Goal: Task Accomplishment & Management: Manage account settings

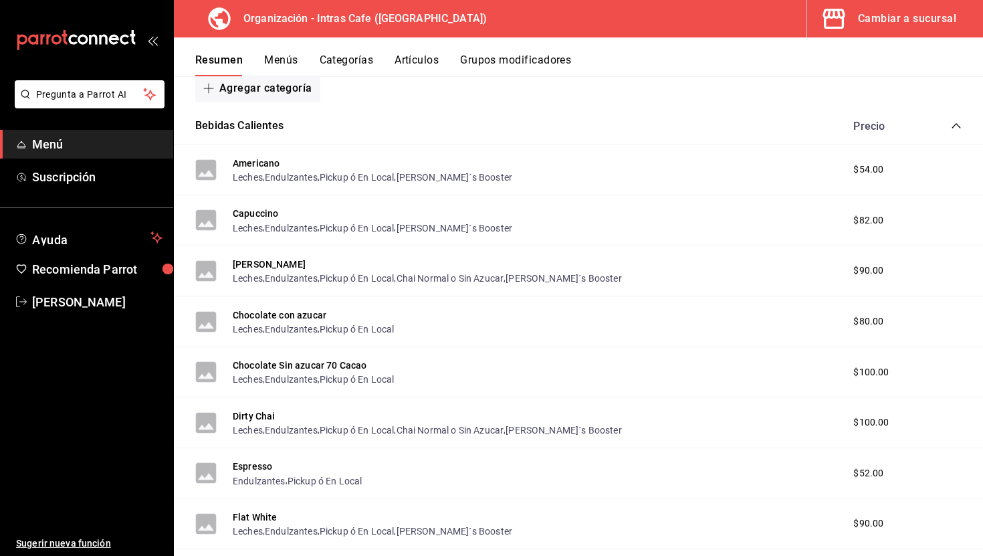
scroll to position [320, 0]
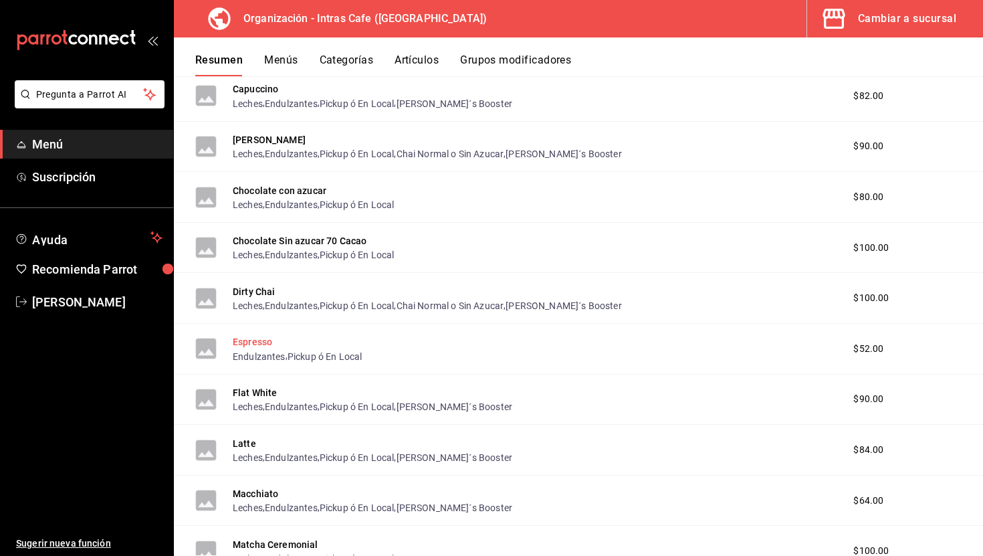
click at [264, 342] on button "Espresso" at bounding box center [252, 341] width 39 height 13
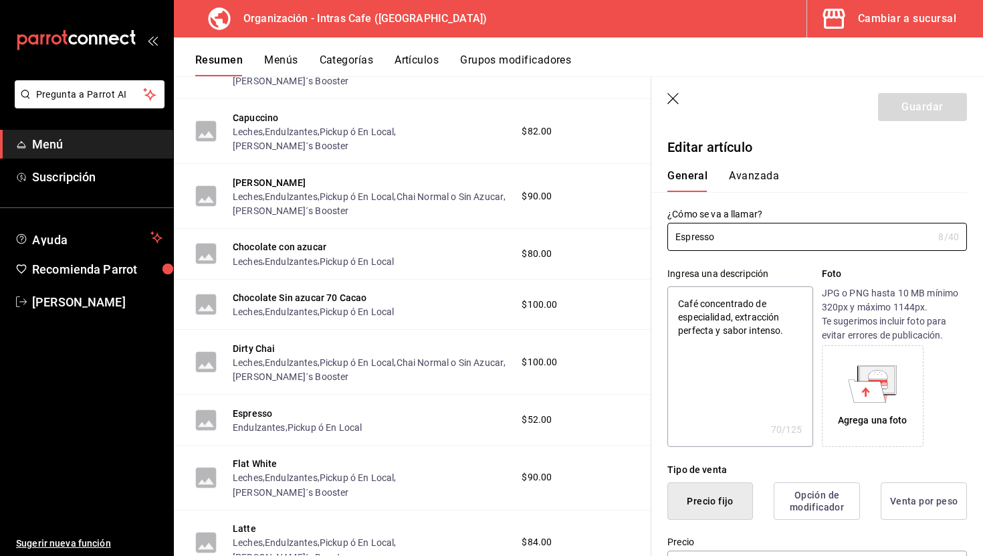
click at [671, 92] on header "Guardar" at bounding box center [817, 104] width 332 height 55
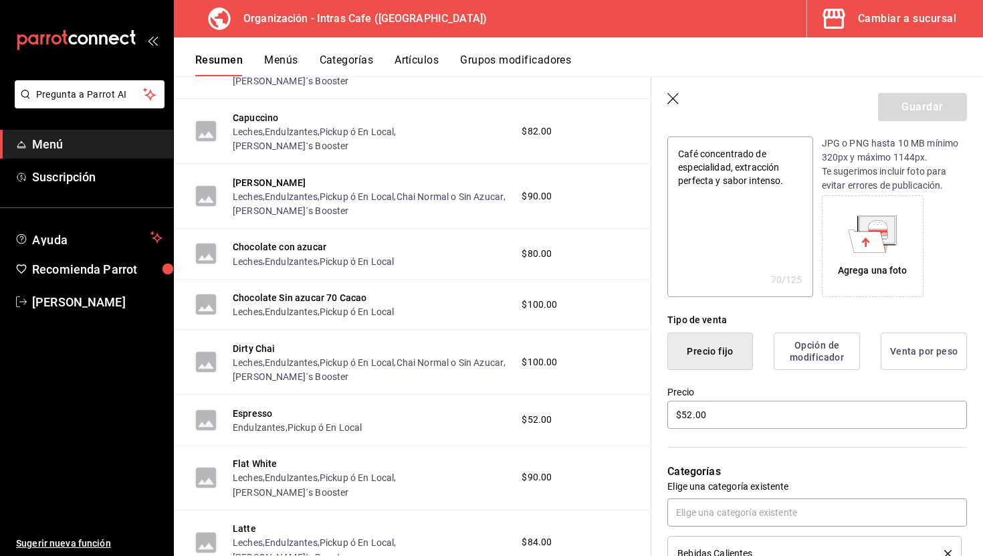
scroll to position [209, 0]
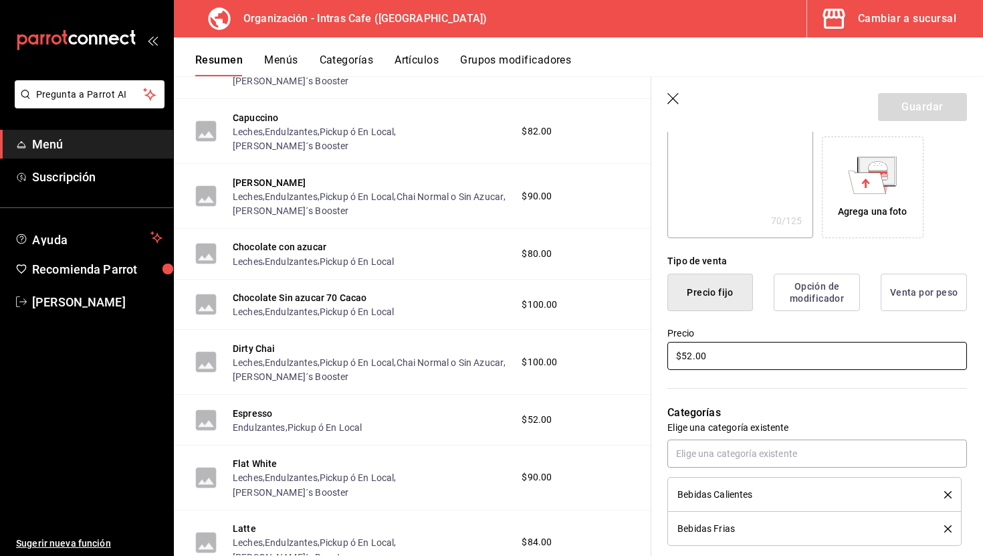
click at [720, 364] on input "$52.00" at bounding box center [817, 356] width 300 height 28
type textarea "x"
type input "$5.00"
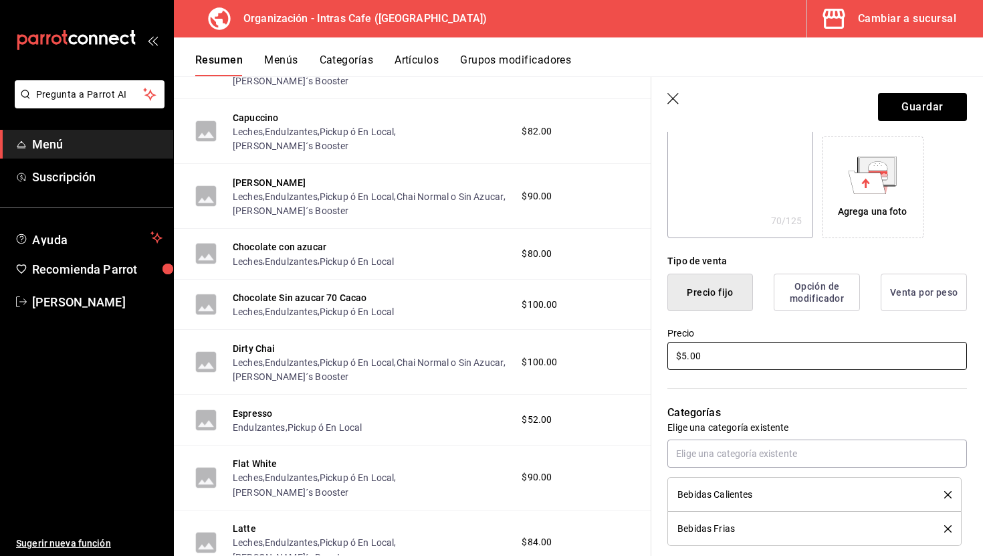
type textarea "x"
type input "$50.00"
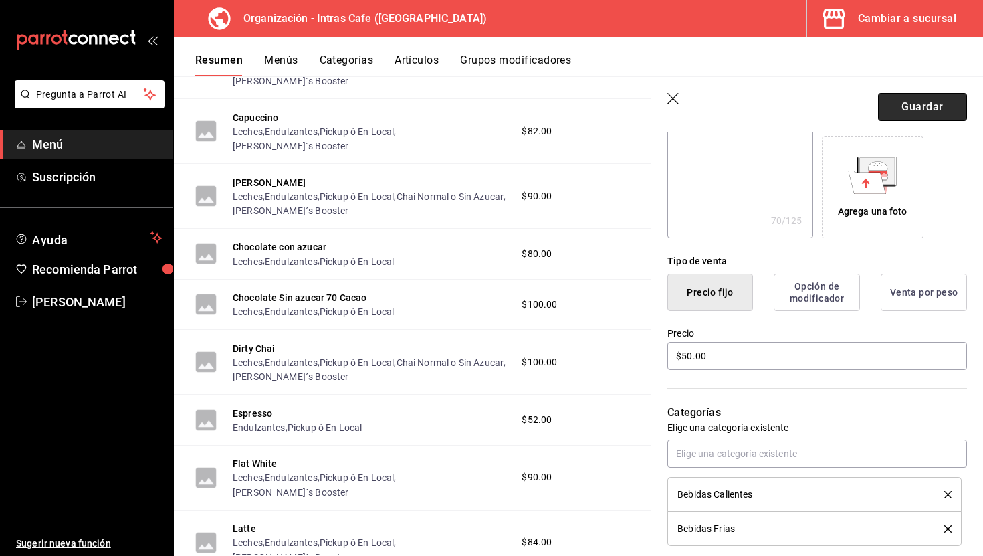
click at [930, 114] on button "Guardar" at bounding box center [922, 107] width 89 height 28
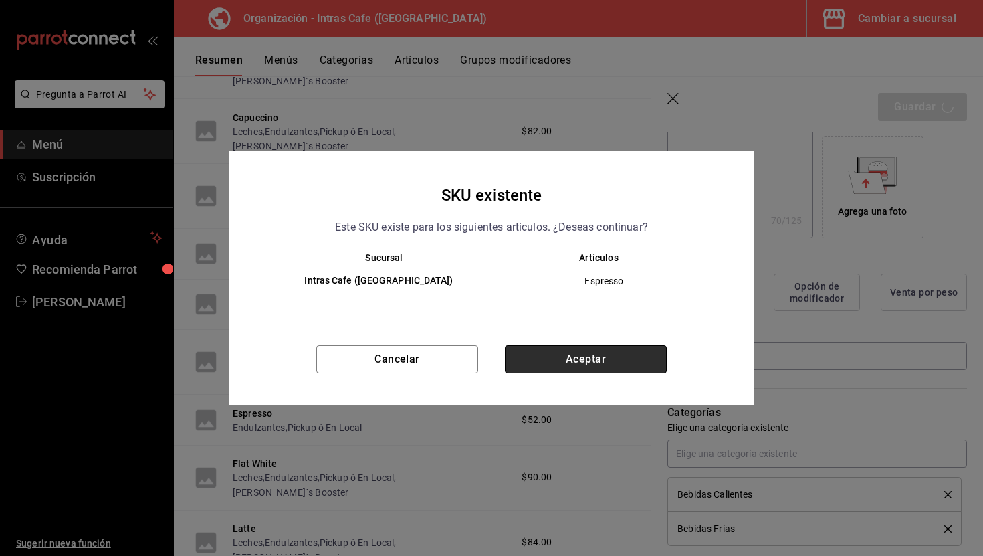
click at [577, 352] on button "Aceptar" at bounding box center [586, 359] width 162 height 28
type textarea "x"
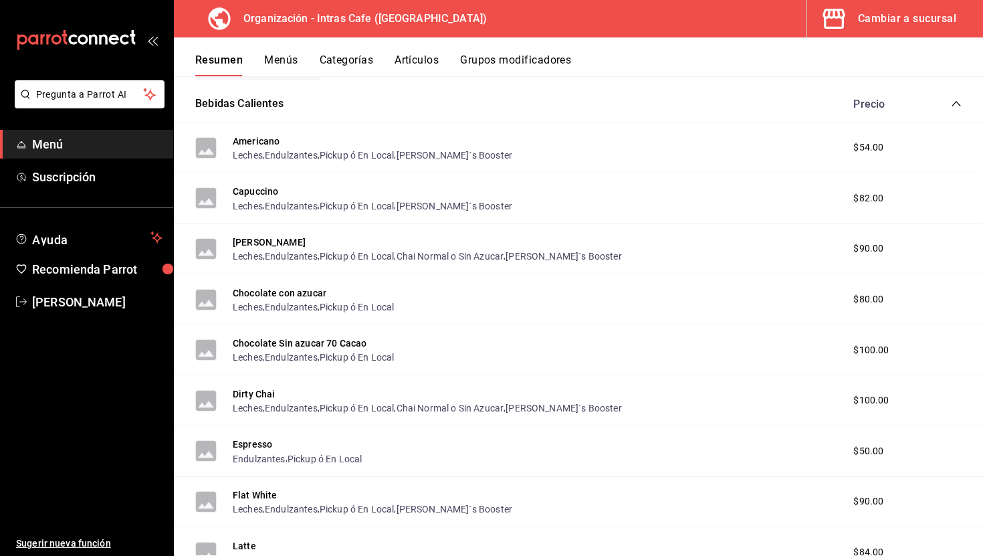
scroll to position [233, 0]
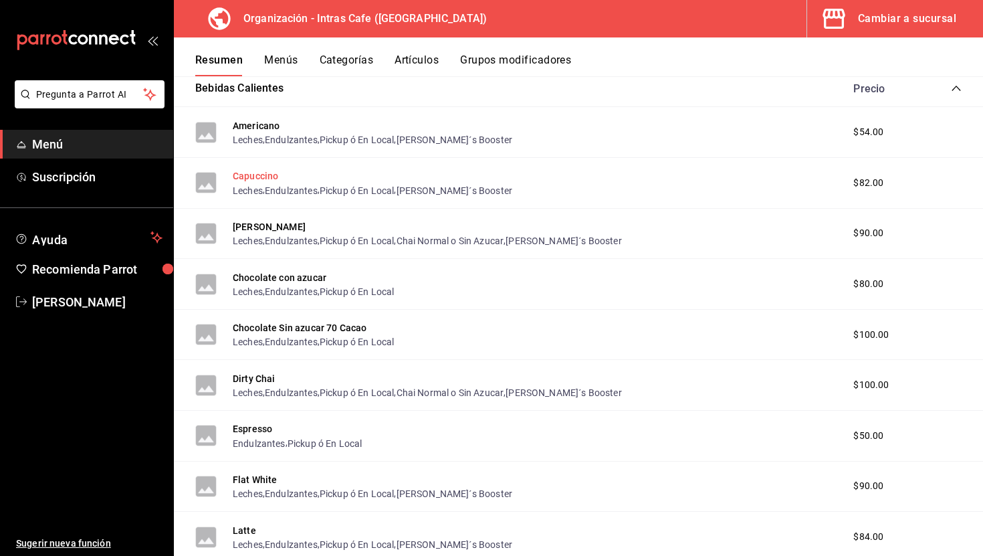
click at [269, 175] on button "Capuccino" at bounding box center [255, 175] width 45 height 13
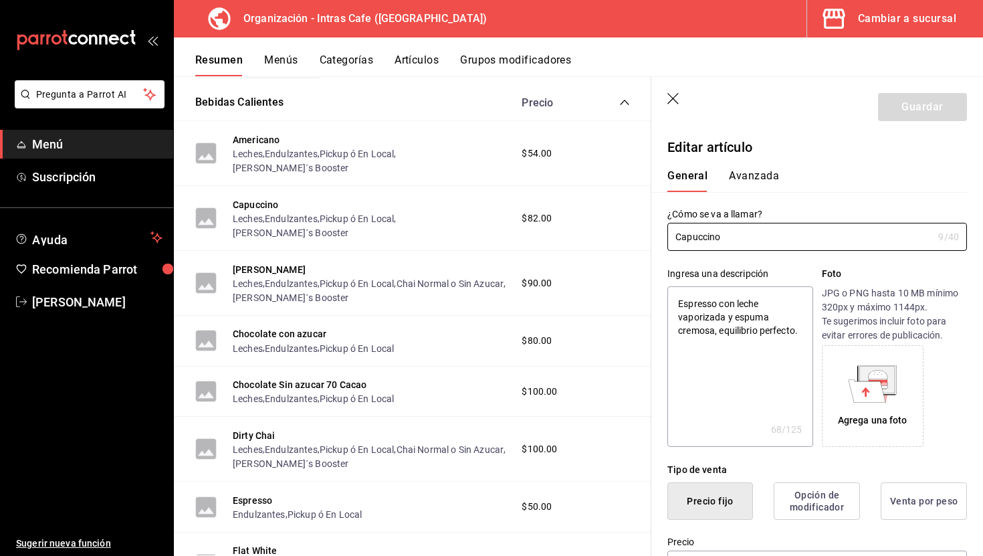
scroll to position [132, 0]
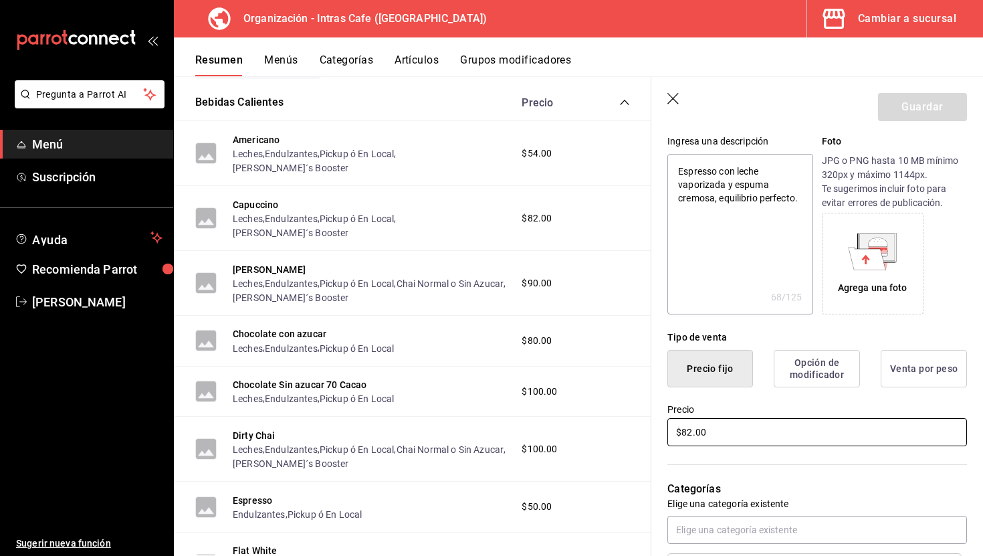
click at [738, 425] on input "$82.00" at bounding box center [817, 432] width 300 height 28
type textarea "x"
type input "$8.00"
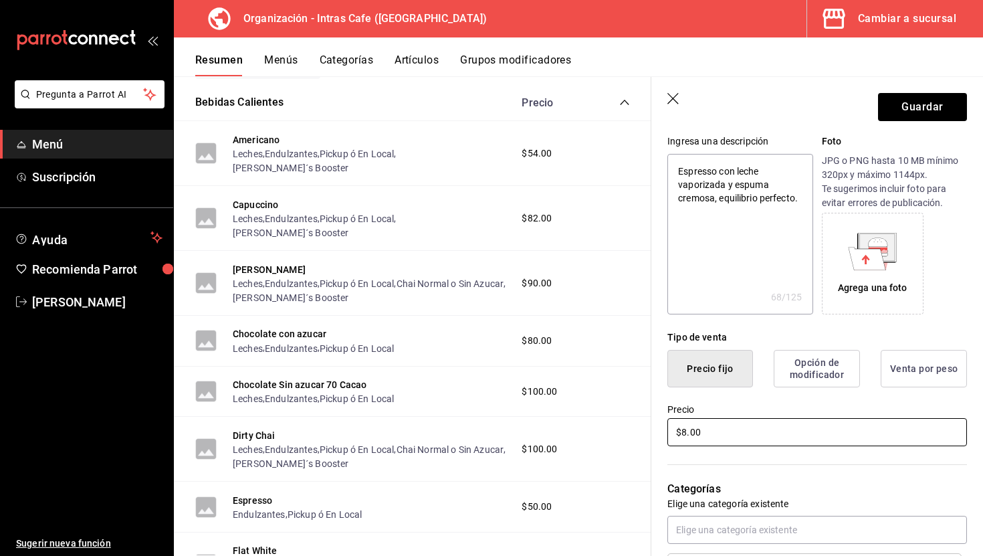
type textarea "x"
type input "$80.00"
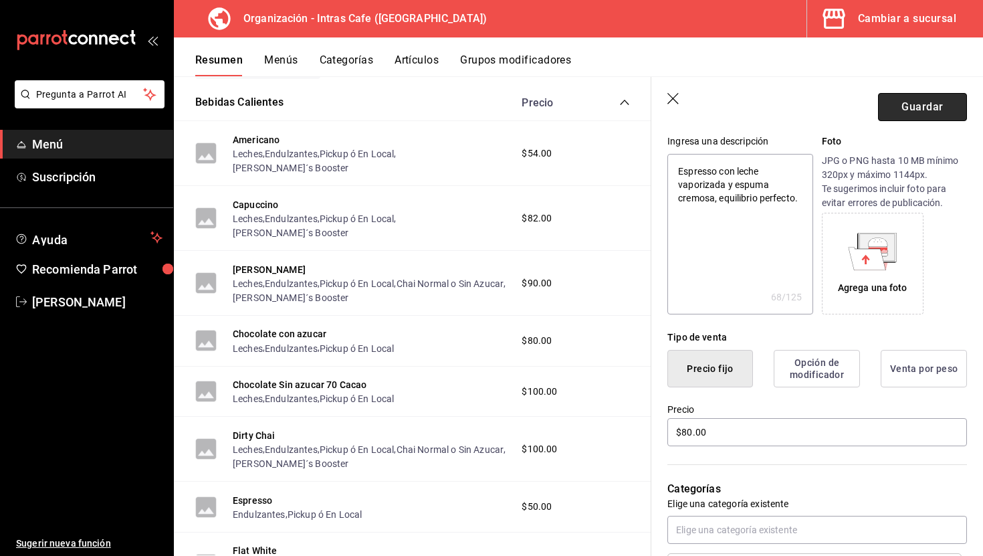
click at [933, 108] on button "Guardar" at bounding box center [922, 107] width 89 height 28
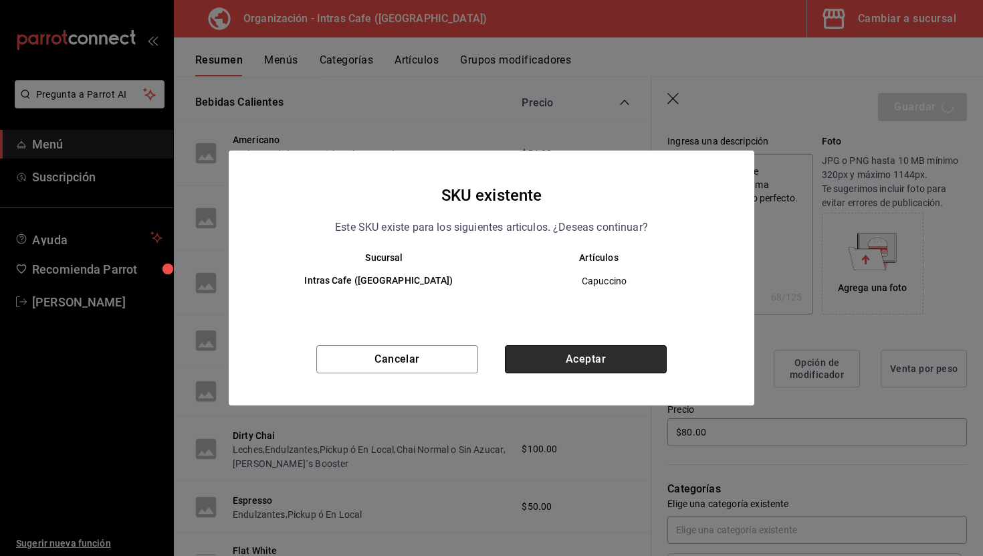
click at [604, 356] on button "Aceptar" at bounding box center [586, 359] width 162 height 28
type textarea "x"
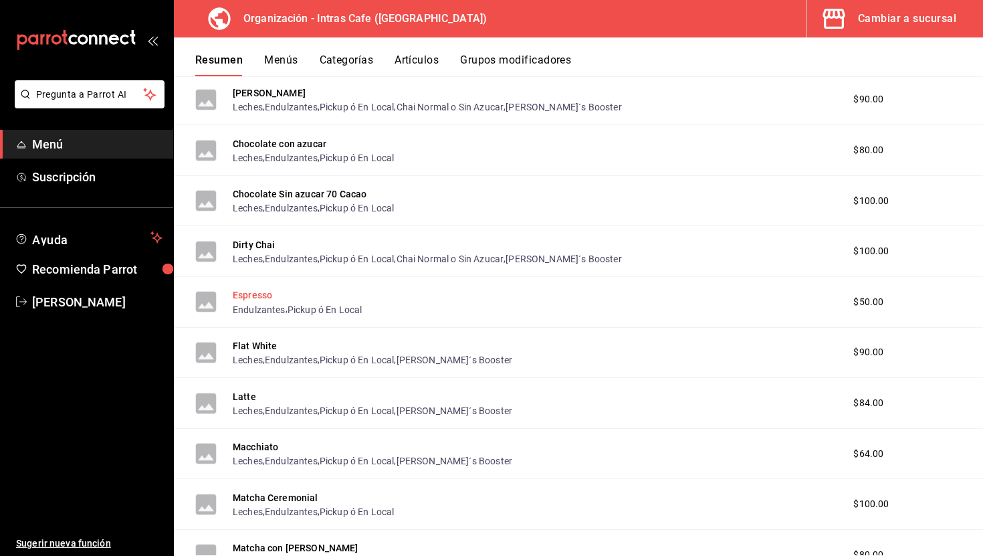
scroll to position [368, 0]
click at [269, 344] on button "Flat White" at bounding box center [255, 344] width 45 height 13
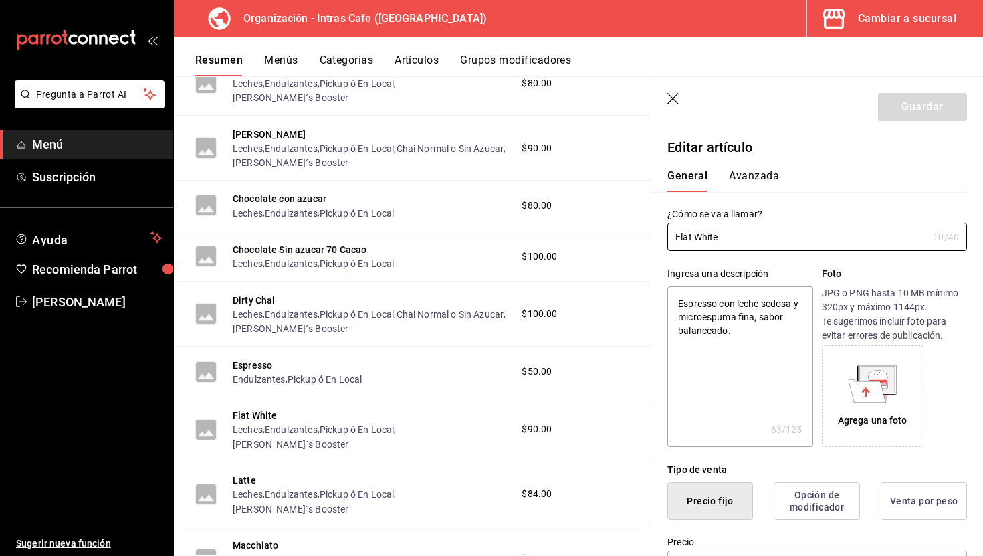
type textarea "x"
type input "$90.00"
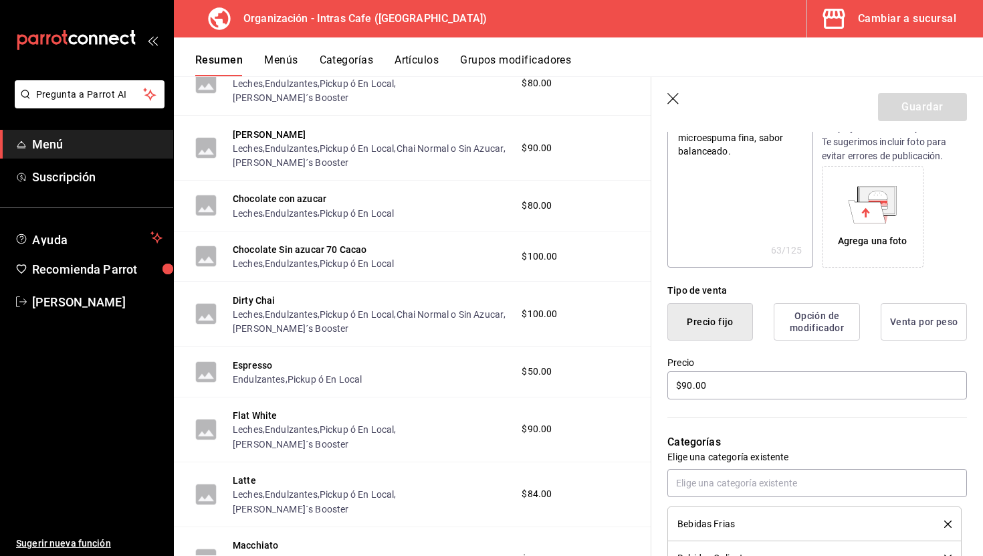
scroll to position [180, 0]
click at [720, 376] on input "$90.00" at bounding box center [817, 384] width 300 height 28
type textarea "x"
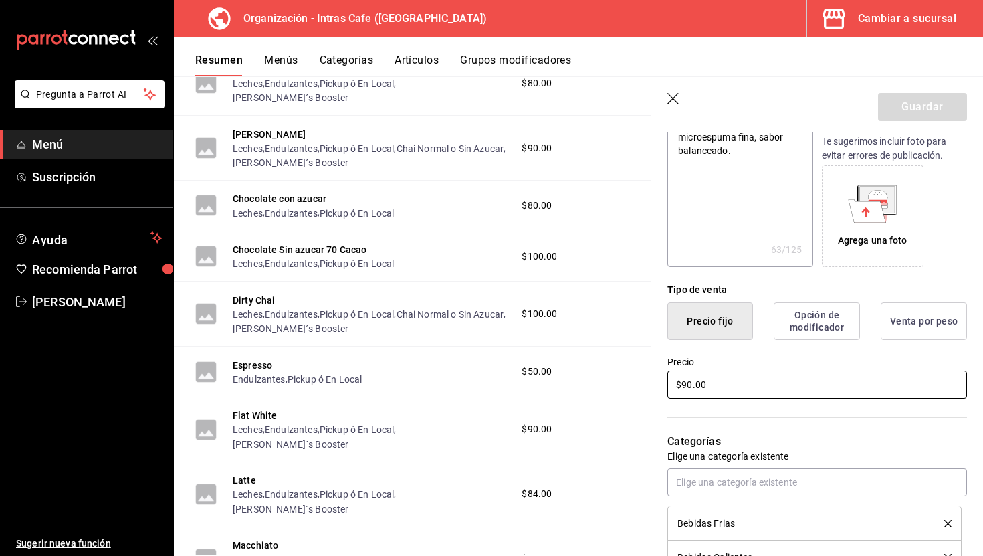
type input "$8.00"
type textarea "x"
type input "$80.00"
type textarea "x"
type input "$8.00"
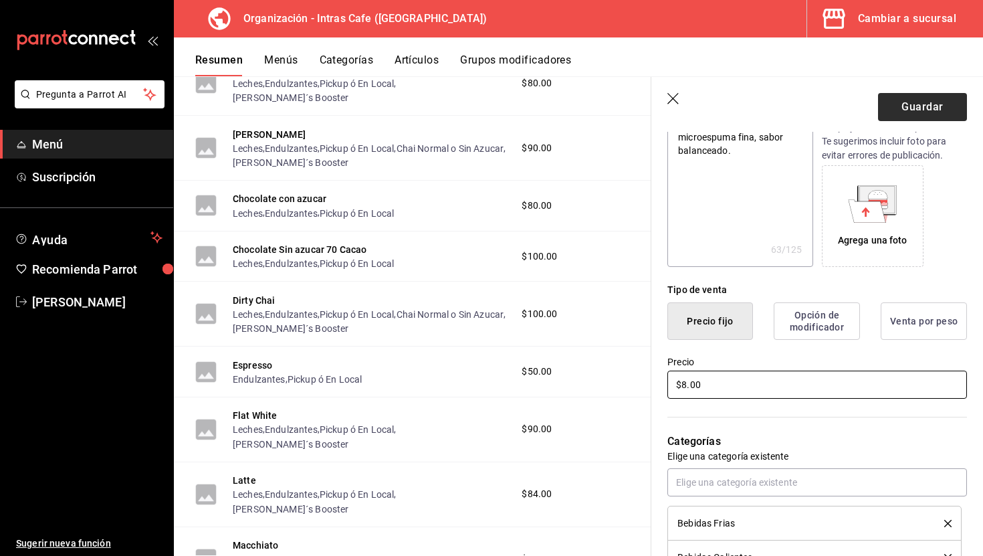
type textarea "x"
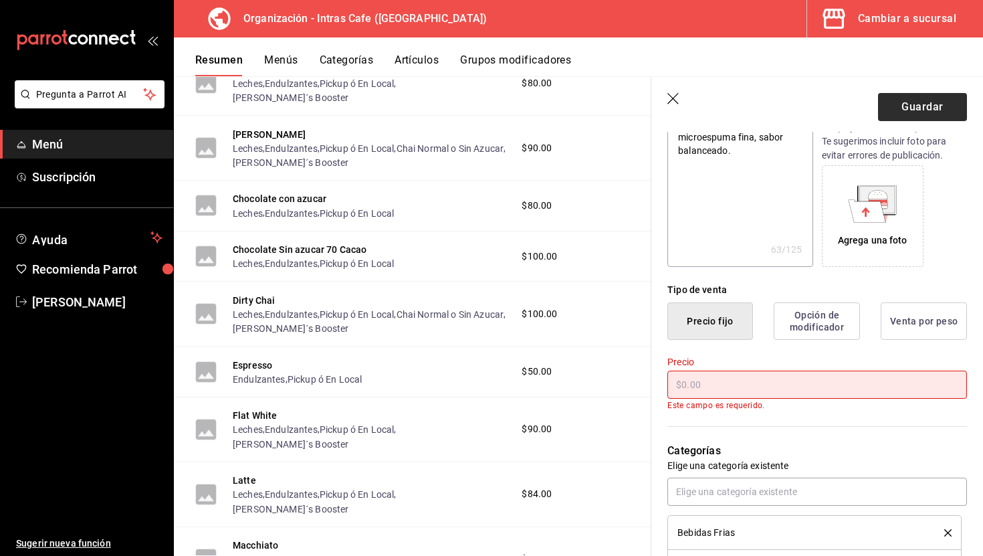
type textarea "x"
type input "$7.00"
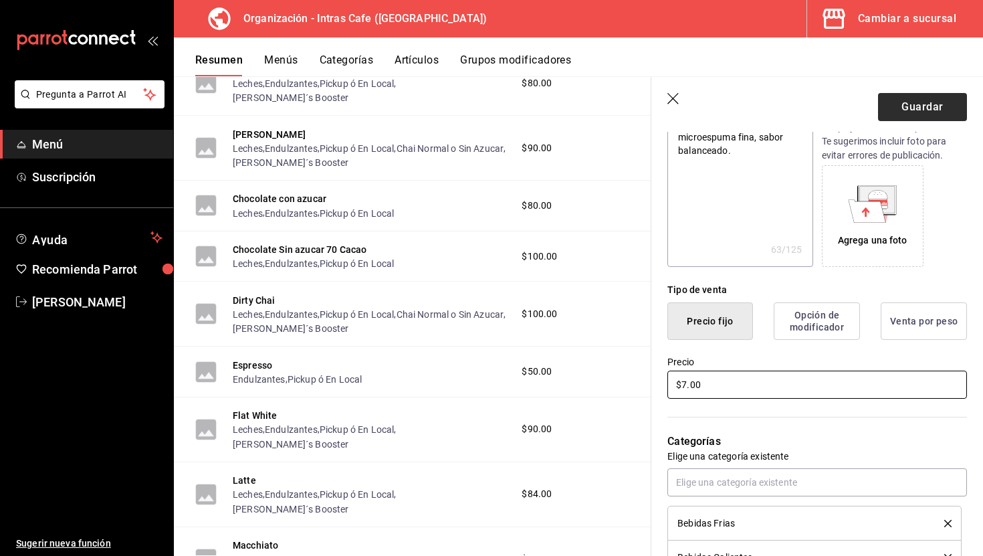
type textarea "x"
type input "$78.00"
click at [933, 100] on button "Guardar" at bounding box center [922, 107] width 89 height 28
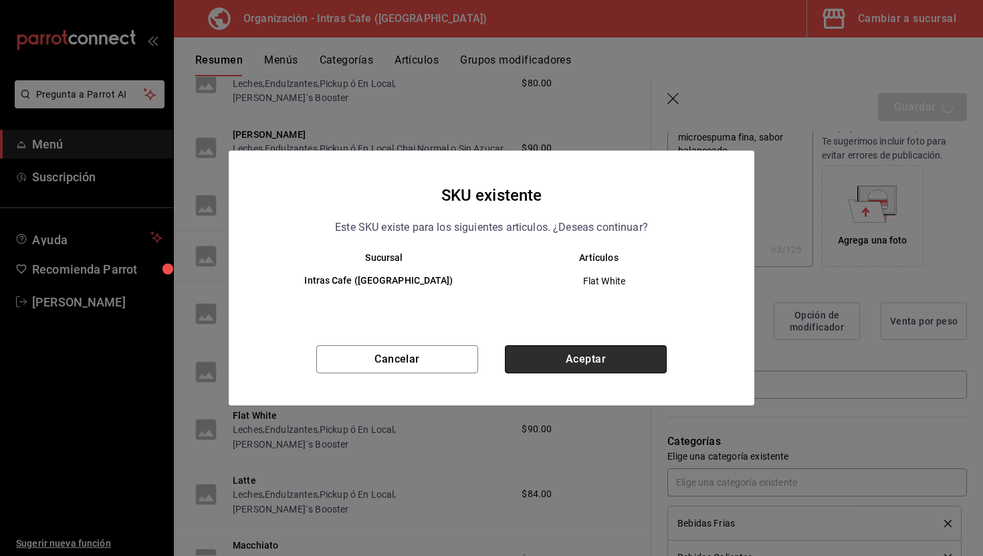
click at [631, 357] on button "Aceptar" at bounding box center [586, 359] width 162 height 28
type textarea "x"
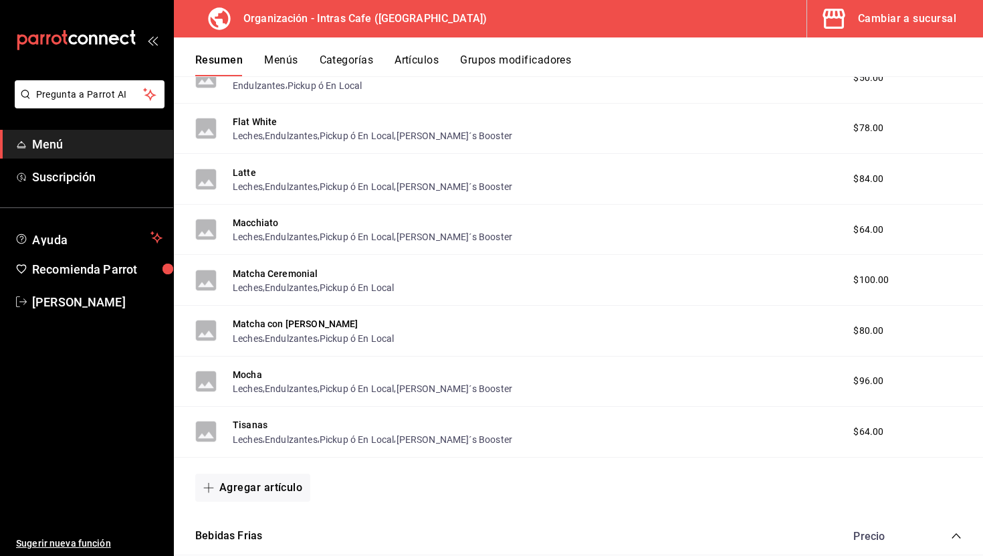
scroll to position [553, 0]
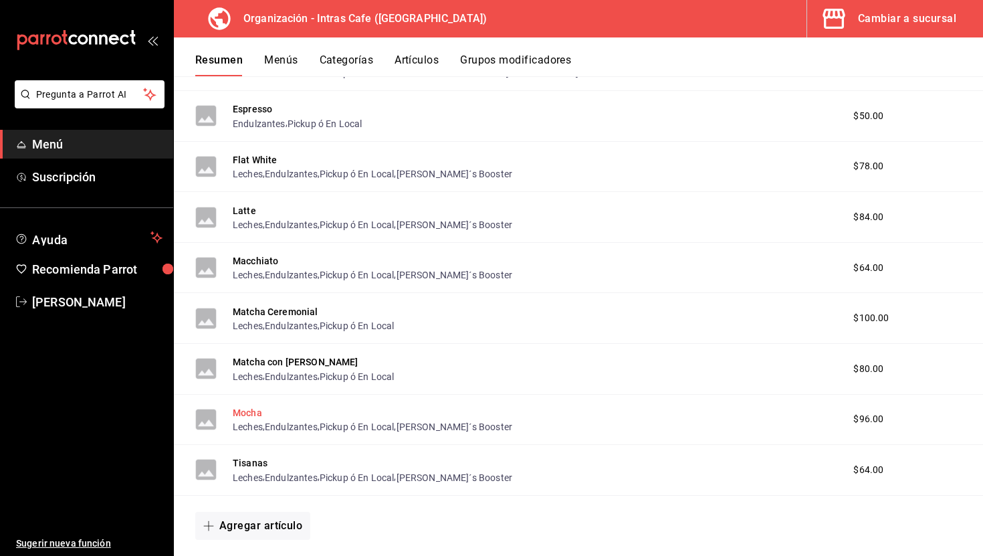
click at [252, 411] on button "Mocha" at bounding box center [247, 412] width 29 height 13
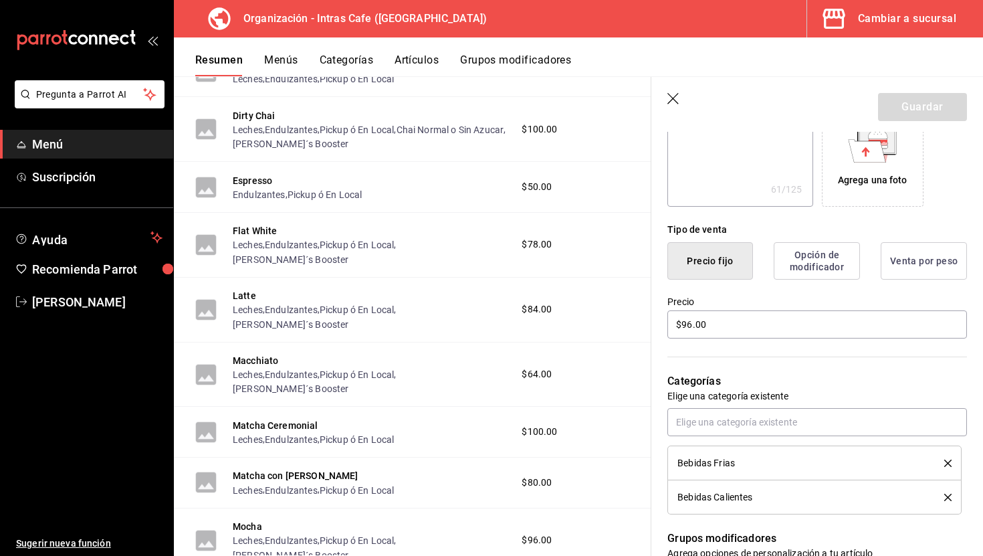
scroll to position [242, 0]
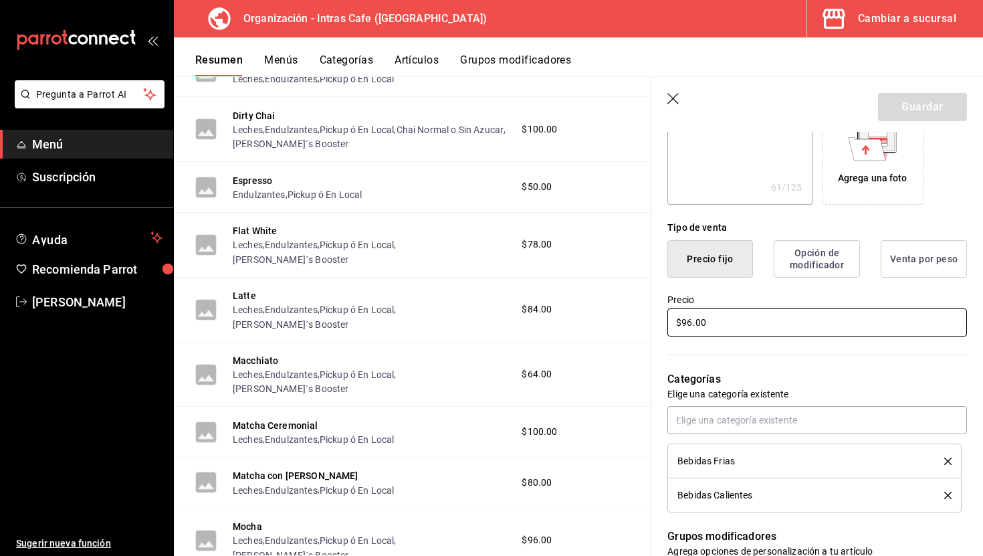
click at [721, 317] on input "$96.00" at bounding box center [817, 322] width 300 height 28
type textarea "x"
type input "$8.00"
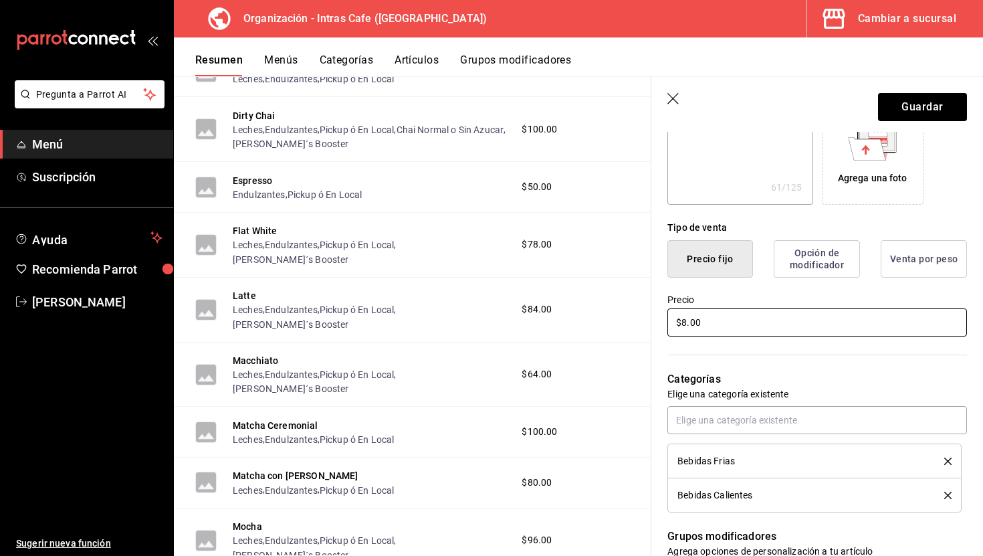
type textarea "x"
type input "$80.00"
click at [905, 109] on button "Guardar" at bounding box center [922, 107] width 89 height 28
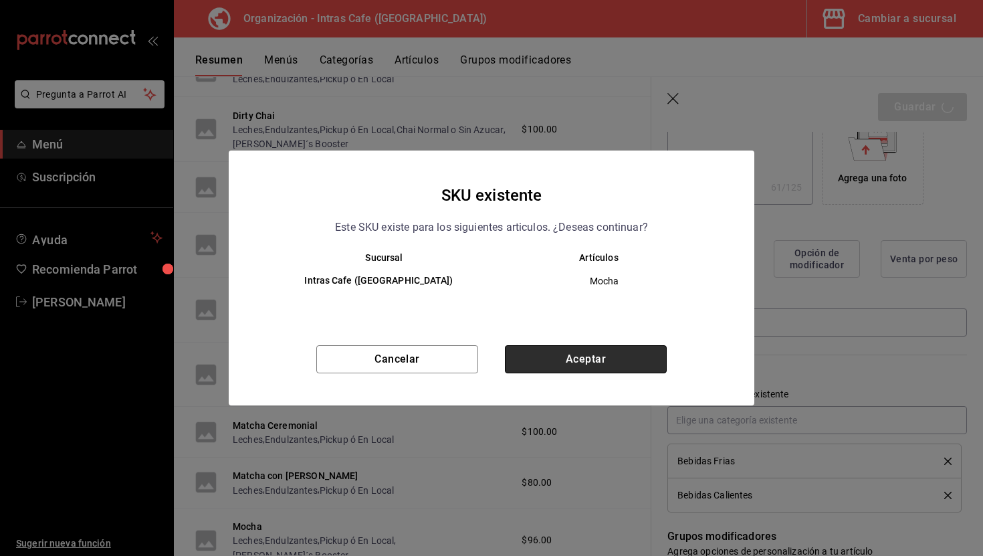
click at [583, 360] on button "Aceptar" at bounding box center [586, 359] width 162 height 28
type textarea "x"
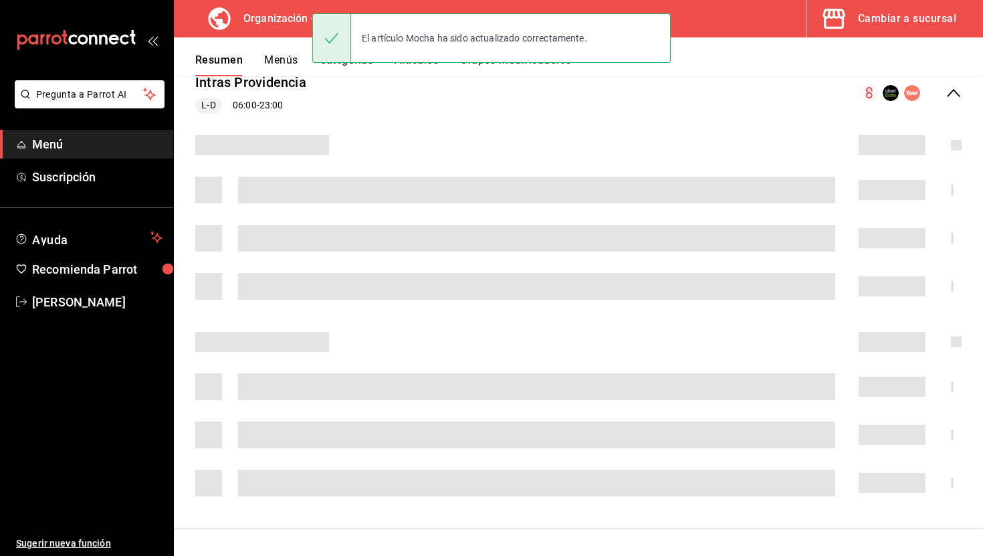
scroll to position [171, 0]
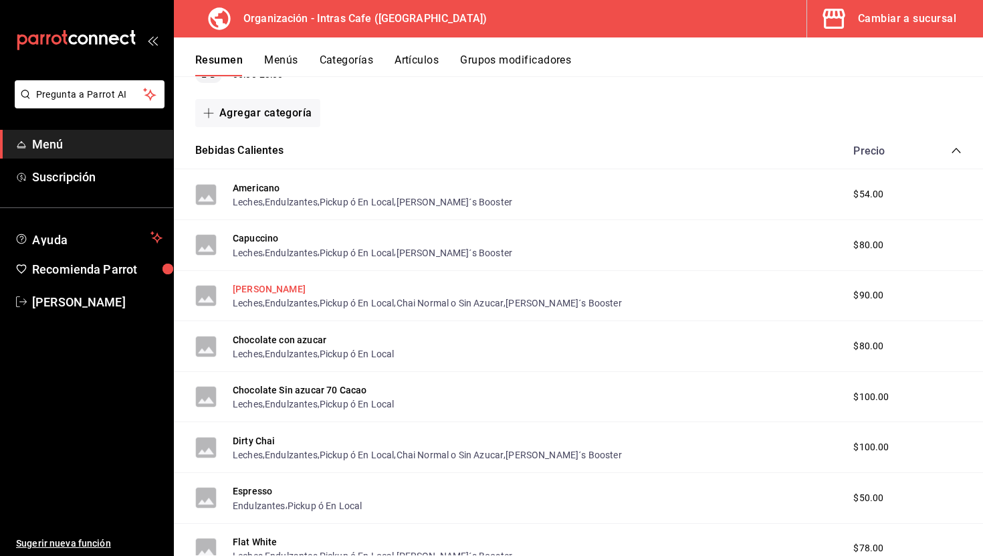
click at [263, 286] on button "[PERSON_NAME]" at bounding box center [269, 288] width 73 height 13
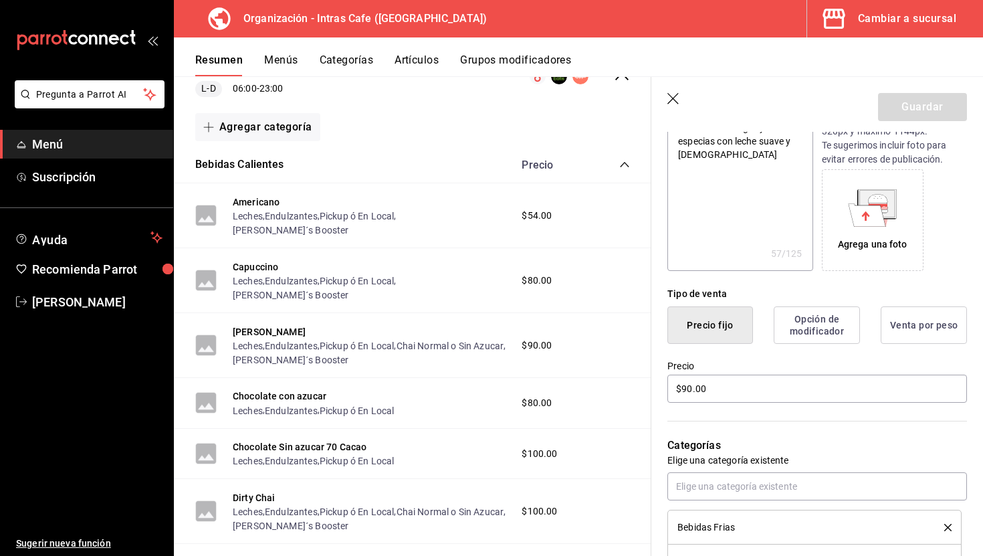
scroll to position [177, 0]
click at [722, 397] on input "$90.00" at bounding box center [817, 388] width 300 height 28
type textarea "x"
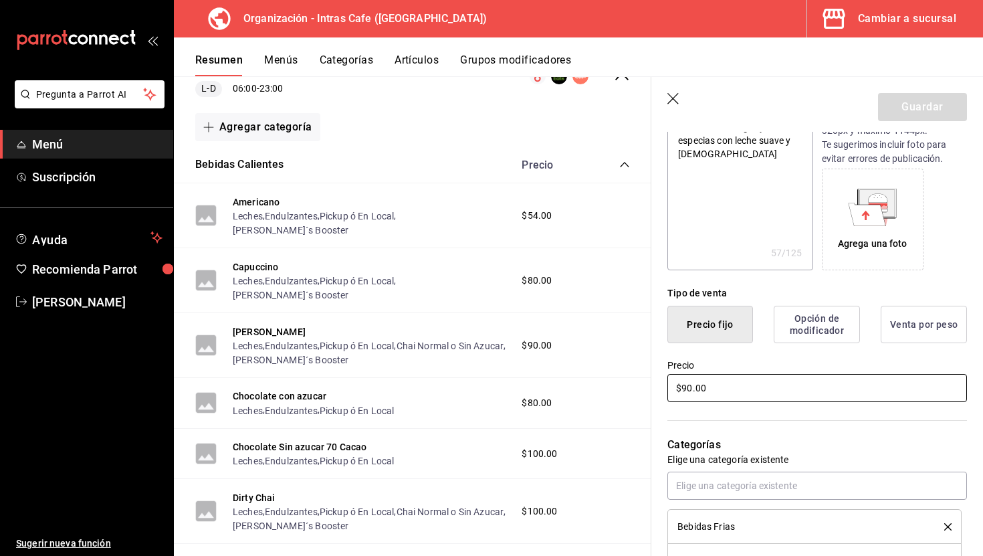
type input "$8.00"
type textarea "x"
type input "$82.00"
click at [942, 100] on button "Guardar" at bounding box center [922, 107] width 89 height 28
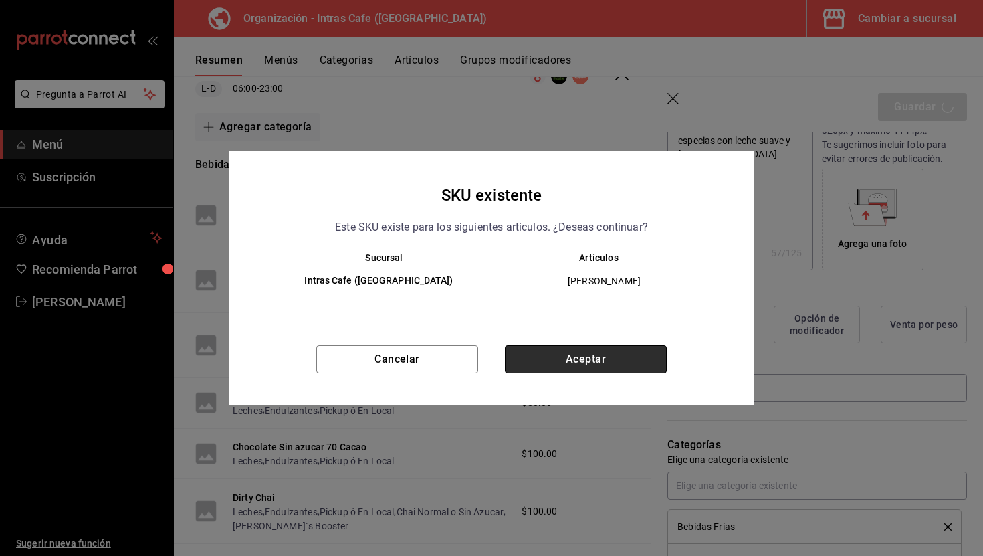
click at [612, 359] on button "Aceptar" at bounding box center [586, 359] width 162 height 28
type textarea "x"
type input "AR-1755813274637"
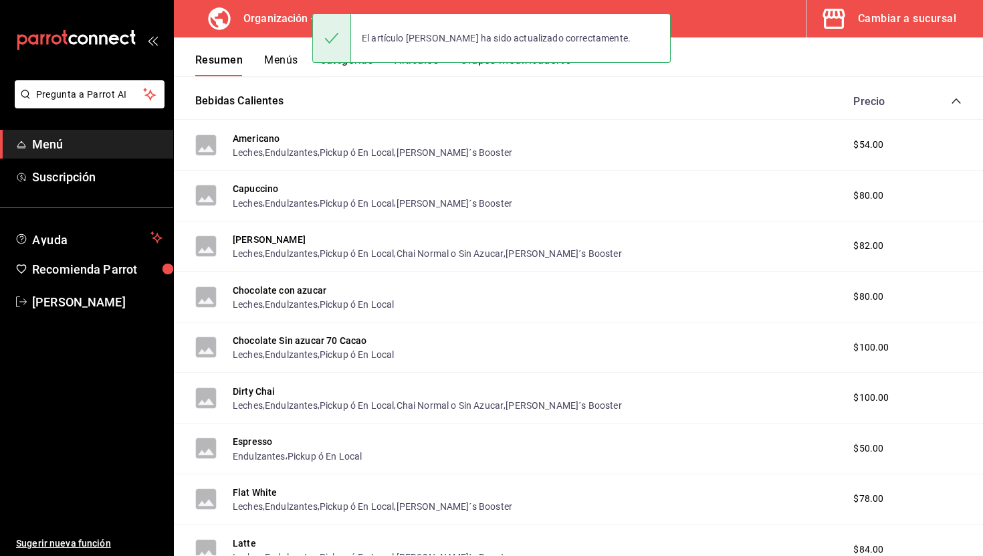
scroll to position [226, 0]
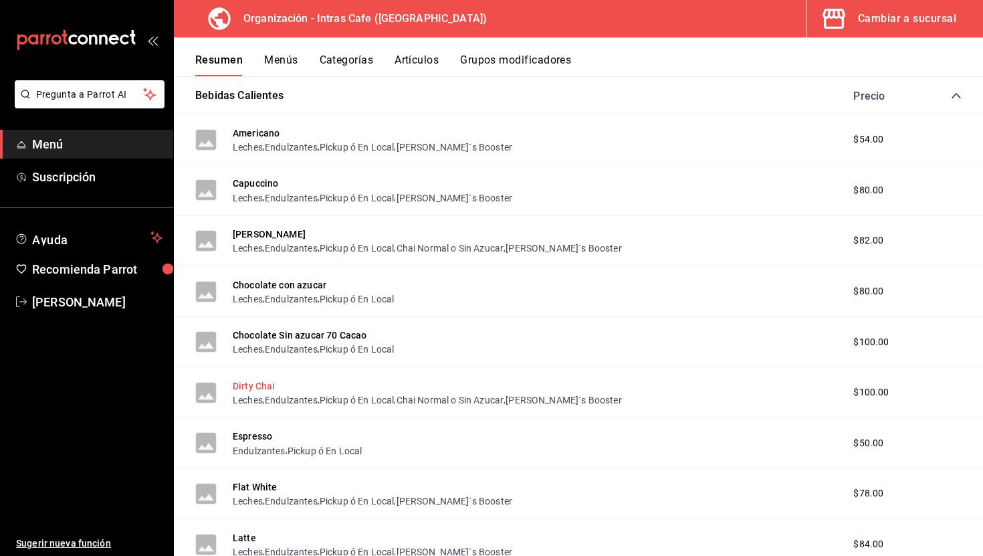
click at [271, 388] on button "Dirty Chai" at bounding box center [254, 385] width 43 height 13
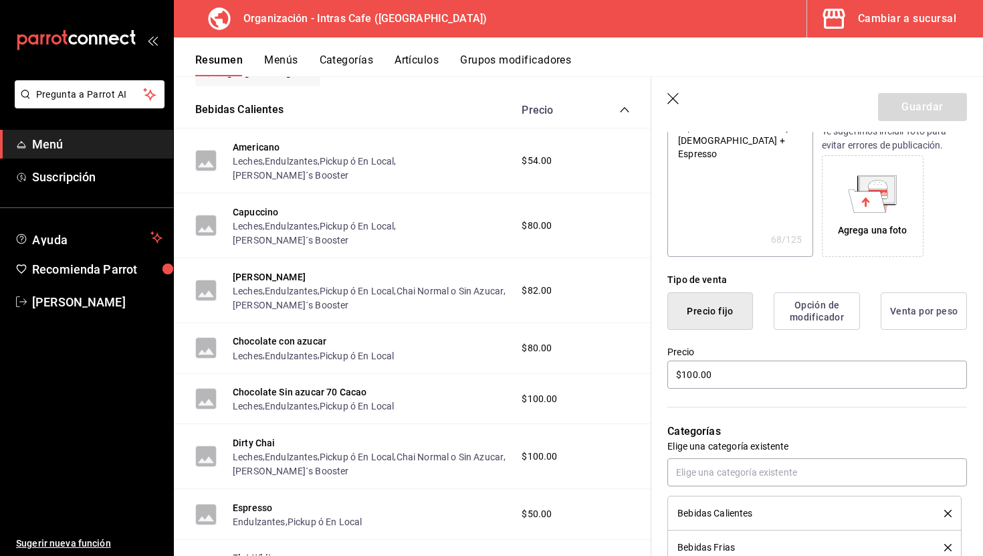
scroll to position [234, 0]
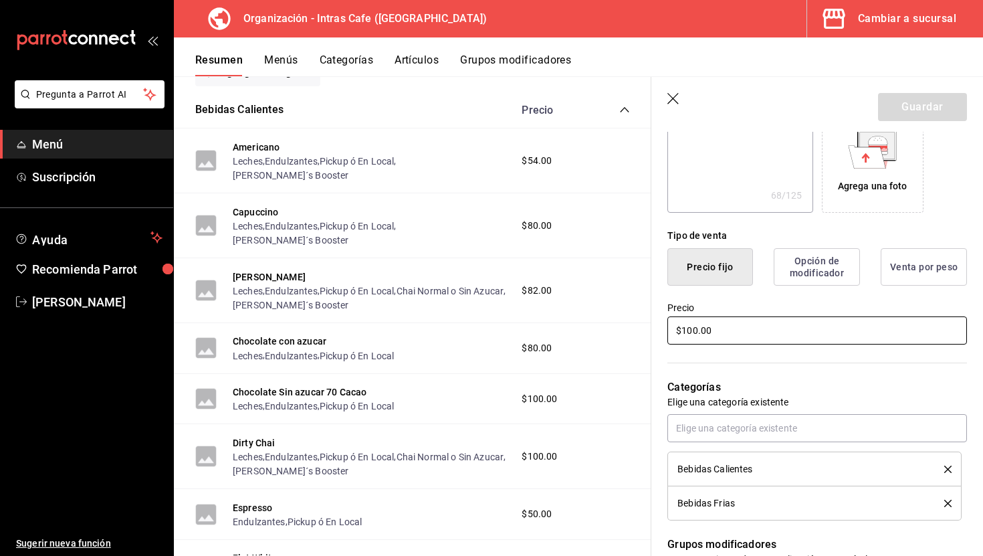
click at [724, 330] on input "$100.00" at bounding box center [817, 330] width 300 height 28
type textarea "x"
type input "$8.00"
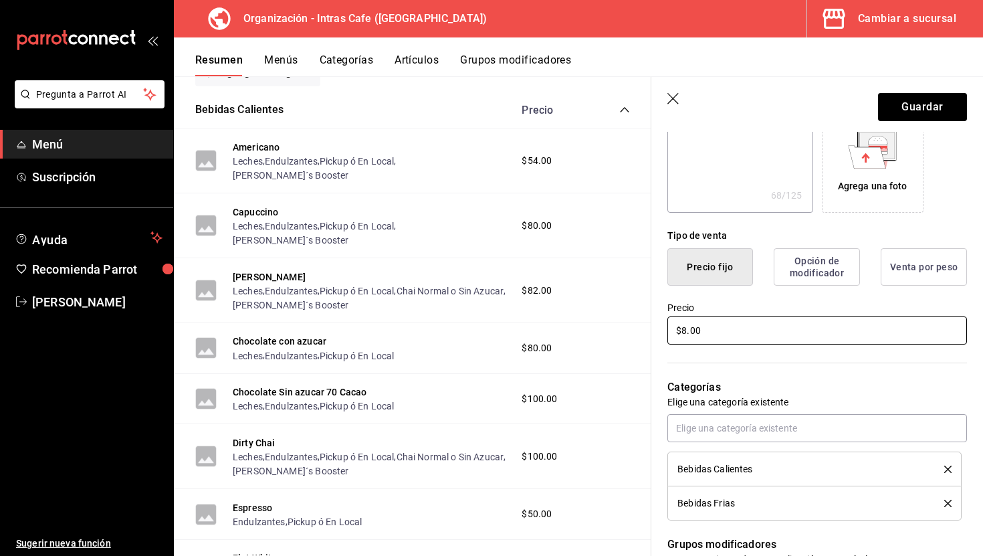
type textarea "x"
type input "$84.00"
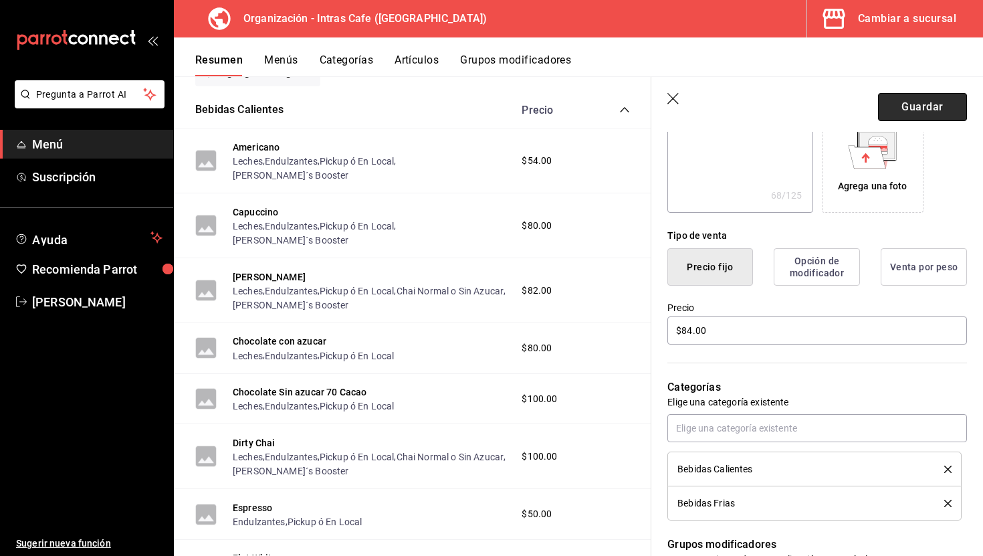
click at [914, 116] on button "Guardar" at bounding box center [922, 107] width 89 height 28
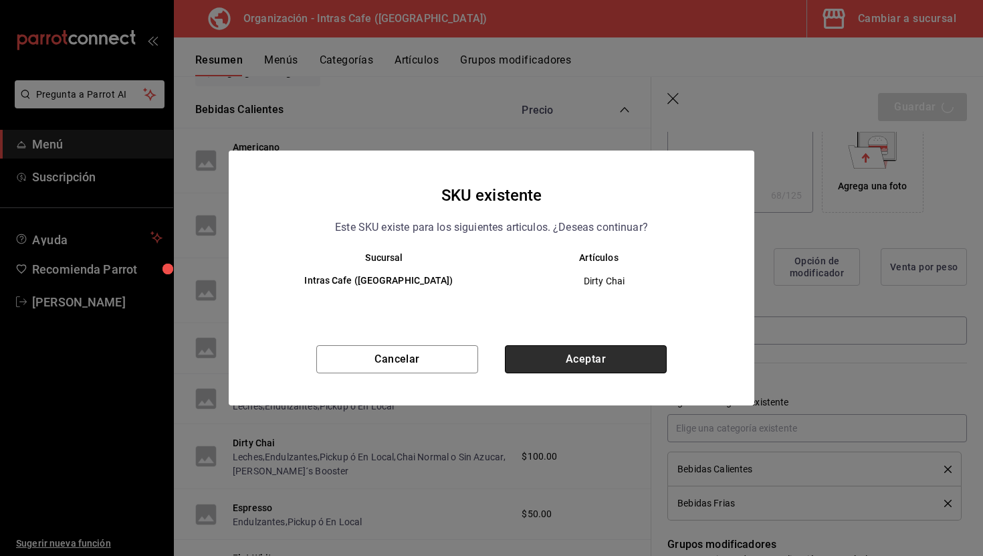
click at [556, 352] on button "Aceptar" at bounding box center [586, 359] width 162 height 28
type textarea "x"
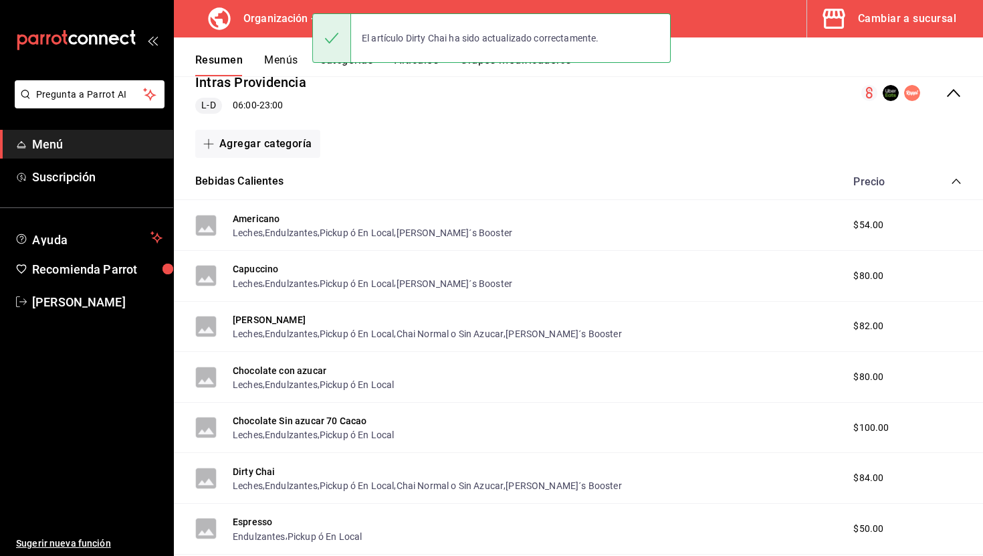
scroll to position [171, 0]
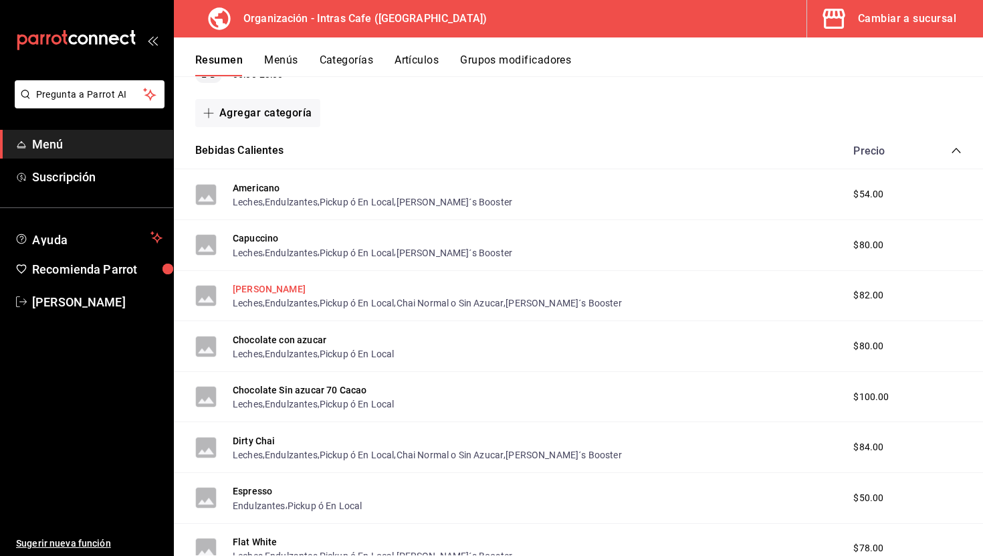
click at [261, 286] on button "[PERSON_NAME]" at bounding box center [269, 288] width 73 height 13
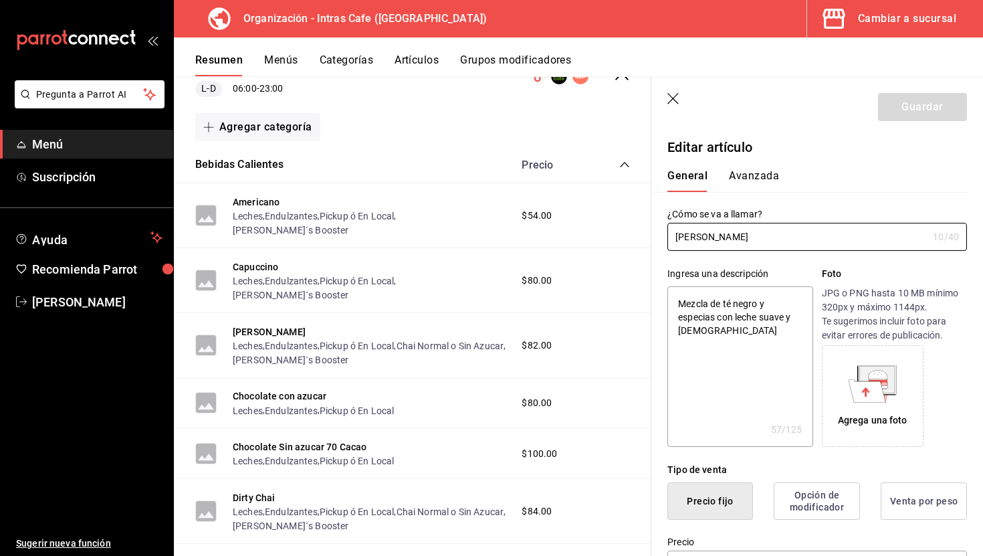
type textarea "x"
type input "$82.00"
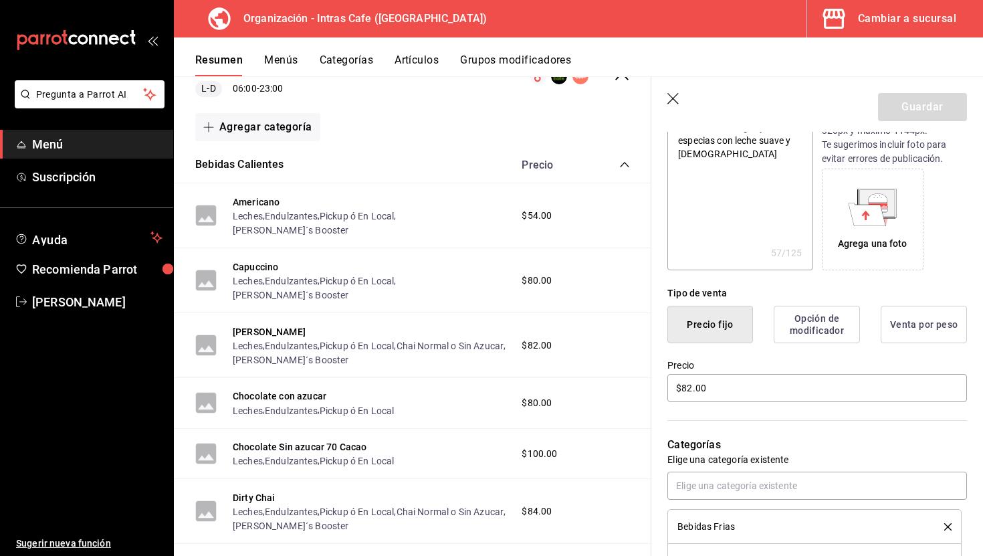
scroll to position [213, 0]
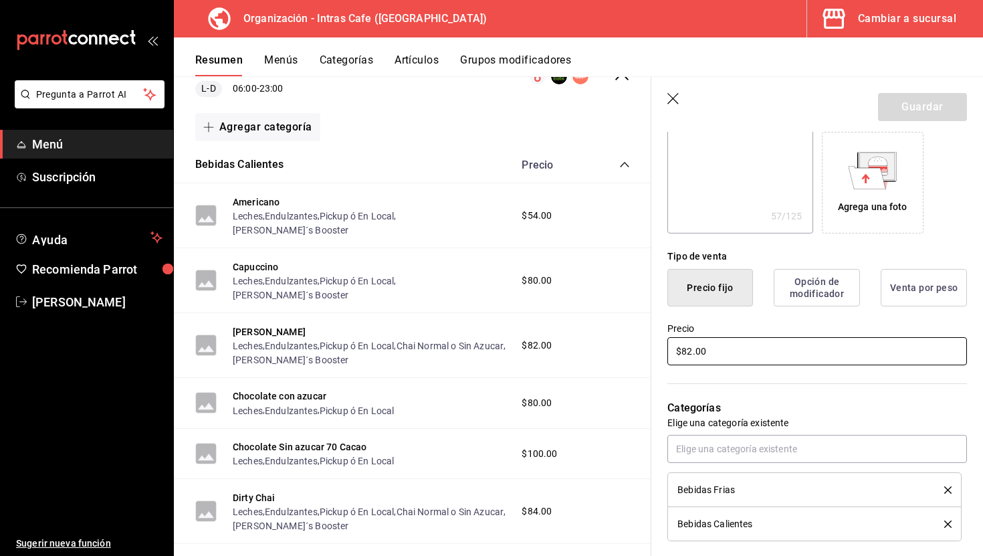
click at [725, 343] on input "$82.00" at bounding box center [817, 351] width 300 height 28
type textarea "x"
type input "$82.00"
type textarea "x"
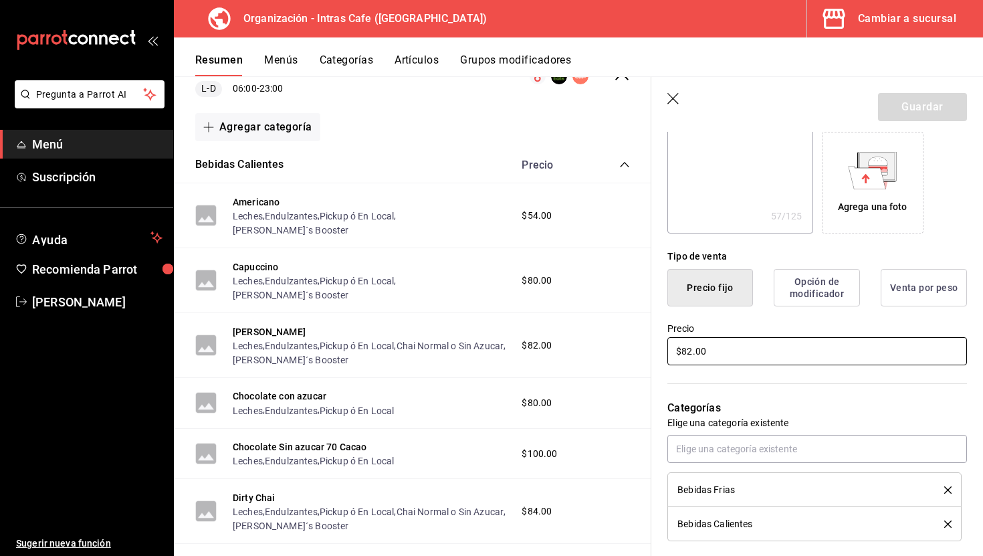
type input "$8.00"
type textarea "x"
type input "$80.00"
click at [895, 107] on button "Guardar" at bounding box center [922, 107] width 89 height 28
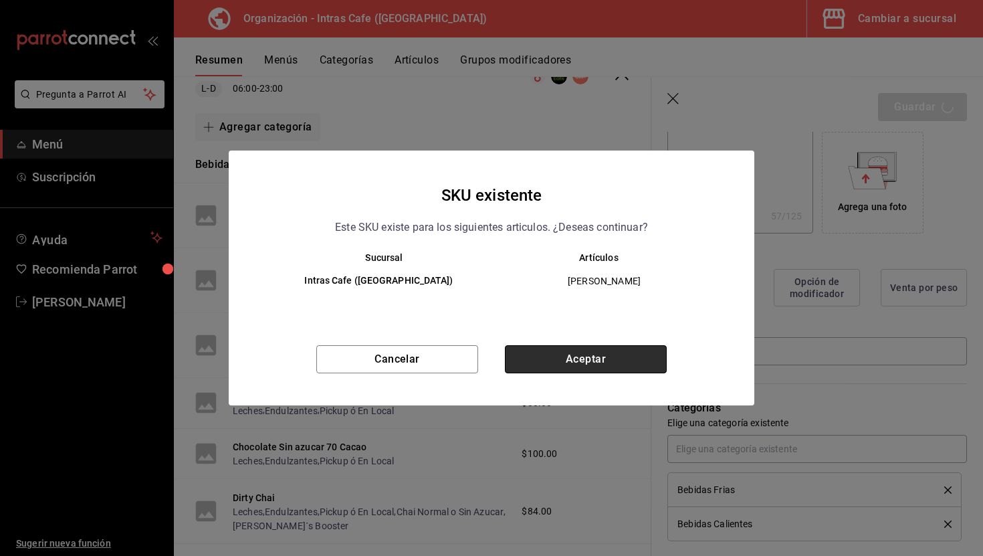
click at [538, 367] on button "Aceptar" at bounding box center [586, 359] width 162 height 28
type textarea "x"
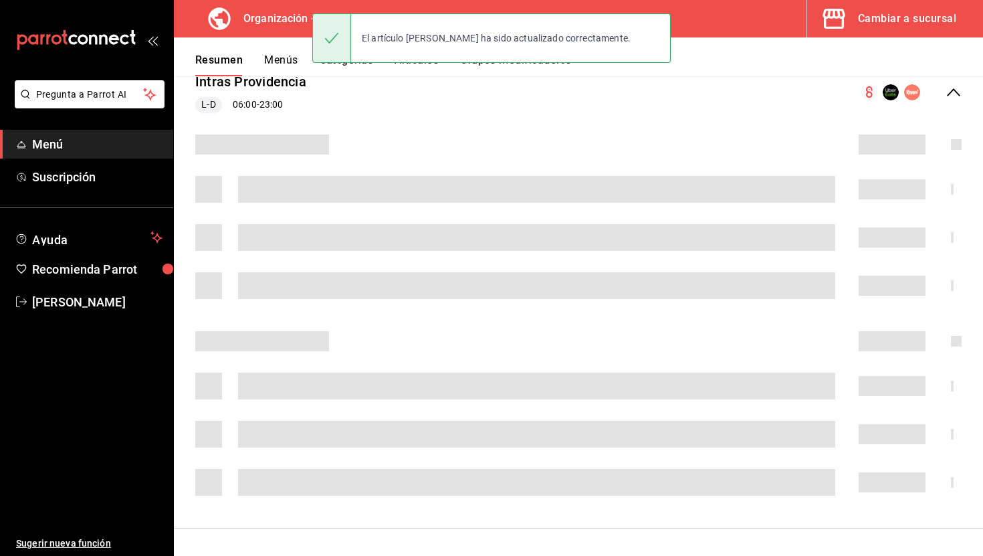
scroll to position [171, 0]
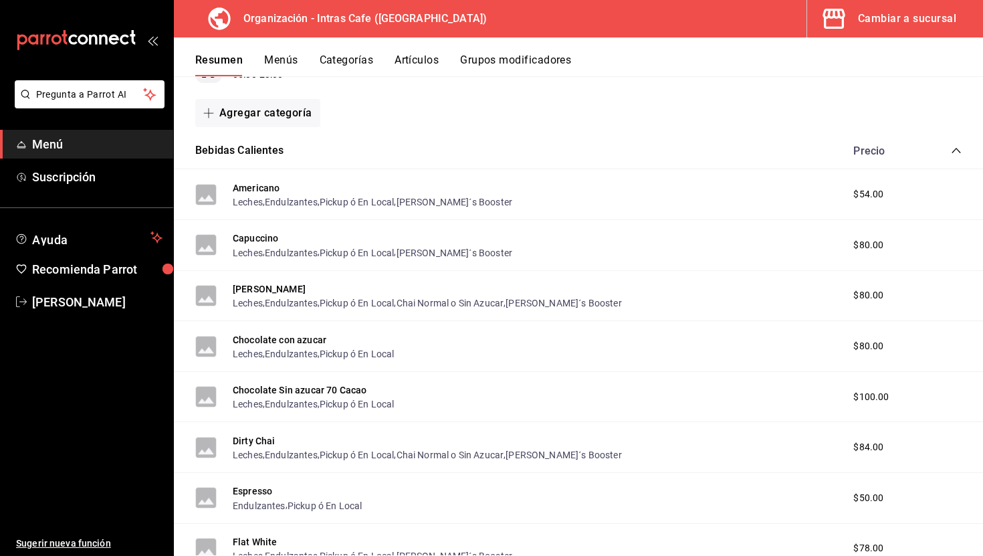
click at [118, 32] on icon "mailbox folders" at bounding box center [76, 40] width 120 height 20
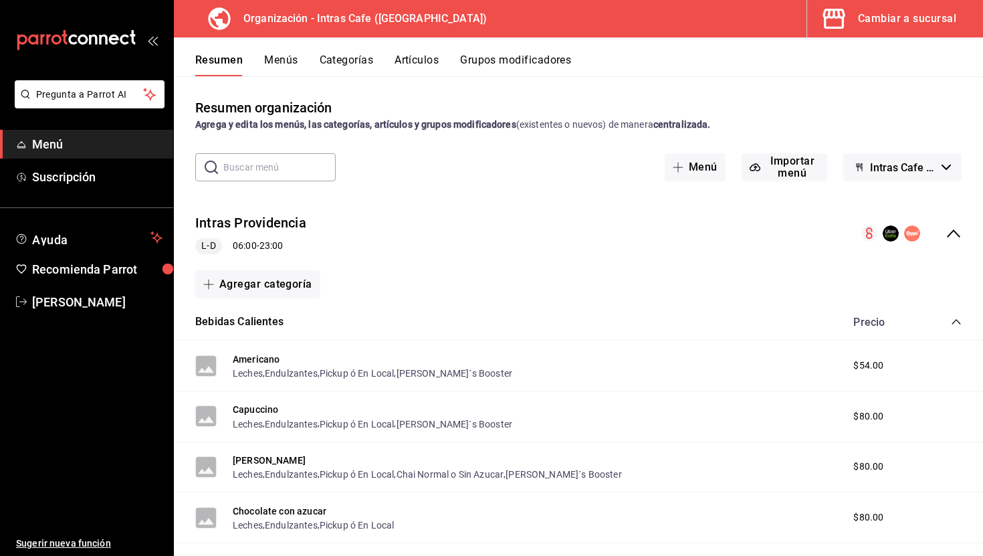
click at [829, 13] on icon "button" at bounding box center [833, 19] width 22 height 20
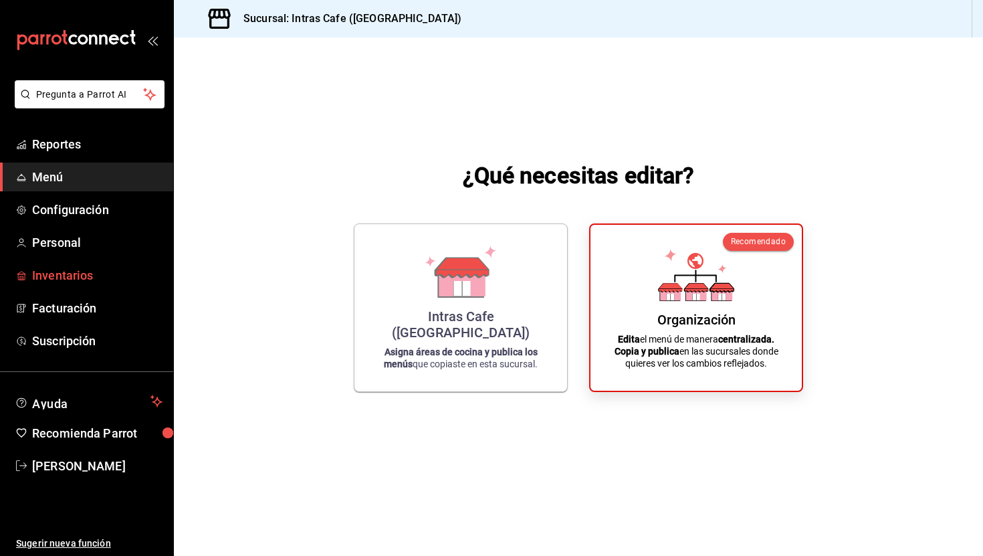
click at [71, 271] on span "Inventarios" at bounding box center [97, 275] width 130 height 18
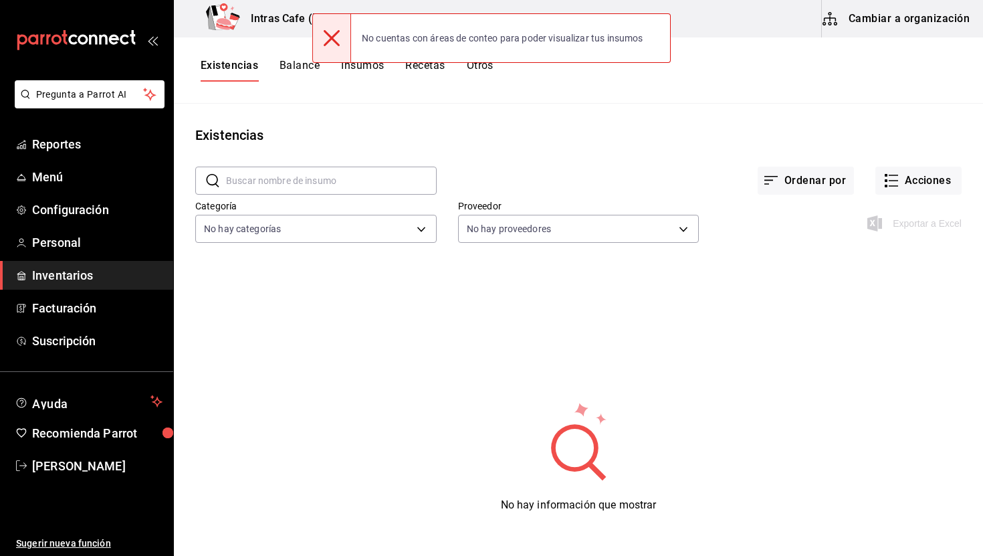
click at [334, 45] on icon at bounding box center [332, 38] width 16 height 16
click at [330, 38] on icon at bounding box center [332, 38] width 16 height 16
click at [292, 70] on button "Balance" at bounding box center [300, 70] width 40 height 23
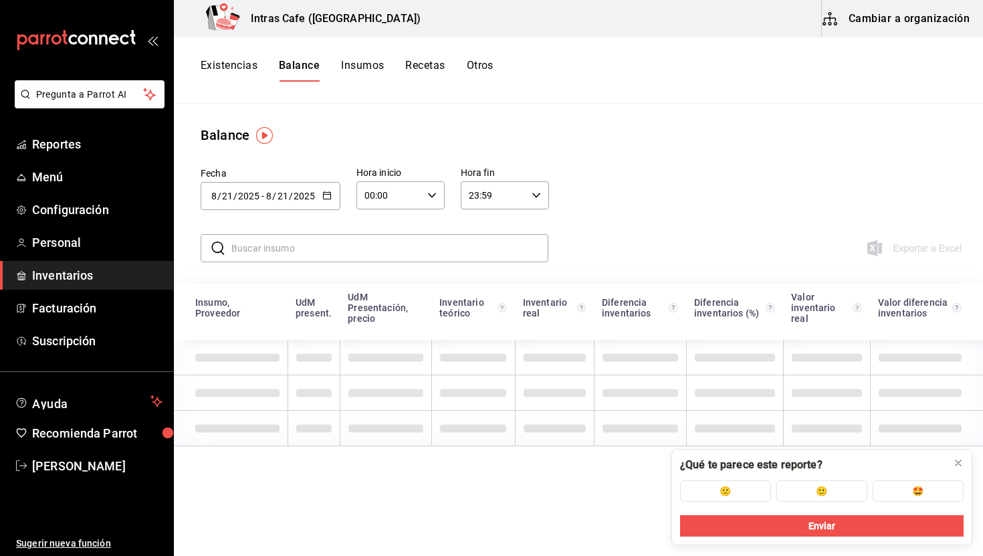
click at [231, 65] on button "Existencias" at bounding box center [229, 70] width 57 height 23
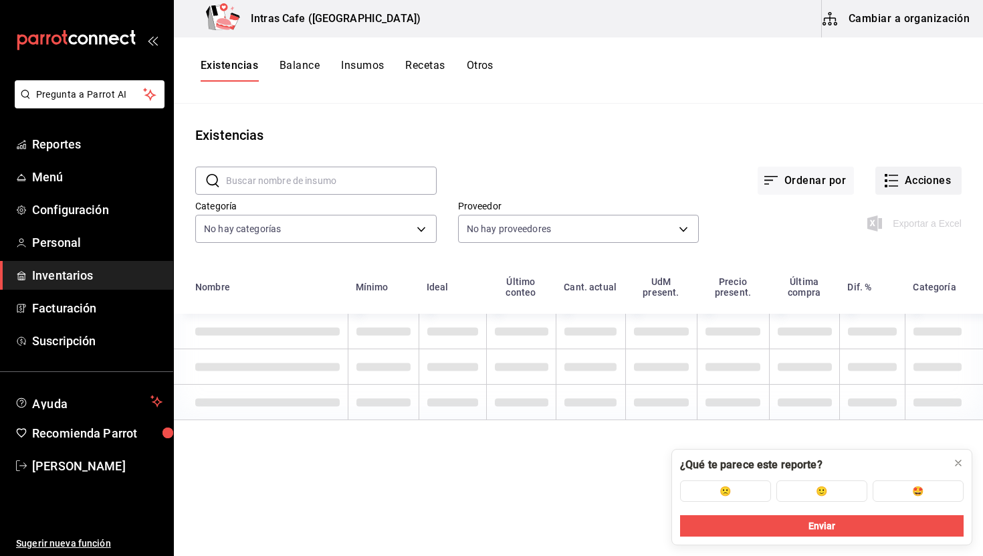
click at [916, 183] on button "Acciones" at bounding box center [918, 181] width 86 height 28
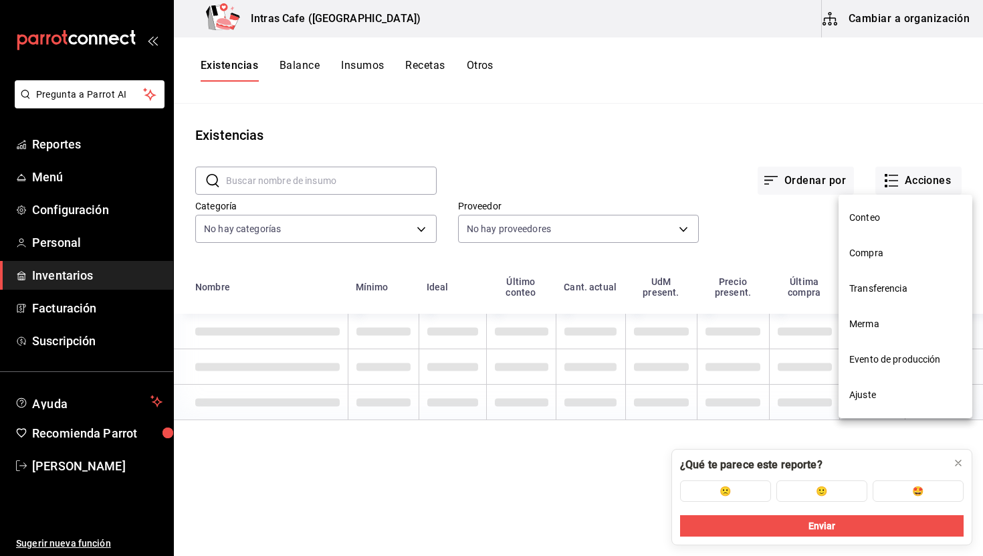
click at [752, 184] on div at bounding box center [491, 278] width 983 height 556
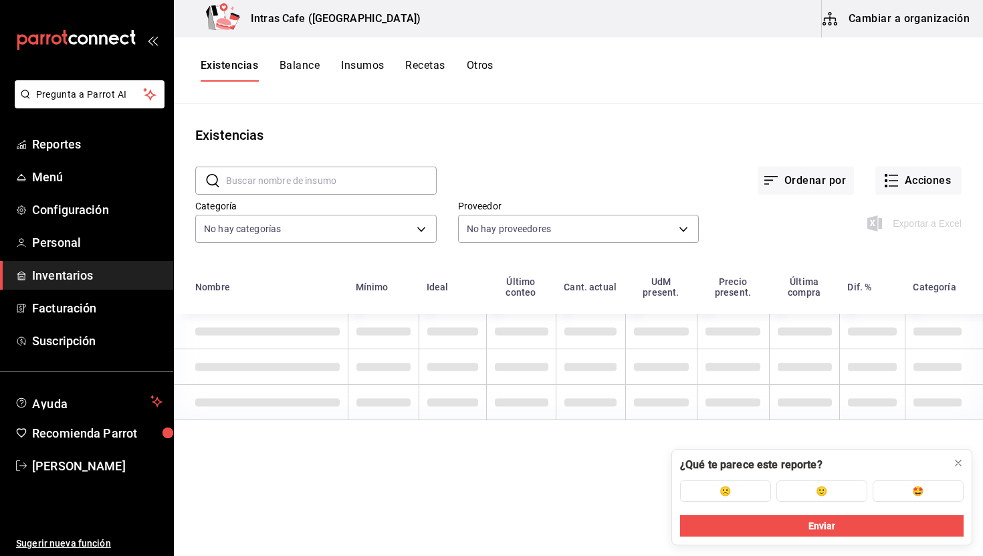
click at [943, 17] on button "Cambiar a organización" at bounding box center [897, 18] width 150 height 37
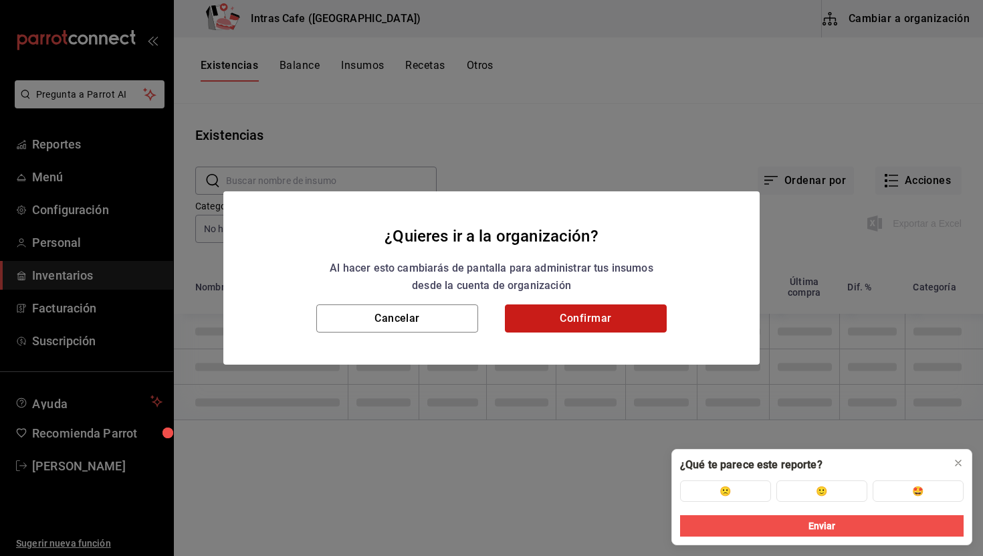
click at [594, 310] on button "Confirmar" at bounding box center [586, 318] width 162 height 28
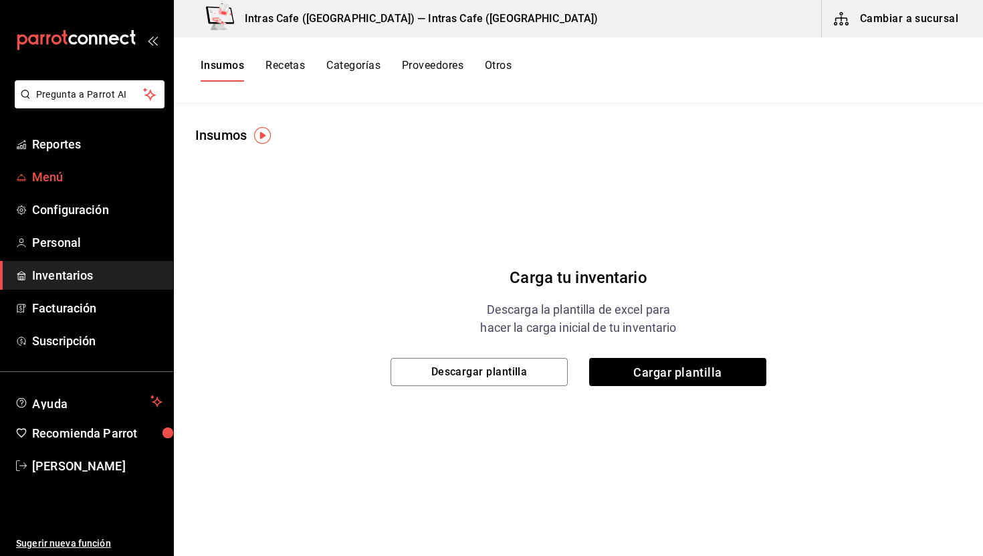
click at [51, 178] on span "Menú" at bounding box center [97, 177] width 130 height 18
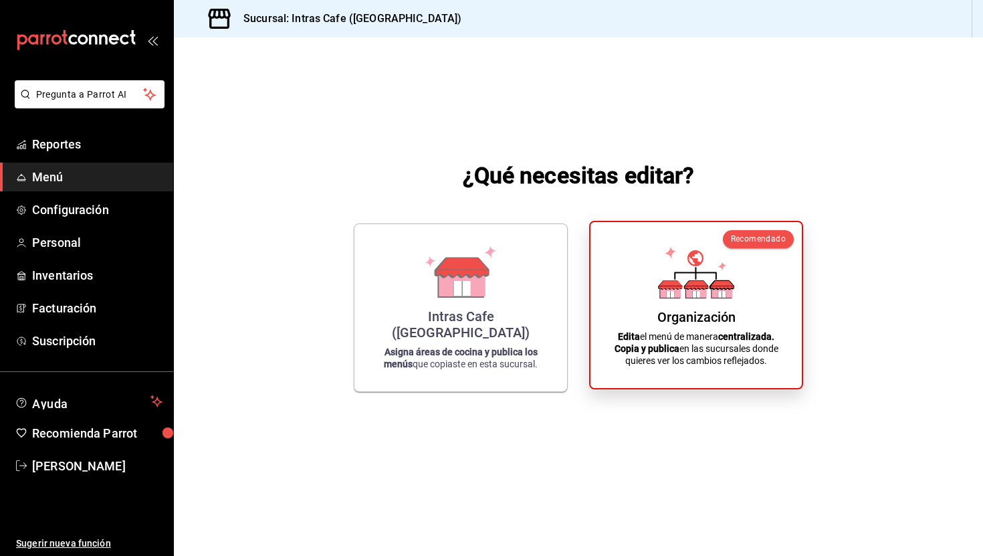
click at [628, 282] on div "Organización Edita el menú de manera centralizada. Copia y publica en las sucur…" at bounding box center [695, 305] width 179 height 144
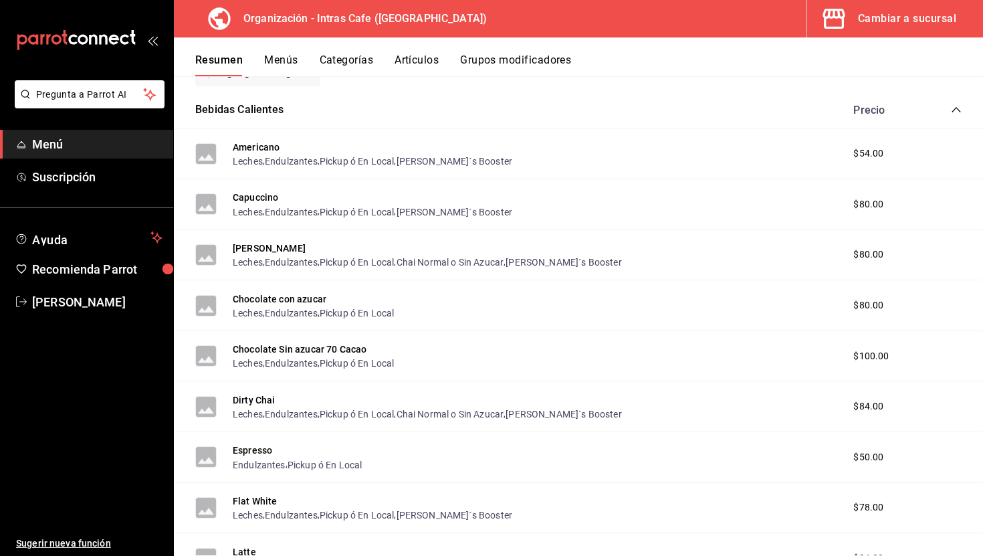
scroll to position [218, 0]
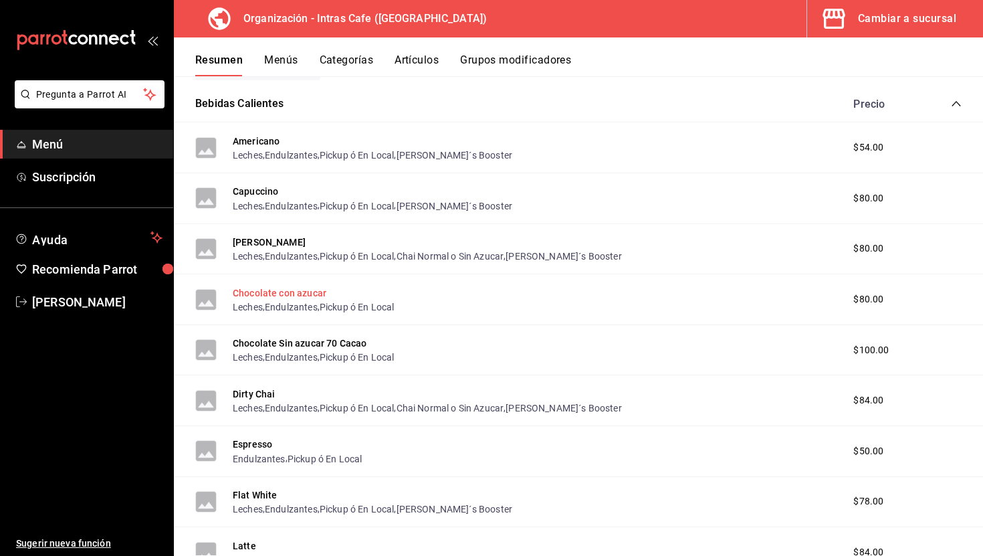
click at [312, 296] on button "Chocolate con azucar" at bounding box center [280, 292] width 94 height 13
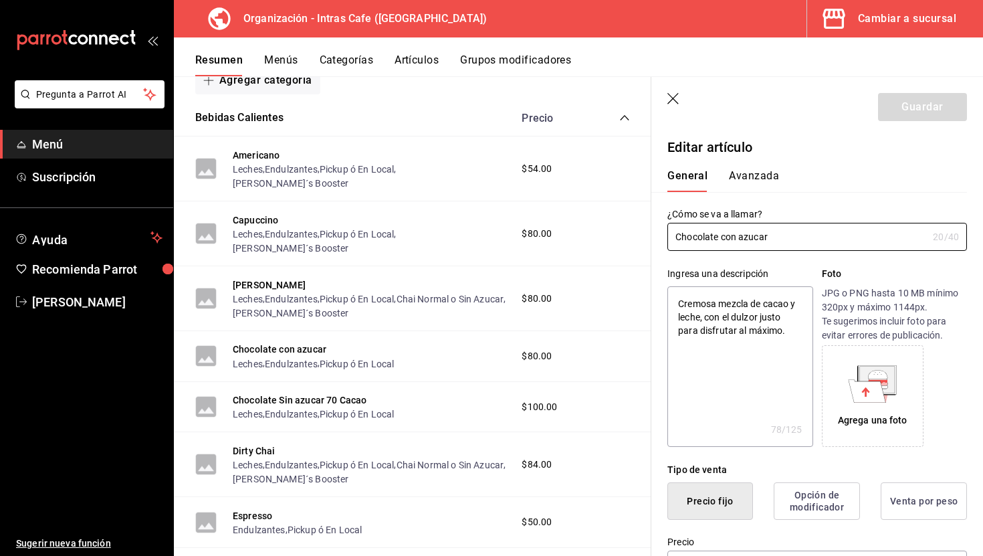
type textarea "x"
type input "$80.00"
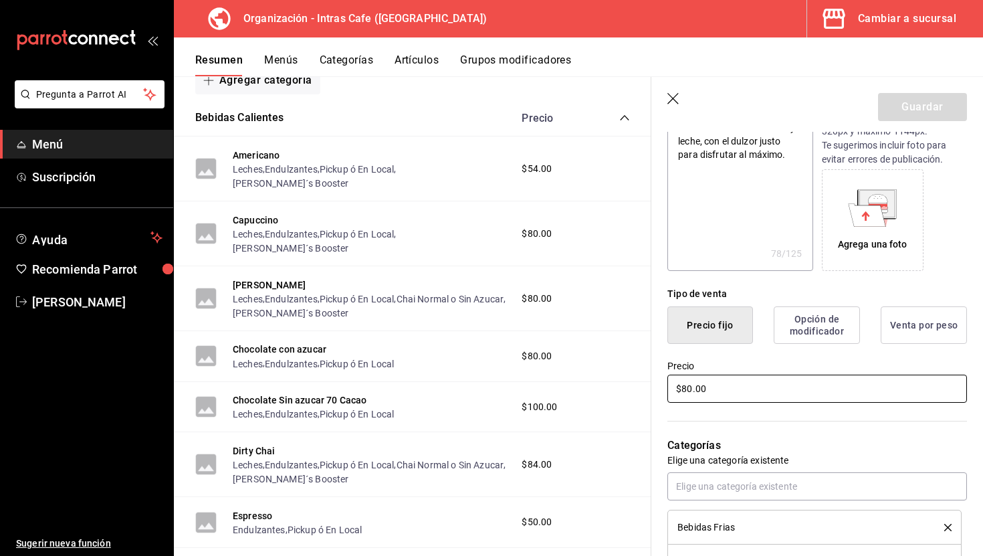
click at [724, 386] on input "$80.00" at bounding box center [817, 388] width 300 height 28
type textarea "x"
type input "$7.00"
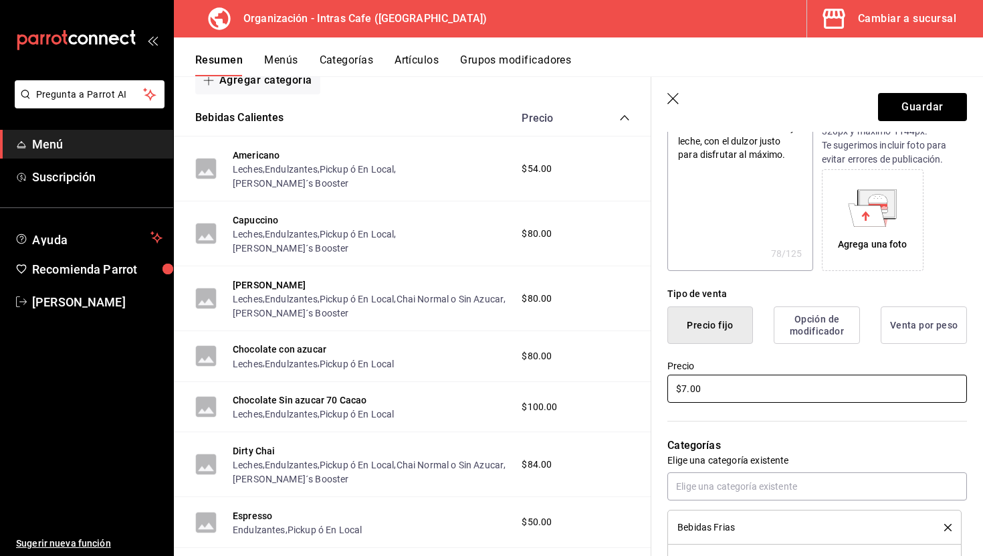
type textarea "x"
type input "$76.00"
click at [931, 117] on button "Guardar" at bounding box center [922, 107] width 89 height 28
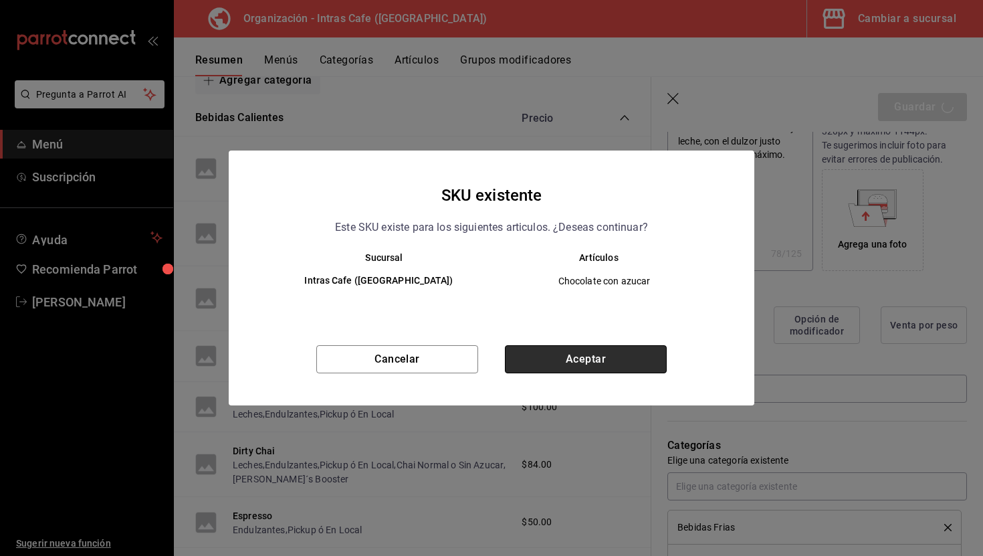
click at [556, 354] on button "Aceptar" at bounding box center [586, 359] width 162 height 28
type textarea "x"
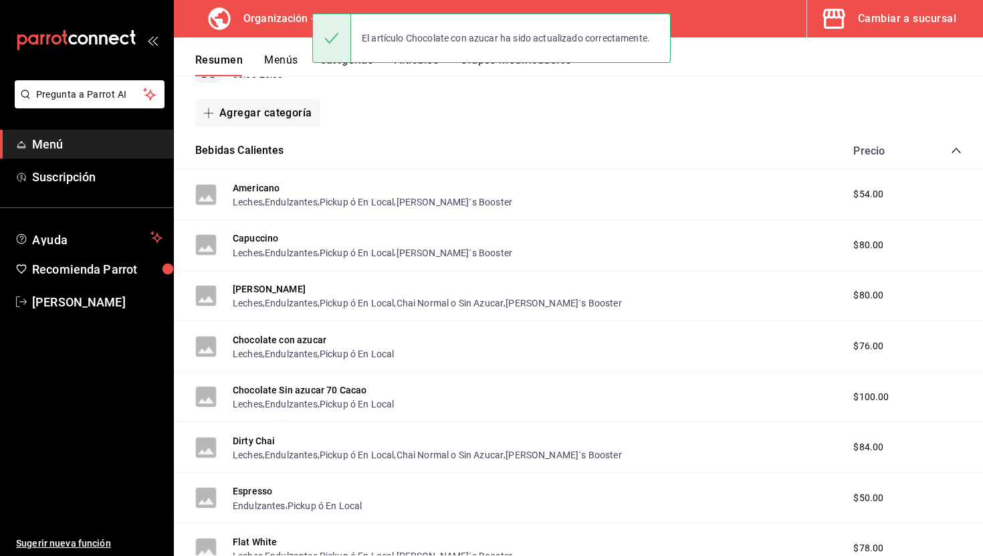
scroll to position [255, 0]
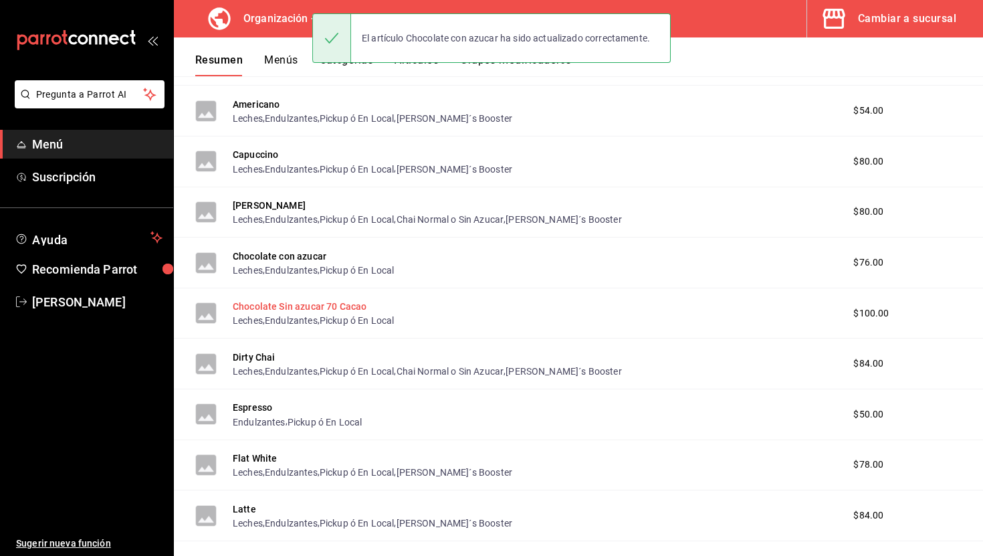
click at [356, 307] on button "Chocolate Sin azucar 70 Cacao" at bounding box center [300, 306] width 134 height 13
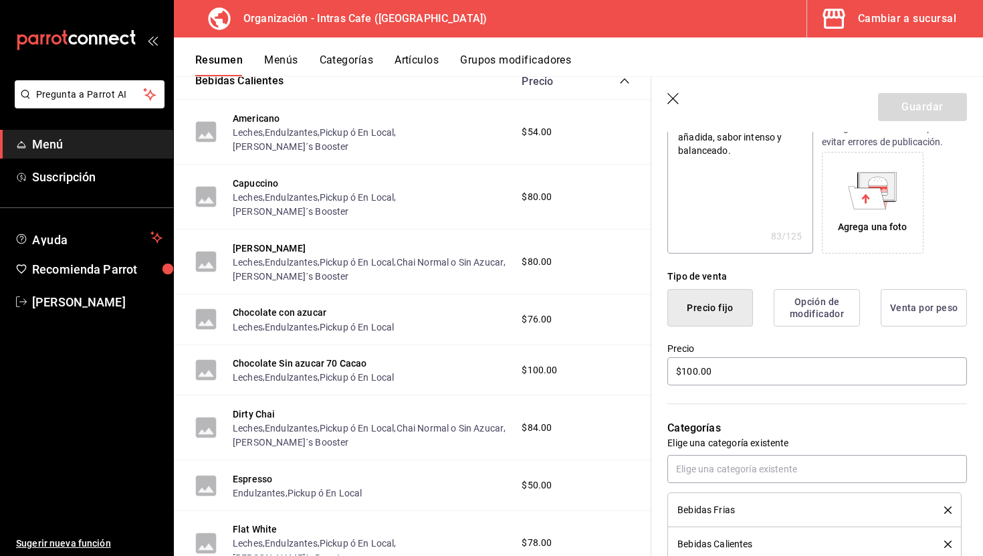
scroll to position [195, 0]
click at [742, 377] on input "$100.00" at bounding box center [817, 370] width 300 height 28
type textarea "x"
type input "$9.00"
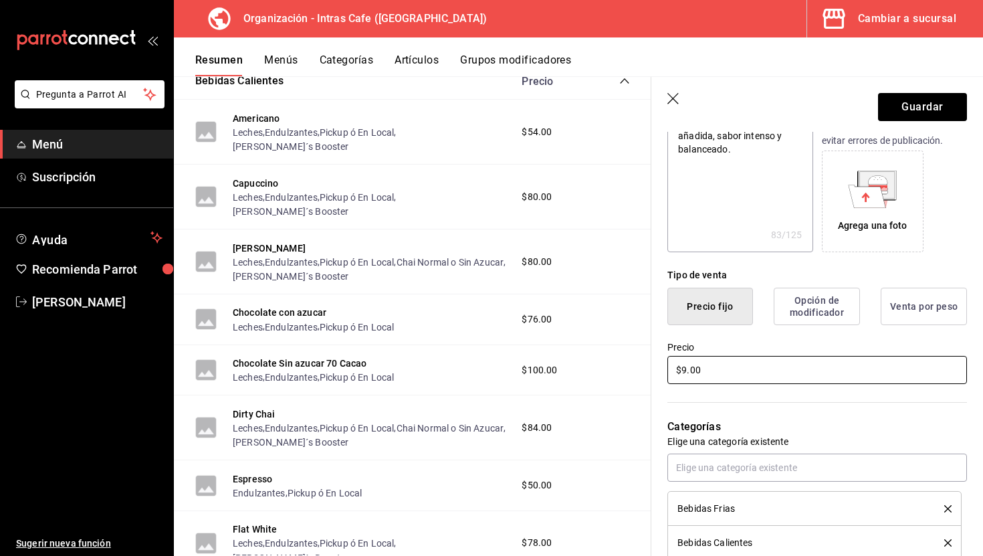
type textarea "x"
type input "$96.00"
click at [926, 104] on button "Guardar" at bounding box center [922, 107] width 89 height 28
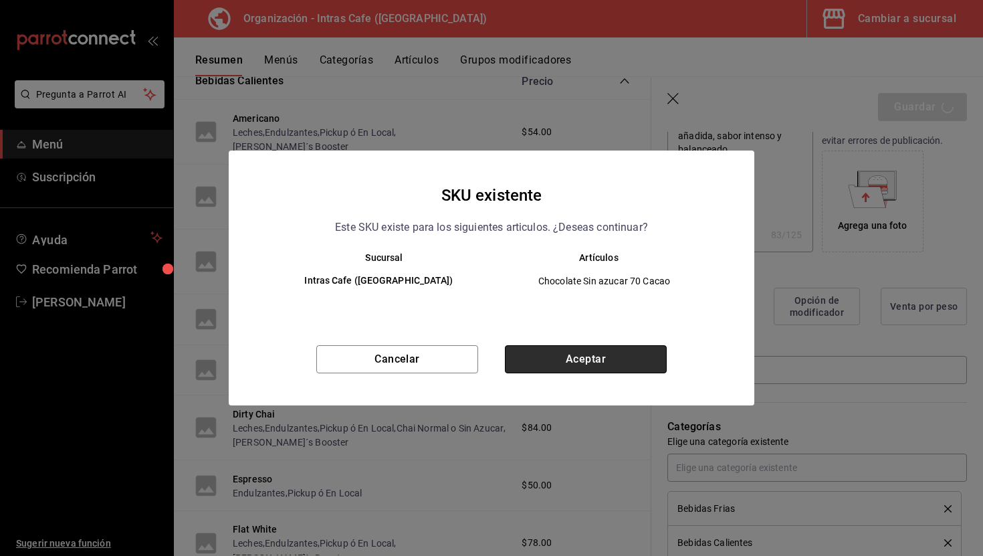
click at [544, 358] on button "Aceptar" at bounding box center [586, 359] width 162 height 28
type textarea "x"
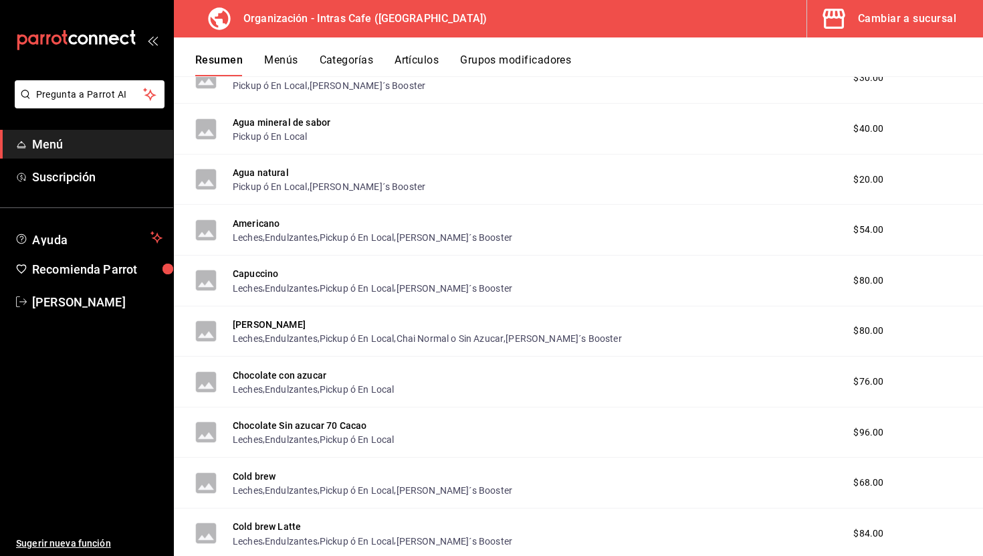
scroll to position [1938, 0]
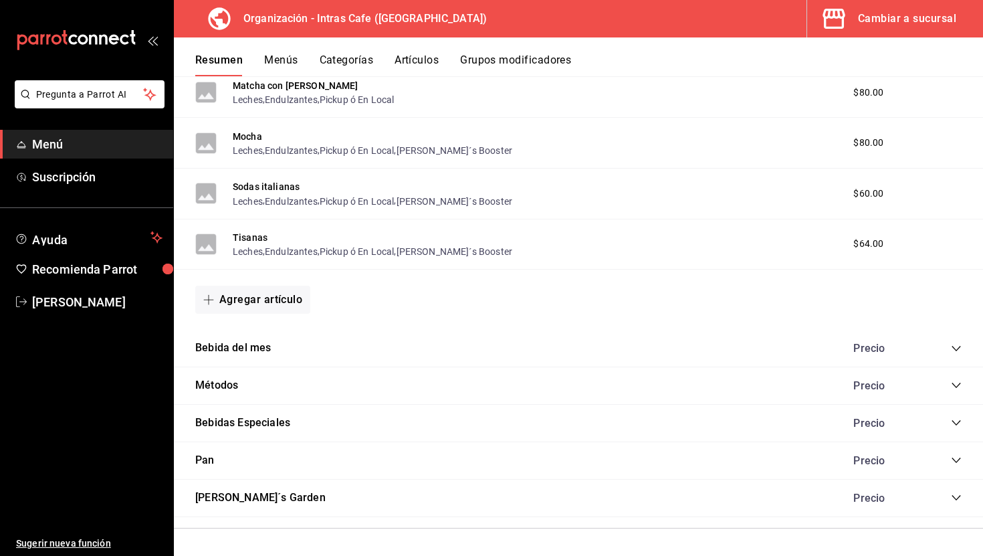
click at [429, 378] on div "Métodos Precio" at bounding box center [578, 385] width 809 height 37
click at [960, 389] on icon "collapse-category-row" at bounding box center [956, 385] width 11 height 11
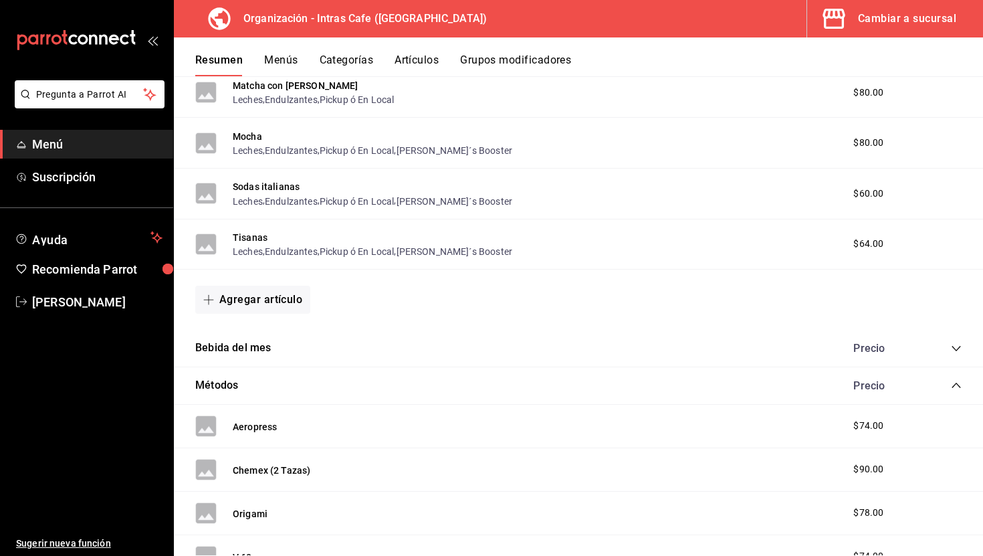
scroll to position [2051, 0]
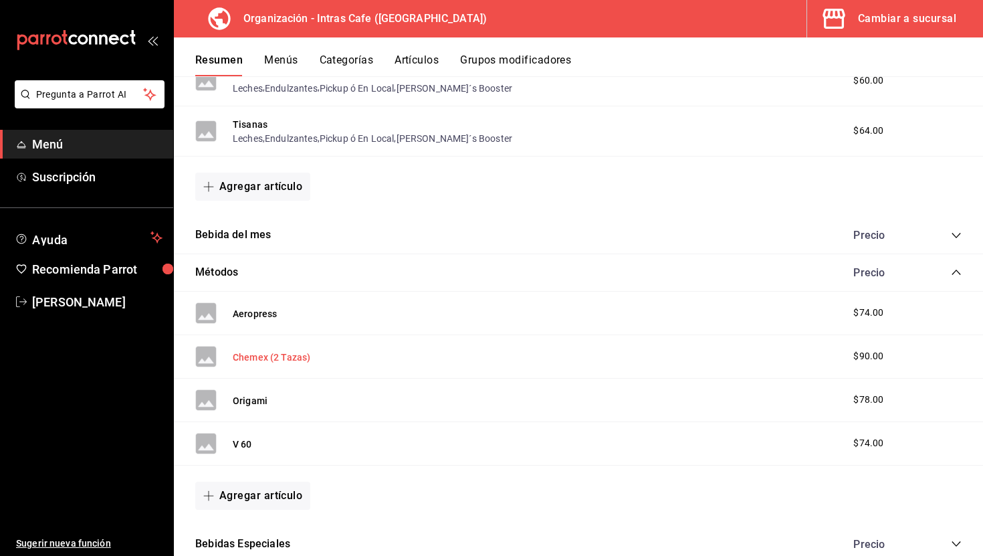
click at [298, 360] on button "Chemex (2 Tazas)" at bounding box center [272, 356] width 78 height 13
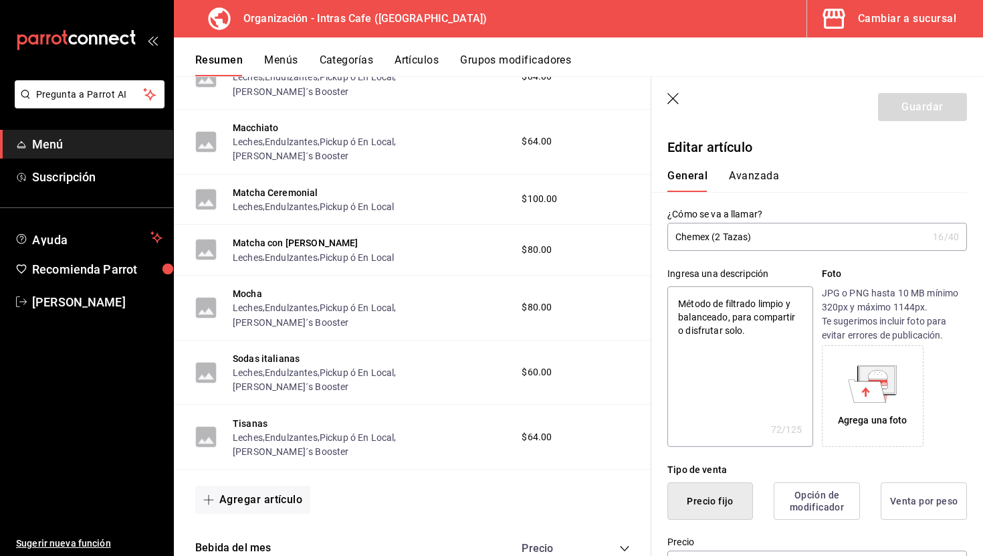
click at [731, 235] on input "Chemex (2 Tazas)" at bounding box center [797, 236] width 260 height 27
type input "Chemex (2)"
type textarea "x"
type input "Chemex ()"
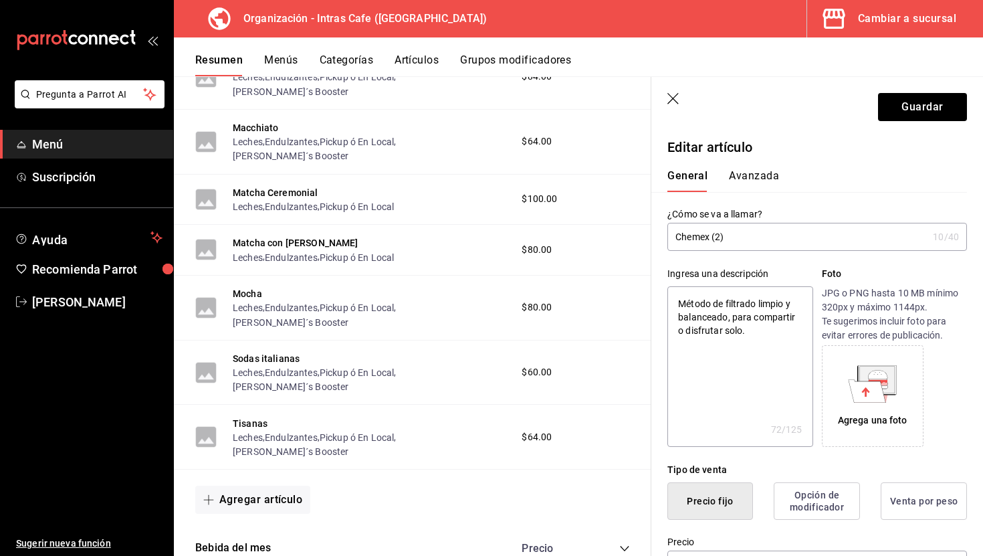
type textarea "x"
type input "Chemex (i)"
type textarea "x"
type input "Chemex (in)"
type textarea "x"
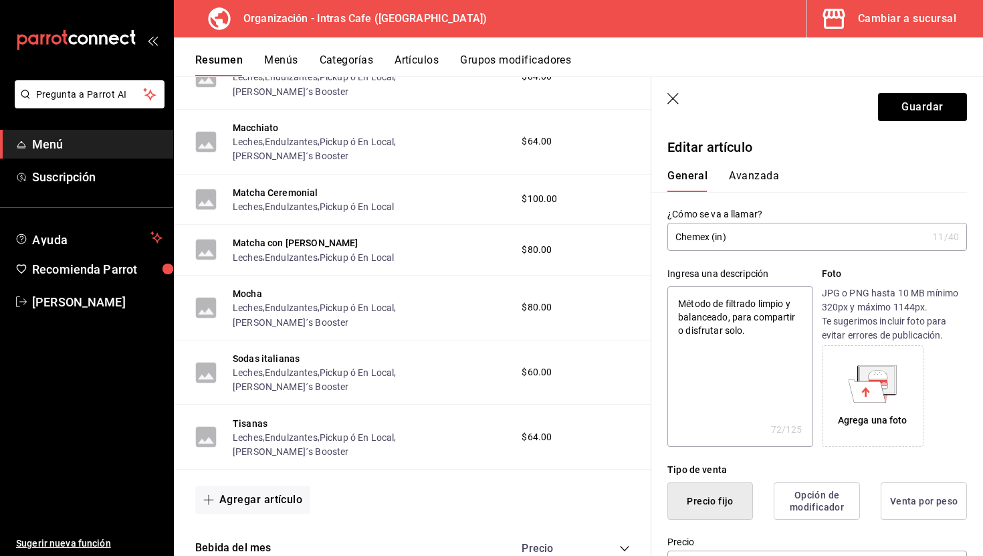
type input "Chemex (ind)"
type textarea "x"
type input "Chemex (indi)"
type textarea "x"
type input "Chemex (indiv)"
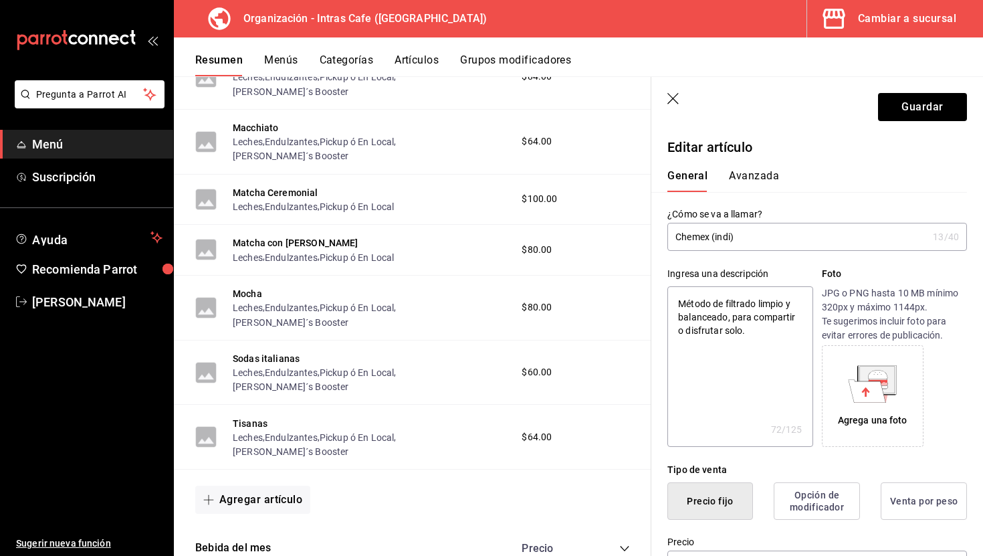
type textarea "x"
type input "Chemex (indivi)"
type textarea "x"
type input "Chemex (individ)"
type textarea "x"
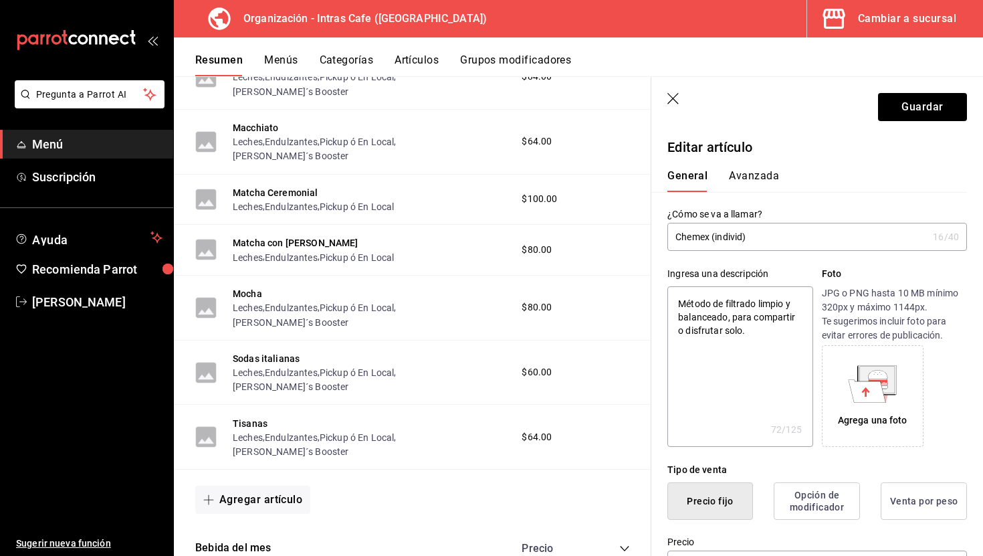
type input "Chemex (individu)"
type textarea "x"
type input "Chemex (individua)"
type textarea "x"
type input "Chemex (individual)"
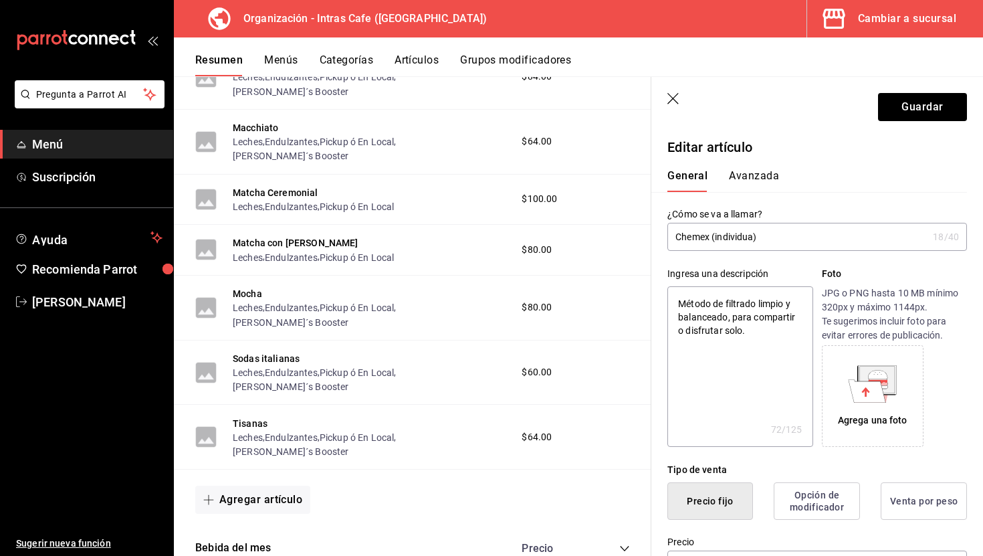
type textarea "x"
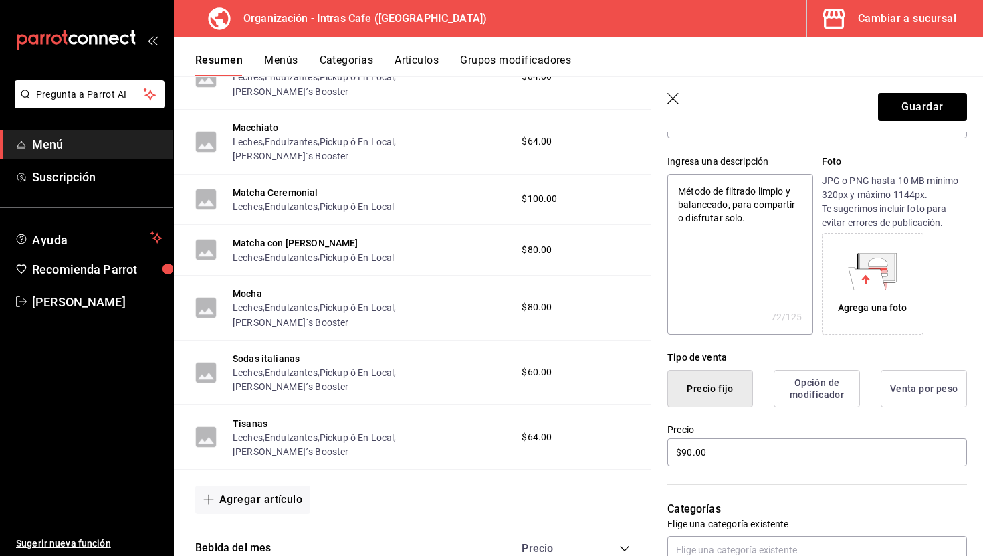
scroll to position [177, 0]
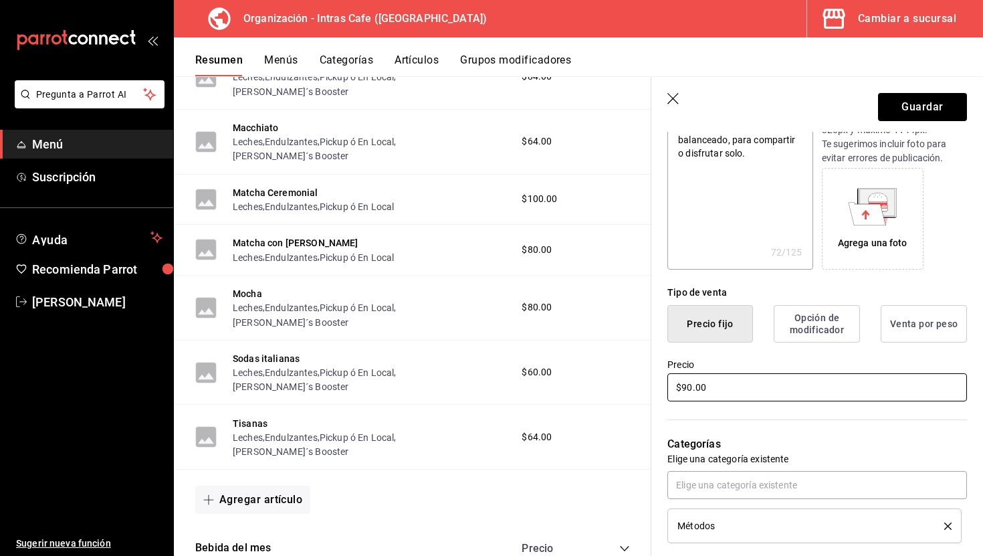
type input "Chemex (individual)"
click at [694, 391] on input "$90.00" at bounding box center [817, 387] width 300 height 28
type textarea "x"
type input "$7.00"
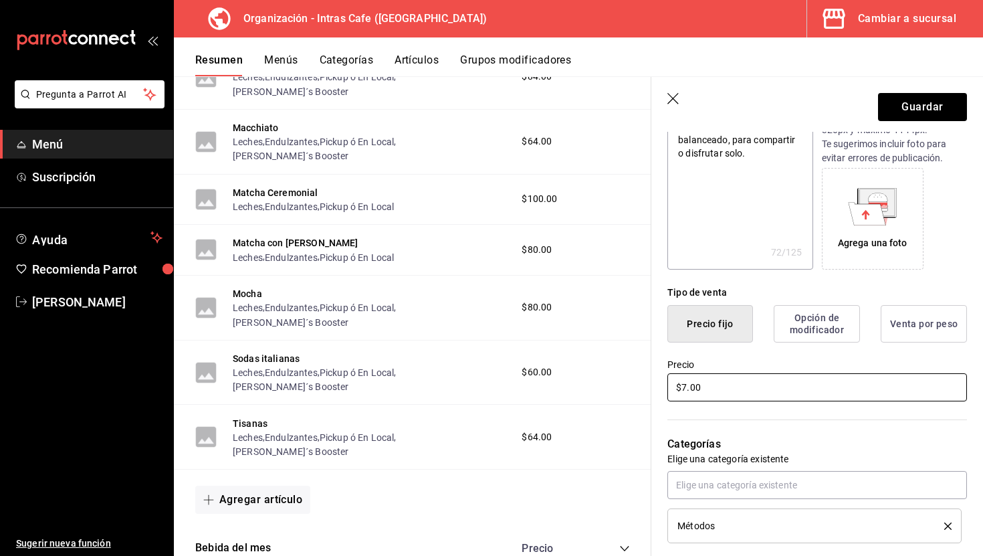
type textarea "x"
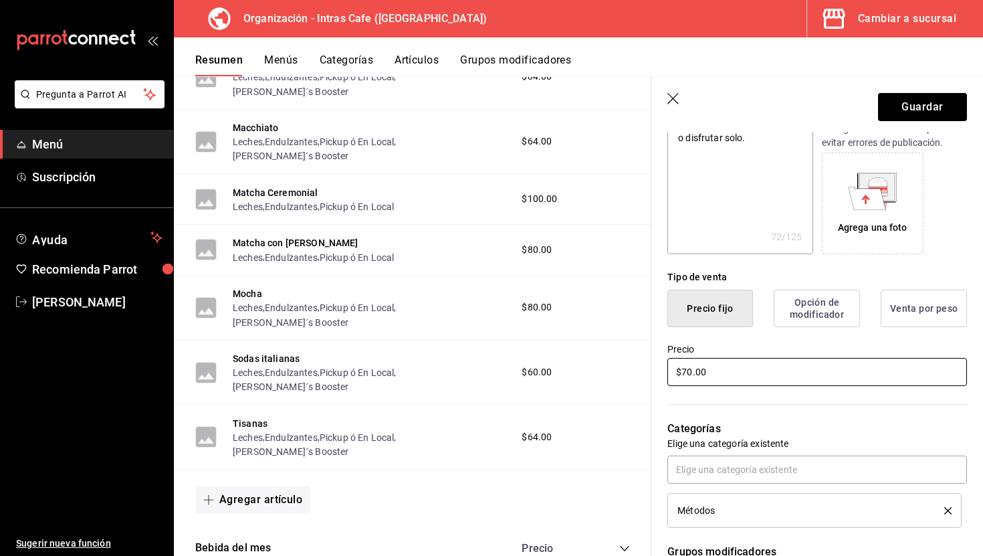
scroll to position [193, 0]
type input "$70.00"
click at [726, 371] on input "$70.00" at bounding box center [817, 371] width 300 height 28
type textarea "x"
type input "$70.00"
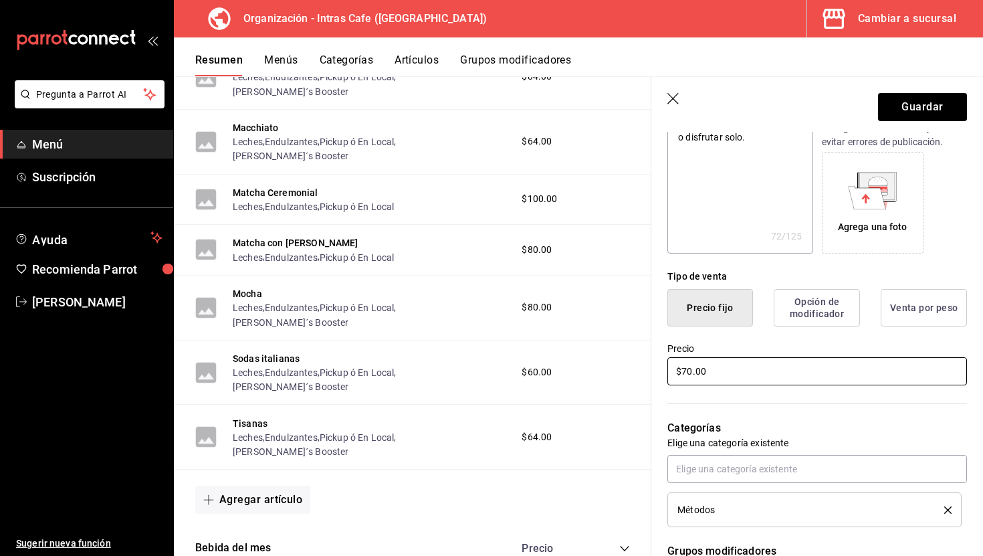
type textarea "x"
type input "$70.00"
type textarea "x"
type input "$70.00"
type textarea "x"
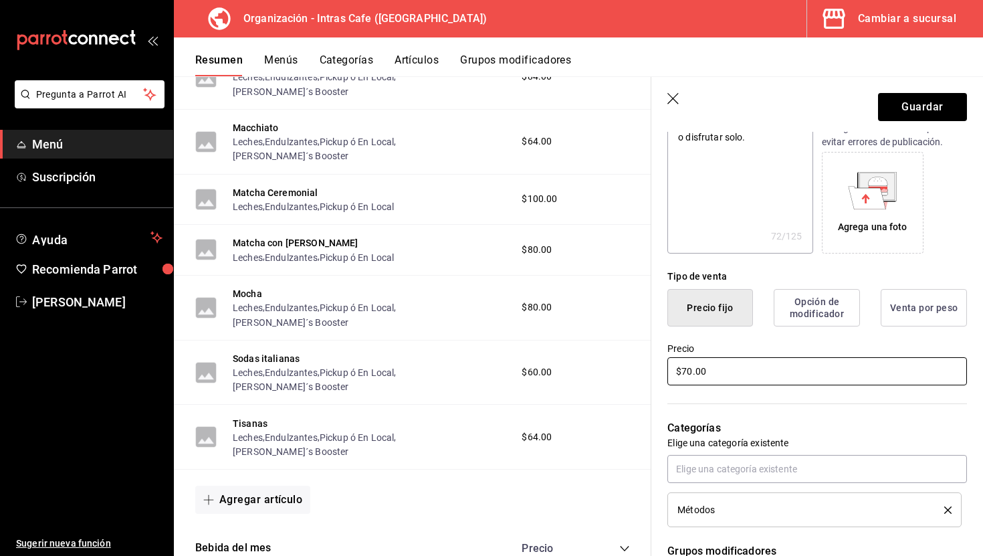
type input "$704.00"
type textarea "x"
type input "$70.00"
type textarea "x"
type input "$7.00"
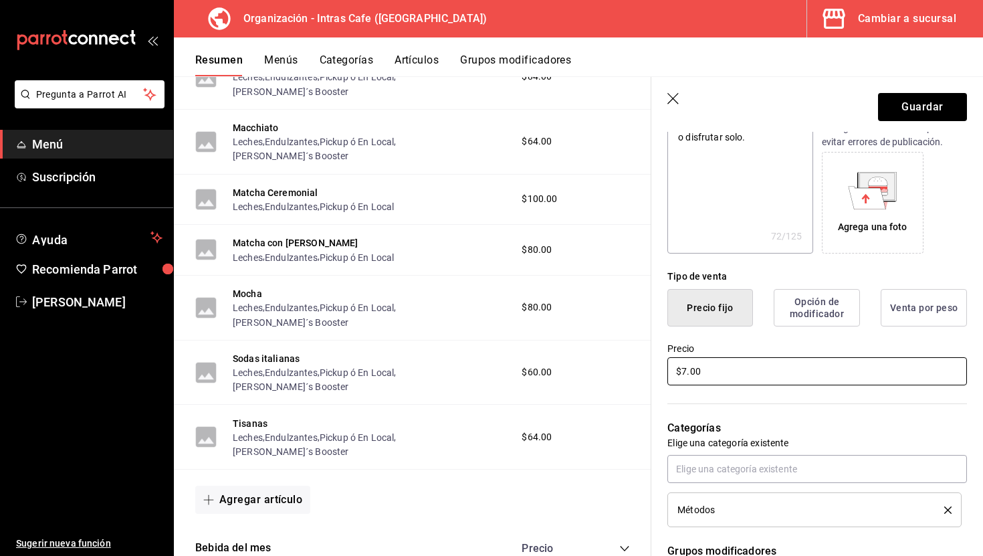
type textarea "x"
type input "$74.00"
click at [915, 103] on button "Guardar" at bounding box center [922, 107] width 89 height 28
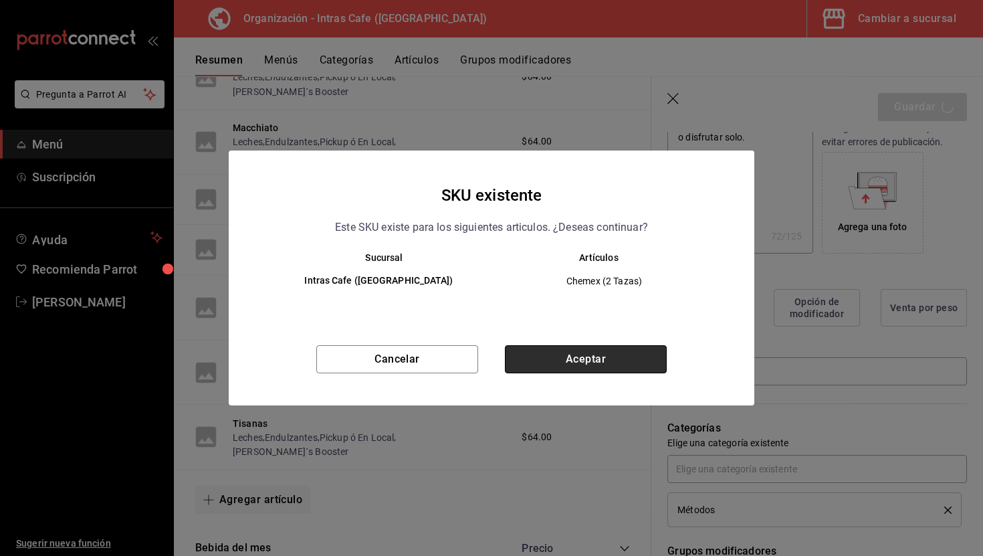
click at [530, 357] on button "Aceptar" at bounding box center [586, 359] width 162 height 28
type textarea "x"
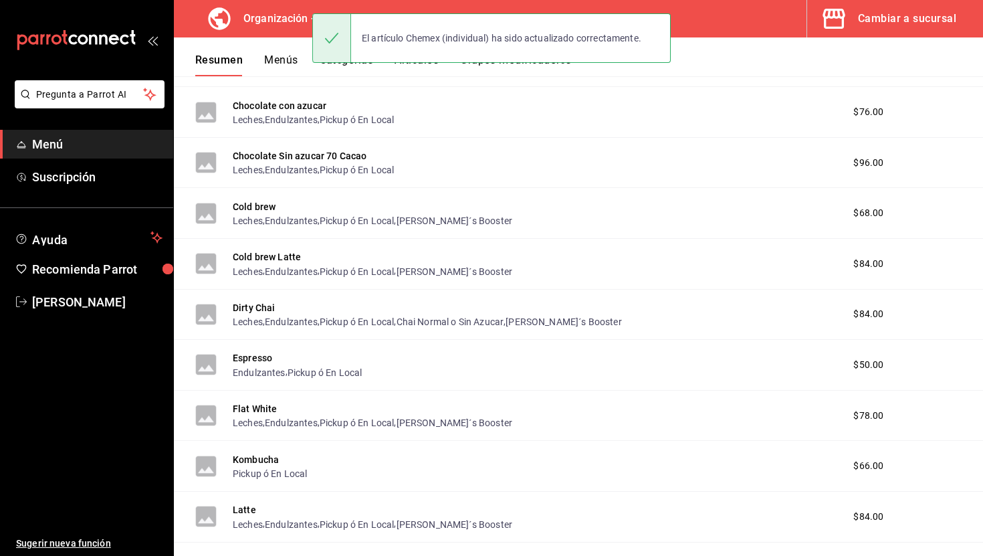
scroll to position [1938, 0]
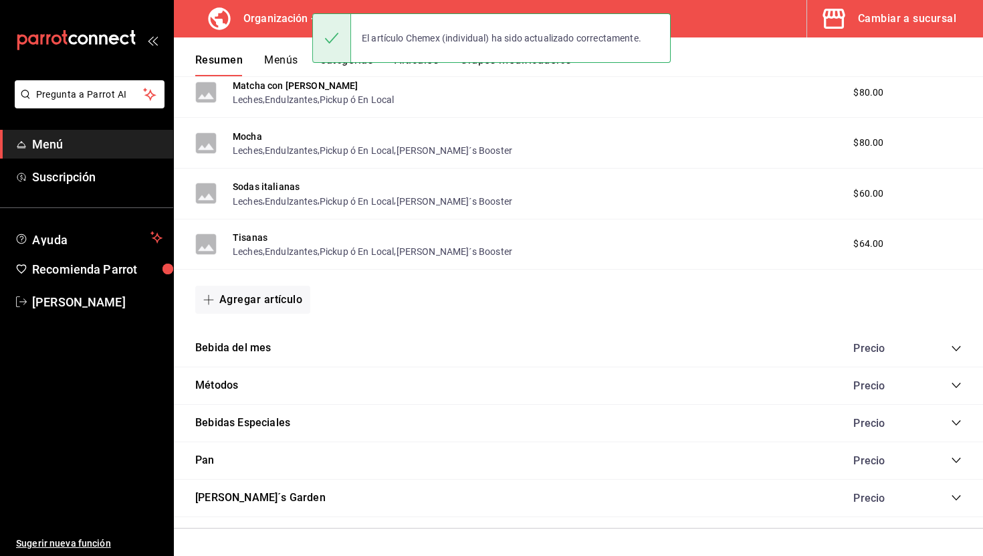
click at [949, 391] on div "Precio" at bounding box center [901, 385] width 122 height 13
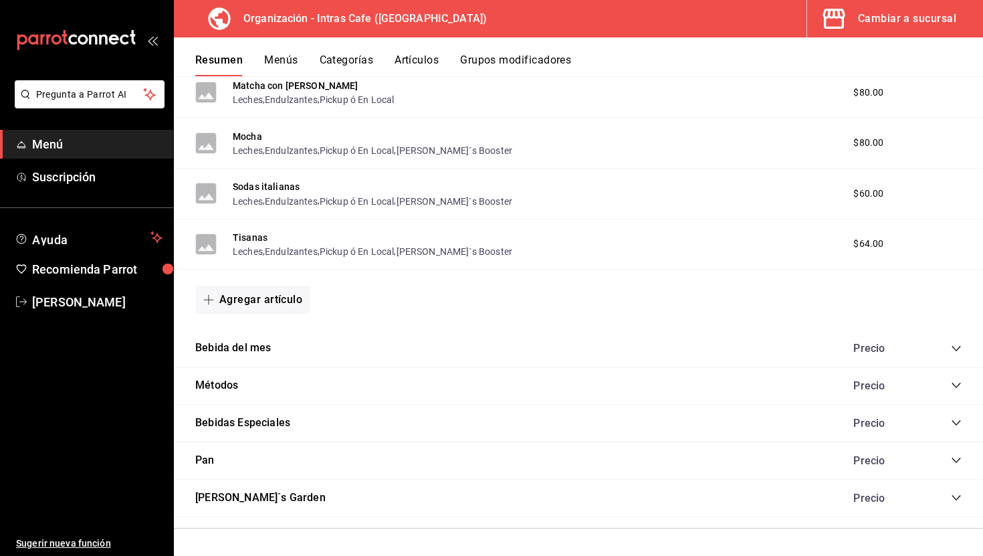
click at [952, 383] on icon "collapse-category-row" at bounding box center [956, 384] width 9 height 5
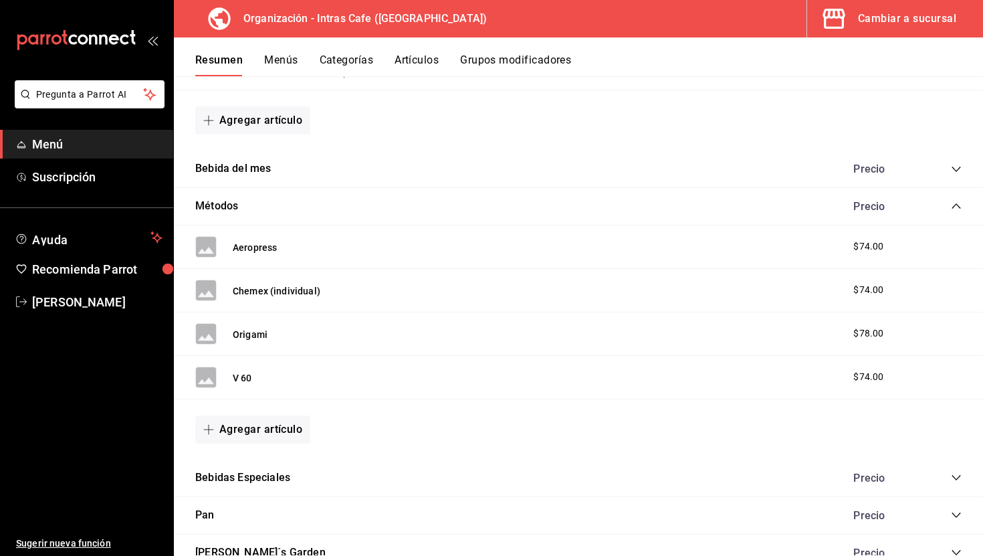
scroll to position [2120, 0]
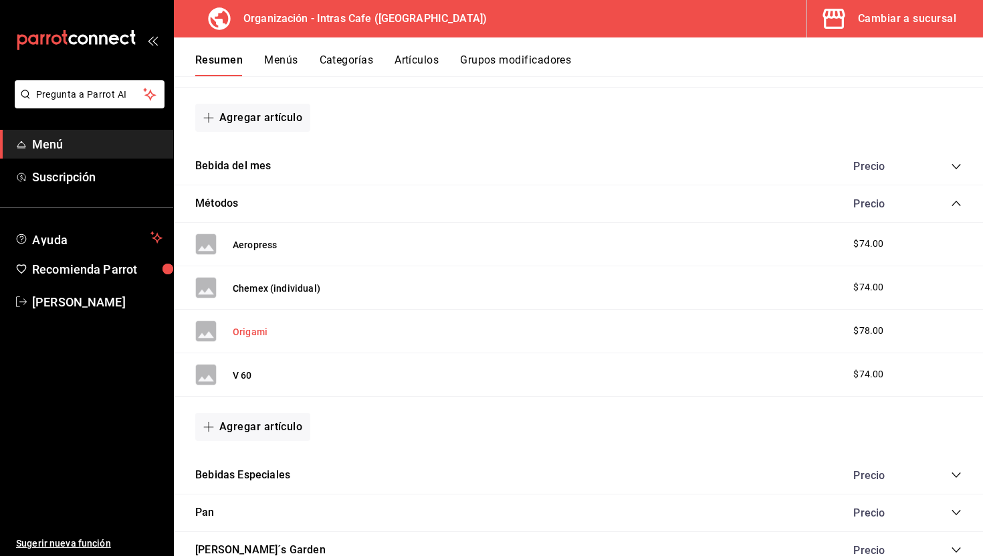
click at [259, 334] on button "Origami" at bounding box center [250, 331] width 35 height 13
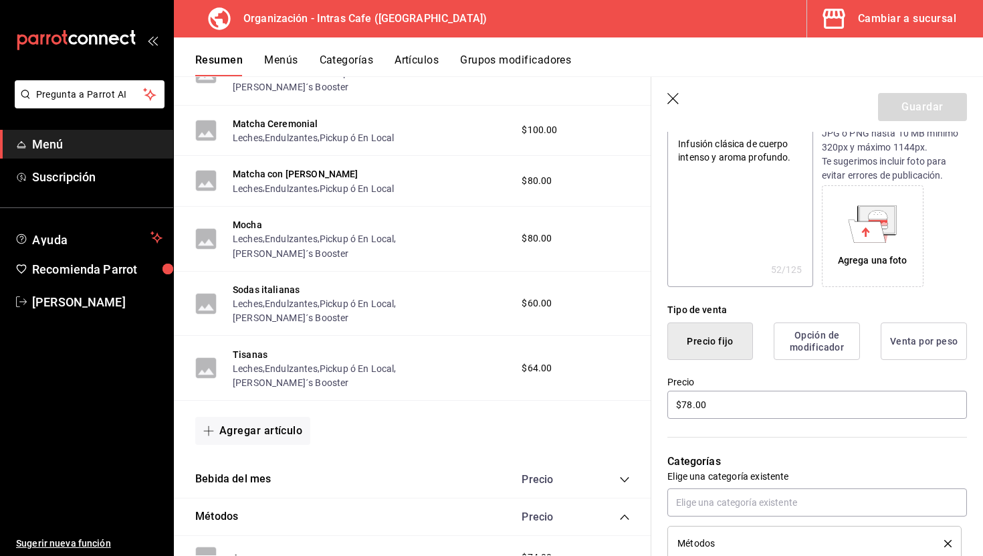
scroll to position [217, 0]
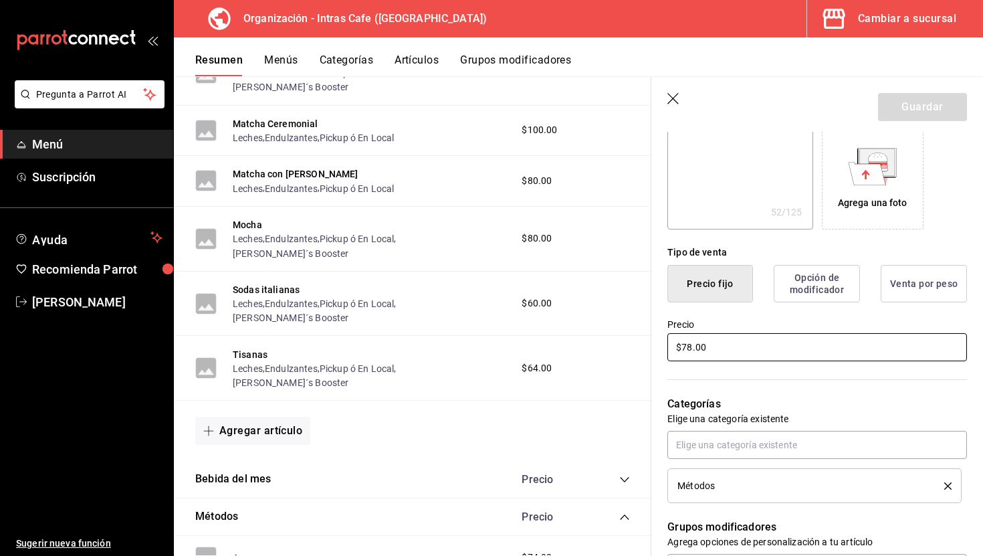
click at [732, 356] on input "$78.00" at bounding box center [817, 347] width 300 height 28
type textarea "x"
type input "$7.00"
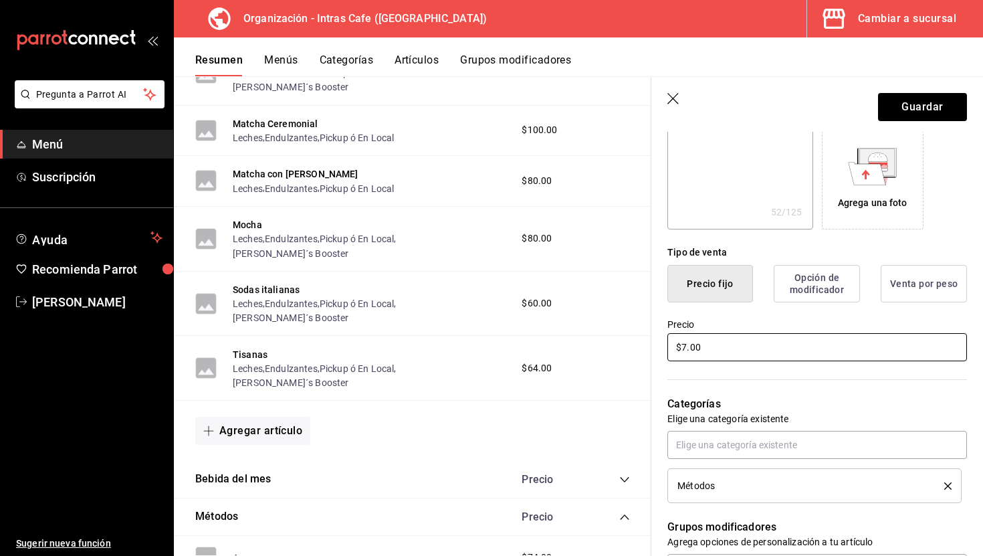
type textarea "x"
type input "$74.00"
click at [921, 120] on button "Guardar" at bounding box center [922, 107] width 89 height 28
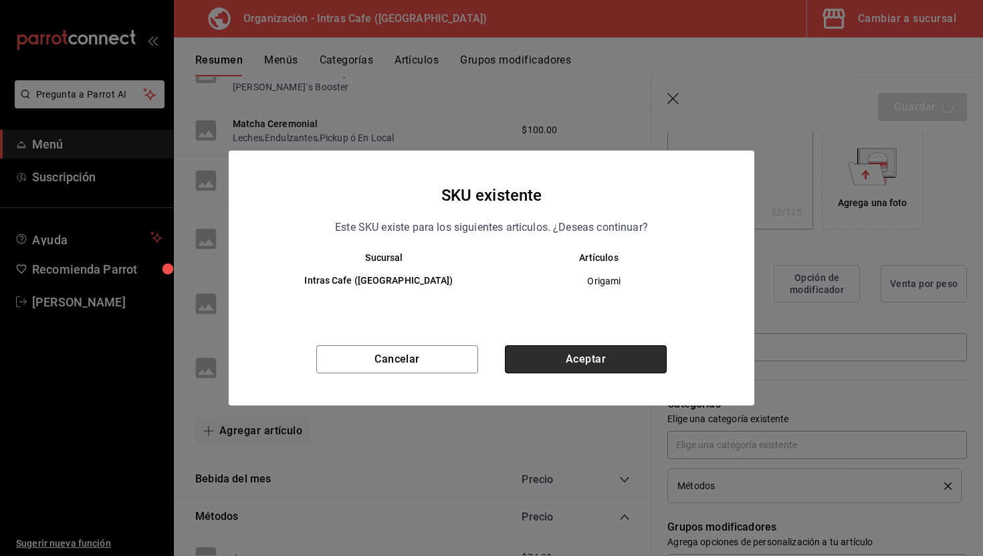
click at [575, 356] on button "Aceptar" at bounding box center [586, 359] width 162 height 28
type textarea "x"
type input "AR-1755813622418"
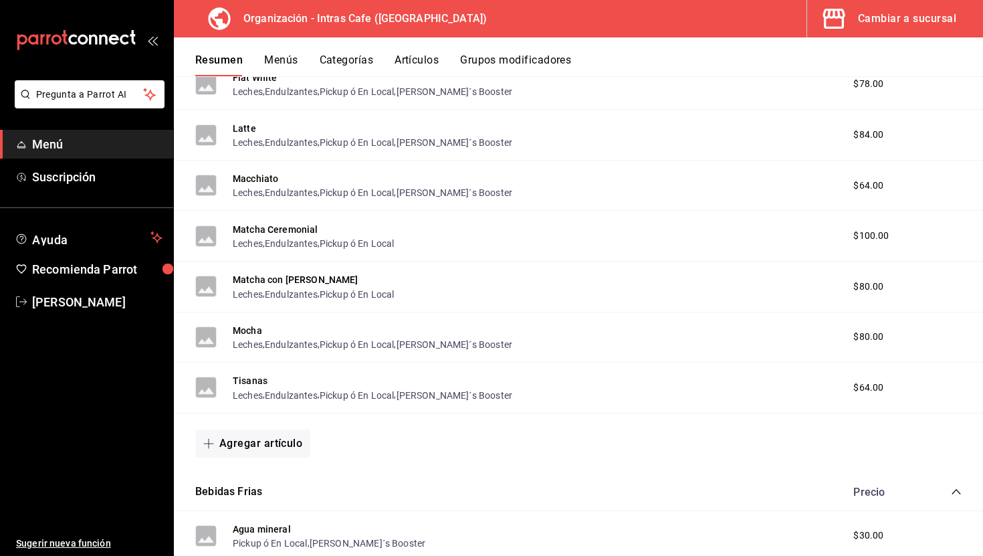
scroll to position [635, 0]
click at [259, 378] on button "Tisanas" at bounding box center [250, 380] width 35 height 13
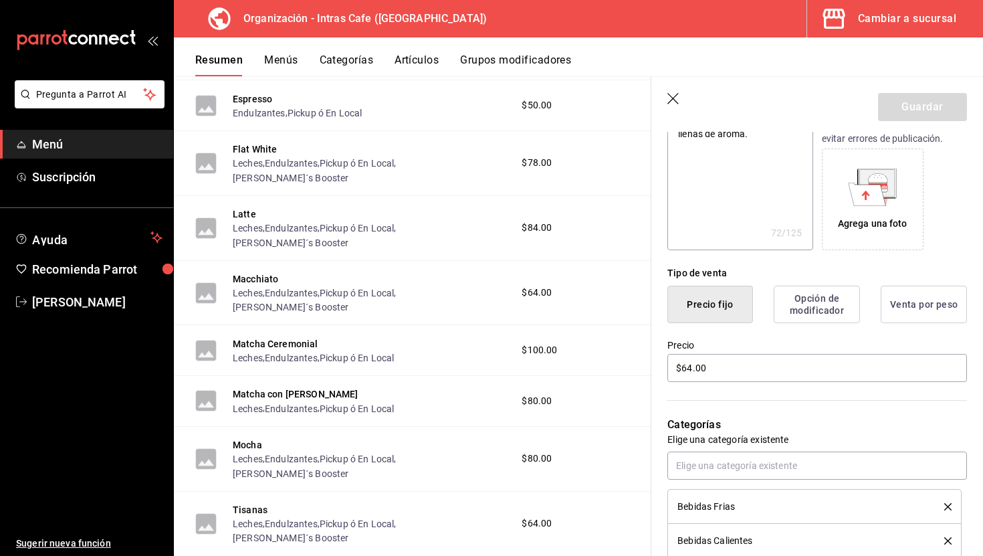
scroll to position [198, 0]
click at [730, 368] on input "$64.00" at bounding box center [817, 366] width 300 height 28
type textarea "x"
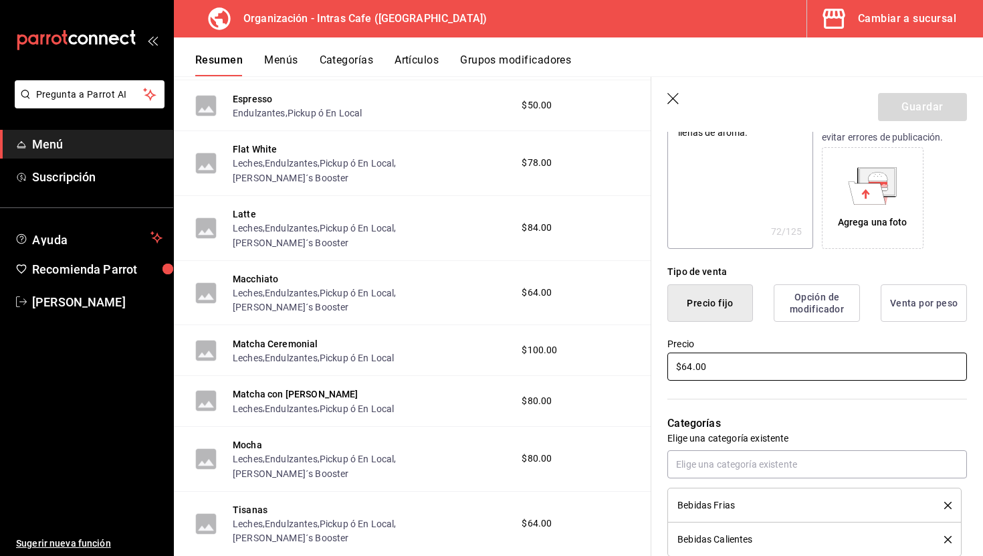
type input "$7.00"
type textarea "x"
type input "$74.00"
type textarea "x"
type input "$7.00"
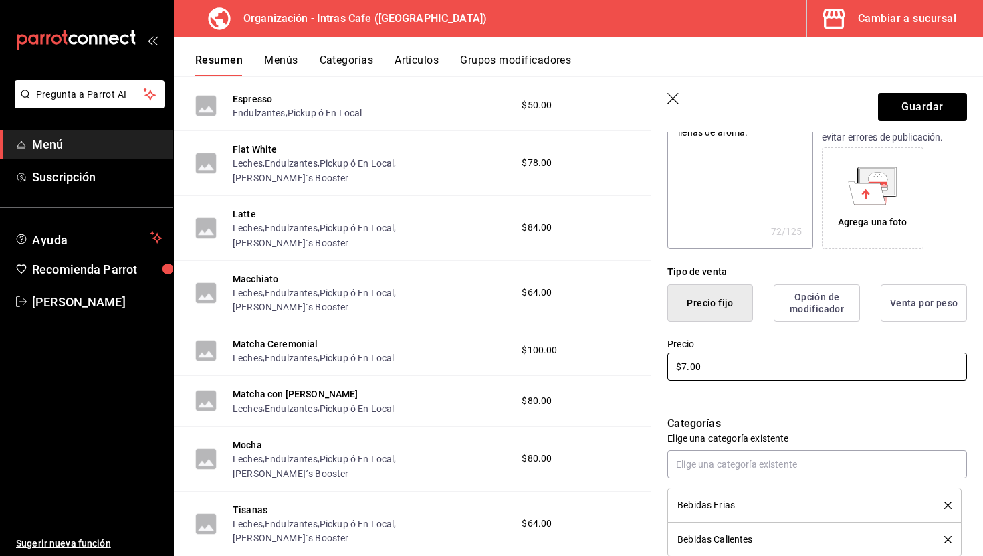
type textarea "x"
type input "$76.00"
click at [929, 115] on button "Guardar" at bounding box center [922, 107] width 89 height 28
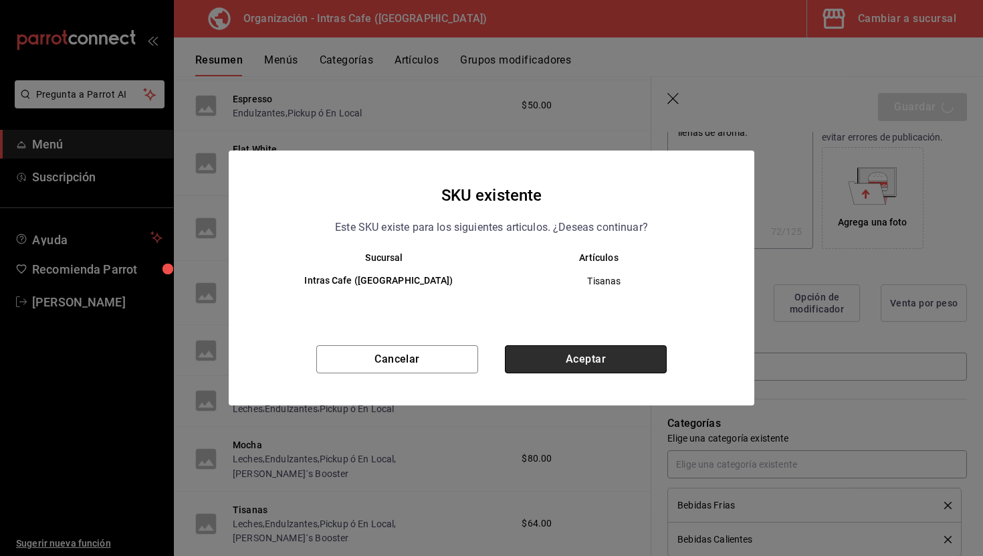
click at [566, 364] on button "Aceptar" at bounding box center [586, 359] width 162 height 28
type textarea "x"
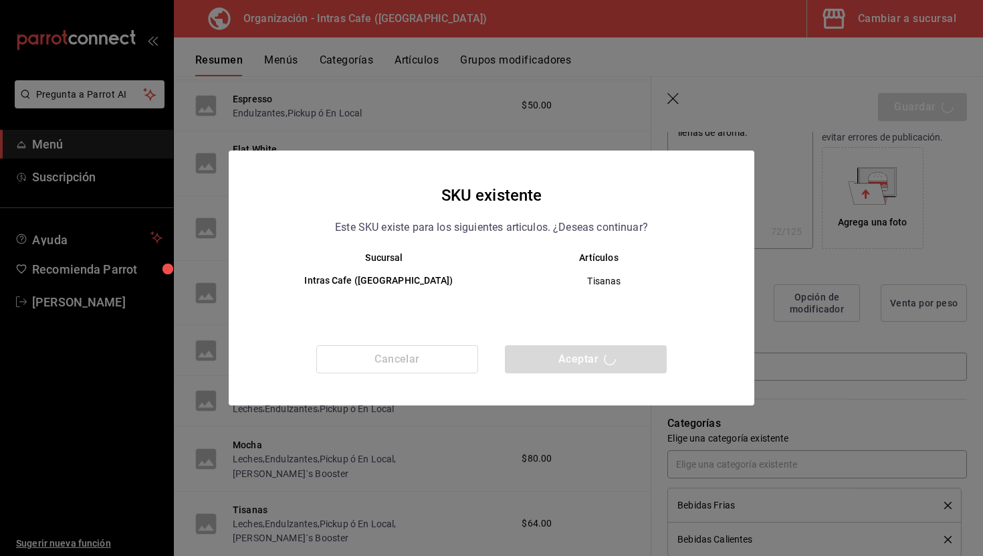
type textarea "x"
type input "AR-1755813678936"
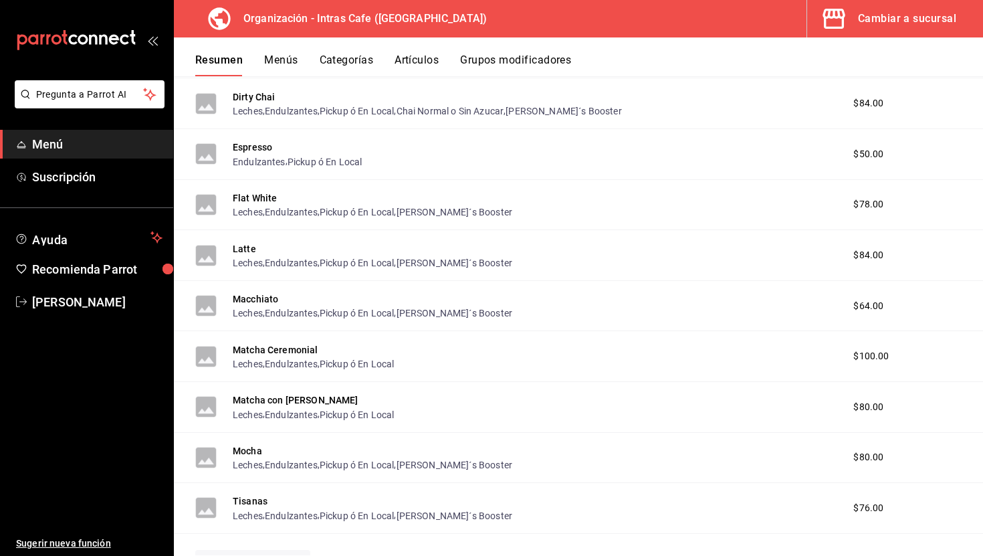
scroll to position [517, 0]
click at [248, 250] on button "Latte" at bounding box center [244, 246] width 23 height 13
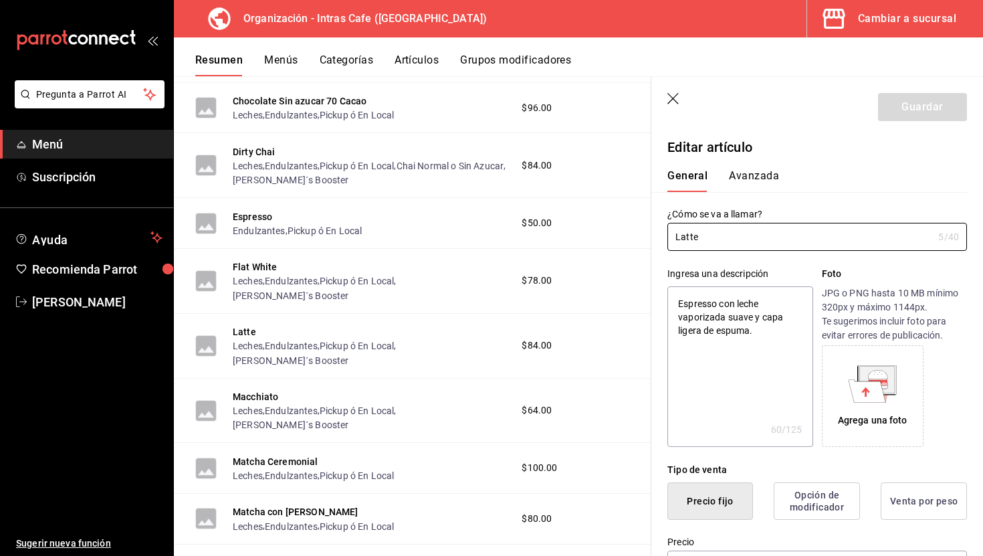
type textarea "x"
type input "$84.00"
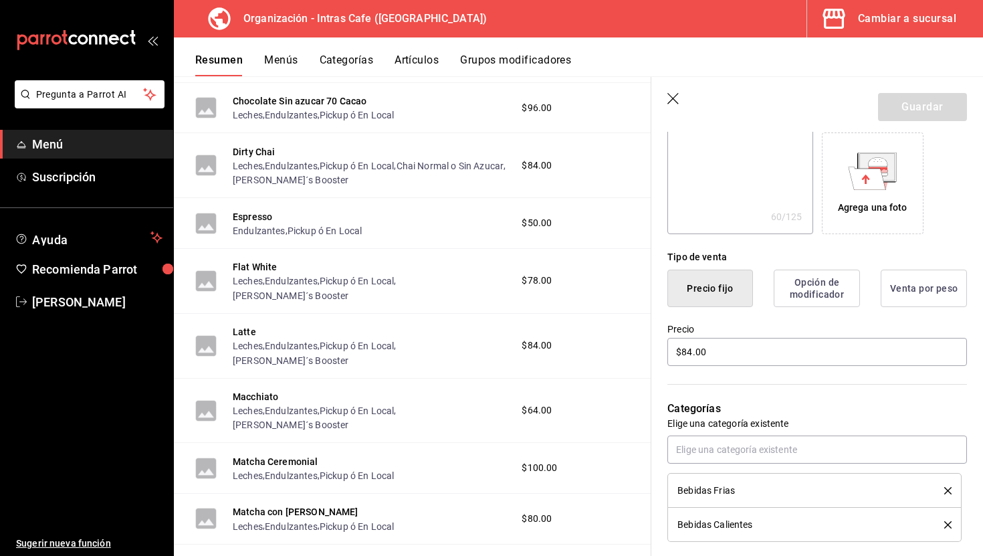
scroll to position [216, 0]
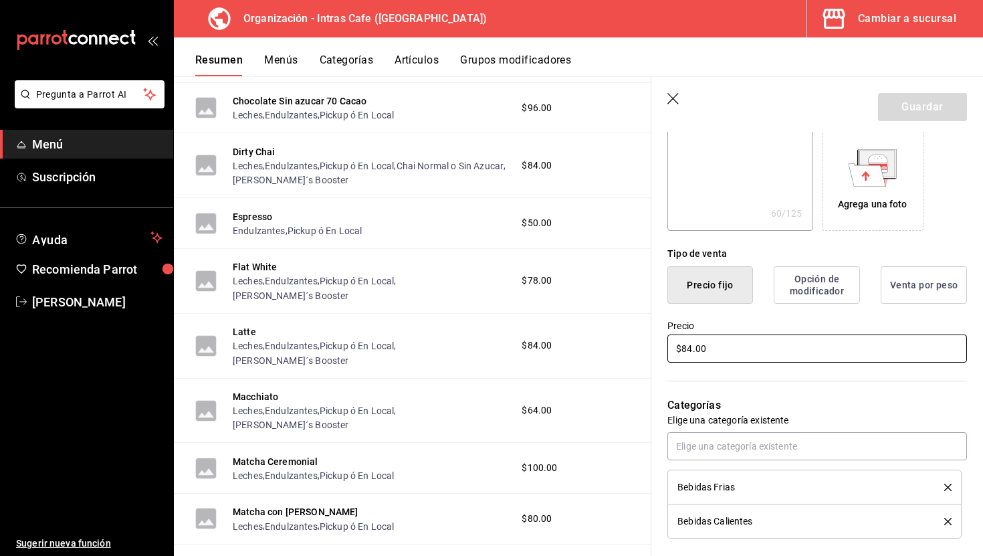
click at [720, 350] on input "$84.00" at bounding box center [817, 348] width 300 height 28
type textarea "x"
type input "$7.00"
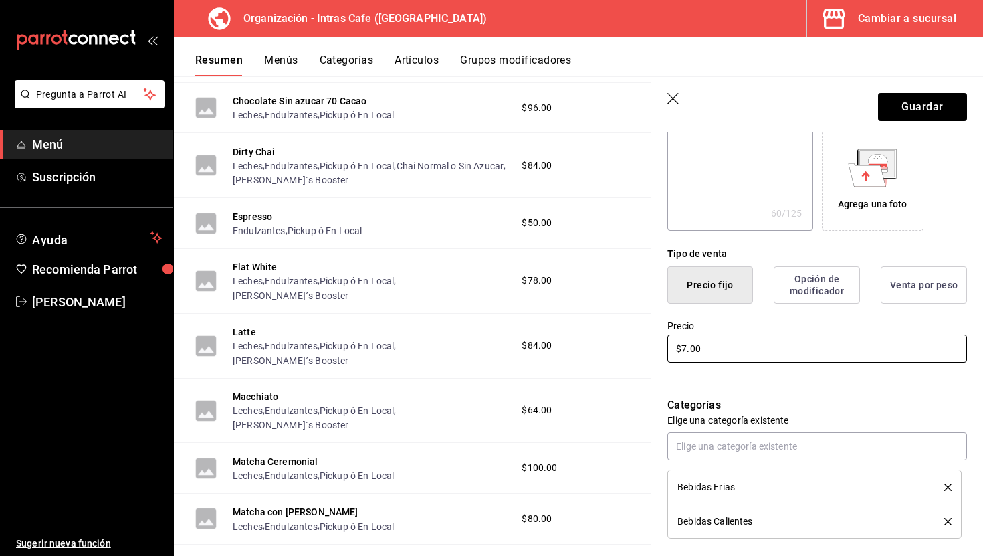
type textarea "x"
type input "$78.00"
click at [914, 114] on button "Guardar" at bounding box center [922, 107] width 89 height 28
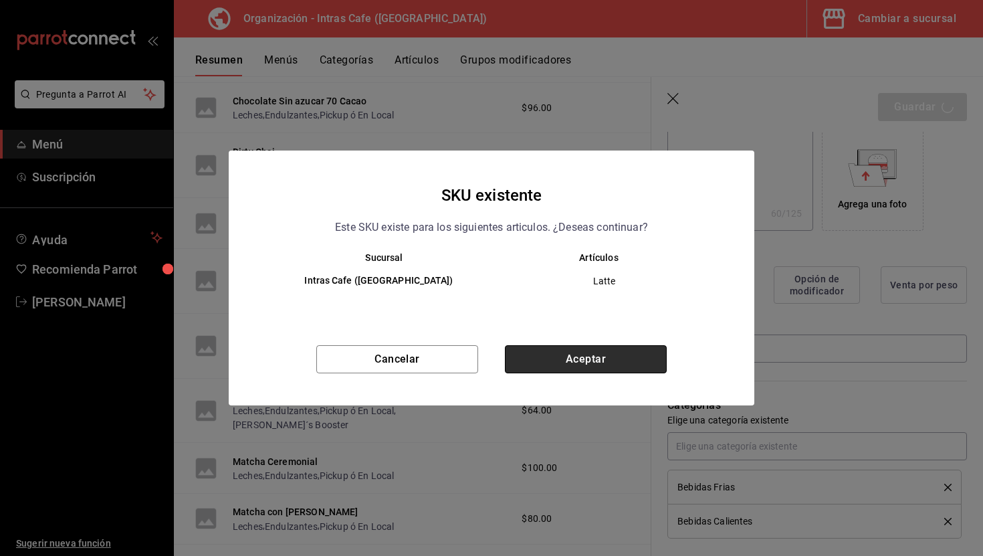
click at [574, 355] on button "Aceptar" at bounding box center [586, 359] width 162 height 28
type textarea "x"
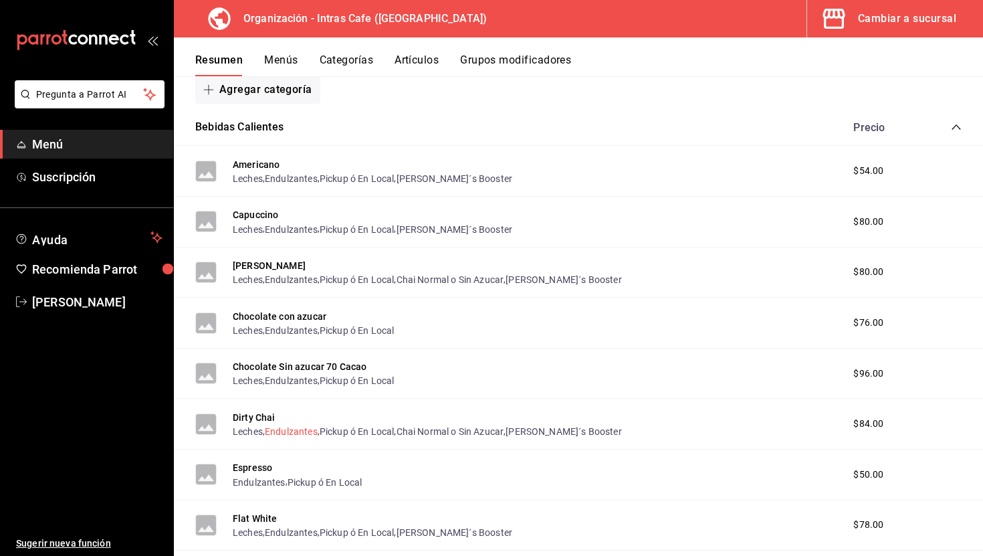
scroll to position [182, 0]
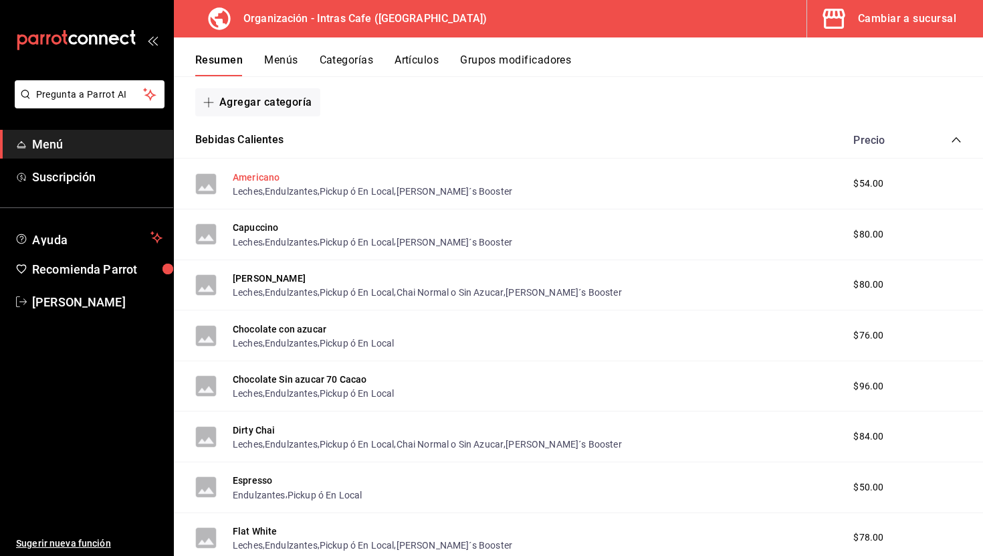
click at [271, 177] on button "Americano" at bounding box center [256, 177] width 47 height 13
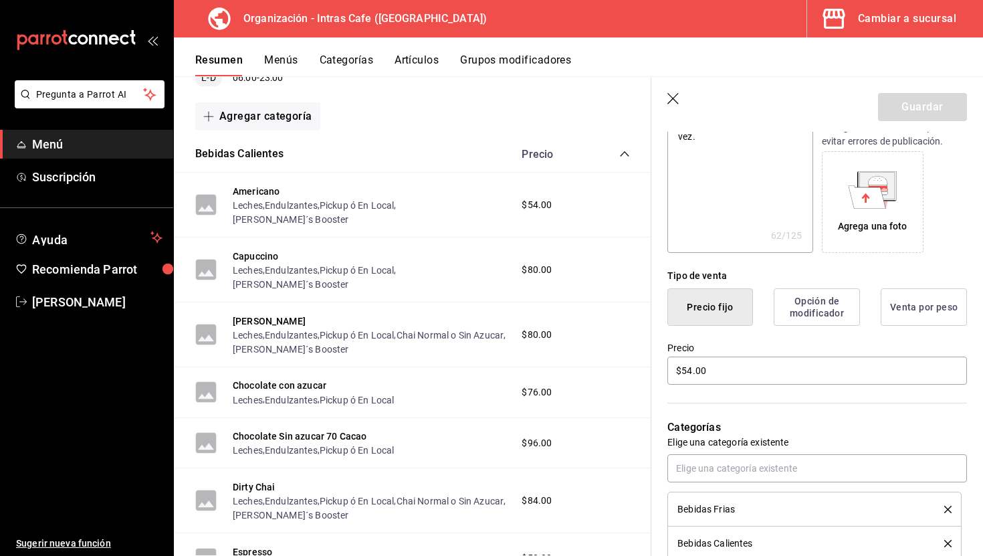
scroll to position [195, 0]
click at [694, 372] on input "$54.00" at bounding box center [817, 370] width 300 height 28
type textarea "x"
type input "$5.00"
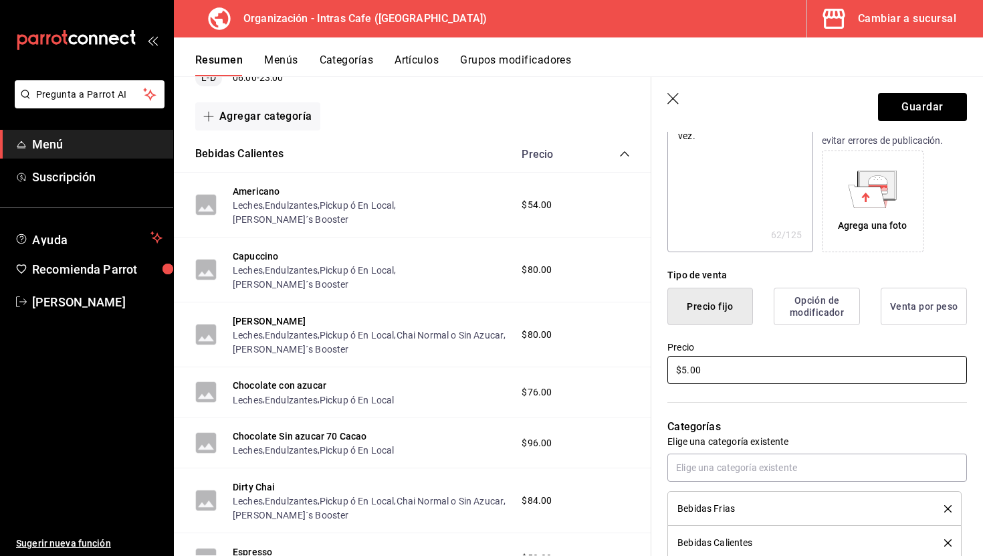
type textarea "x"
type input "$52.00"
click at [941, 117] on button "Guardar" at bounding box center [922, 107] width 89 height 28
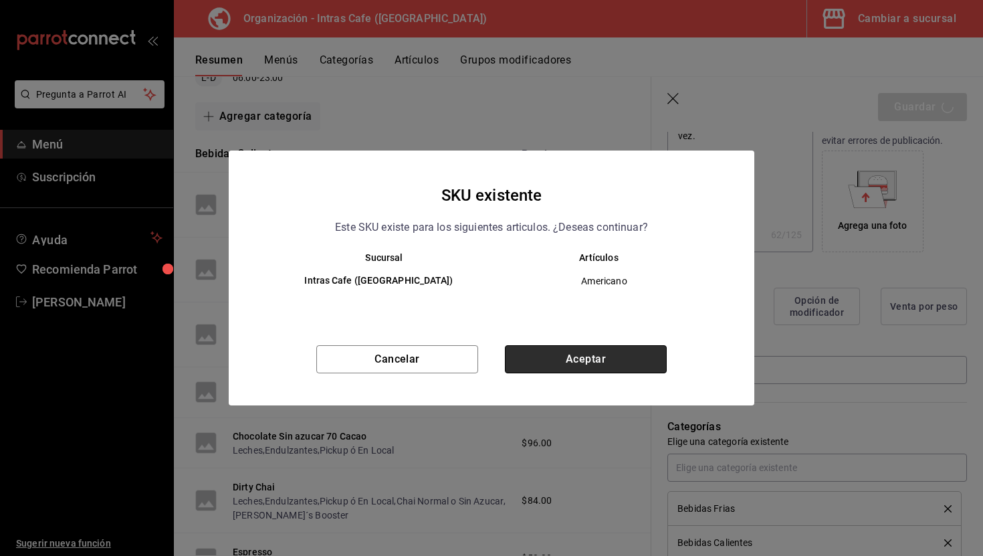
click at [656, 360] on button "Aceptar" at bounding box center [586, 359] width 162 height 28
type textarea "x"
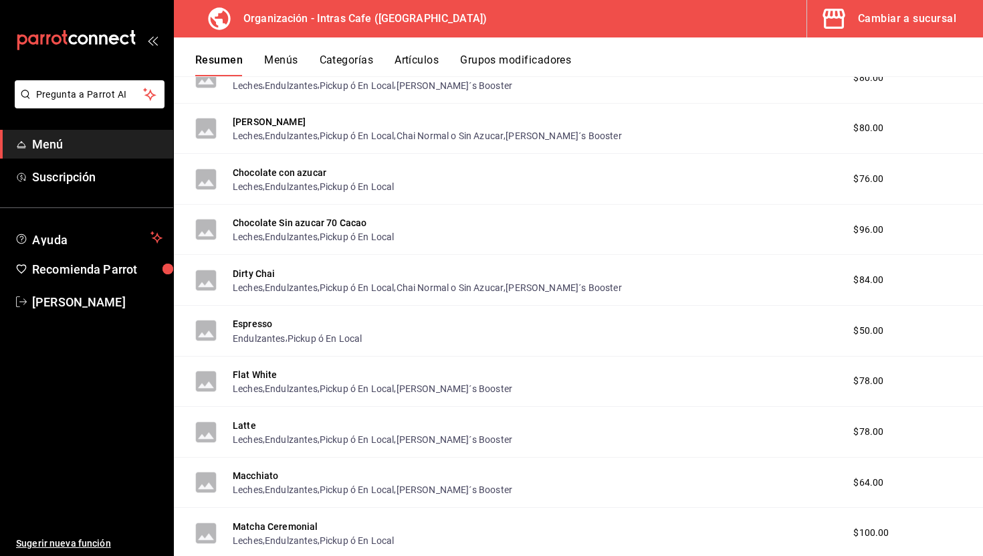
scroll to position [338, 0]
click at [271, 323] on button "Espresso" at bounding box center [252, 324] width 39 height 13
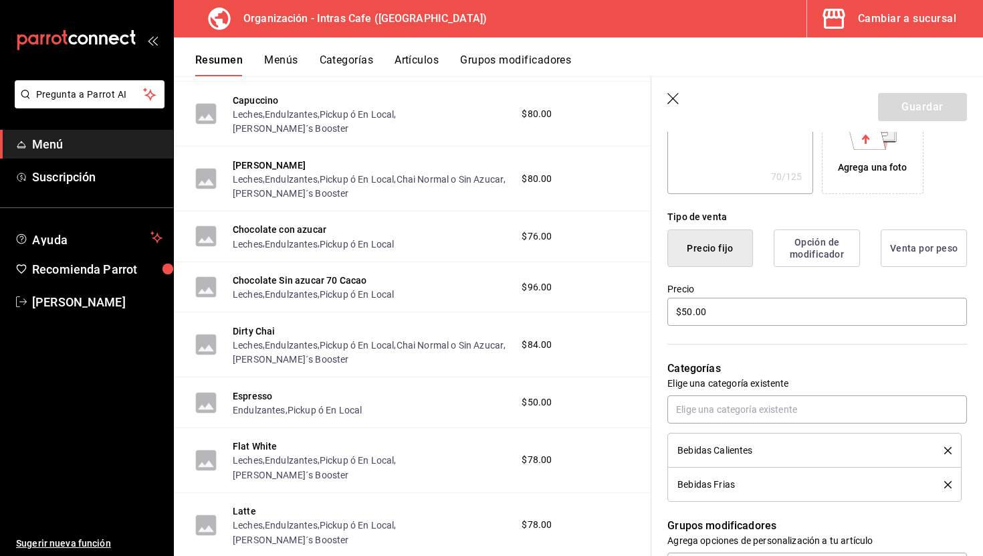
scroll to position [256, 0]
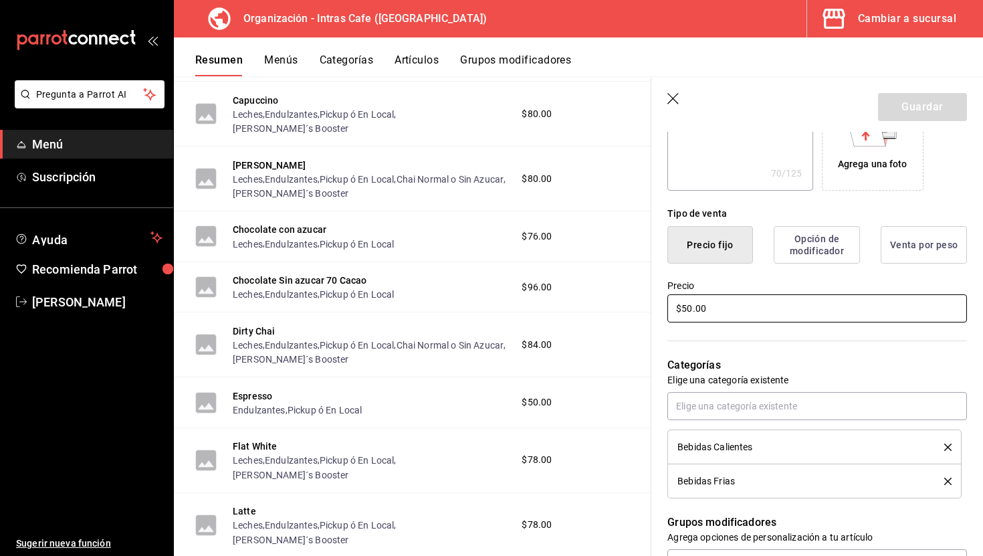
click at [733, 321] on input "$50.00" at bounding box center [817, 308] width 300 height 28
type textarea "x"
type input "$48.00"
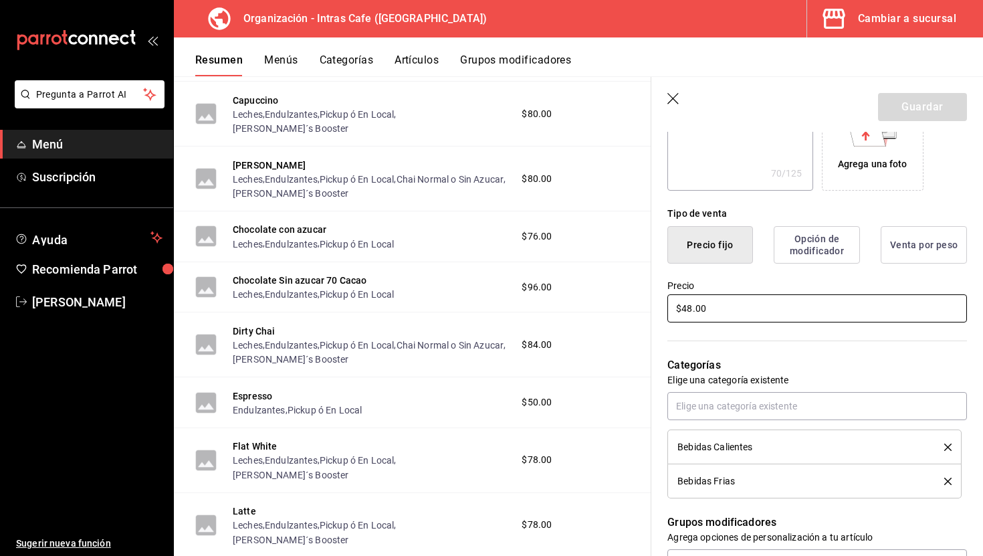
type textarea "x"
type input "$48.00"
click at [931, 106] on button "Guardar" at bounding box center [922, 107] width 89 height 28
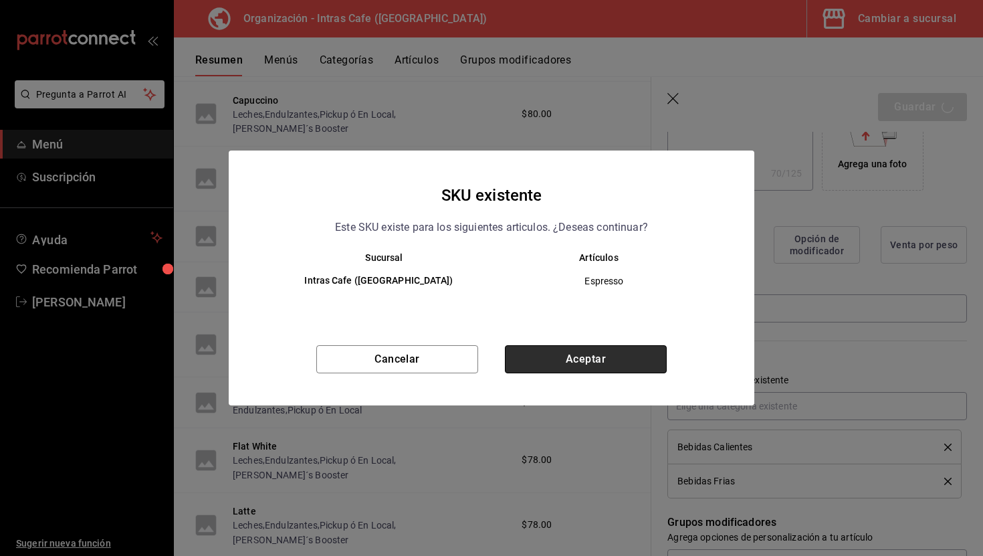
click at [570, 363] on button "Aceptar" at bounding box center [586, 359] width 162 height 28
type textarea "x"
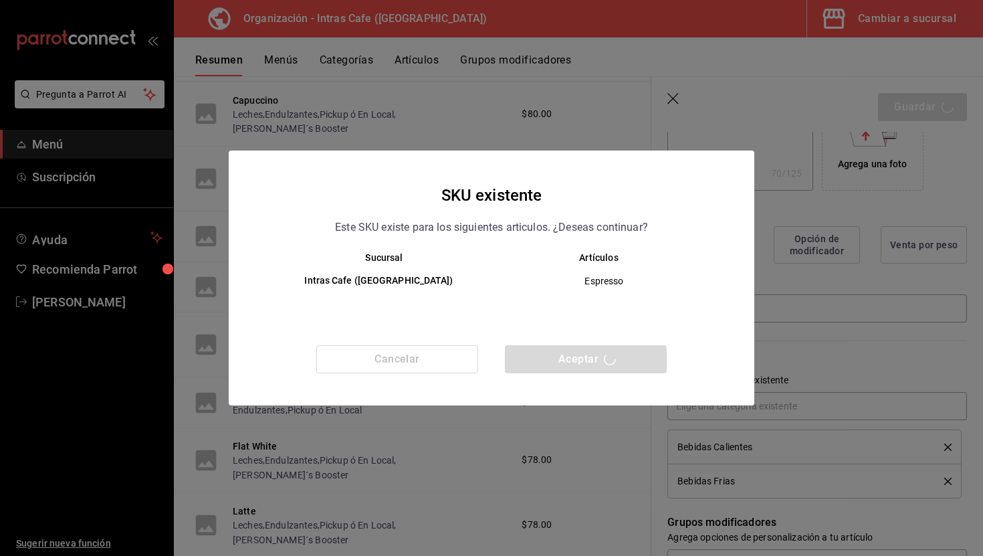
type textarea "x"
type input "AR-1755814072164"
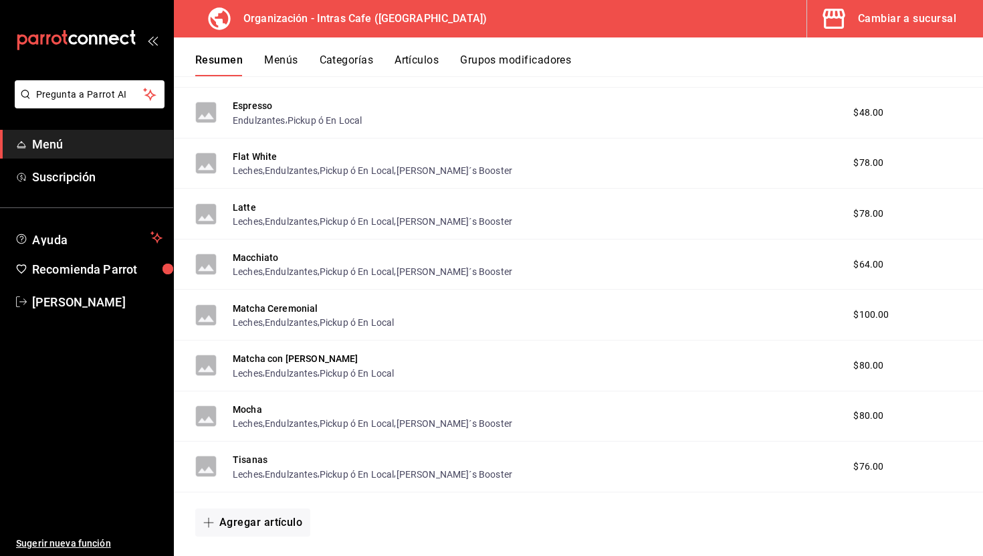
scroll to position [557, 0]
click at [269, 258] on button "Macchiato" at bounding box center [255, 256] width 45 height 13
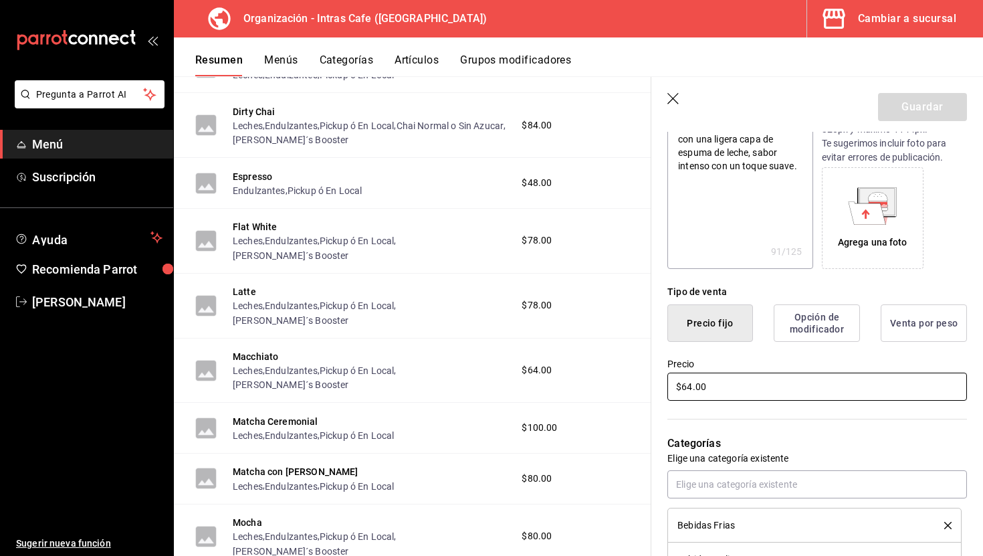
scroll to position [179, 0]
click at [732, 384] on input "$64.00" at bounding box center [817, 386] width 300 height 28
type textarea "x"
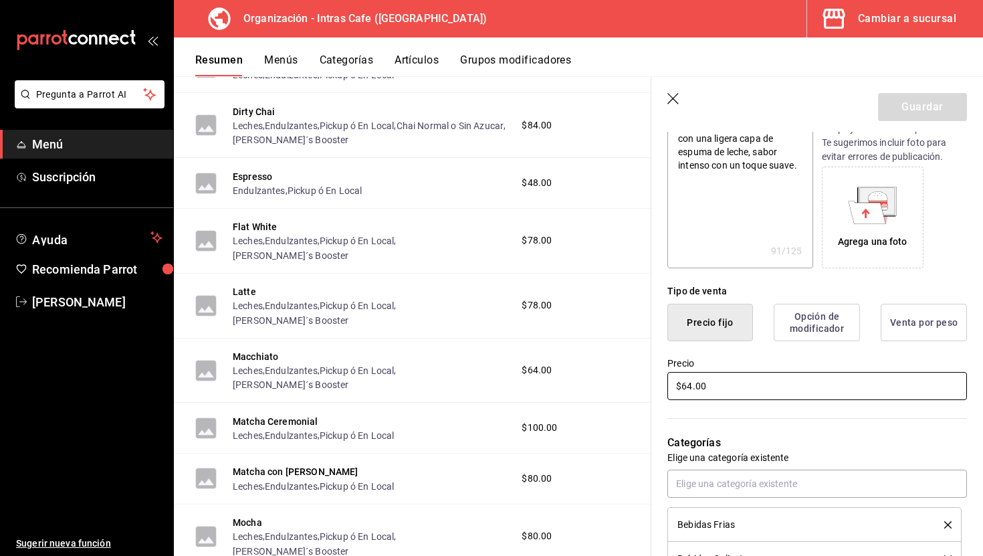
type input "$5.00"
type textarea "x"
type input "$54.00"
type textarea "x"
type input "$5.00"
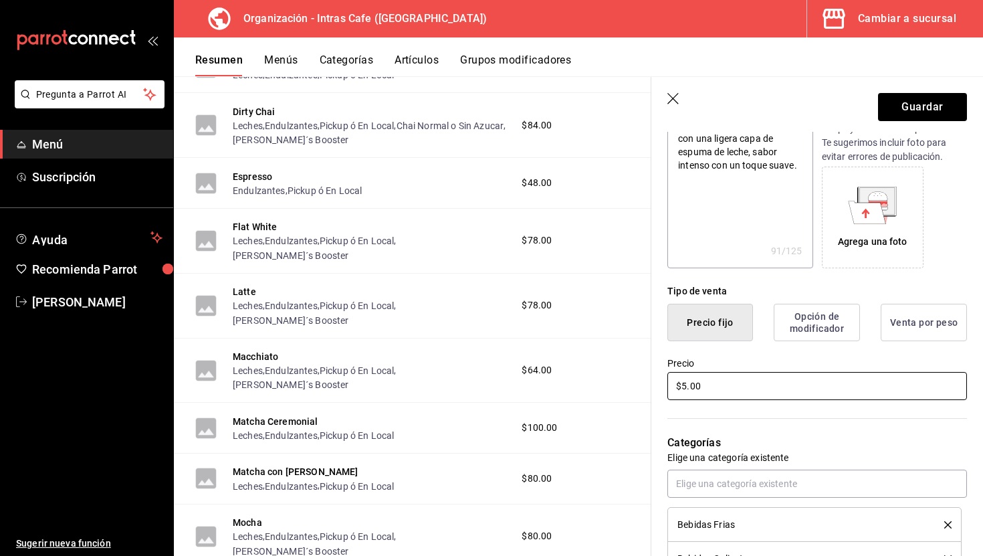
type textarea "x"
type input "$56.00"
click at [927, 114] on button "Guardar" at bounding box center [922, 107] width 89 height 28
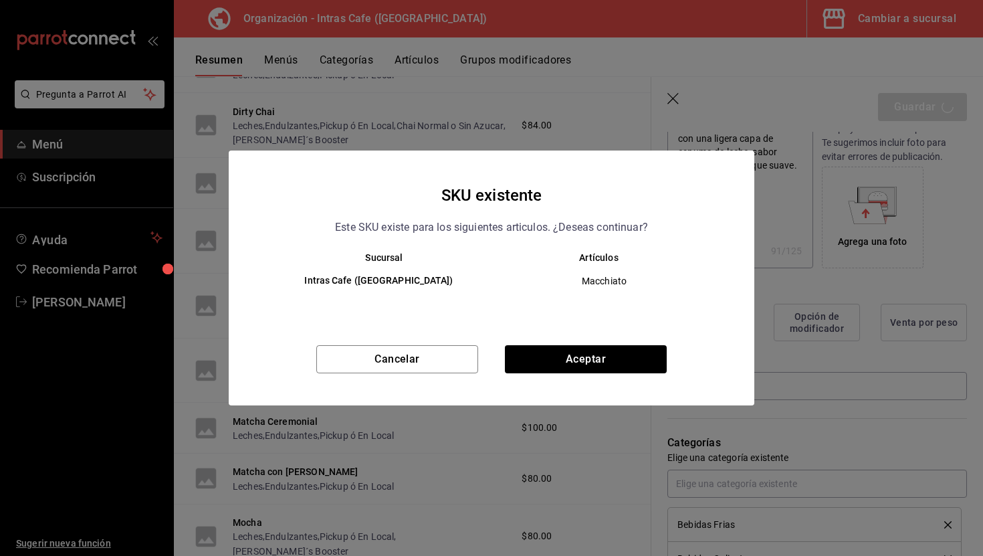
click at [600, 380] on div "Cancelar Aceptar" at bounding box center [492, 375] width 526 height 60
click at [609, 362] on button "Aceptar" at bounding box center [586, 359] width 162 height 28
type textarea "x"
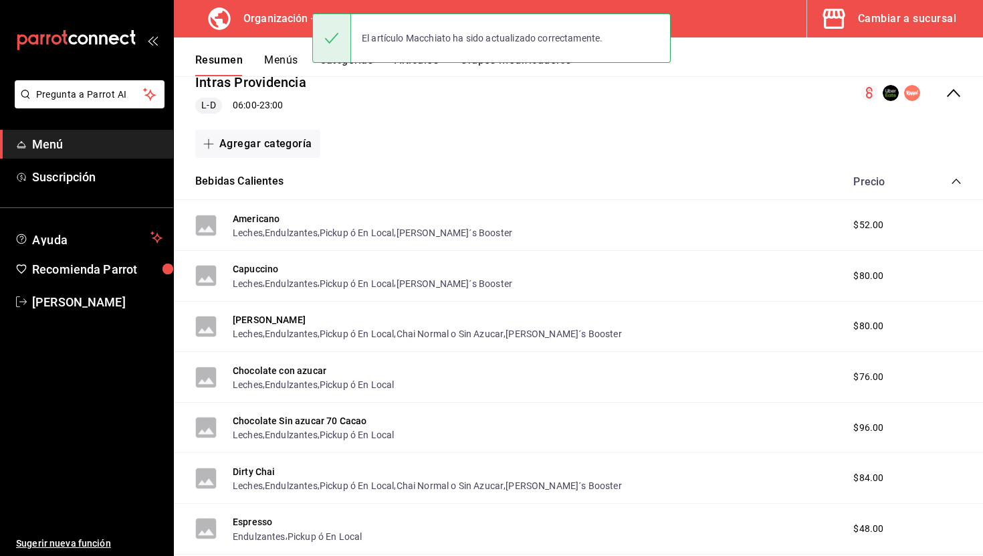
scroll to position [172, 0]
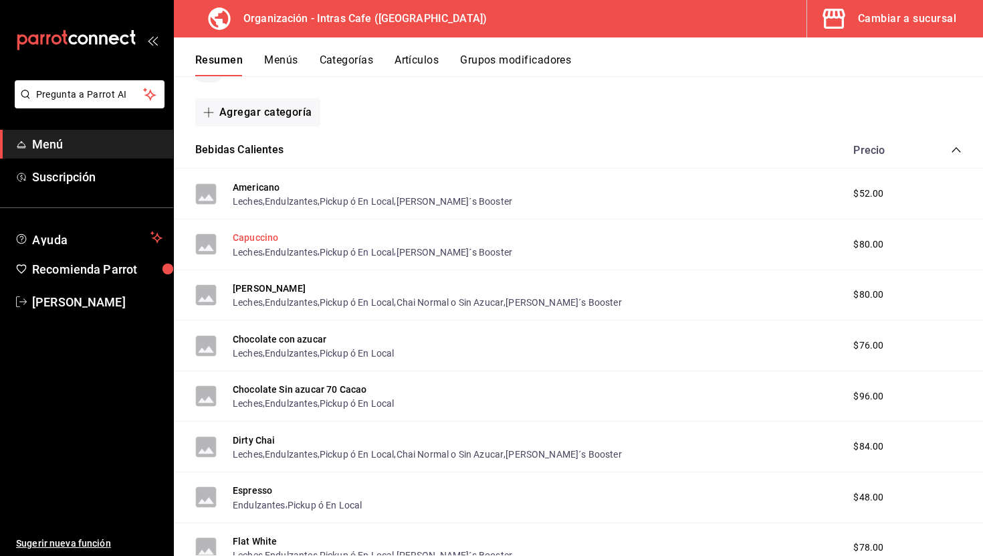
click at [272, 239] on button "Capuccino" at bounding box center [255, 237] width 45 height 13
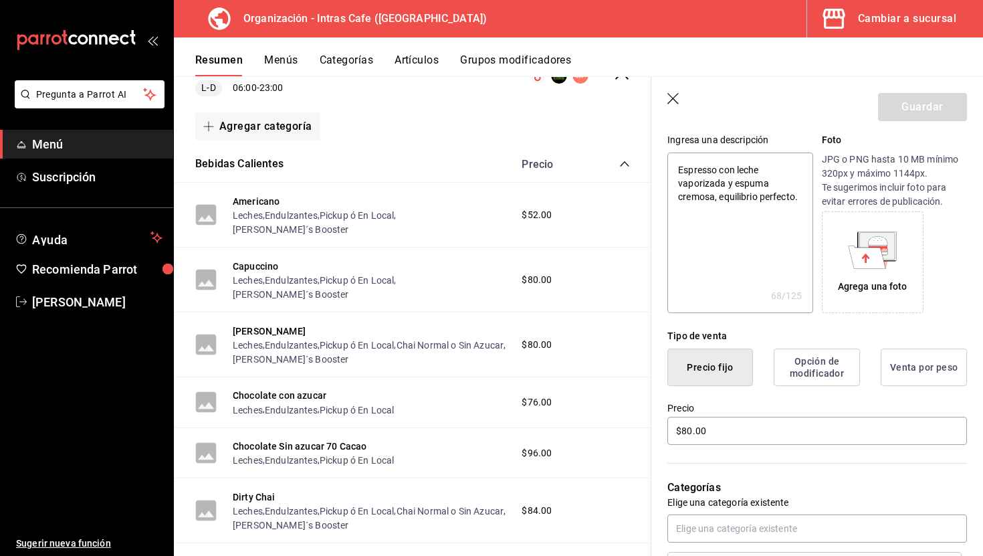
scroll to position [135, 0]
click at [691, 431] on input "$80.00" at bounding box center [817, 429] width 300 height 28
type textarea "x"
type input "$6.00"
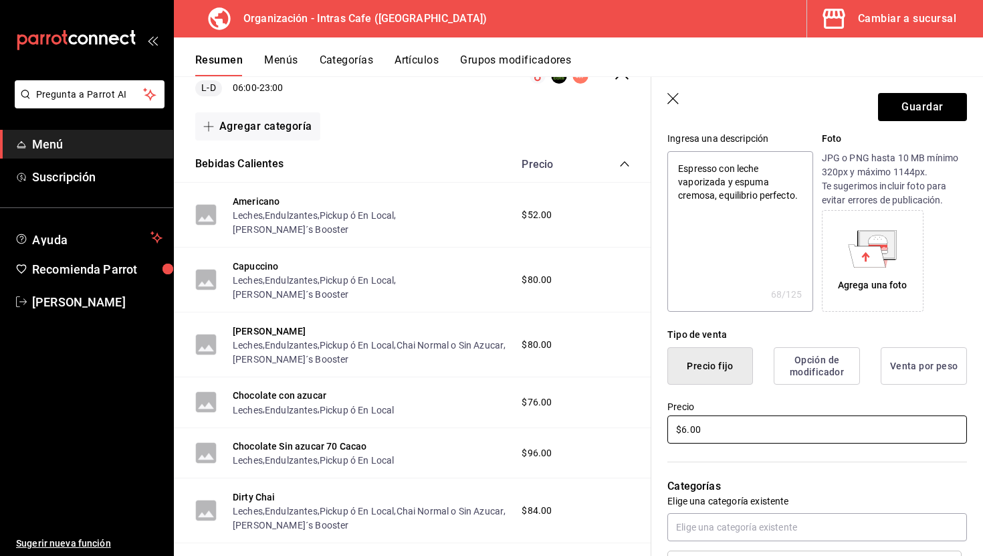
type textarea "x"
type input "$62.00"
type textarea "x"
type input "$6.00"
type textarea "x"
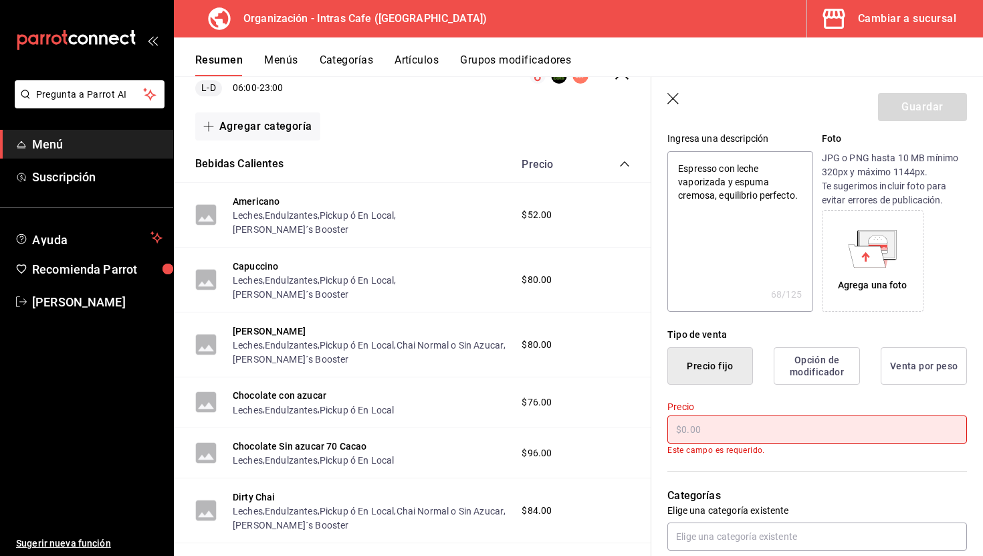
type input "$6.00"
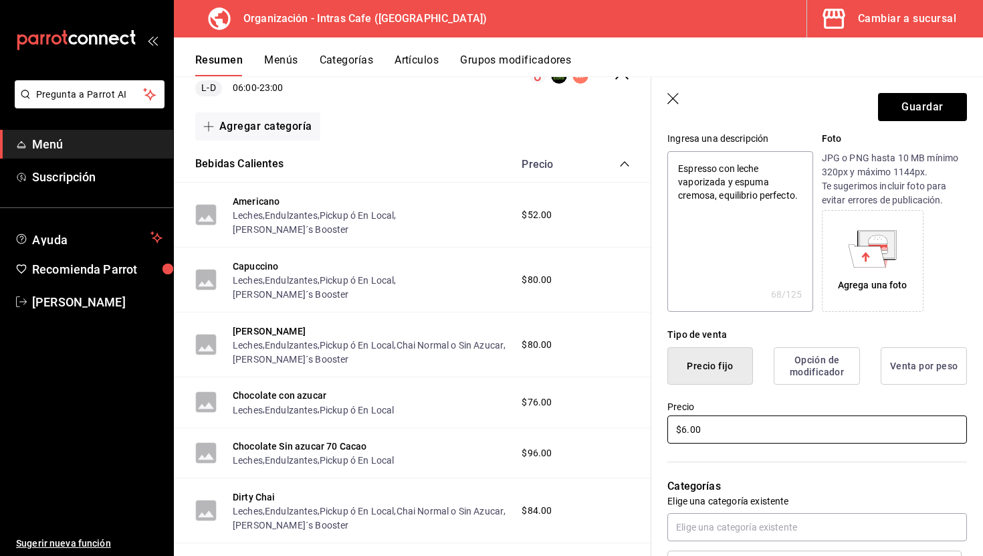
type textarea "x"
type input "$60.00"
type textarea "x"
type input "$6.00"
type textarea "x"
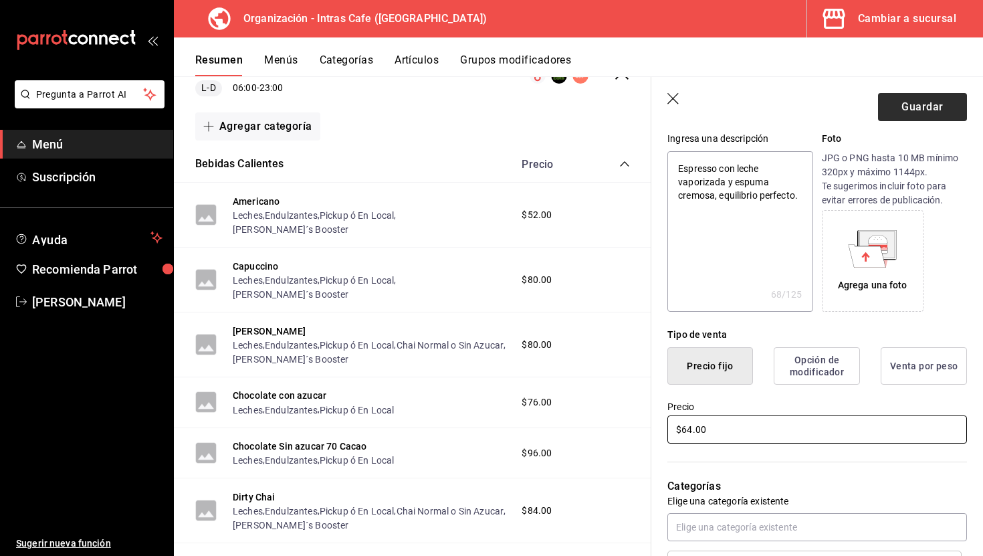
type input "$64.00"
click at [910, 113] on button "Guardar" at bounding box center [922, 107] width 89 height 28
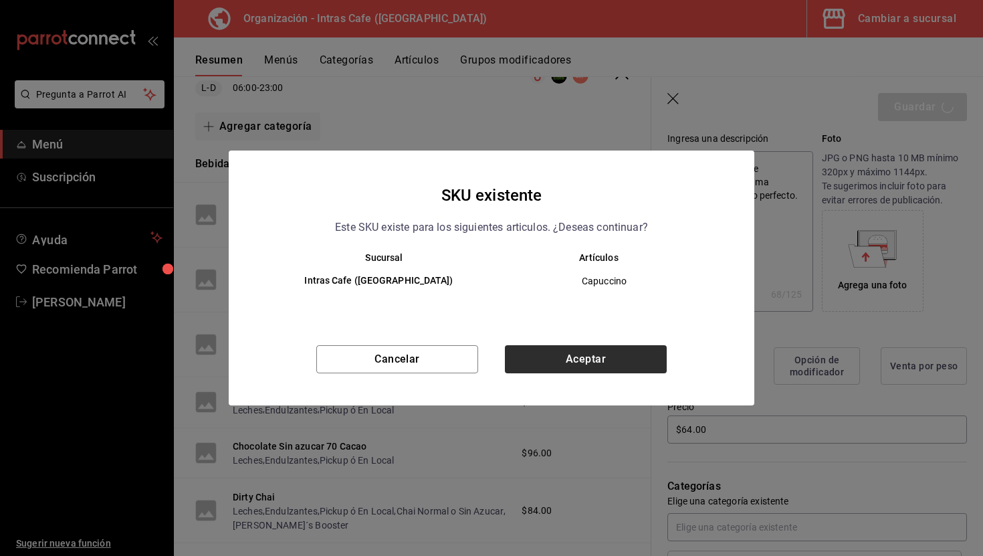
click at [561, 336] on div "SKU existente Este SKU existe para los siguientes articulos. ¿Deseas continuar?…" at bounding box center [492, 277] width 526 height 255
click at [564, 350] on button "Aceptar" at bounding box center [586, 359] width 162 height 28
type textarea "x"
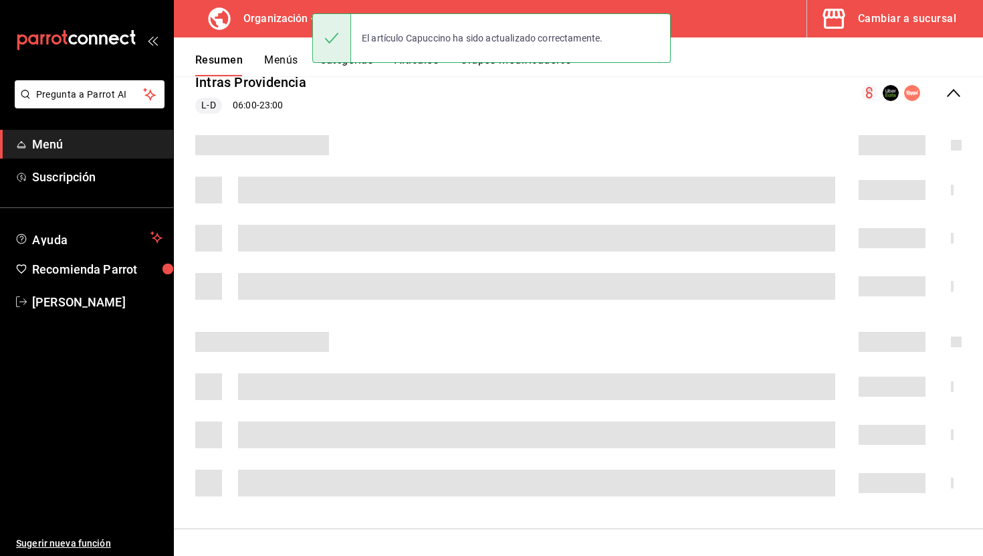
scroll to position [172, 0]
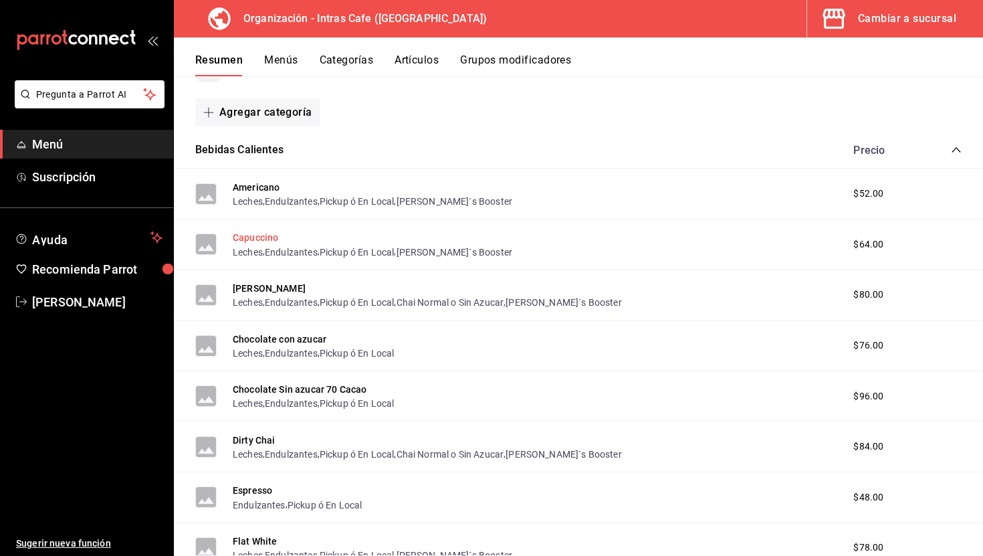
click at [267, 240] on button "Capuccino" at bounding box center [255, 237] width 45 height 13
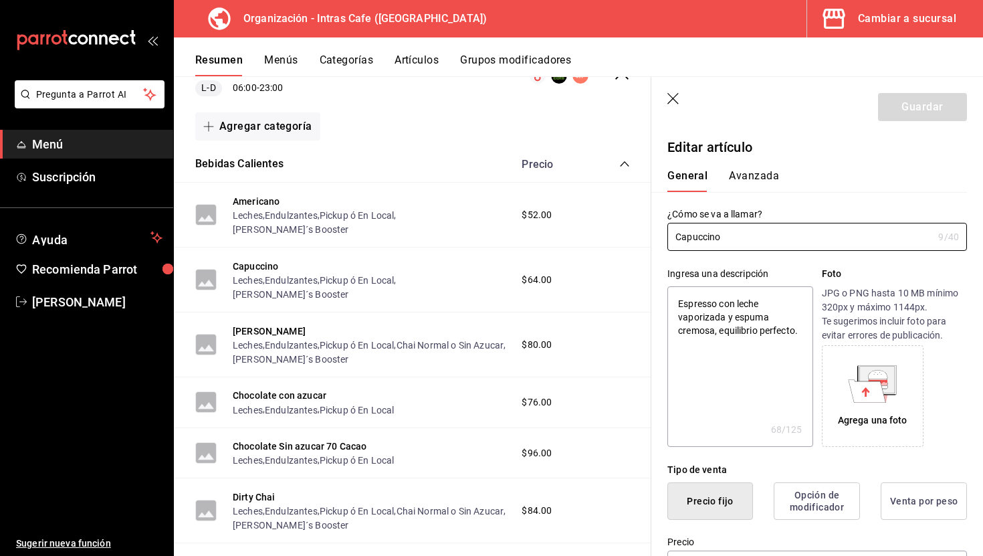
type textarea "x"
type input "$64.00"
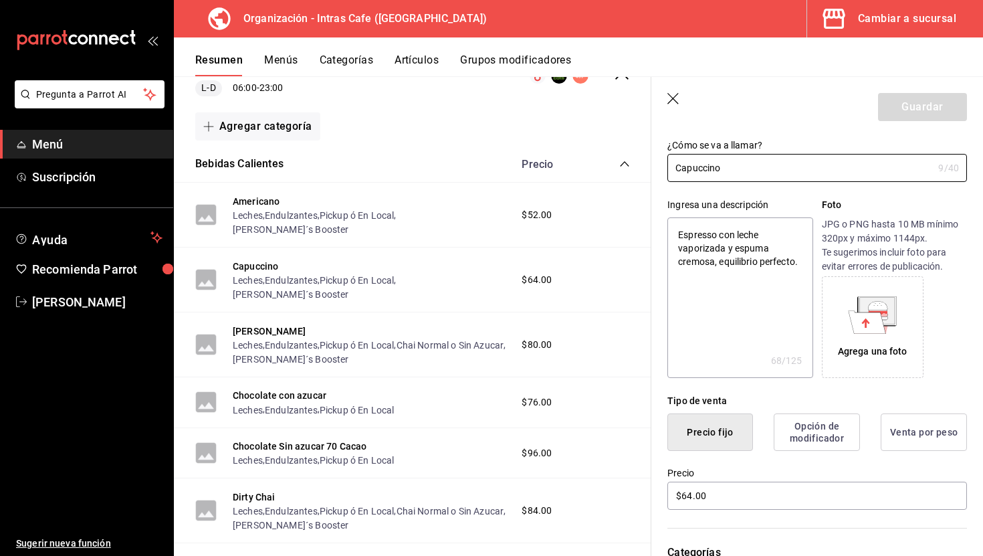
scroll to position [70, 0]
click at [804, 260] on textarea "Espresso con leche vaporizada y espuma cremosa, equilibrio perfecto." at bounding box center [739, 297] width 145 height 160
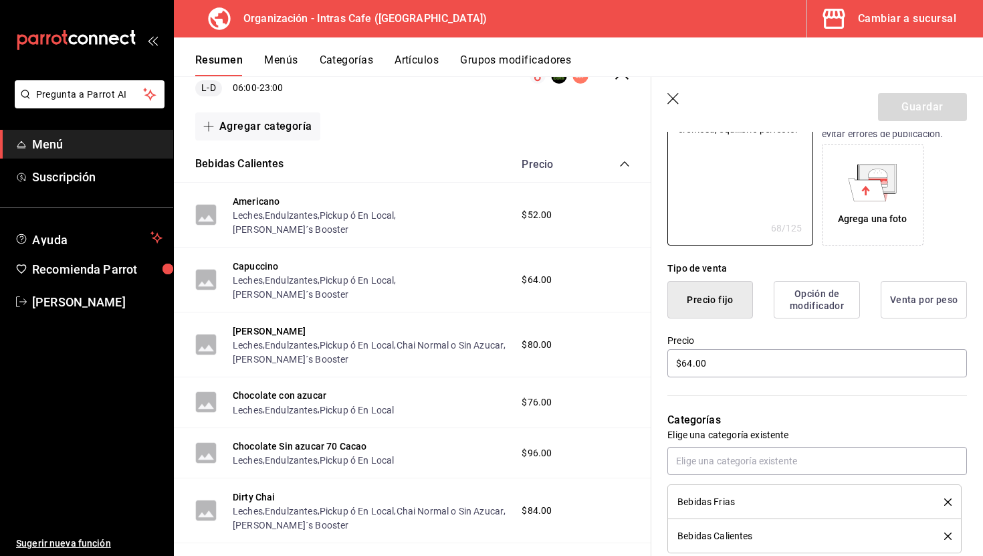
scroll to position [202, 0]
click at [724, 358] on input "$64.00" at bounding box center [817, 362] width 300 height 28
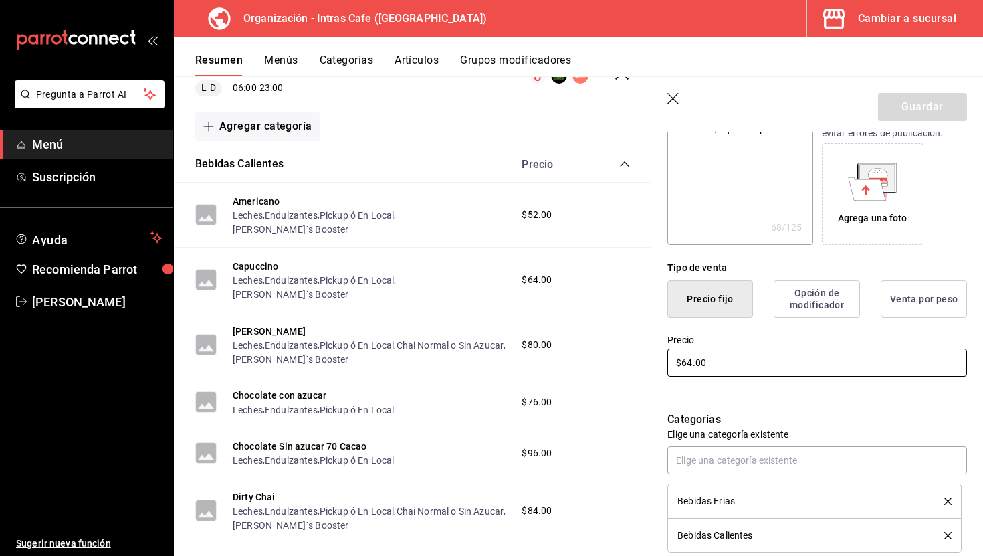
type textarea "x"
type input "$6.00"
type textarea "x"
type input "$66.00"
click at [906, 108] on button "Guardar" at bounding box center [922, 107] width 89 height 28
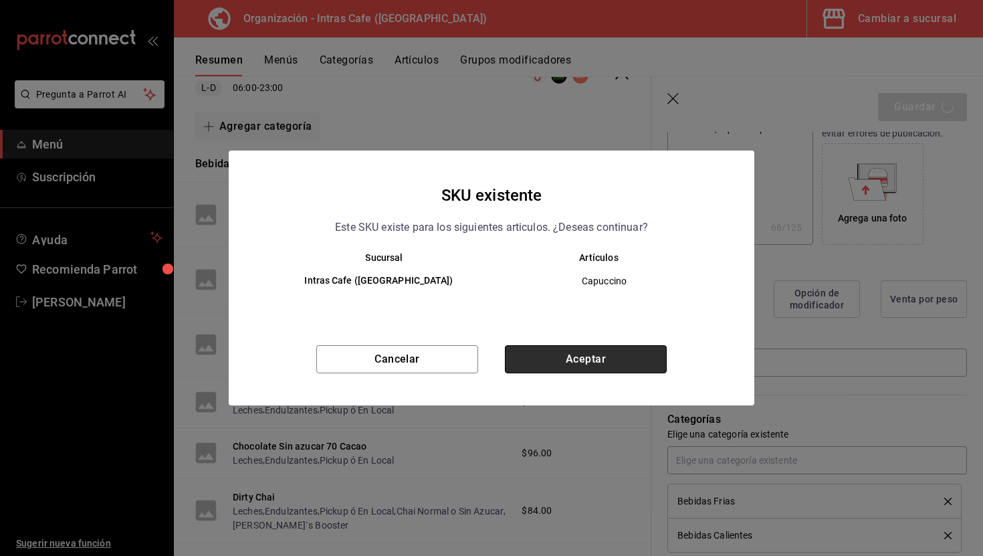
click at [574, 350] on button "Aceptar" at bounding box center [586, 359] width 162 height 28
type textarea "x"
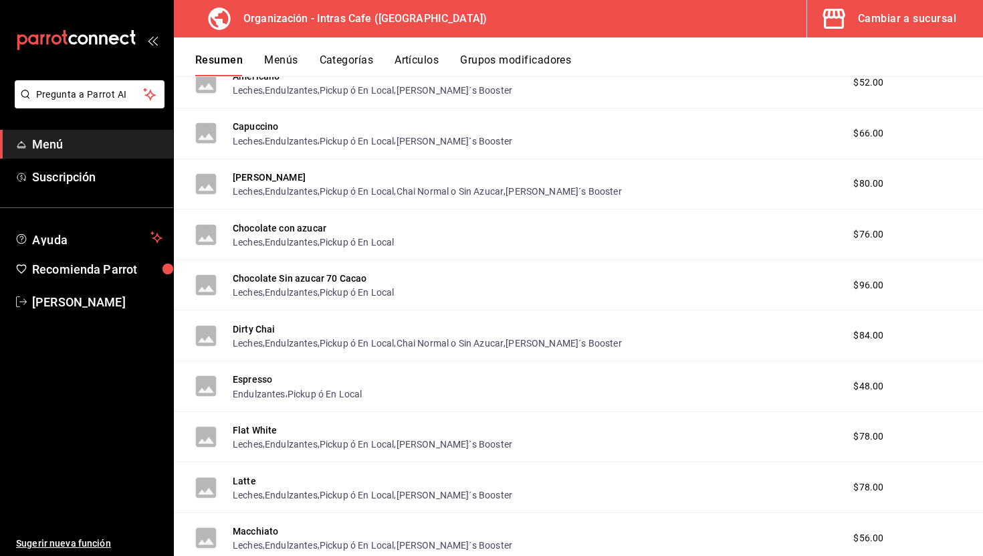
scroll to position [353, 0]
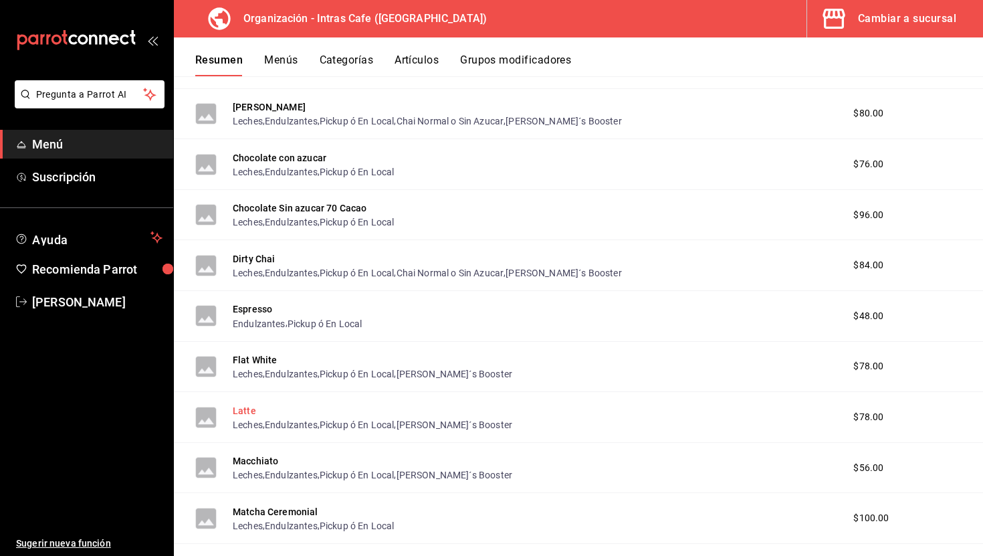
click at [247, 409] on button "Latte" at bounding box center [244, 410] width 23 height 13
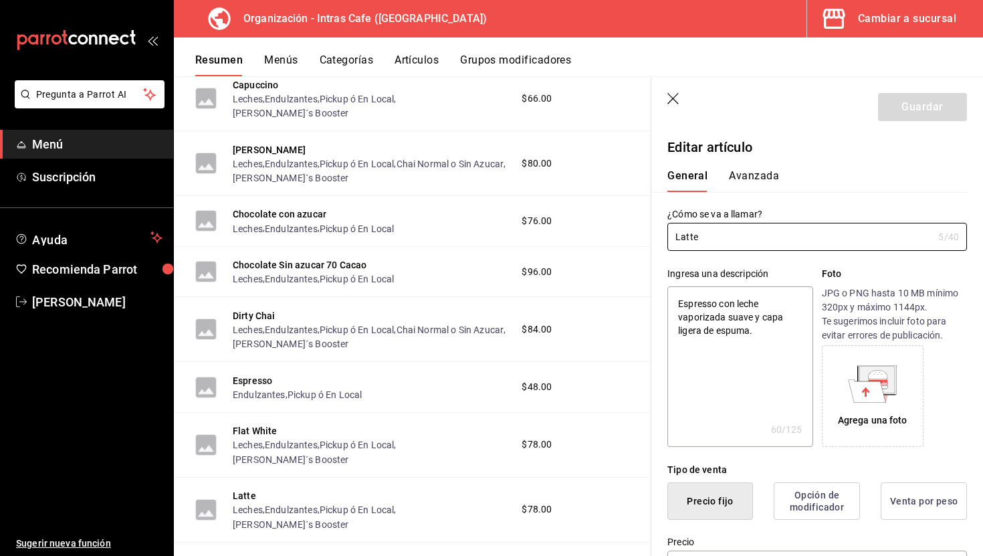
scroll to position [168, 0]
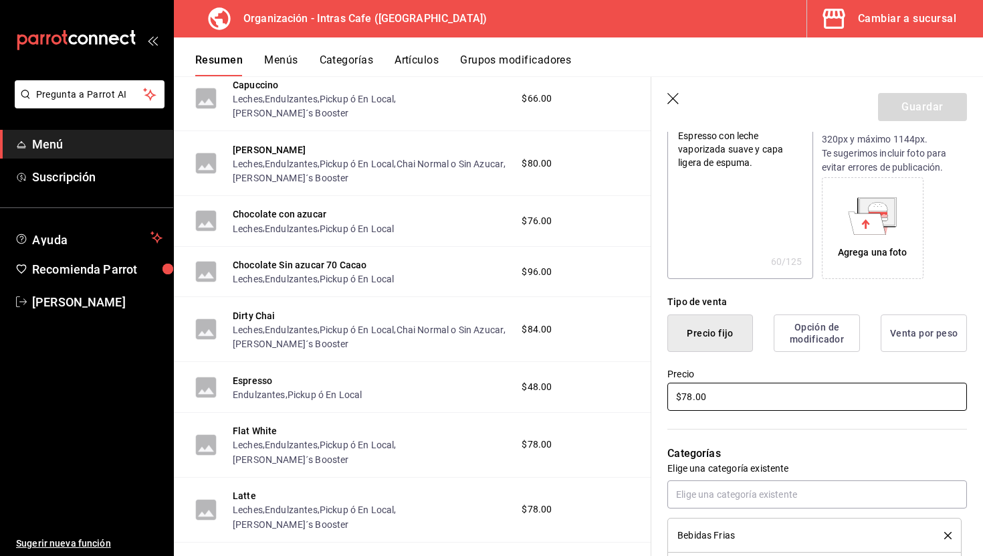
click at [726, 395] on input "$78.00" at bounding box center [817, 396] width 300 height 28
type textarea "x"
type input "$6.00"
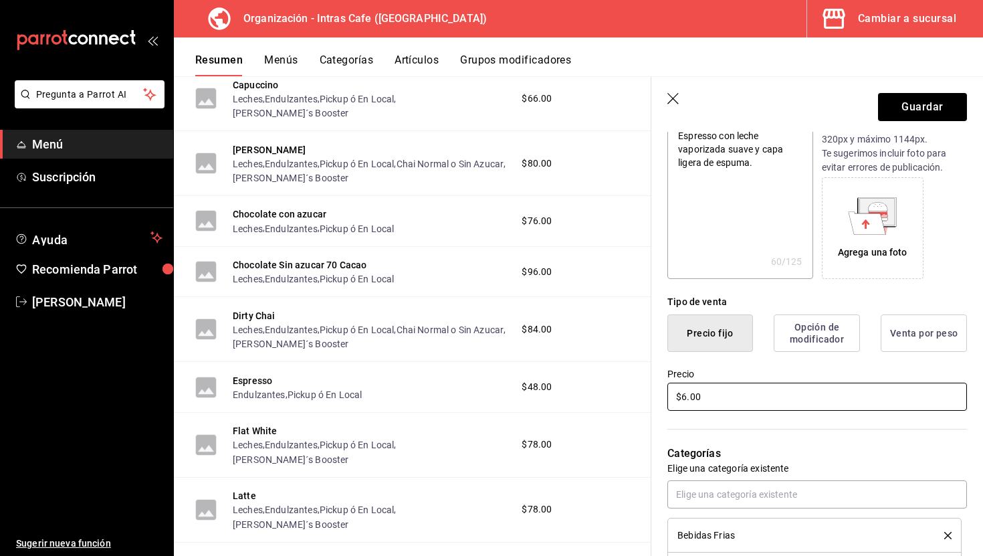
type textarea "x"
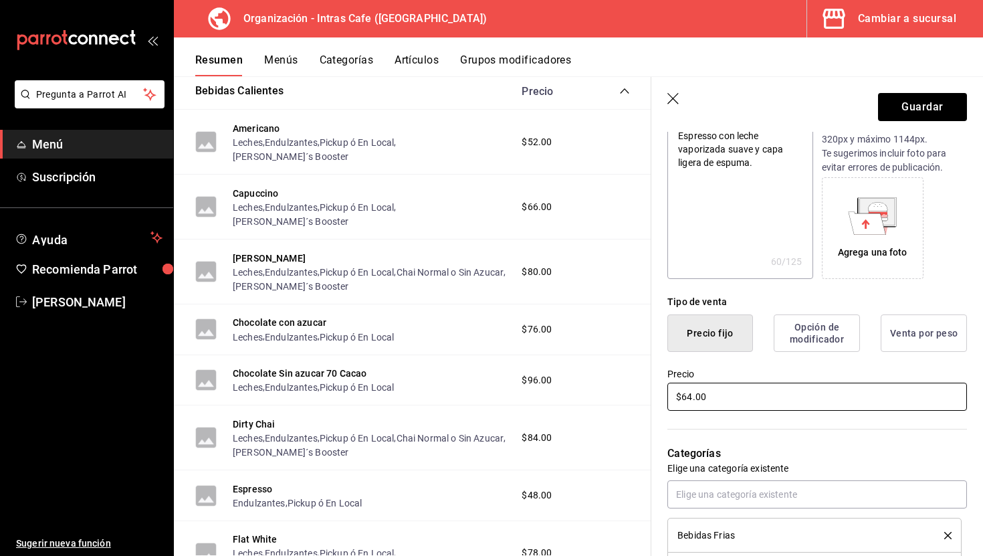
scroll to position [243, 0]
type input "$64.00"
click at [895, 114] on button "Guardar" at bounding box center [922, 107] width 89 height 28
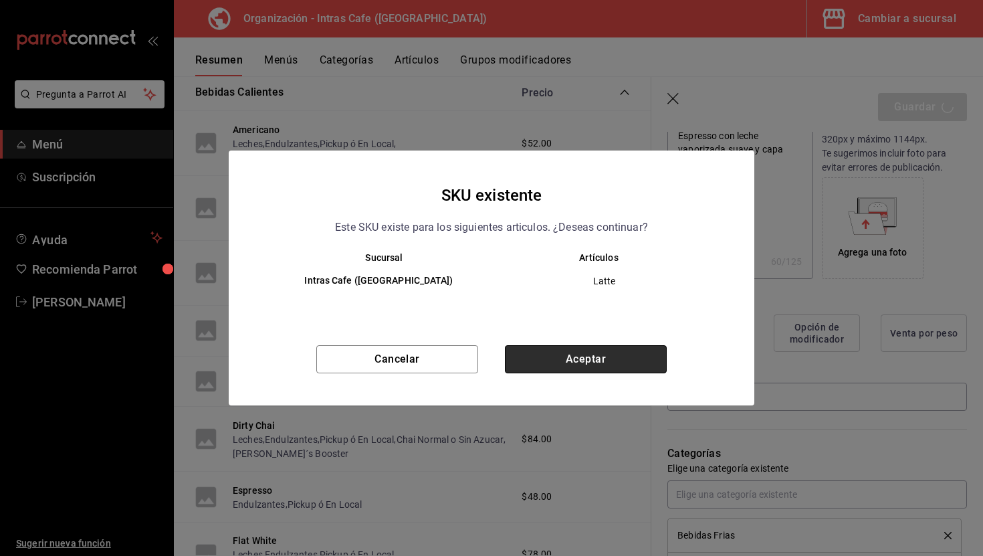
click at [604, 361] on button "Aceptar" at bounding box center [586, 359] width 162 height 28
type textarea "x"
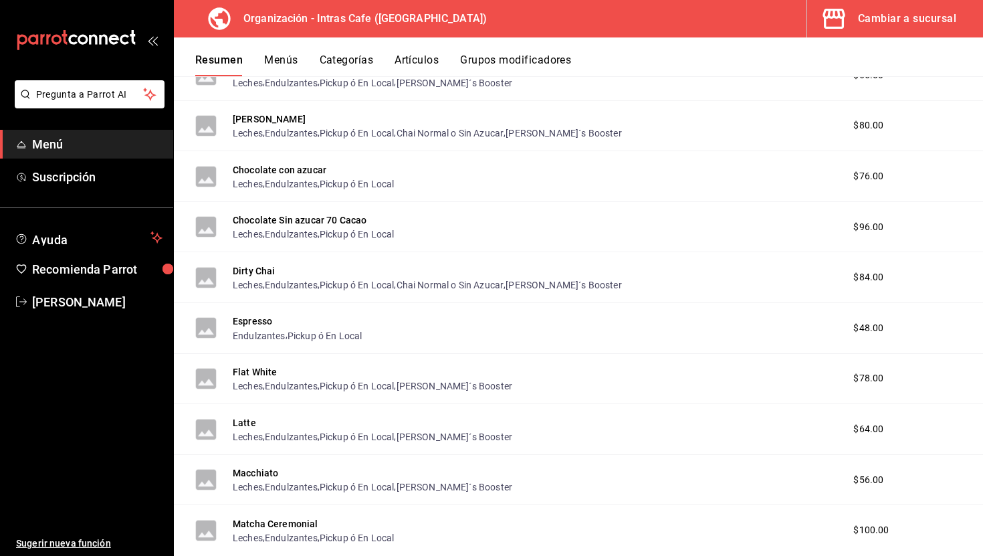
scroll to position [346, 0]
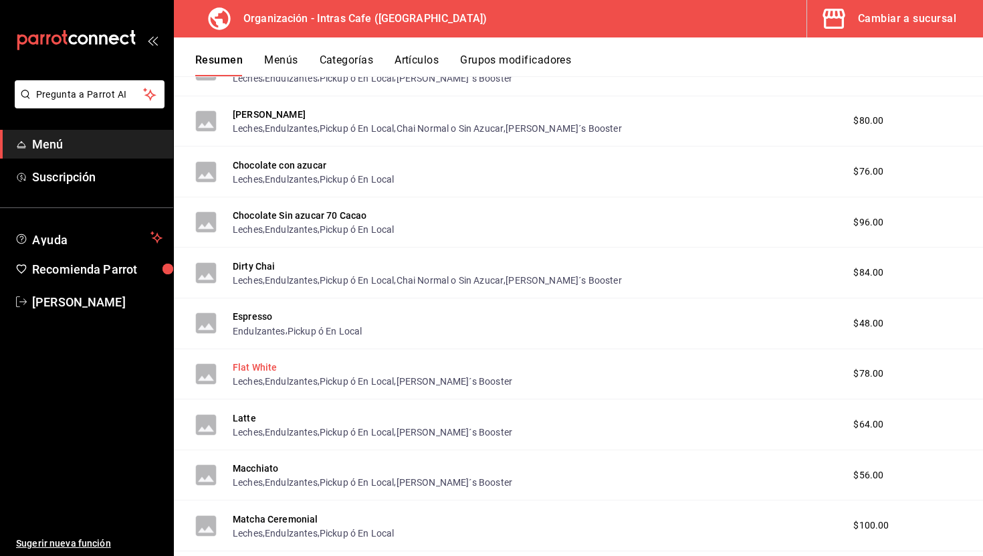
click at [267, 369] on button "Flat White" at bounding box center [255, 366] width 45 height 13
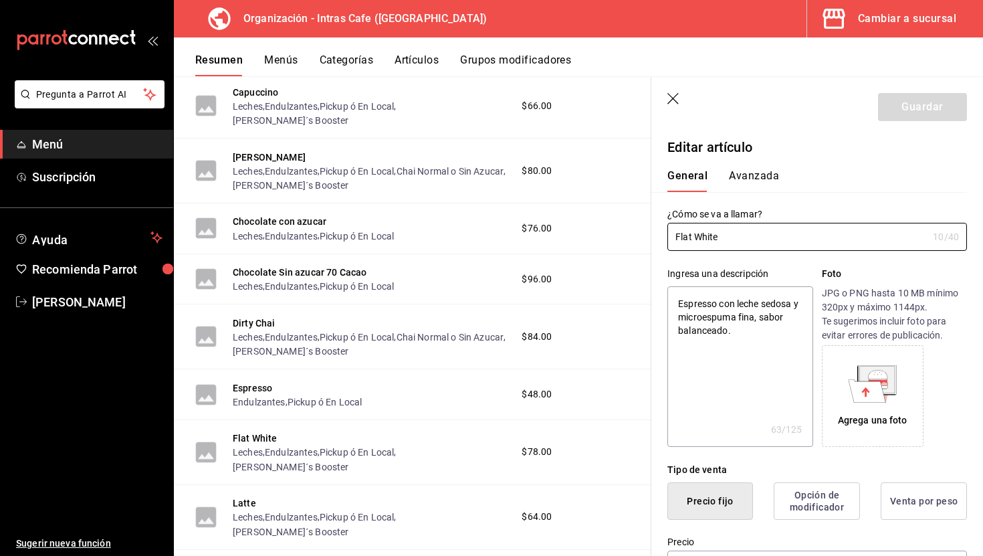
type textarea "x"
type input "$78.00"
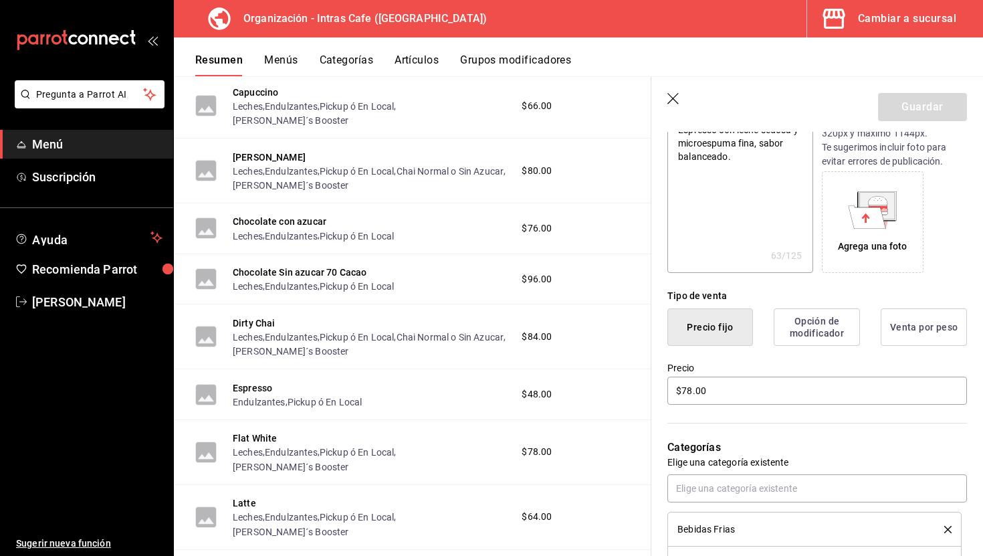
scroll to position [175, 0]
click at [707, 388] on input "$78.00" at bounding box center [817, 390] width 300 height 28
type textarea "x"
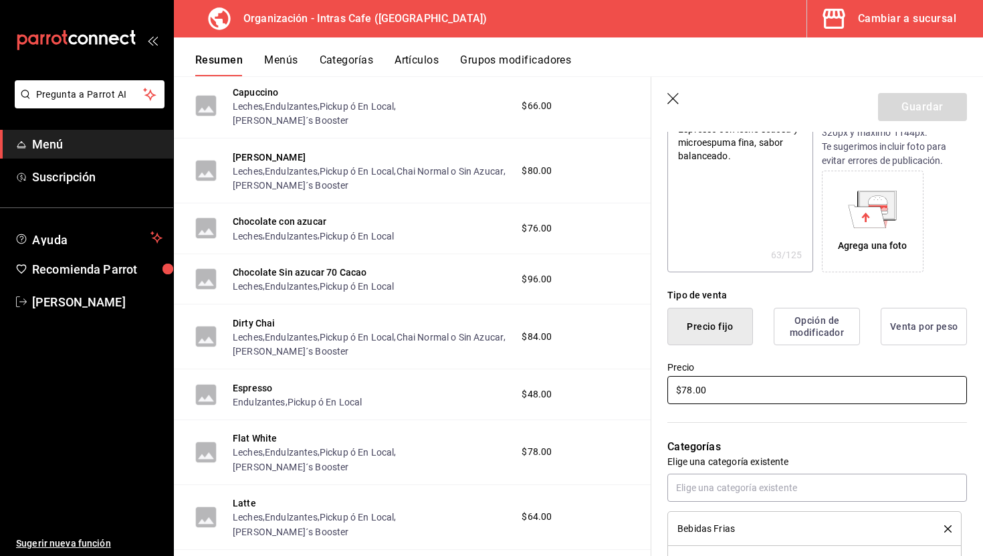
type input "$6.00"
type textarea "x"
type input "$60.00"
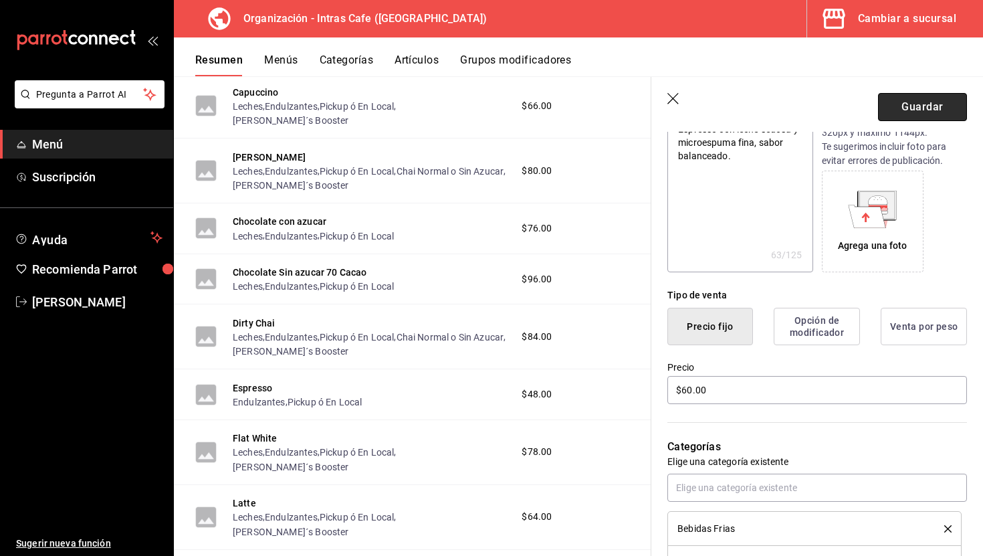
click at [947, 113] on button "Guardar" at bounding box center [922, 107] width 89 height 28
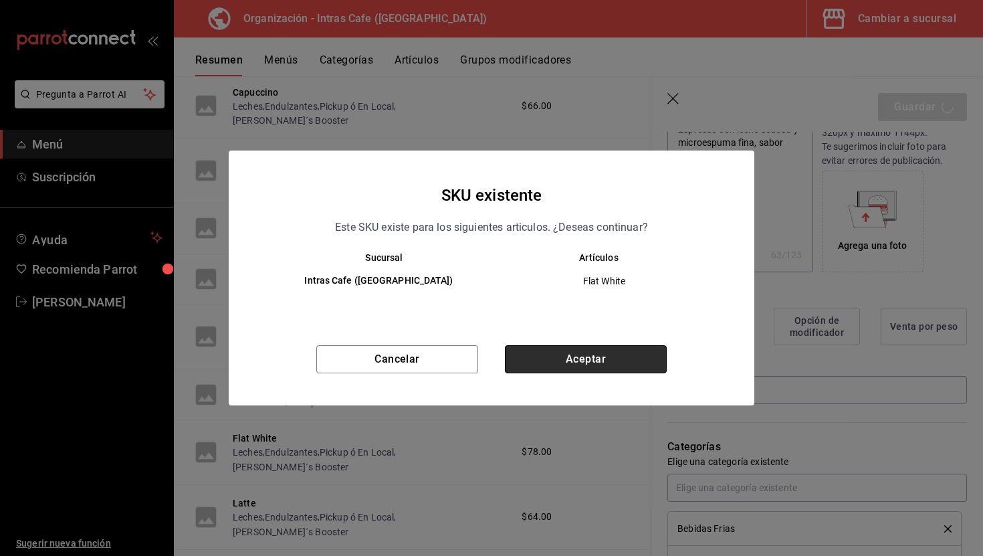
click at [625, 366] on button "Aceptar" at bounding box center [586, 359] width 162 height 28
type textarea "x"
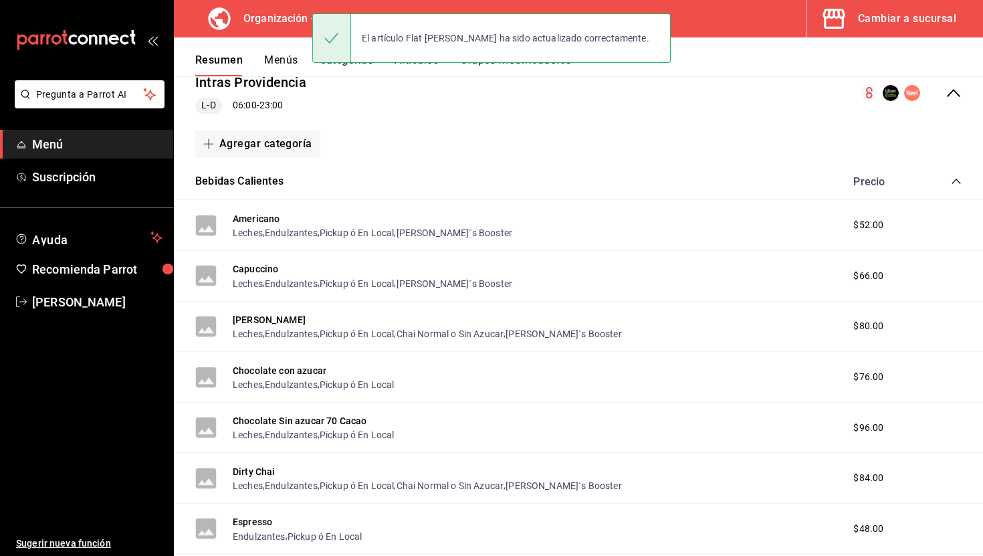
scroll to position [173, 0]
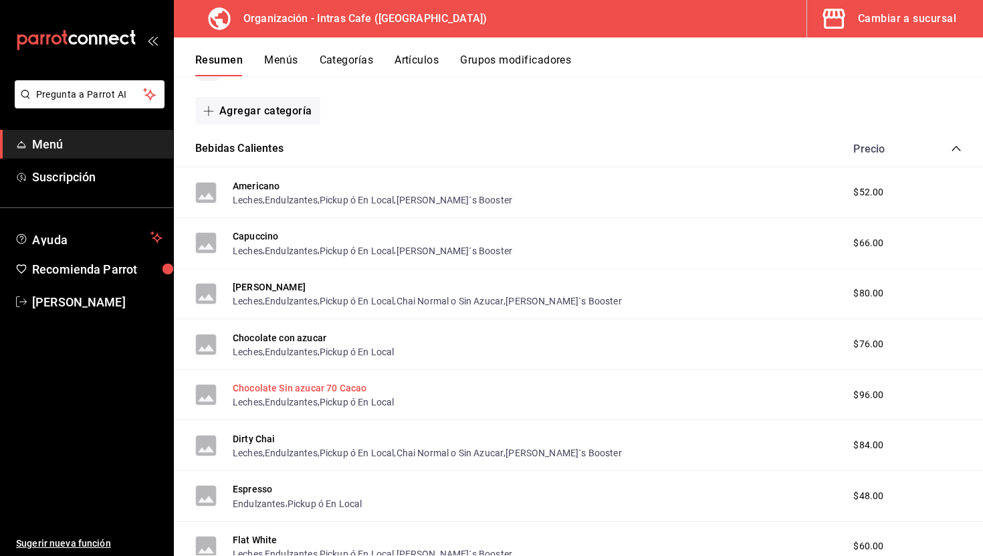
click at [288, 389] on button "Chocolate Sin azucar 70 Cacao" at bounding box center [300, 387] width 134 height 13
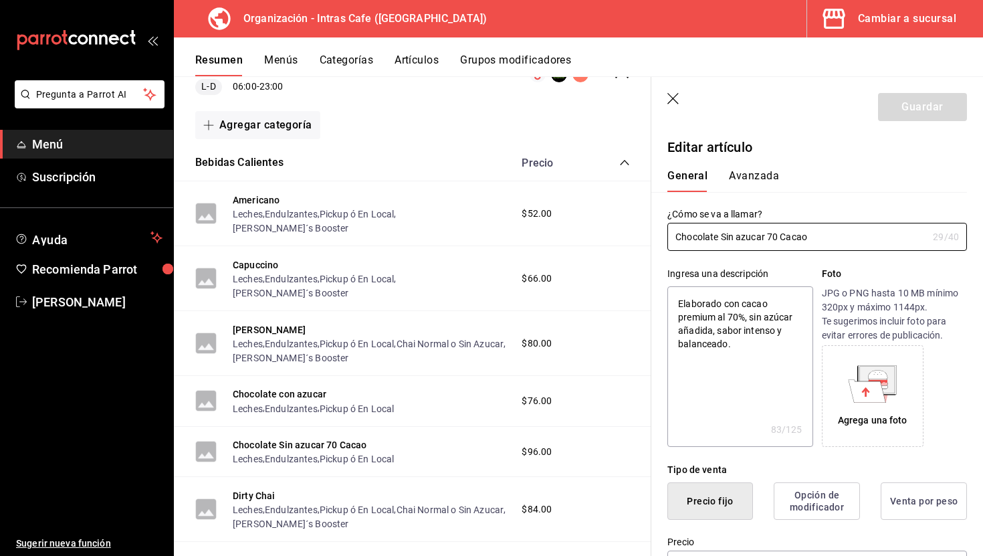
type textarea "x"
type input "$96.00"
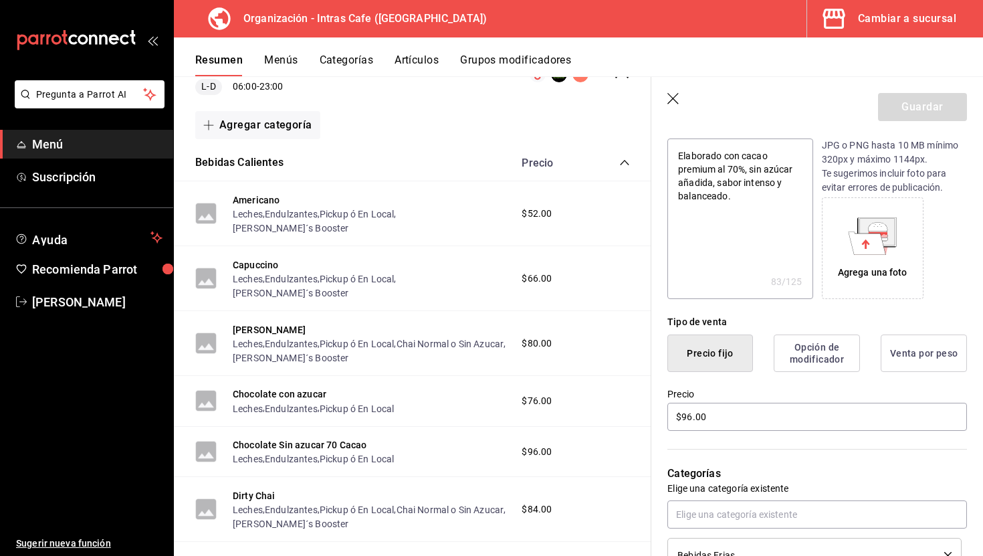
scroll to position [149, 0]
click at [723, 412] on input "$96.00" at bounding box center [817, 415] width 300 height 28
type textarea "x"
type input "$8.00"
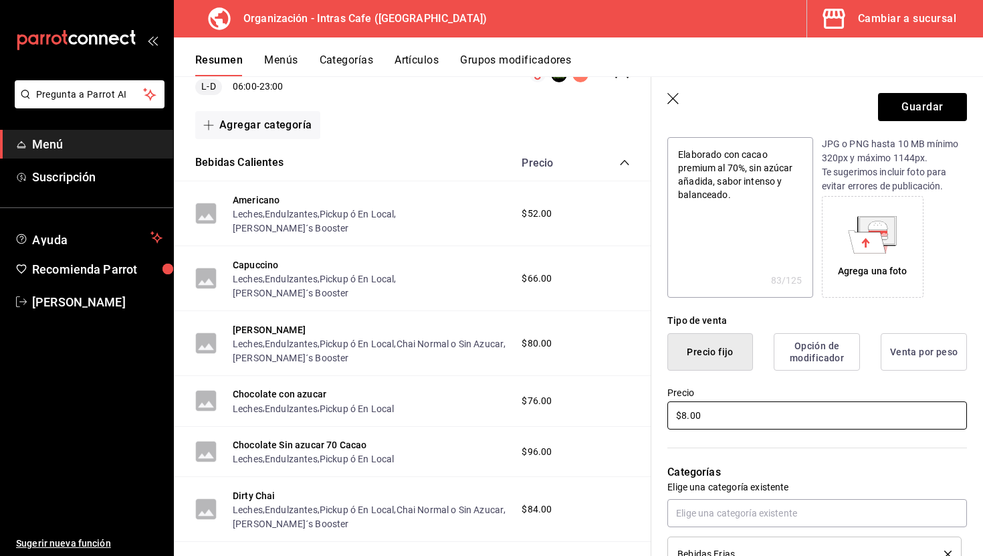
type textarea "x"
click at [925, 100] on button "Guardar" at bounding box center [922, 107] width 89 height 28
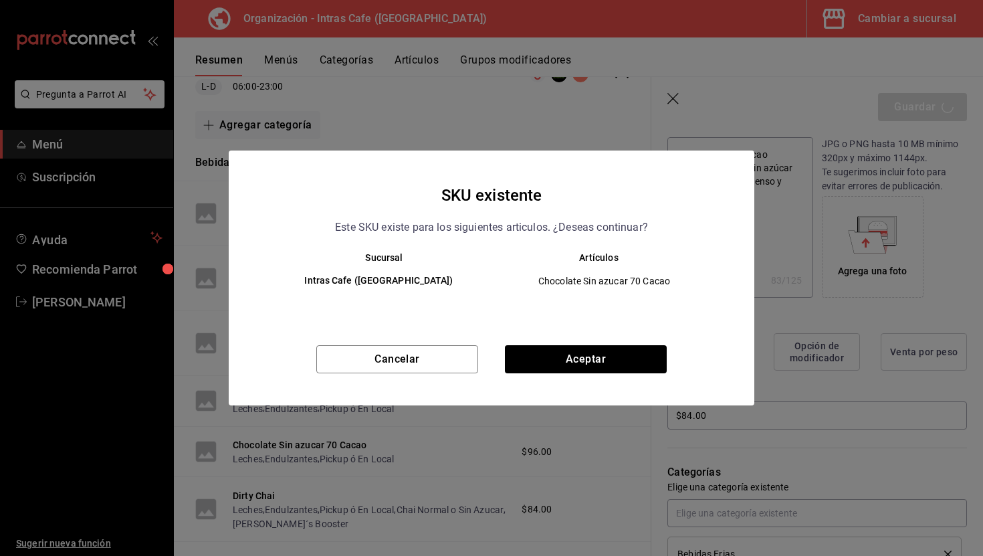
click at [616, 342] on div "SKU existente Este SKU existe para los siguientes articulos. ¿Deseas continuar?…" at bounding box center [492, 277] width 526 height 255
click at [616, 349] on button "Aceptar" at bounding box center [586, 359] width 162 height 28
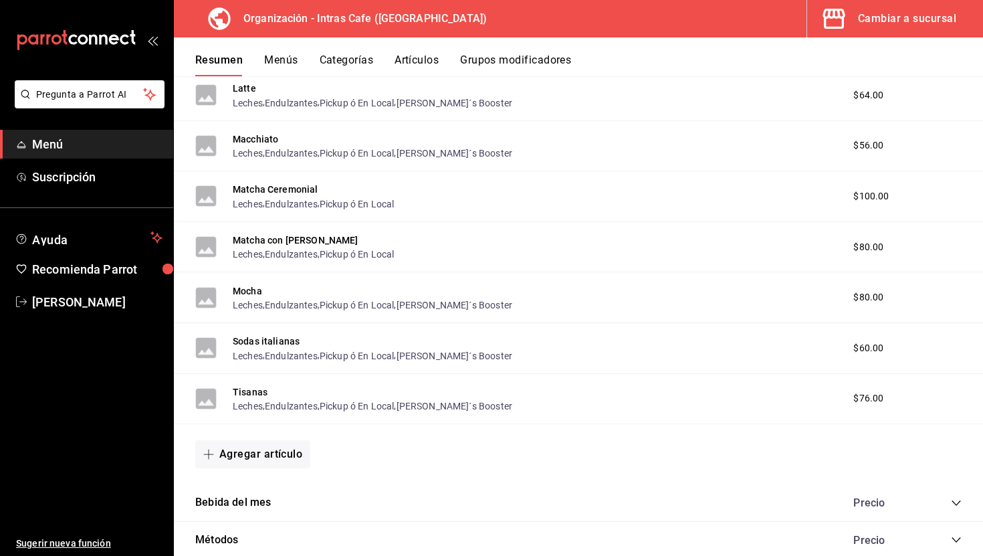
scroll to position [1938, 0]
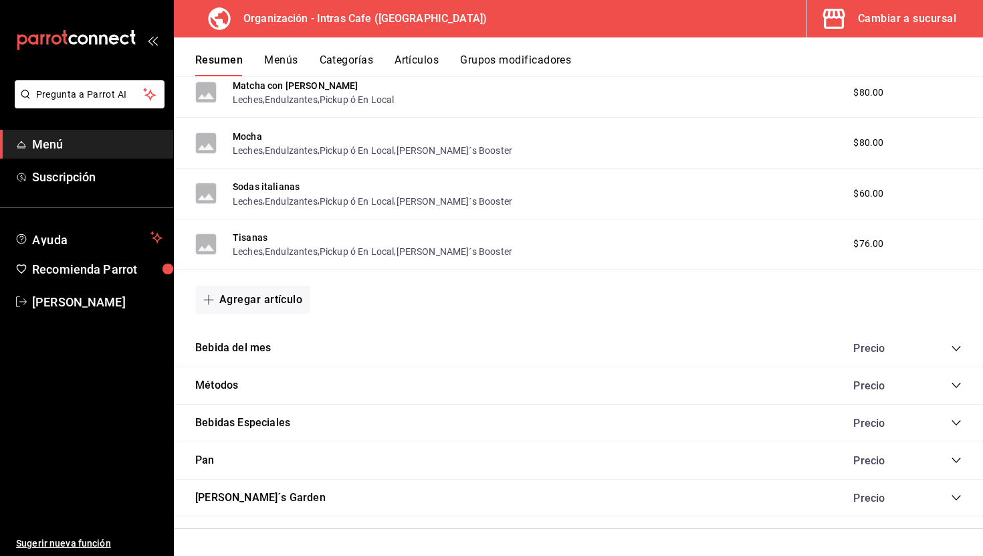
click at [962, 395] on div "Métodos Precio" at bounding box center [578, 385] width 809 height 37
click at [958, 386] on icon "collapse-category-row" at bounding box center [956, 385] width 11 height 11
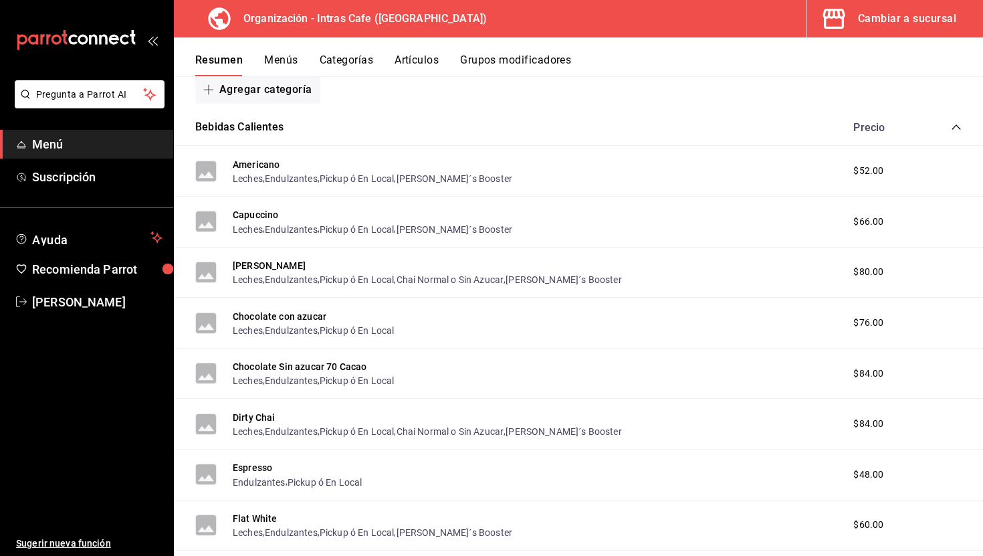
scroll to position [197, 0]
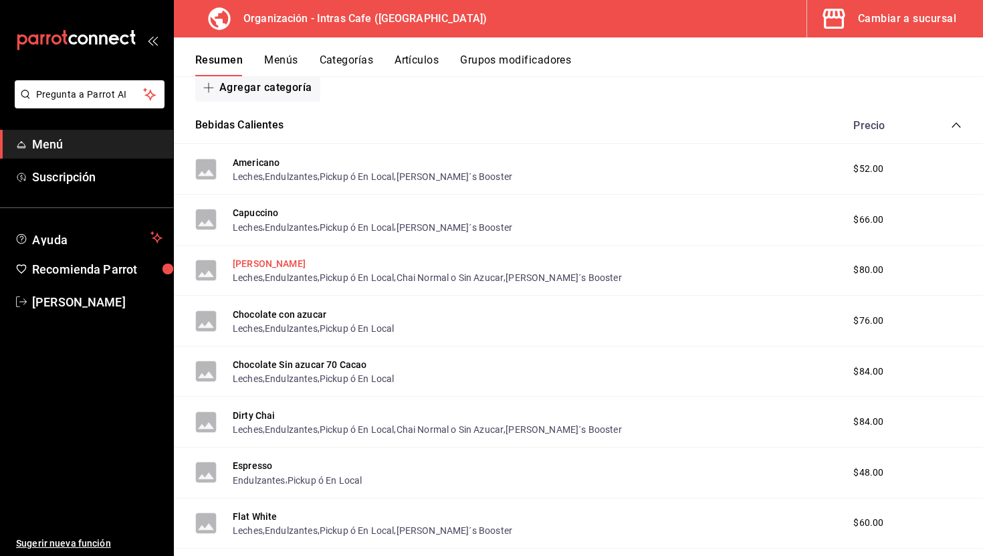
click at [272, 260] on button "[PERSON_NAME]" at bounding box center [269, 263] width 73 height 13
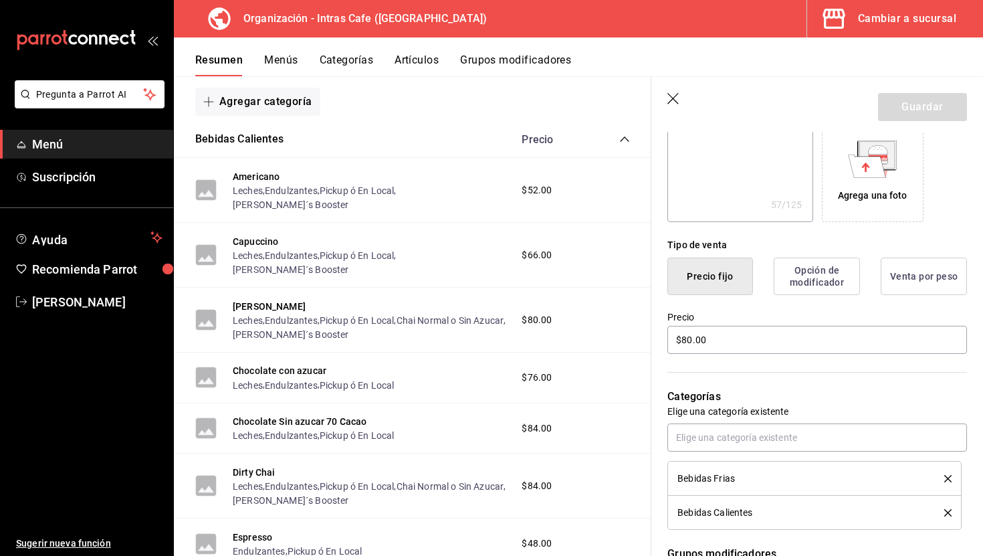
scroll to position [226, 0]
click at [719, 345] on input "$80.00" at bounding box center [817, 338] width 300 height 28
click at [928, 104] on button "Guardar" at bounding box center [922, 107] width 89 height 28
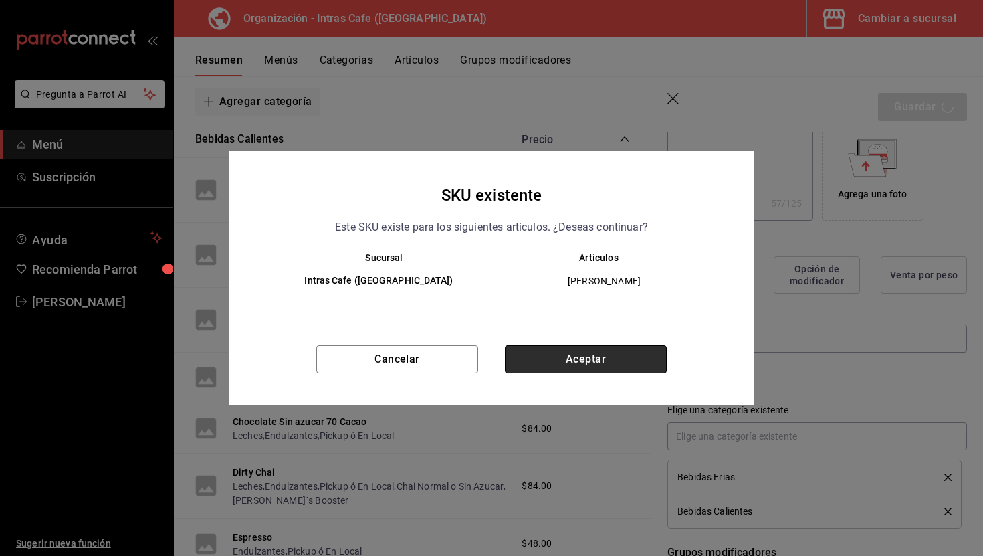
click at [641, 350] on button "Aceptar" at bounding box center [586, 359] width 162 height 28
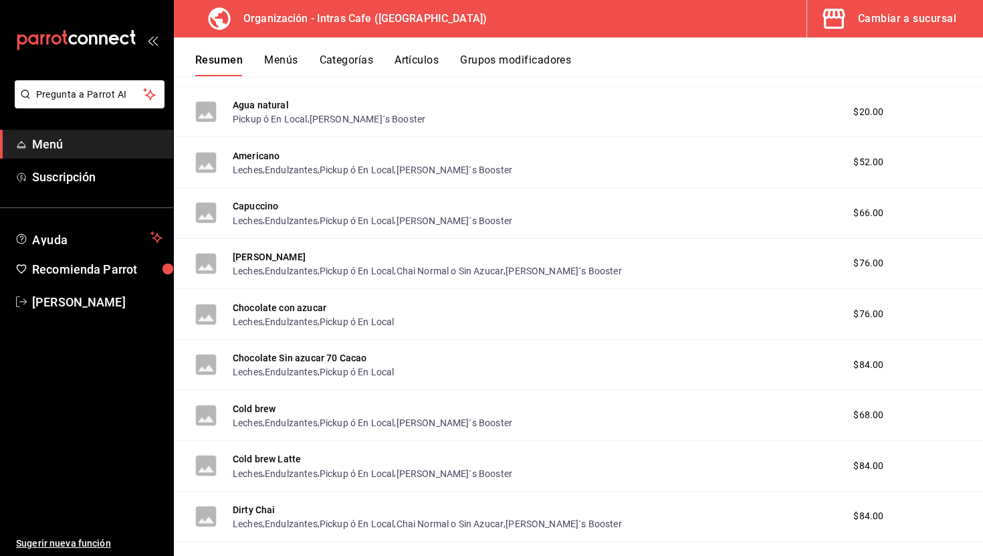
scroll to position [1161, 0]
click at [268, 409] on button "Cold brew" at bounding box center [254, 407] width 43 height 13
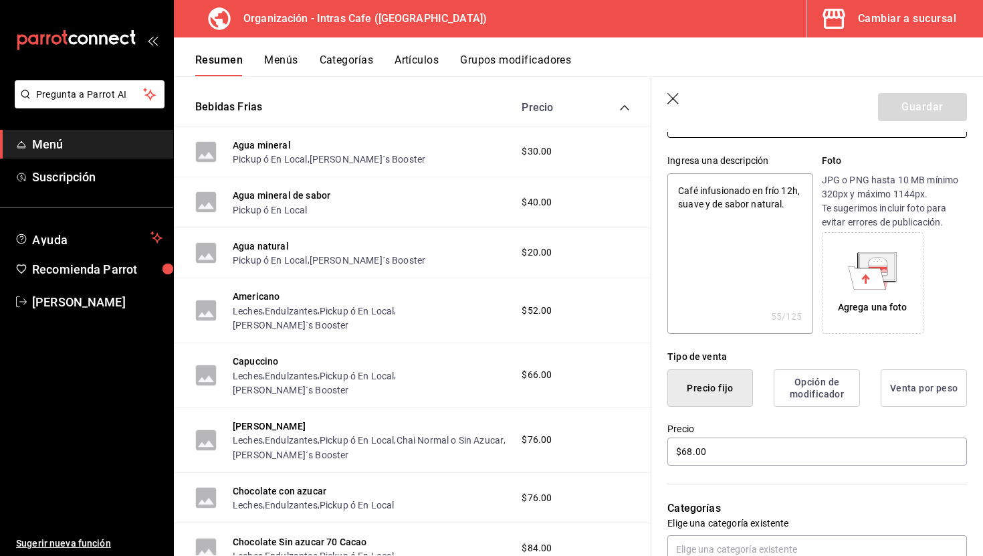
scroll to position [146, 0]
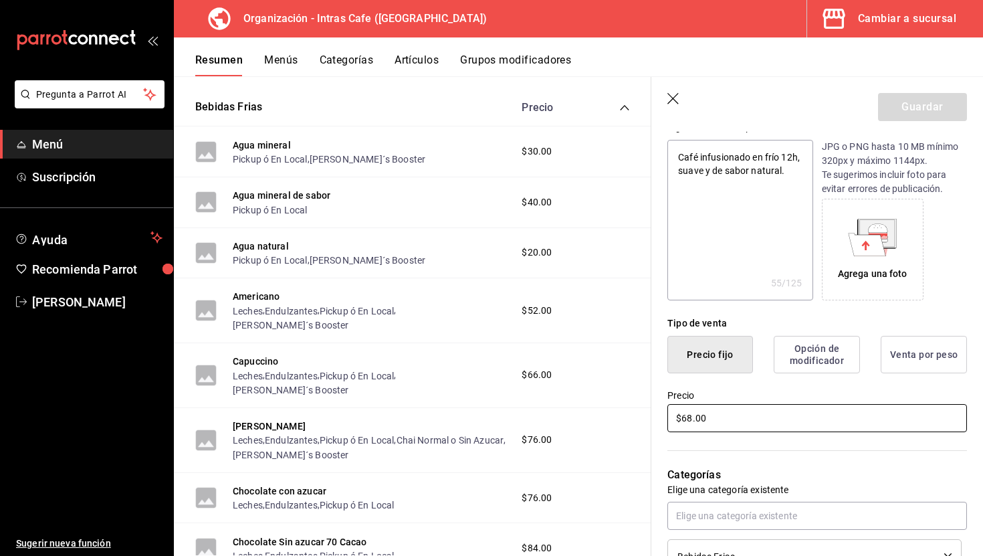
click at [708, 414] on input "$68.00" at bounding box center [817, 418] width 300 height 28
click at [933, 94] on button "Guardar" at bounding box center [922, 107] width 89 height 28
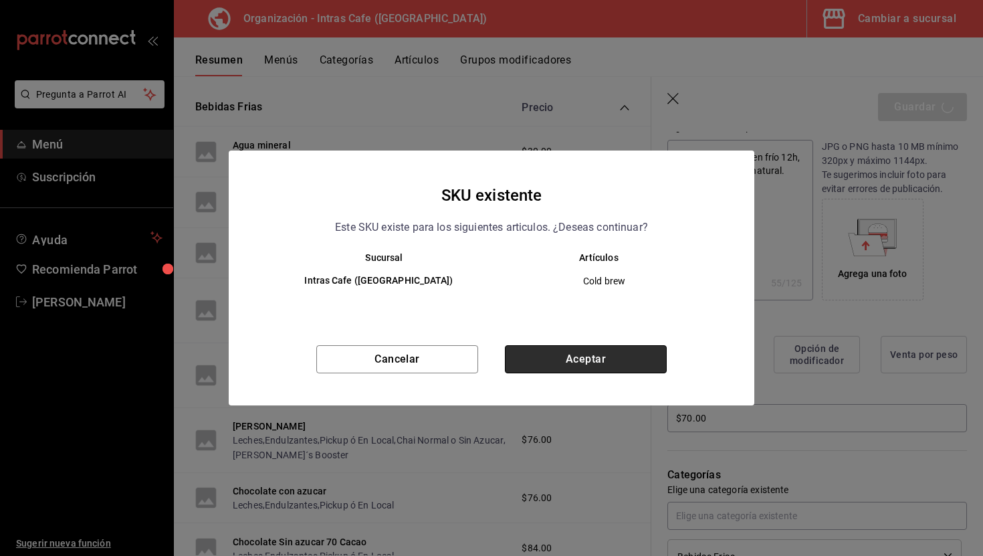
click at [523, 357] on button "Aceptar" at bounding box center [586, 359] width 162 height 28
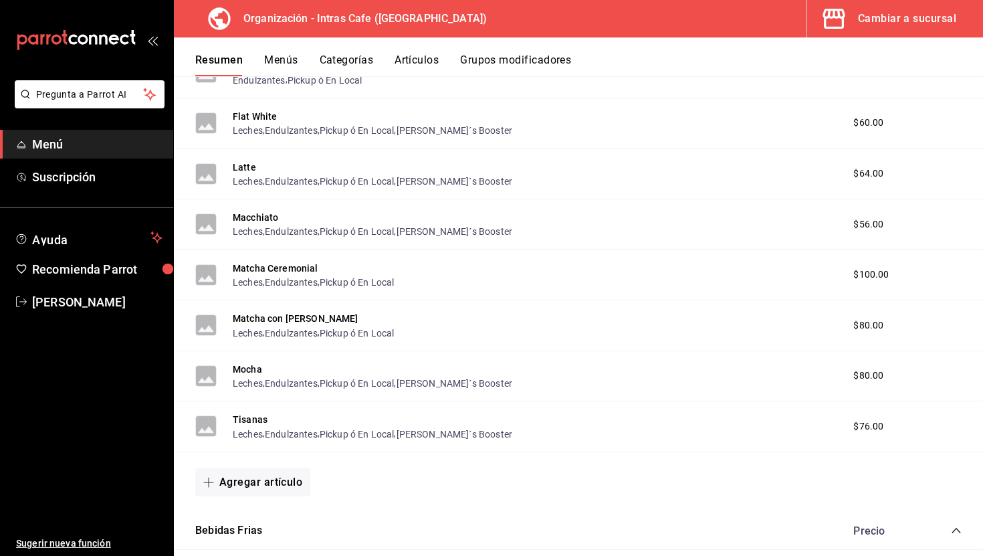
scroll to position [585, 0]
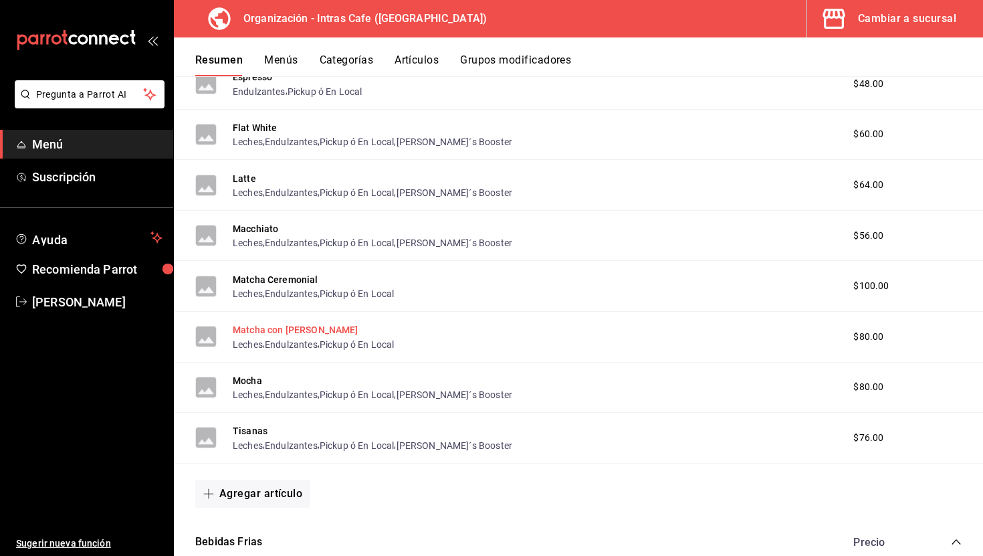
click at [282, 327] on button "Matcha con [PERSON_NAME]" at bounding box center [296, 329] width 126 height 13
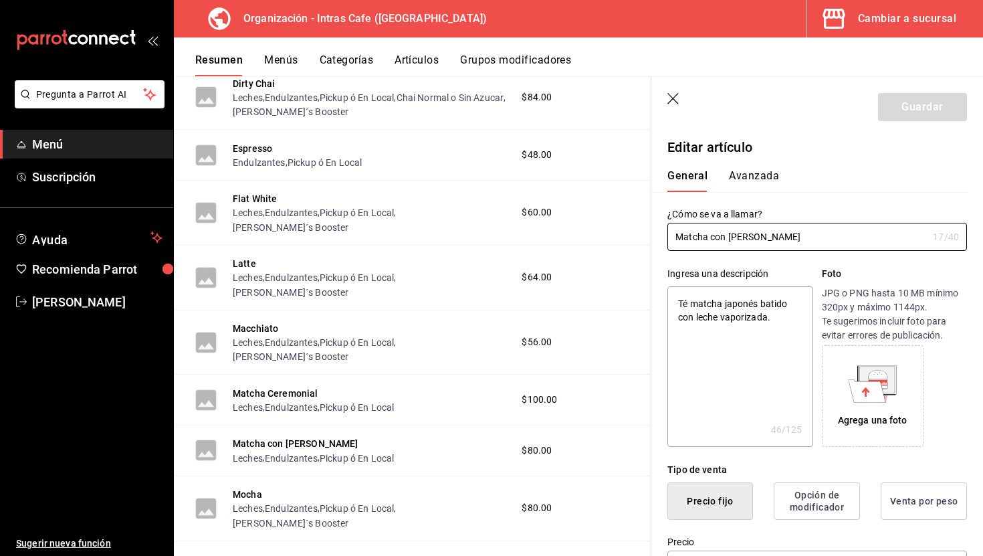
scroll to position [185, 0]
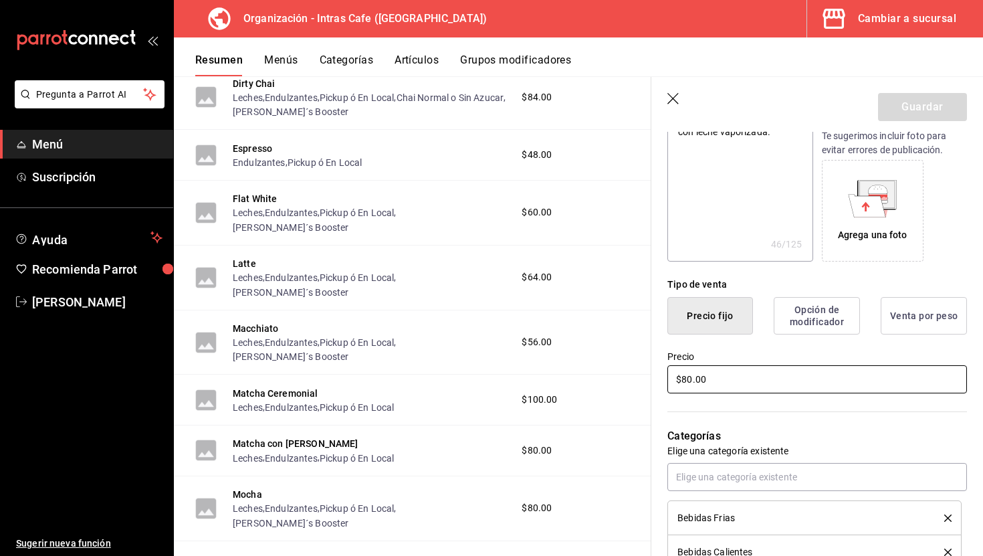
click at [716, 380] on input "$80.00" at bounding box center [817, 379] width 300 height 28
click at [939, 102] on button "Guardar" at bounding box center [922, 107] width 89 height 28
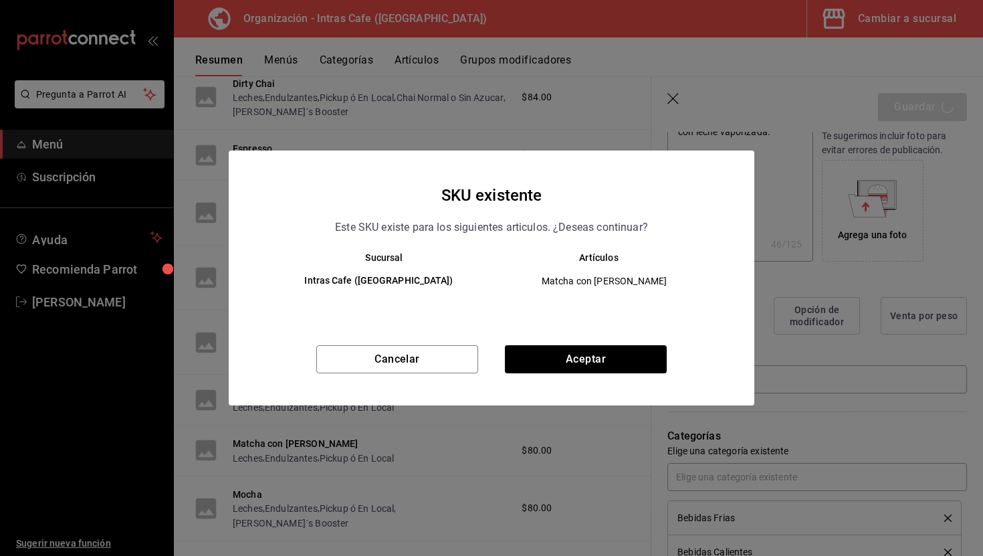
click at [611, 375] on div "Cancelar Aceptar" at bounding box center [492, 375] width 526 height 60
click at [611, 365] on button "Aceptar" at bounding box center [586, 359] width 162 height 28
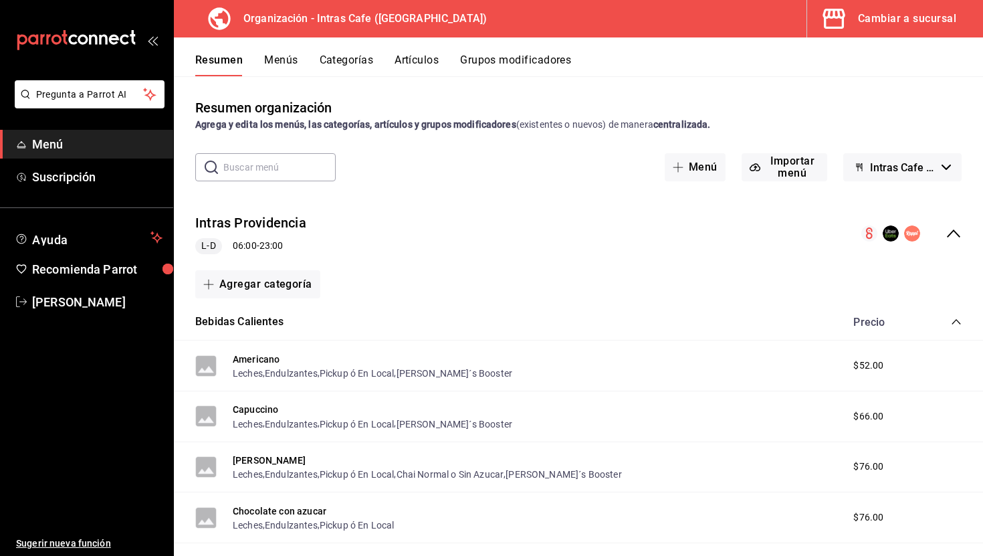
click at [431, 64] on button "Artículos" at bounding box center [417, 64] width 44 height 23
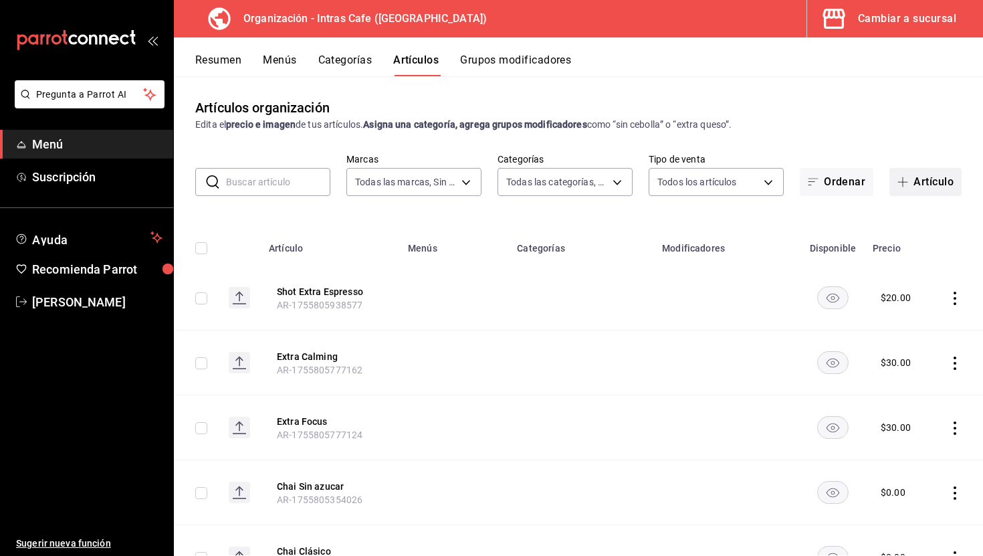
click at [911, 181] on span "button" at bounding box center [905, 182] width 16 height 11
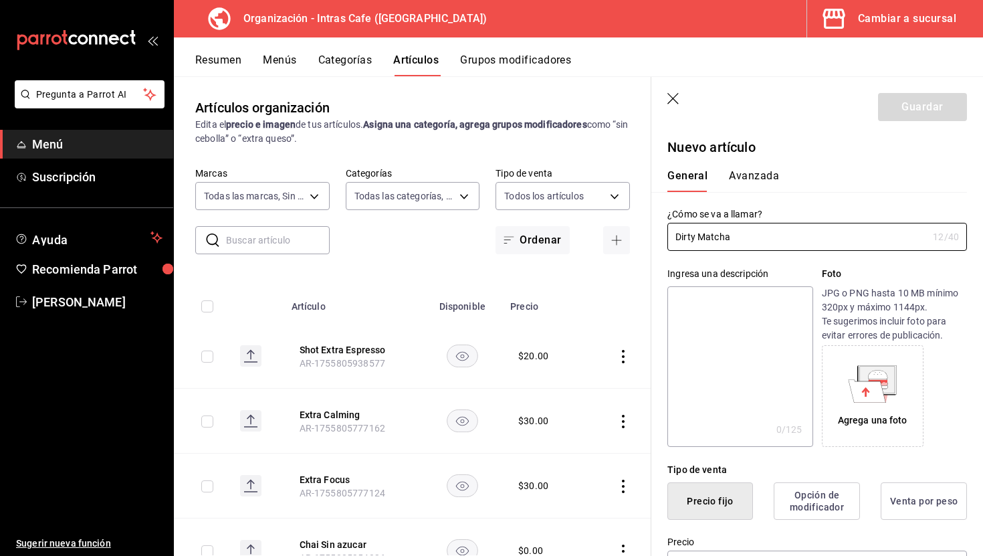
click at [704, 359] on textarea at bounding box center [739, 366] width 145 height 160
click at [729, 315] on textarea at bounding box center [739, 366] width 145 height 160
paste textarea "Un balance perfecto entre tradición y energía. Preparado con nuestro matcha end…"
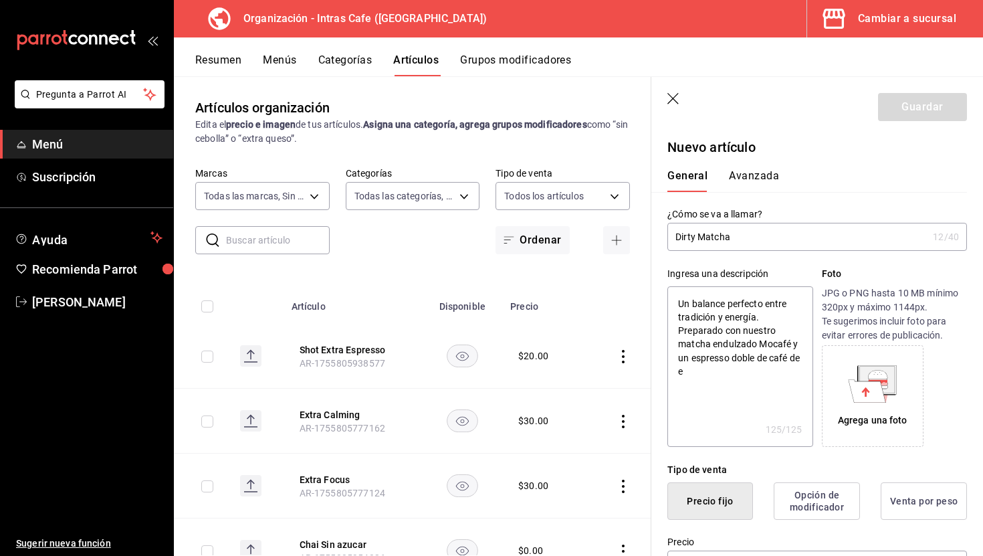
drag, startPoint x: 688, startPoint y: 300, endPoint x: 679, endPoint y: 300, distance: 8.7
click at [680, 300] on textarea "Un balance perfecto entre tradición y energía. Preparado con nuestro matcha end…" at bounding box center [739, 366] width 145 height 160
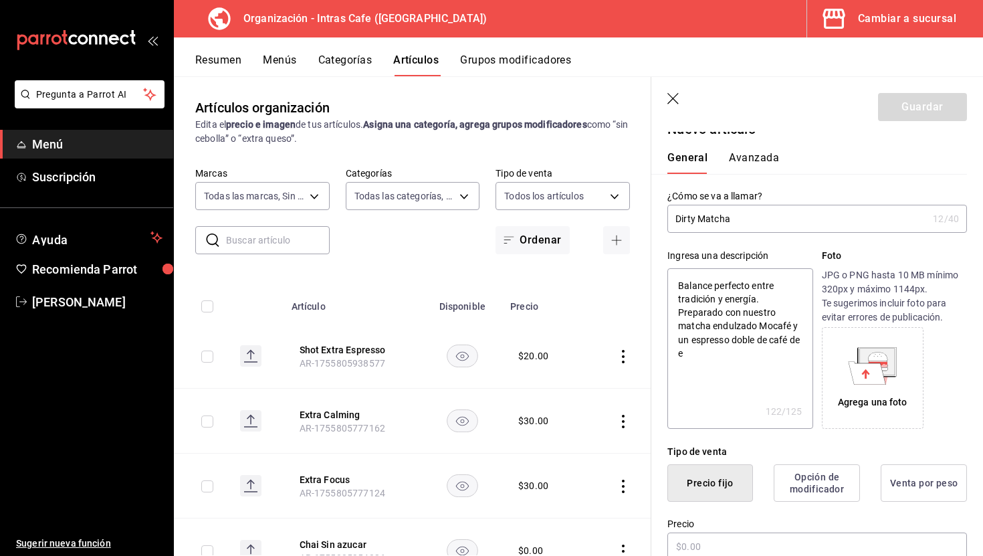
scroll to position [20, 0]
click at [732, 324] on textarea "Balance perfecto entre tradición y energía. Preparado con nuestro matcha endulz…" at bounding box center [739, 346] width 145 height 160
click at [777, 325] on textarea "Balance perfecto entre tradición y energía. Preparado con nuestro matcha endulz…" at bounding box center [739, 346] width 145 height 160
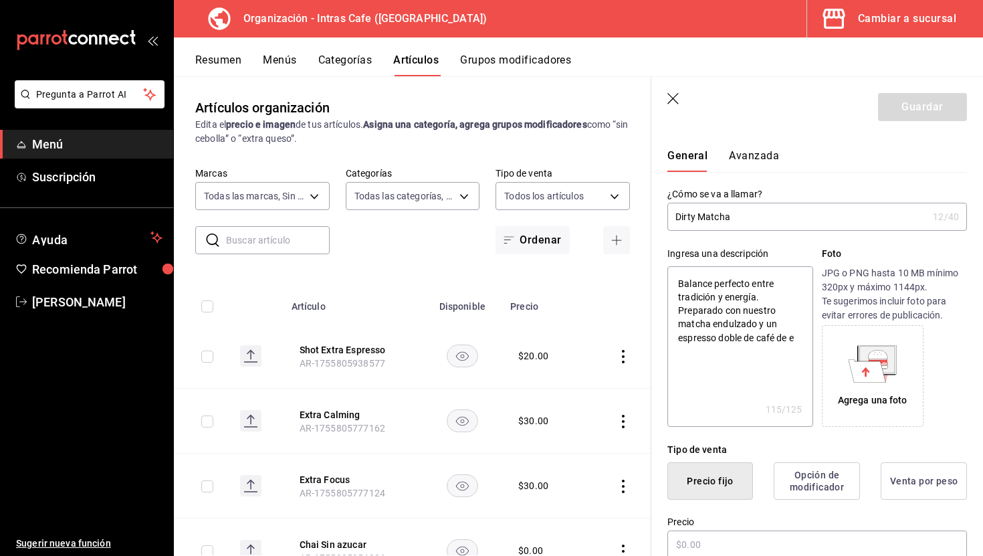
click at [796, 339] on textarea "Balance perfecto entre tradición y energía. Preparado con nuestro matcha endulz…" at bounding box center [739, 346] width 145 height 160
drag, startPoint x: 746, startPoint y: 338, endPoint x: 709, endPoint y: 261, distance: 85.5
click at [709, 261] on div "Ingresa una descripción Balance perfecto entre tradición y energía. Preparado c…" at bounding box center [739, 337] width 145 height 180
click at [711, 276] on textarea "de café de e" at bounding box center [739, 346] width 145 height 160
click at [711, 283] on textarea "de café de e" at bounding box center [739, 346] width 145 height 160
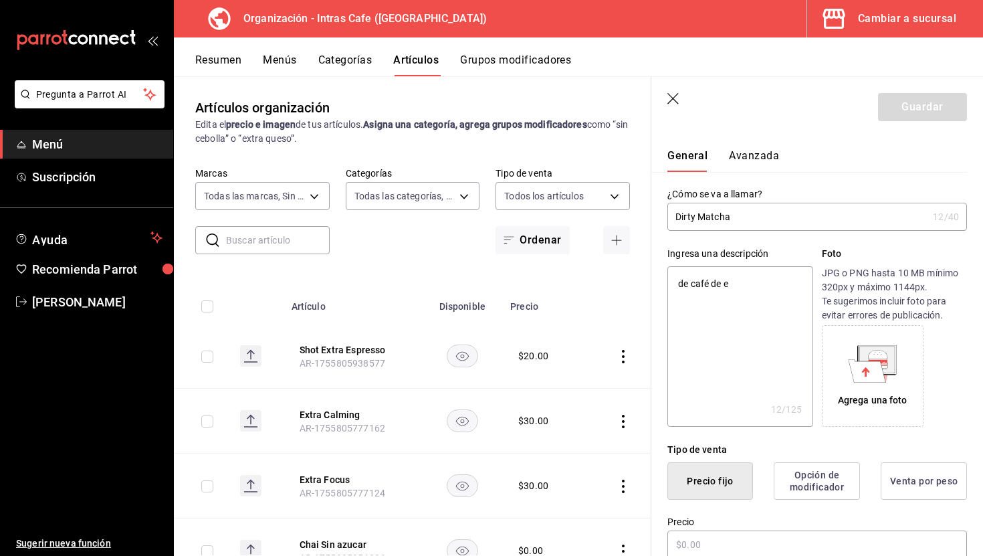
click at [711, 283] on textarea "de café de e" at bounding box center [739, 346] width 145 height 160
paste textarea "Bebida energética y balanceada preparada con nuestro matcha endulzado Mocafé y …"
click at [698, 324] on textarea "Bebida energética y balanceada preparada con nuestro matcha endulzado Mocafé y …" at bounding box center [739, 346] width 145 height 160
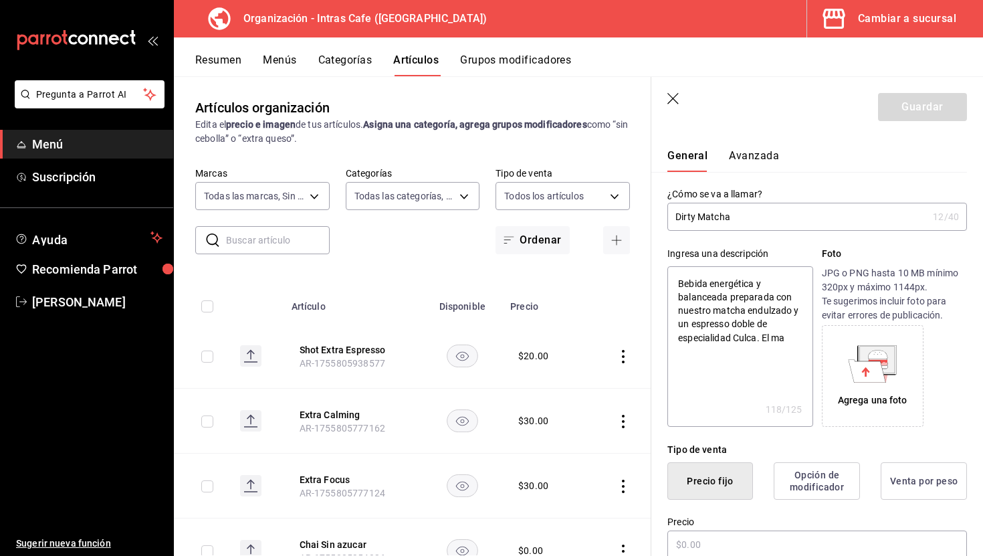
click at [750, 338] on textarea "Bebida energética y balanceada preparada con nuestro matcha endulzado y un espr…" at bounding box center [739, 346] width 145 height 160
drag, startPoint x: 787, startPoint y: 322, endPoint x: 702, endPoint y: 247, distance: 112.8
click at [702, 247] on div "Ingresa una descripción Bebida energética y balanceada preparada con nuestro ma…" at bounding box center [739, 337] width 145 height 180
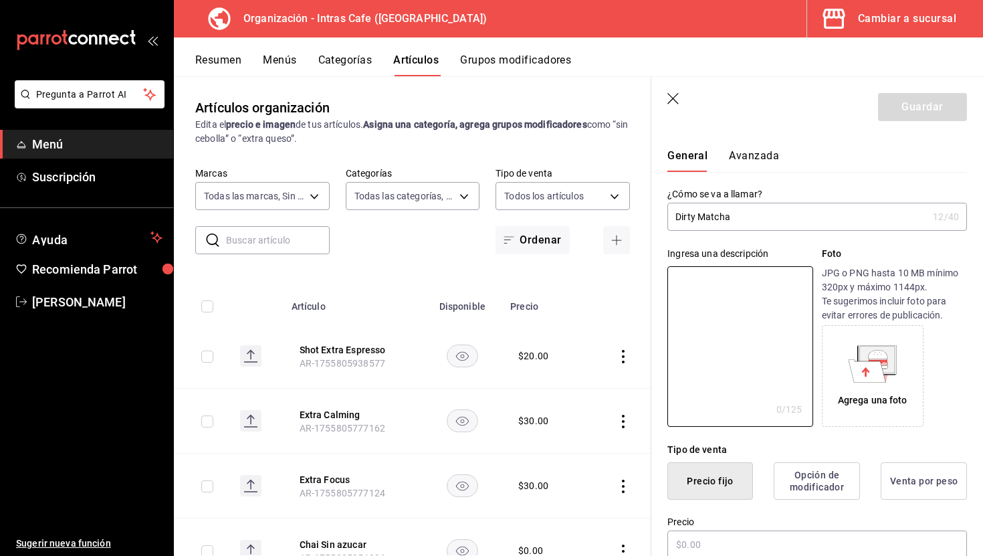
paste textarea "Fusión de matcha endulzado Mocafé con un espresso doble de especialidad Culca. …"
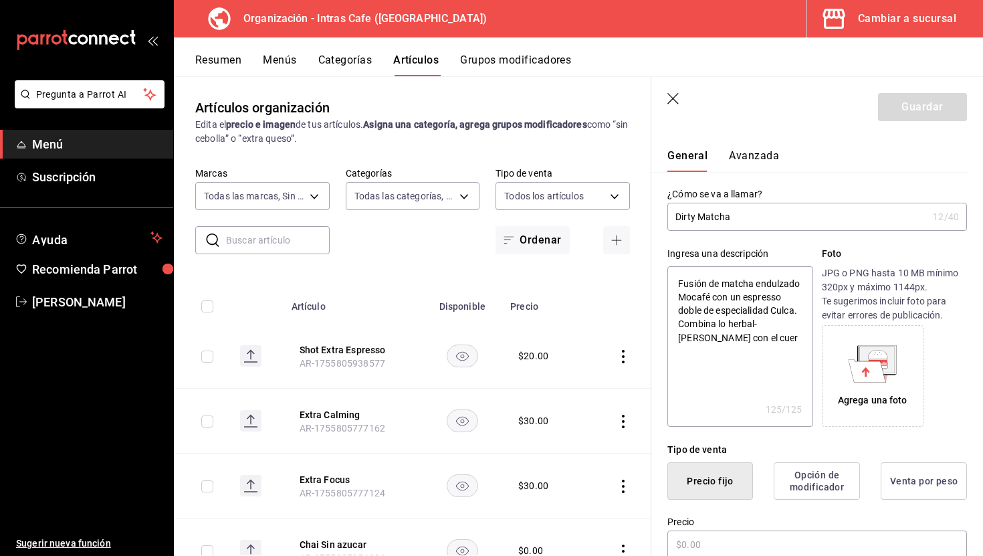
click at [701, 299] on textarea "Fusión de matcha endulzado Mocafé con un espresso doble de especialidad Culca. …" at bounding box center [739, 346] width 145 height 160
drag, startPoint x: 776, startPoint y: 292, endPoint x: 760, endPoint y: 314, distance: 26.7
click at [760, 314] on textarea "Fusión de matcha endulzado con un espresso doble de especialidad Culca. Combina…" at bounding box center [739, 346] width 145 height 160
drag, startPoint x: 764, startPoint y: 327, endPoint x: 733, endPoint y: 328, distance: 31.4
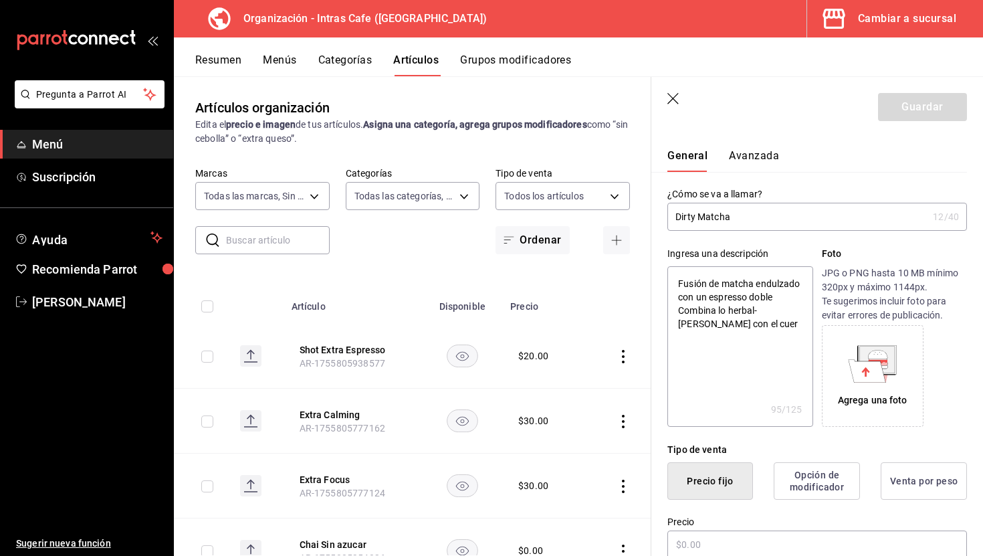
click at [733, 328] on textarea "Fusión de matcha endulzado con un espresso doble Combina lo herbal-[PERSON_NAME…" at bounding box center [739, 346] width 145 height 160
paste textarea "el cuerpo y energía del café"
click at [682, 310] on textarea "Fusión de matcha endulzado con un espresso doble Combina lo herbal-[PERSON_NAME…" at bounding box center [739, 346] width 145 height 160
click at [761, 338] on textarea "Fusión de matcha endulzado con un espresso doble combina lo herbal-[PERSON_NAME…" at bounding box center [739, 346] width 145 height 160
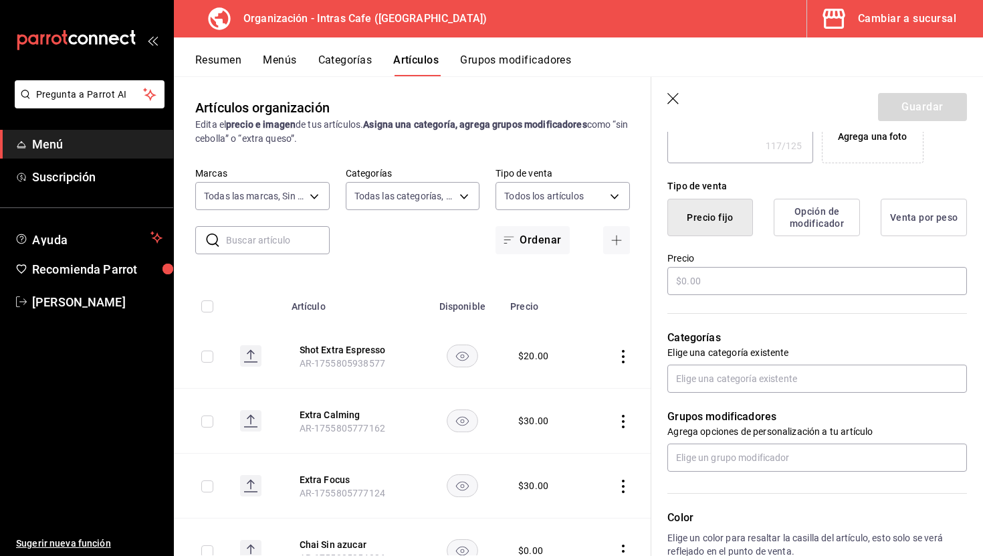
scroll to position [285, 0]
click at [751, 280] on input "text" at bounding box center [817, 279] width 300 height 28
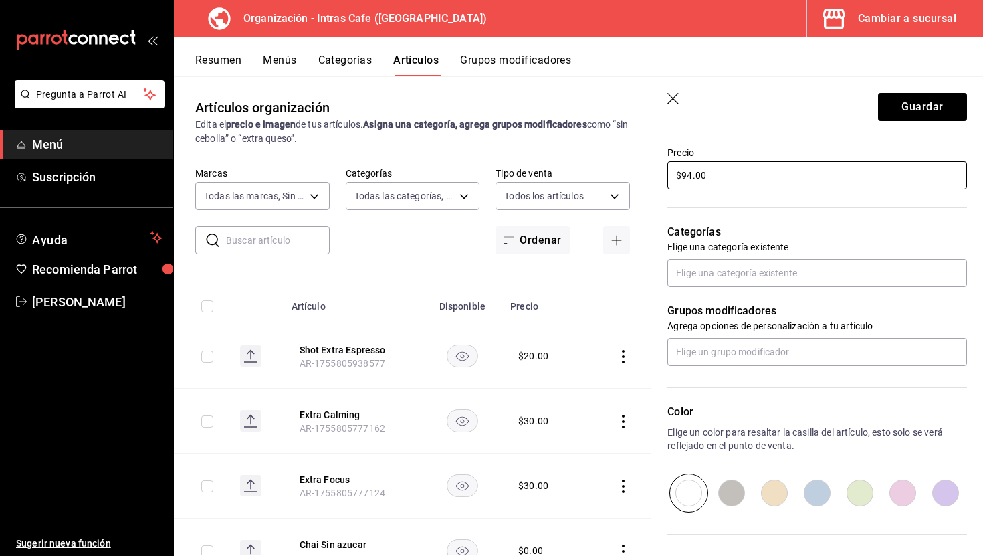
scroll to position [391, 0]
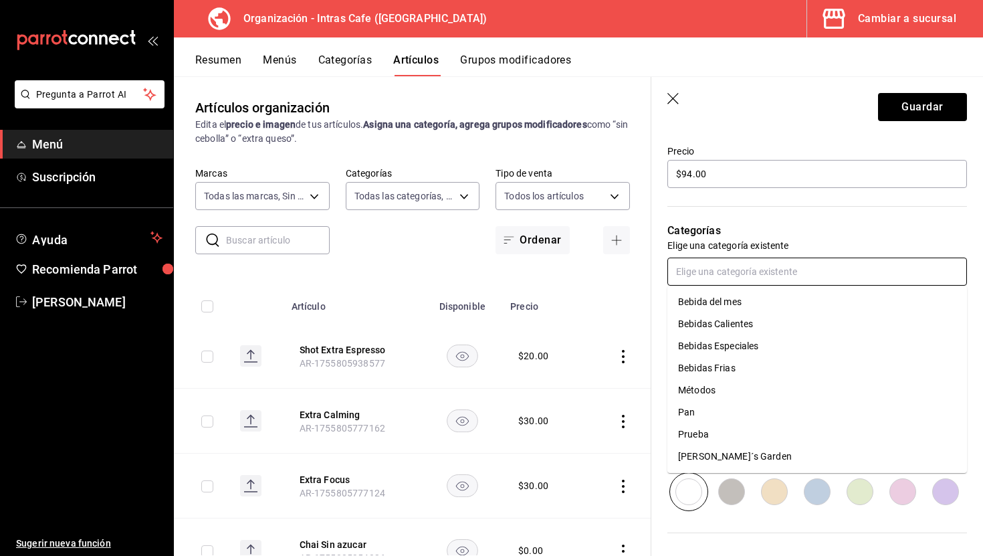
click at [746, 279] on input "text" at bounding box center [817, 271] width 300 height 28
click at [745, 320] on li "Bebidas Calientes" at bounding box center [817, 324] width 300 height 22
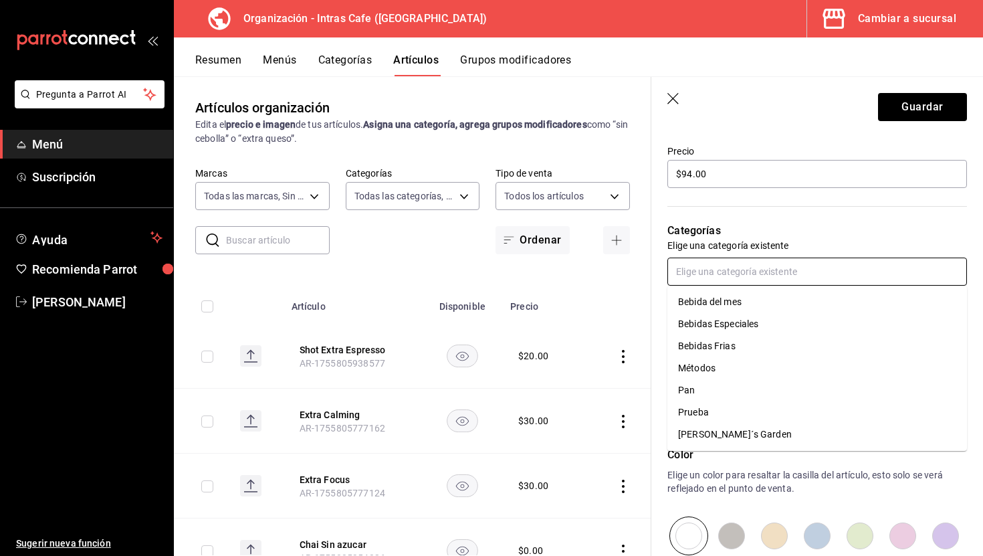
click at [748, 278] on input "text" at bounding box center [817, 271] width 300 height 28
click at [747, 345] on li "Bebidas Frias" at bounding box center [817, 346] width 300 height 22
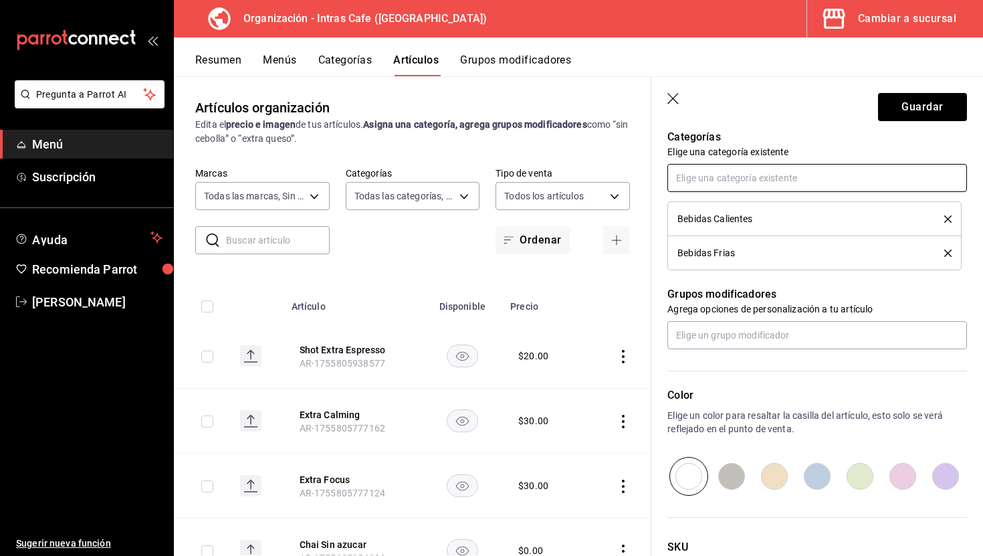
scroll to position [490, 0]
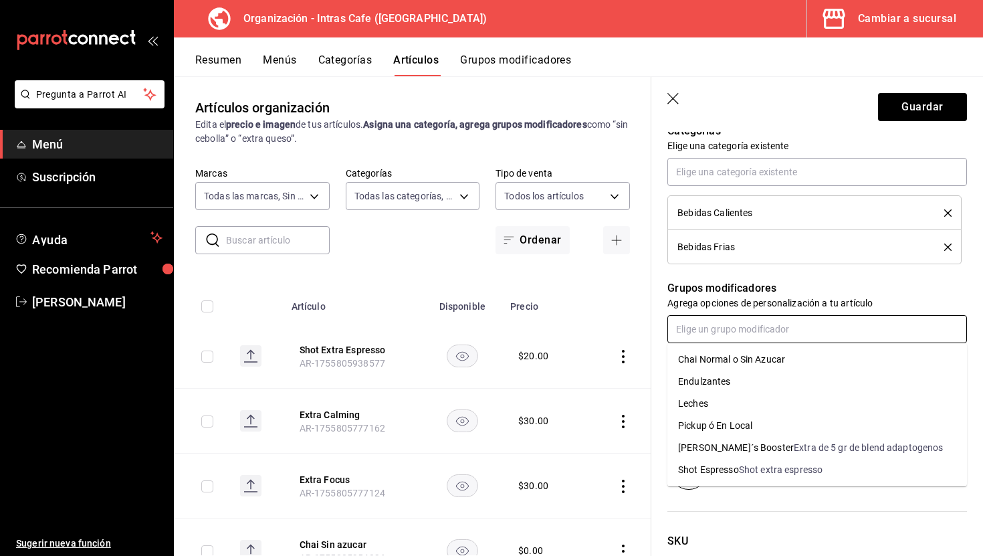
click at [741, 331] on input "text" at bounding box center [817, 329] width 300 height 28
click at [740, 379] on li "Endulzantes" at bounding box center [817, 381] width 300 height 22
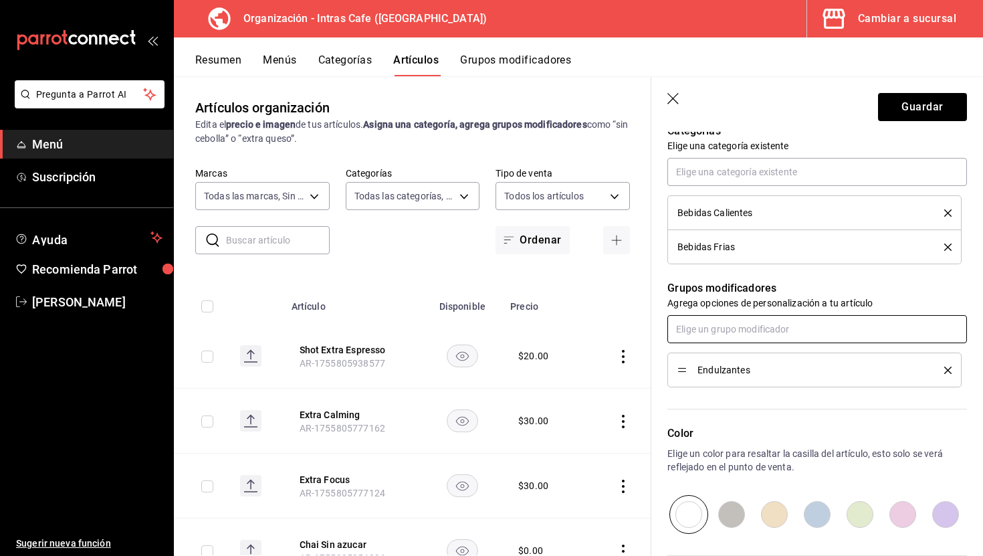
click at [742, 330] on input "text" at bounding box center [817, 329] width 300 height 28
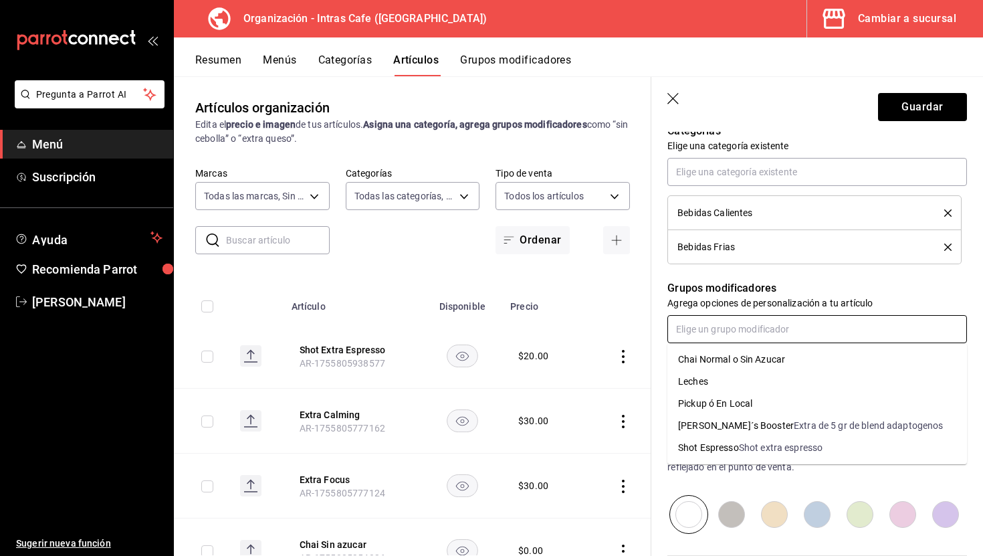
click at [738, 379] on li "Leches" at bounding box center [817, 381] width 300 height 22
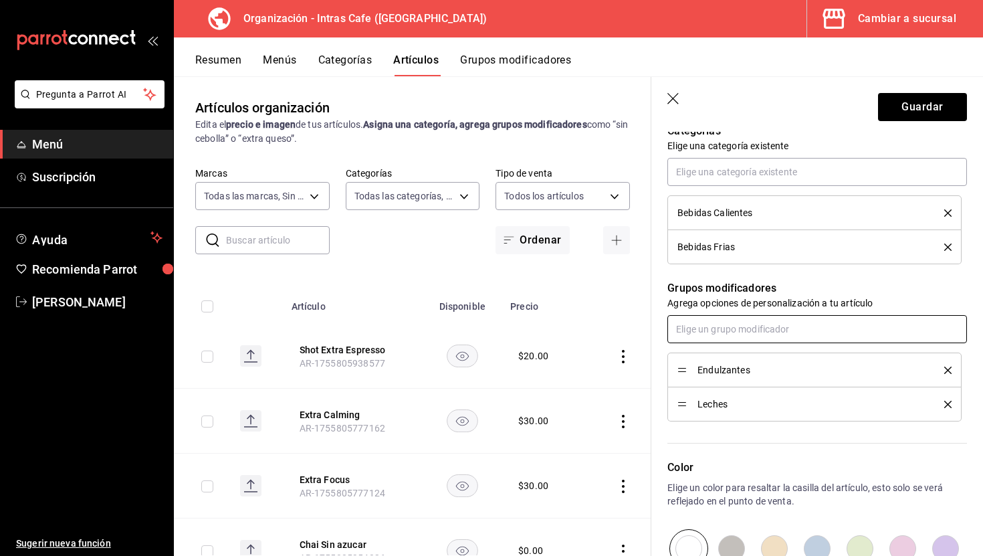
click at [743, 325] on input "text" at bounding box center [817, 329] width 300 height 28
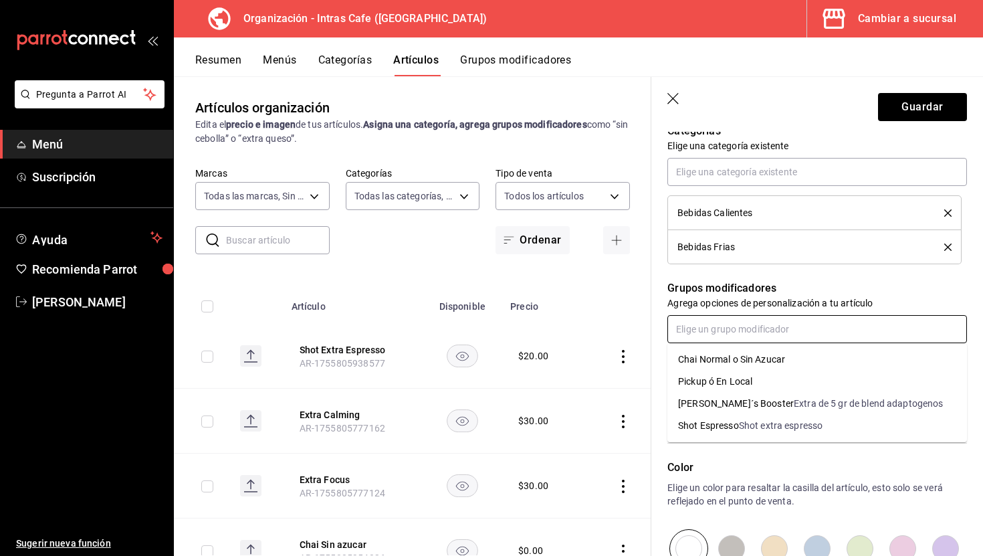
click at [743, 380] on div "Pickup ó En Local" at bounding box center [715, 381] width 74 height 14
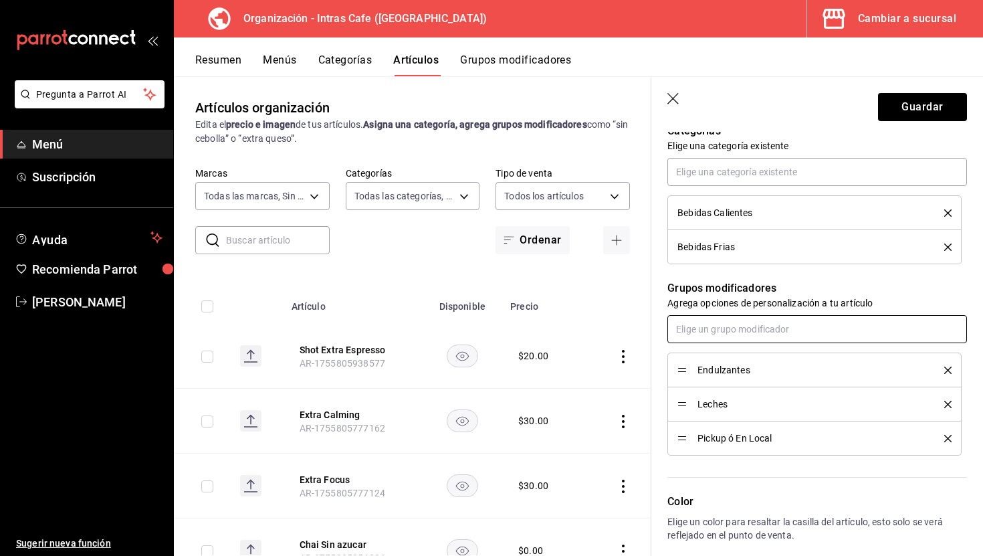
click at [745, 338] on input "text" at bounding box center [817, 329] width 300 height 28
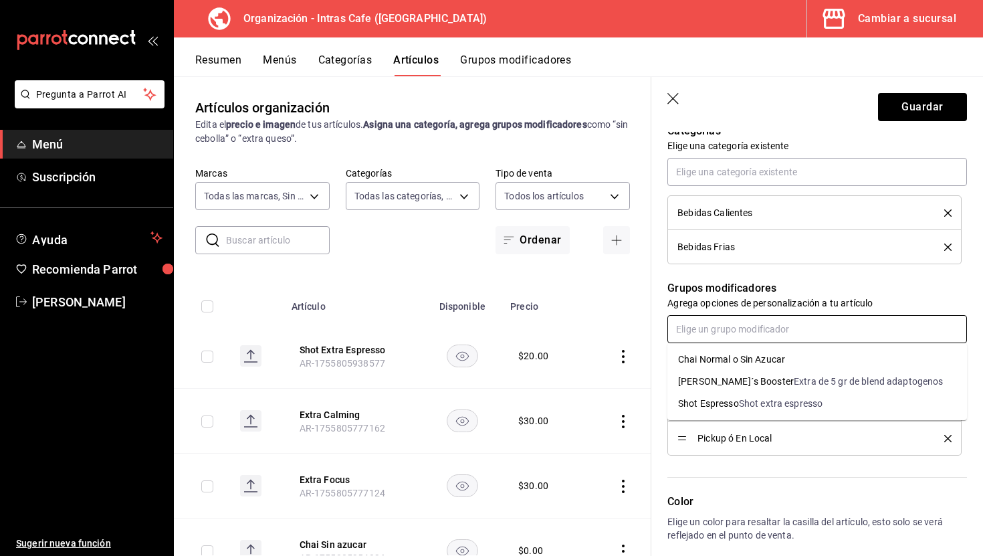
click at [794, 382] on div "Extra de 5 gr de blend adaptogenos" at bounding box center [868, 381] width 149 height 14
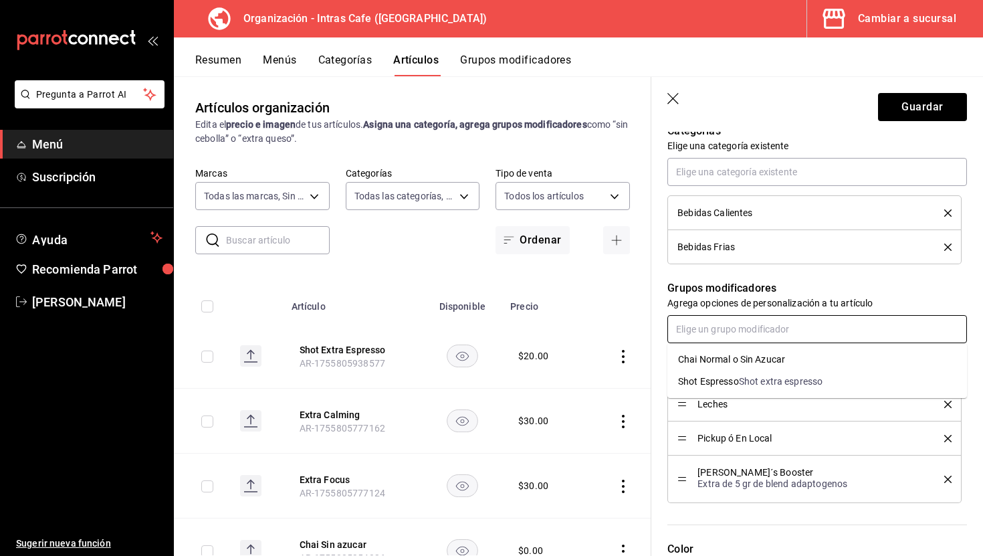
click at [756, 332] on input "text" at bounding box center [817, 329] width 300 height 28
click at [756, 385] on div "Shot extra espresso" at bounding box center [781, 381] width 84 height 14
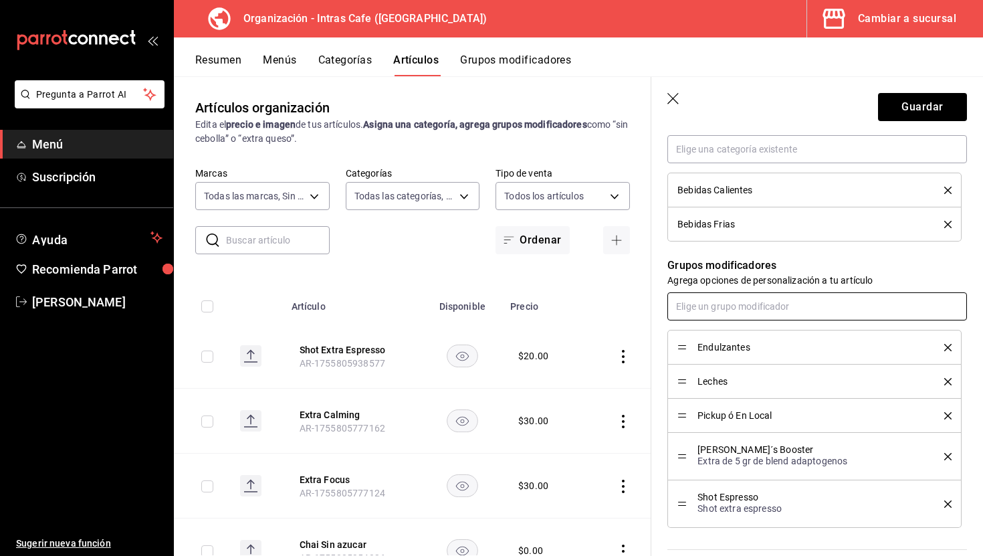
scroll to position [516, 0]
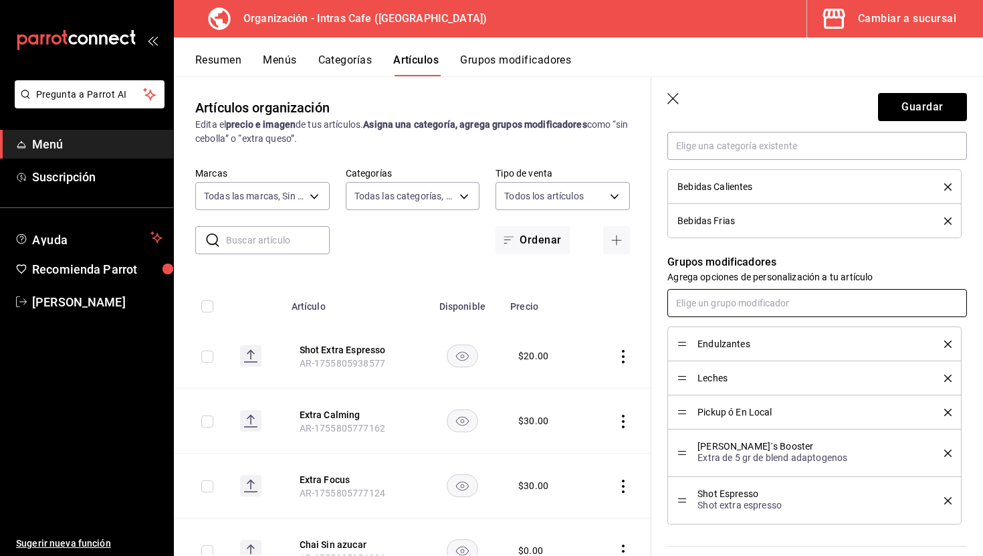
click at [764, 295] on input "text" at bounding box center [817, 303] width 300 height 28
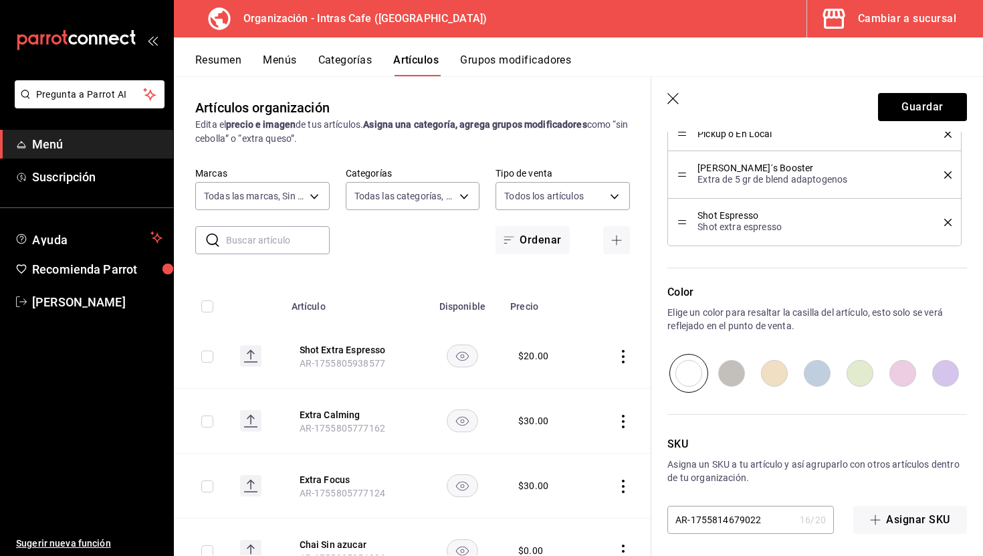
scroll to position [799, 0]
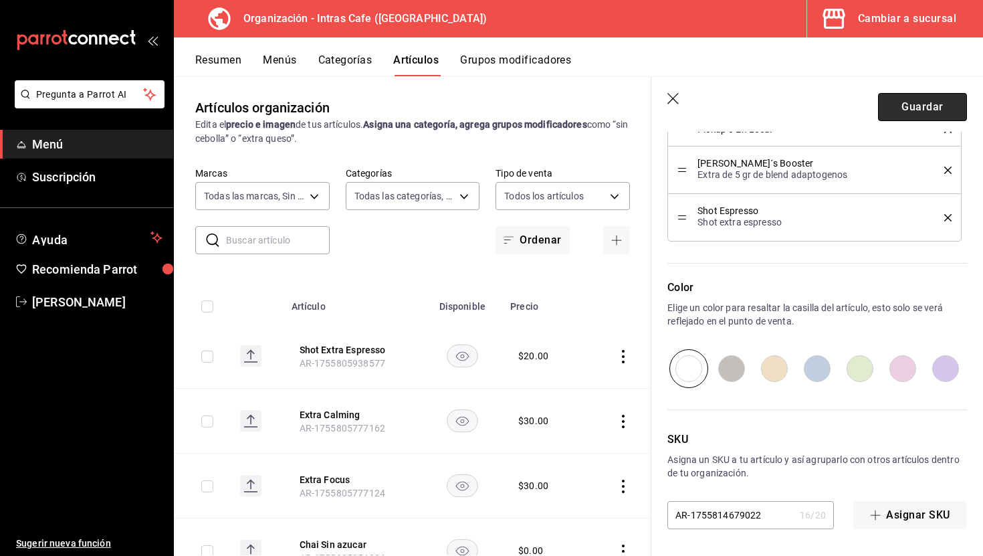
click at [905, 105] on button "Guardar" at bounding box center [922, 107] width 89 height 28
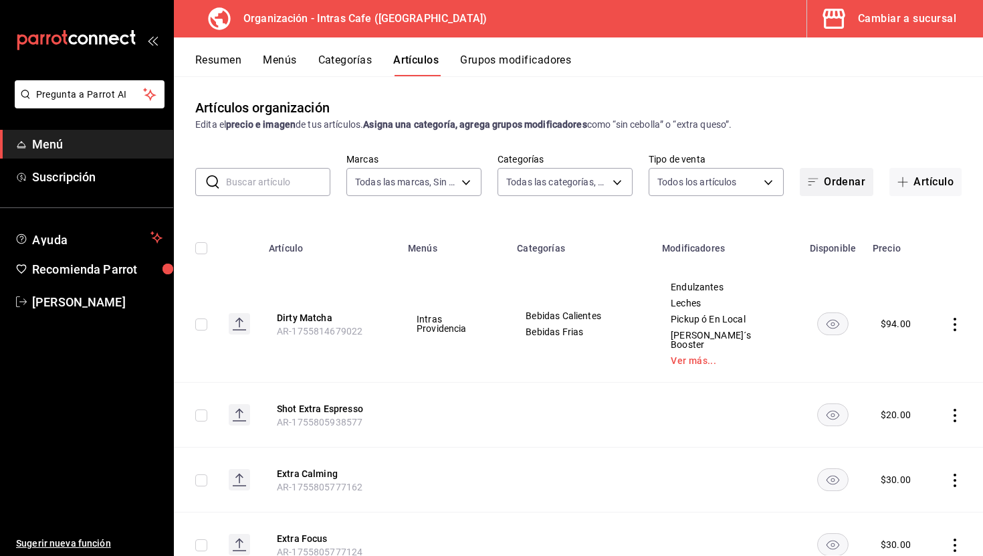
click at [840, 183] on button "Ordenar" at bounding box center [837, 182] width 74 height 28
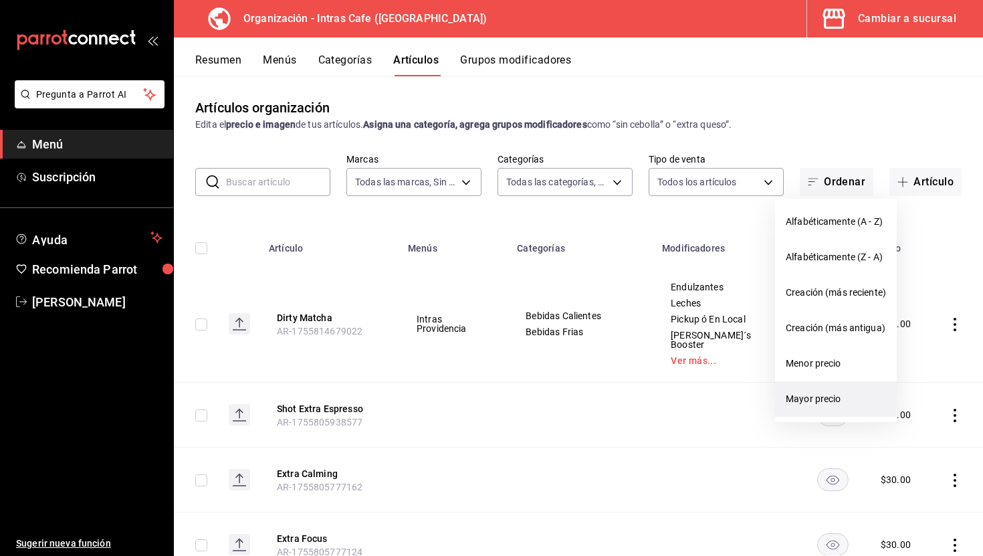
click at [819, 397] on span "Mayor precio" at bounding box center [836, 399] width 100 height 14
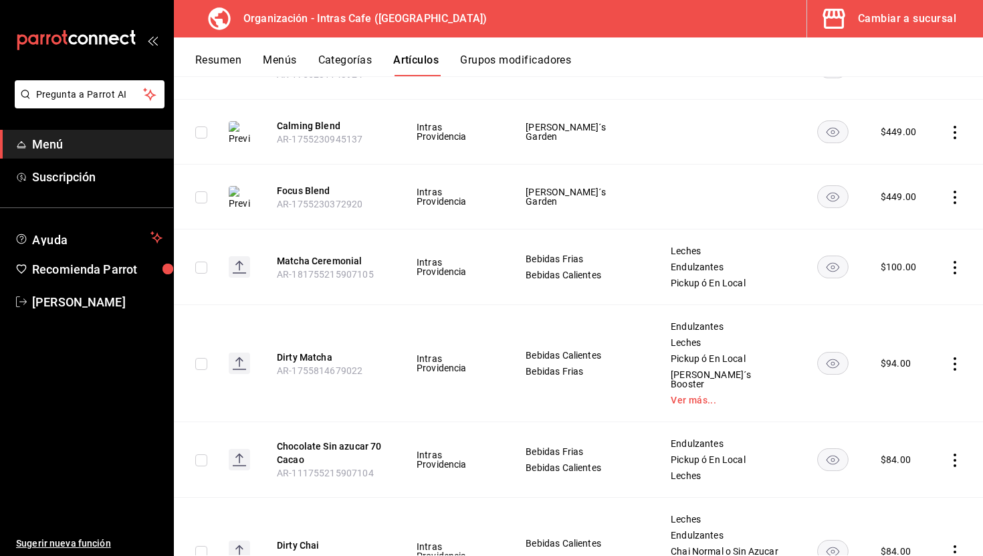
scroll to position [235, 0]
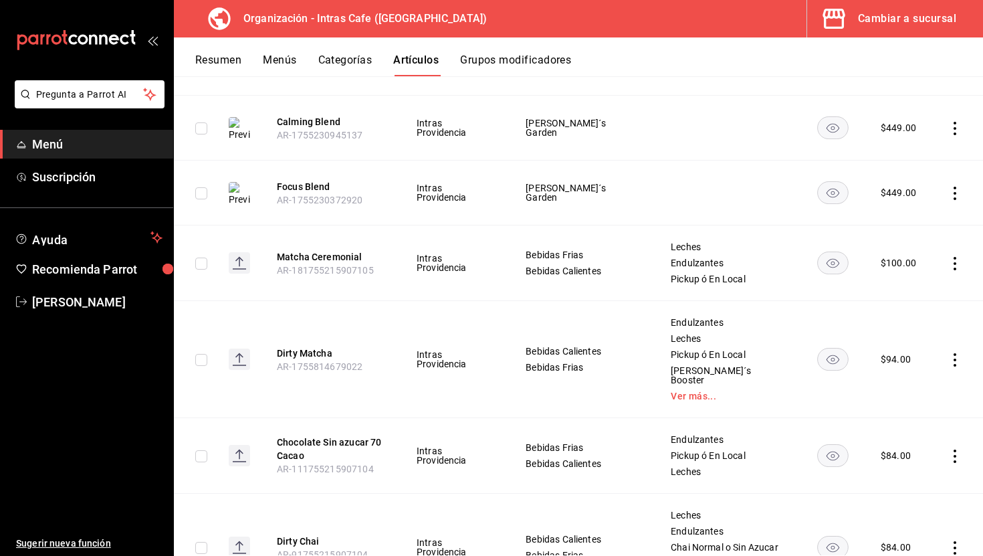
click at [280, 66] on button "Menús" at bounding box center [279, 64] width 33 height 23
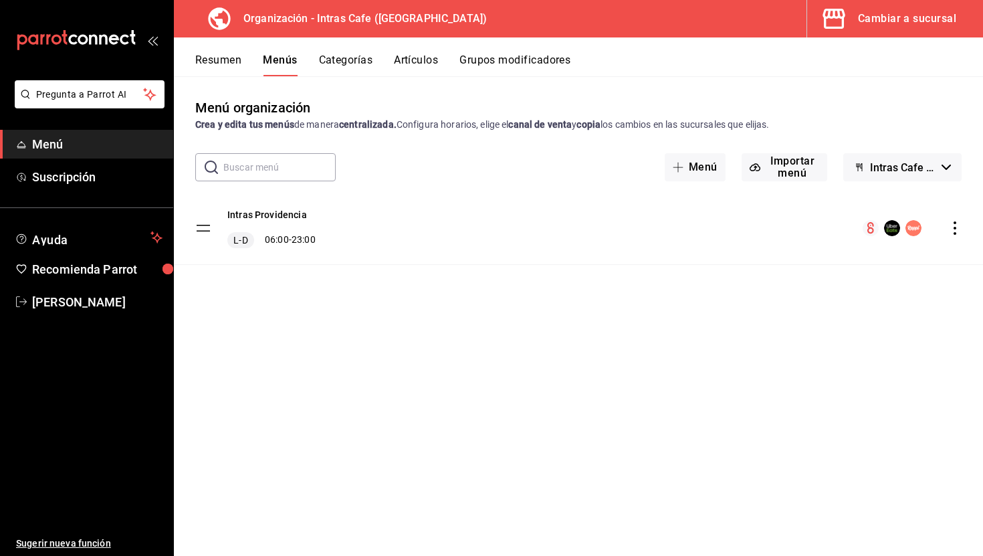
click at [229, 56] on button "Resumen" at bounding box center [218, 64] width 46 height 23
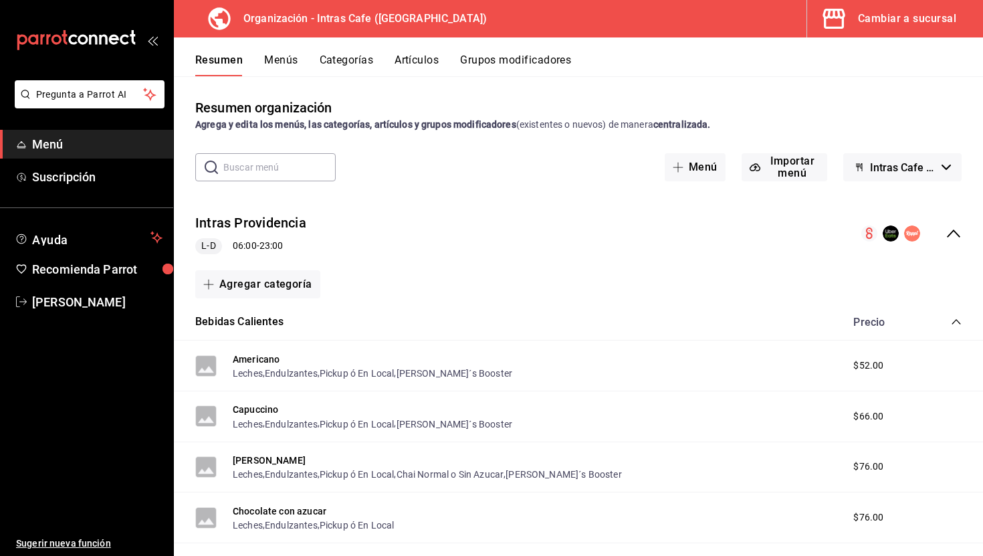
click at [907, 167] on span "Intras Cafe - Borrador" at bounding box center [903, 167] width 66 height 13
click at [907, 167] on div at bounding box center [491, 278] width 983 height 556
click at [925, 159] on button "Intras Cafe - Borrador" at bounding box center [902, 167] width 118 height 28
click at [916, 25] on div at bounding box center [491, 278] width 983 height 556
click at [887, 21] on div "Cambiar a sucursal" at bounding box center [907, 18] width 98 height 19
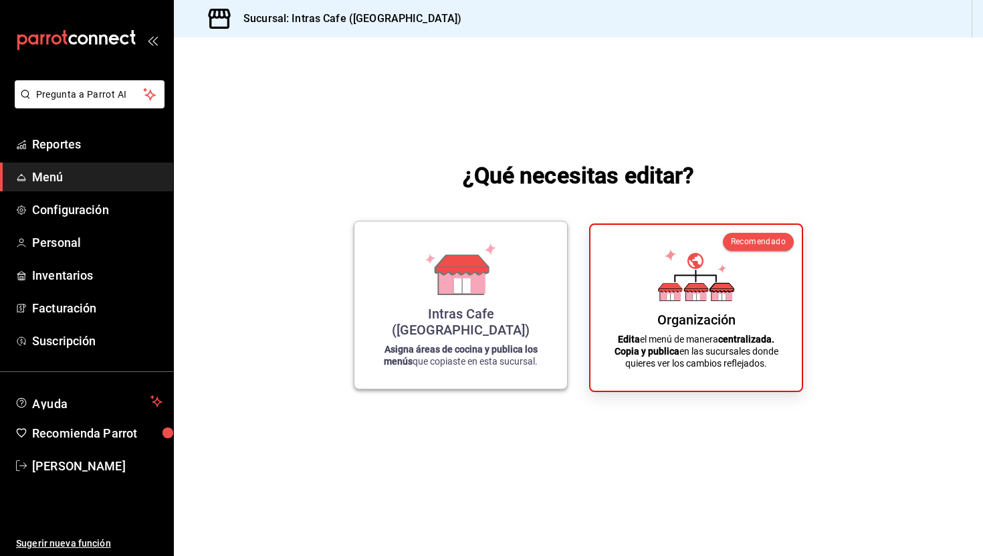
click at [496, 265] on icon at bounding box center [461, 269] width 76 height 52
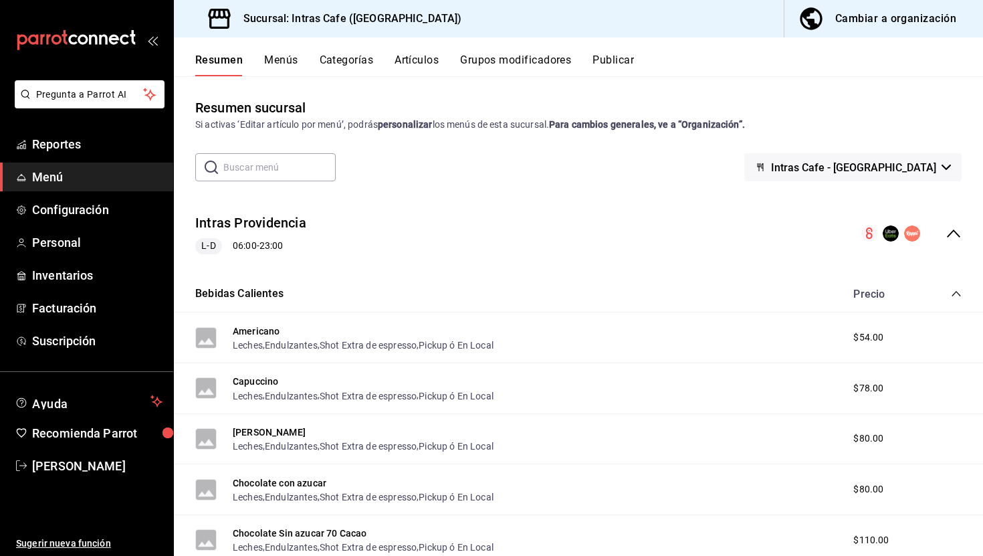
click at [910, 173] on span "Intras Cafe - [GEOGRAPHIC_DATA]" at bounding box center [853, 167] width 165 height 13
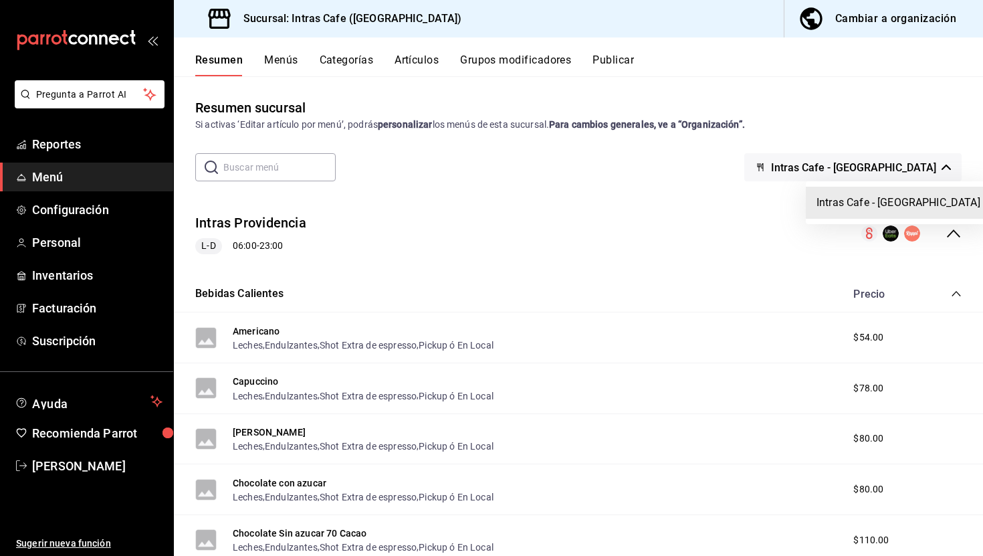
click at [907, 173] on div at bounding box center [491, 278] width 983 height 556
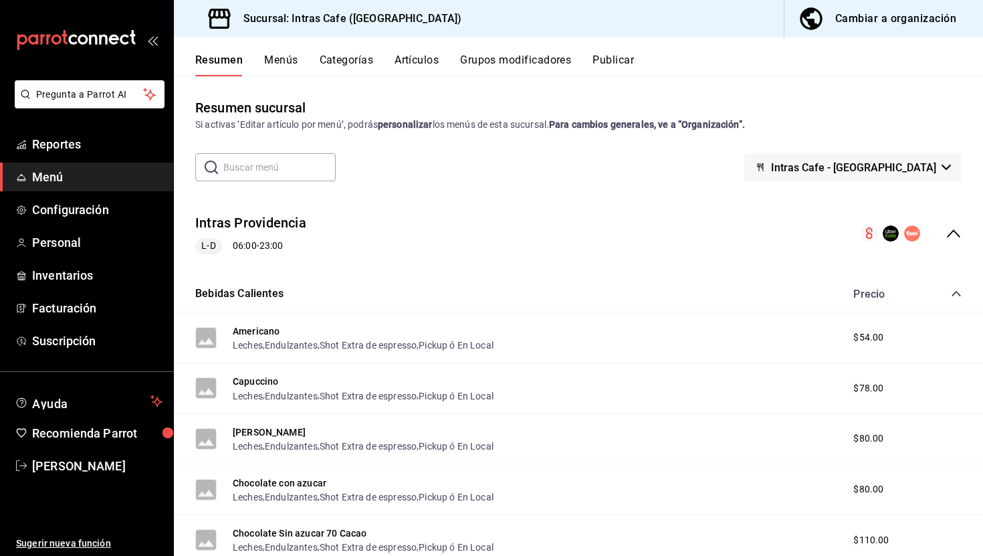
click at [606, 63] on button "Publicar" at bounding box center [612, 64] width 41 height 23
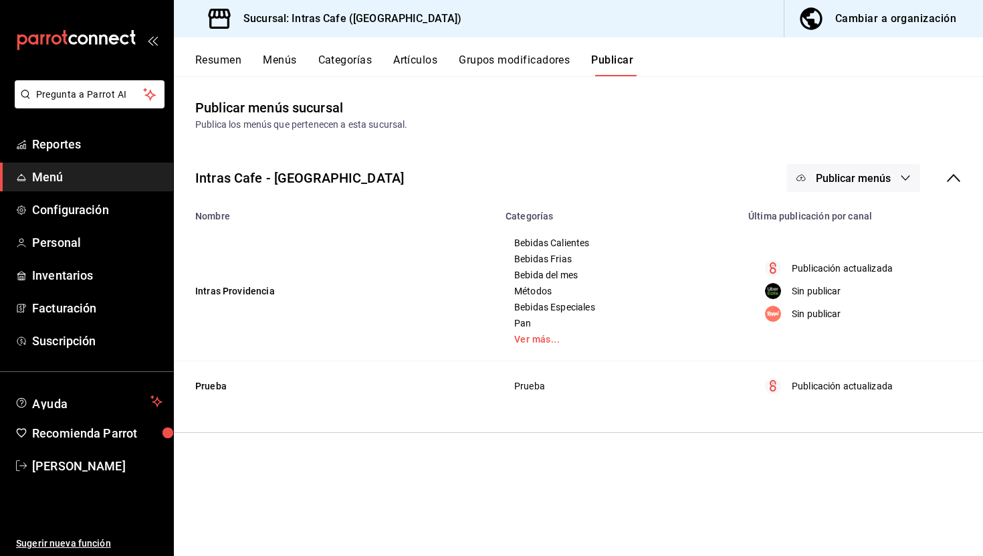
click at [857, 25] on div "Cambiar a organización" at bounding box center [895, 18] width 121 height 19
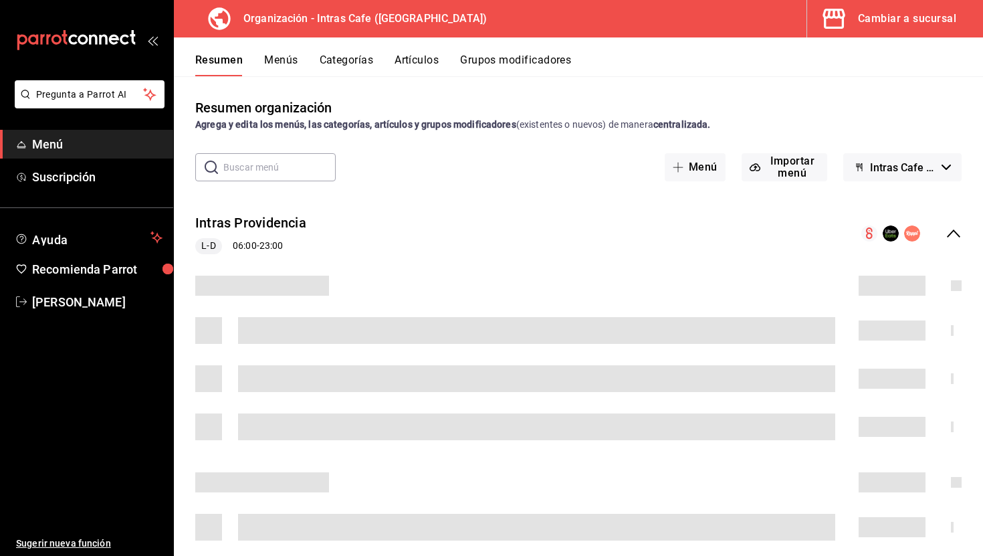
click at [905, 176] on button "Intras Cafe - Borrador" at bounding box center [902, 167] width 118 height 28
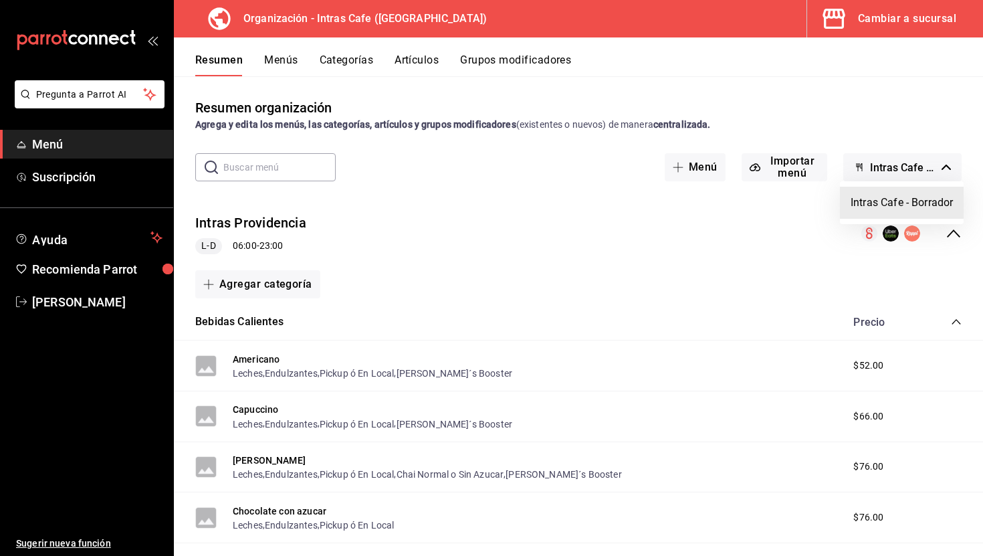
click at [884, 167] on div at bounding box center [491, 278] width 983 height 556
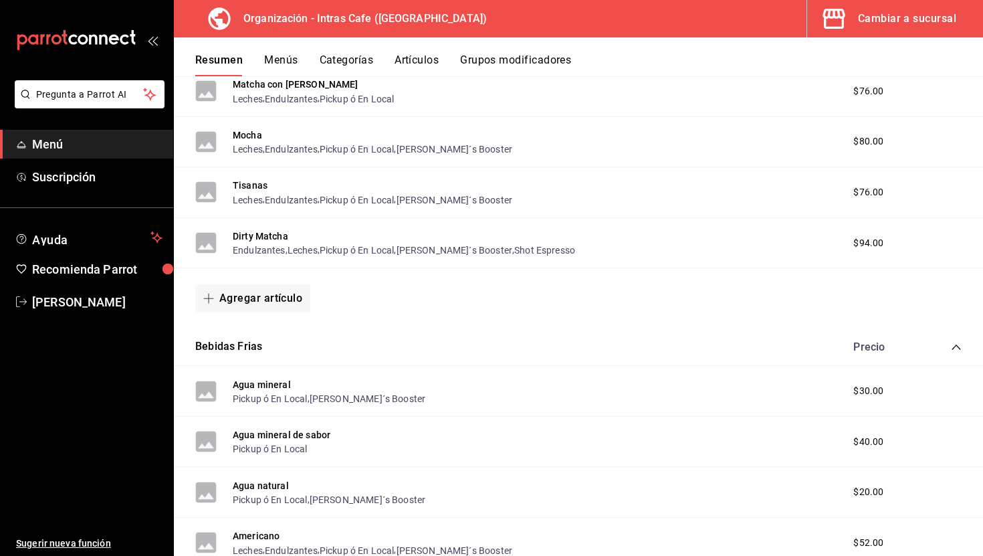
scroll to position [887, 0]
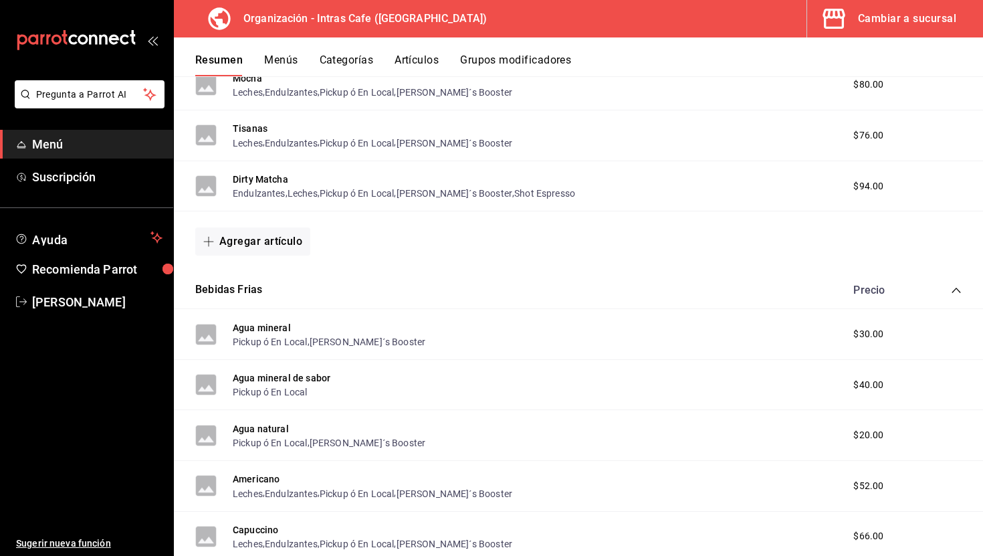
click at [955, 293] on icon "collapse-category-row" at bounding box center [956, 290] width 11 height 11
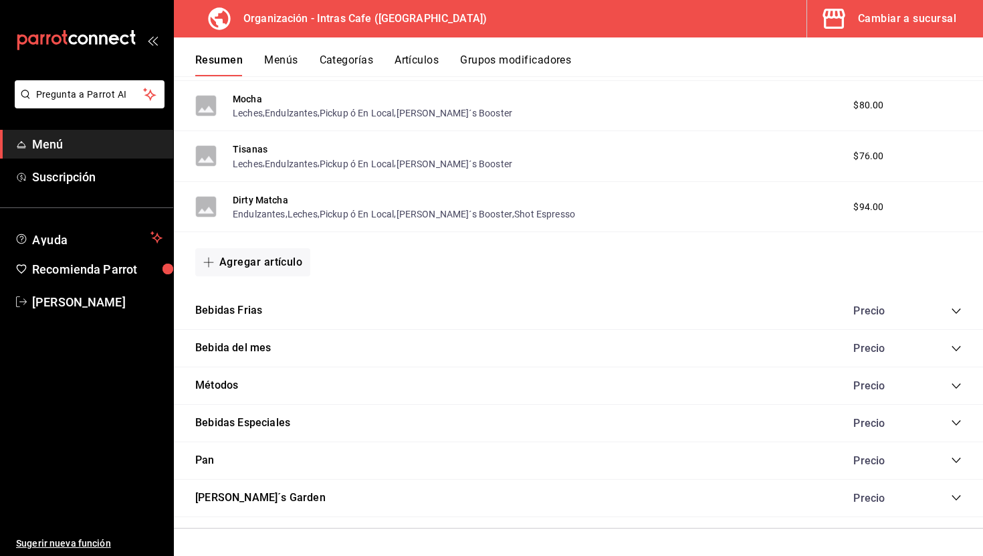
scroll to position [867, 0]
click at [958, 346] on icon "collapse-category-row" at bounding box center [956, 348] width 11 height 11
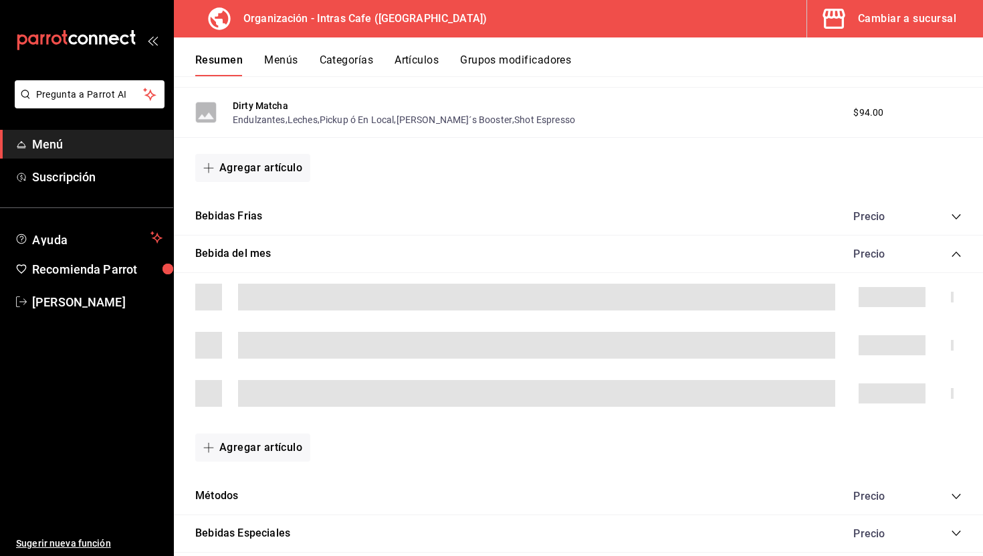
scroll to position [964, 0]
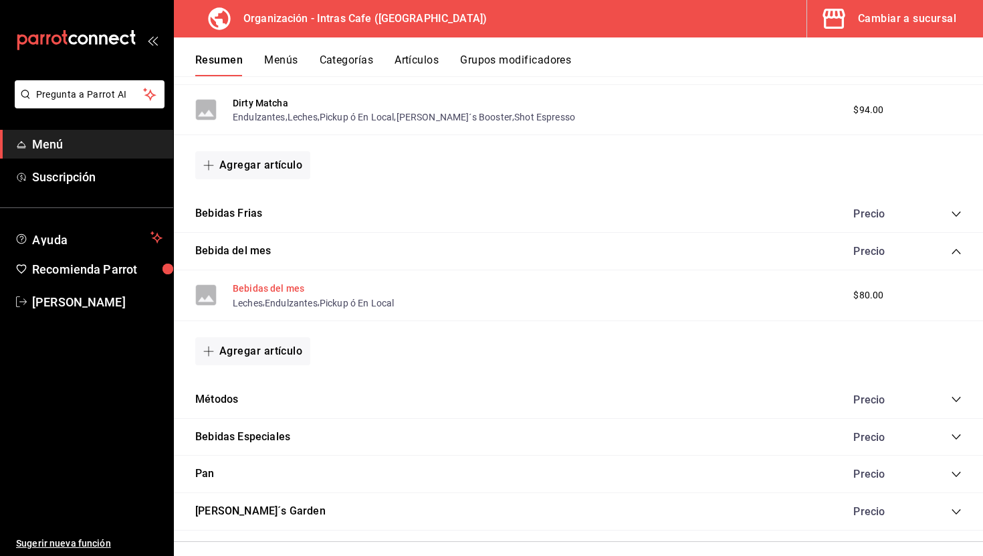
click at [290, 289] on button "Bebidas del mes" at bounding box center [269, 288] width 72 height 13
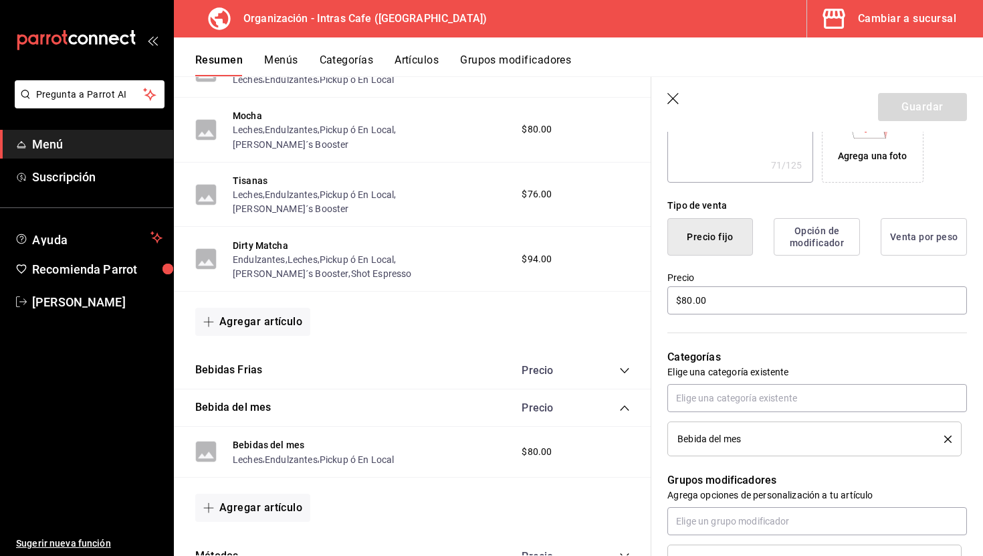
scroll to position [265, 0]
click at [728, 305] on input "$80.00" at bounding box center [817, 300] width 300 height 28
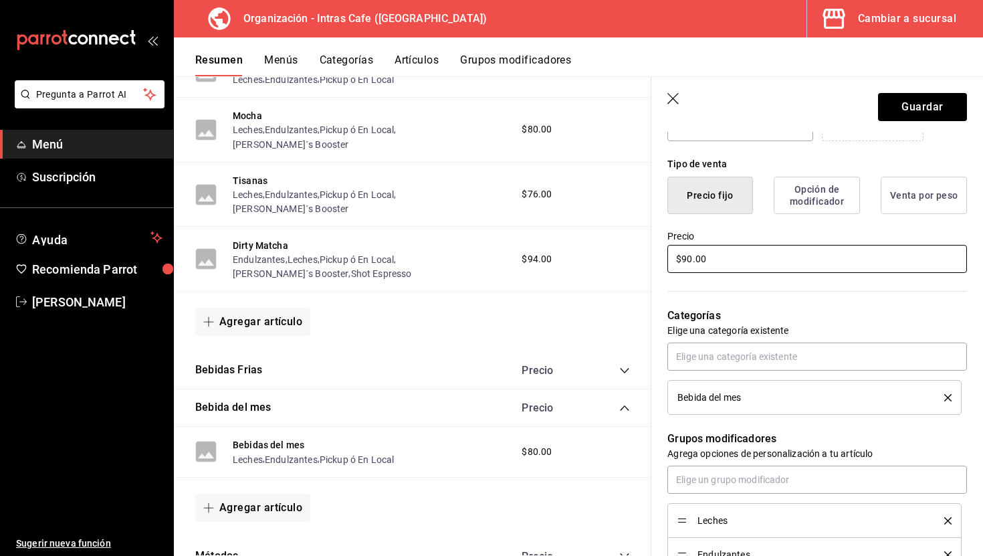
scroll to position [297, 0]
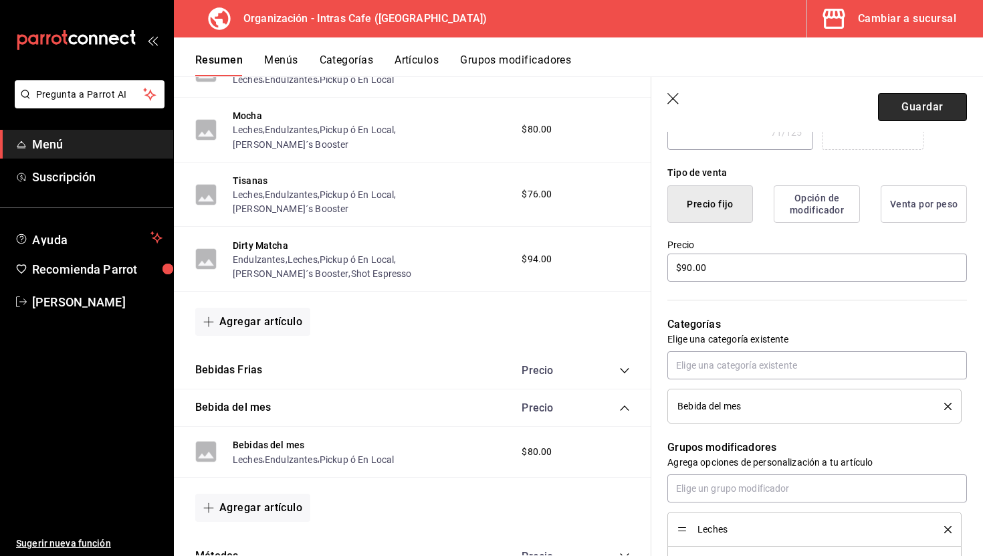
click at [901, 111] on button "Guardar" at bounding box center [922, 107] width 89 height 28
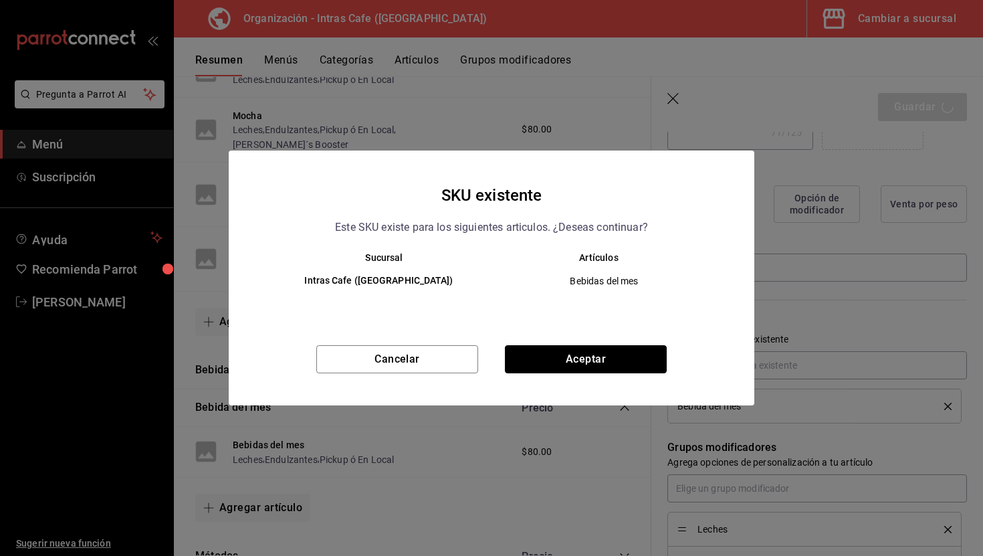
click at [538, 364] on button "Aceptar" at bounding box center [586, 359] width 162 height 28
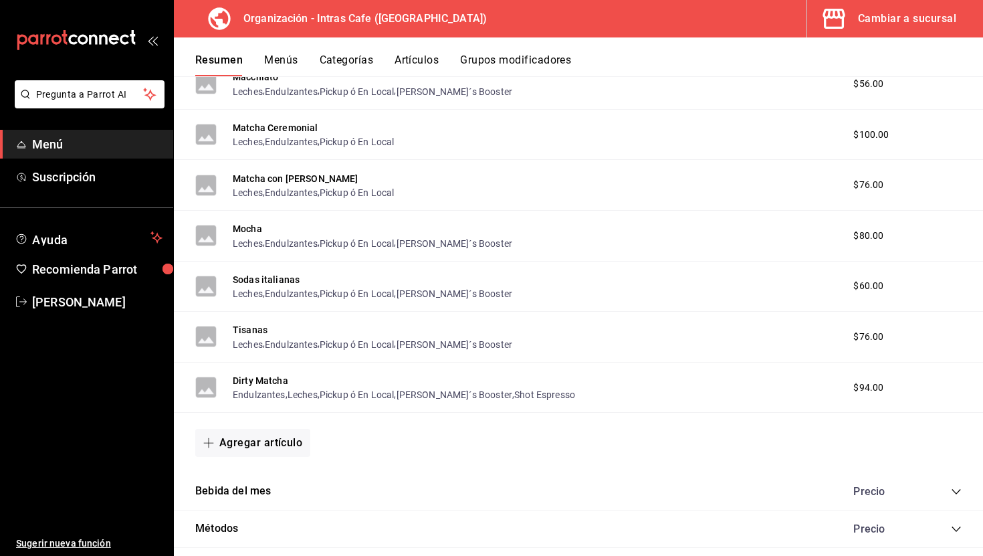
scroll to position [2039, 0]
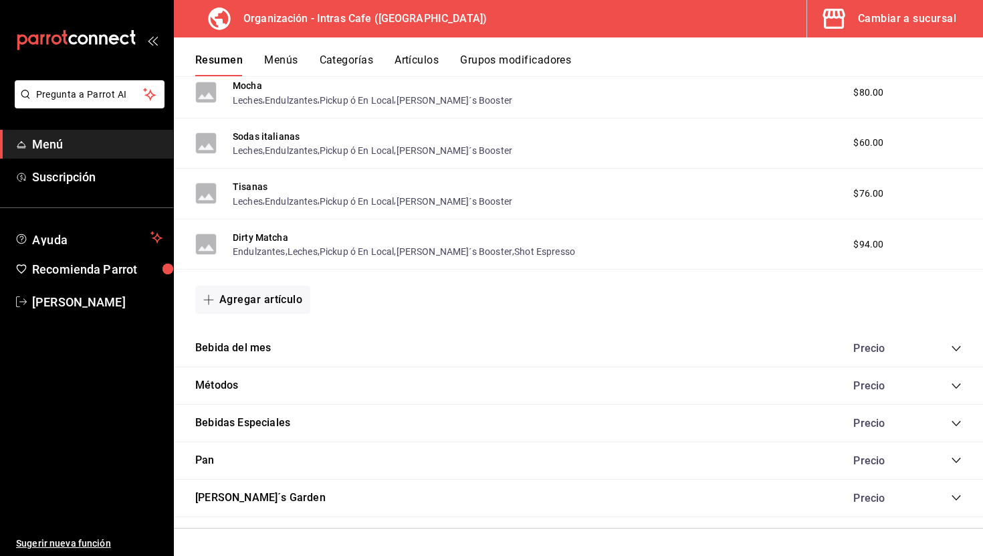
click at [955, 423] on icon "collapse-category-row" at bounding box center [956, 423] width 11 height 11
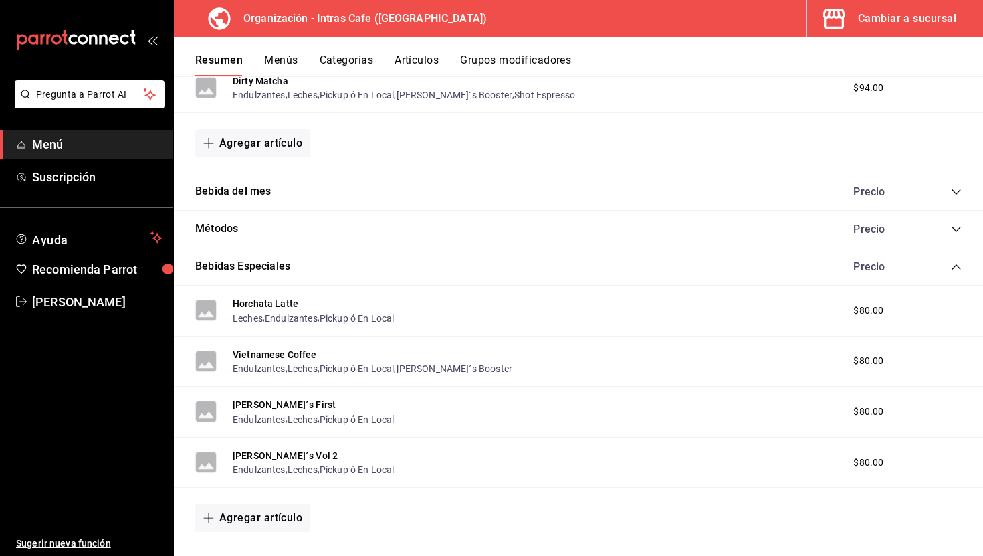
scroll to position [2302, 0]
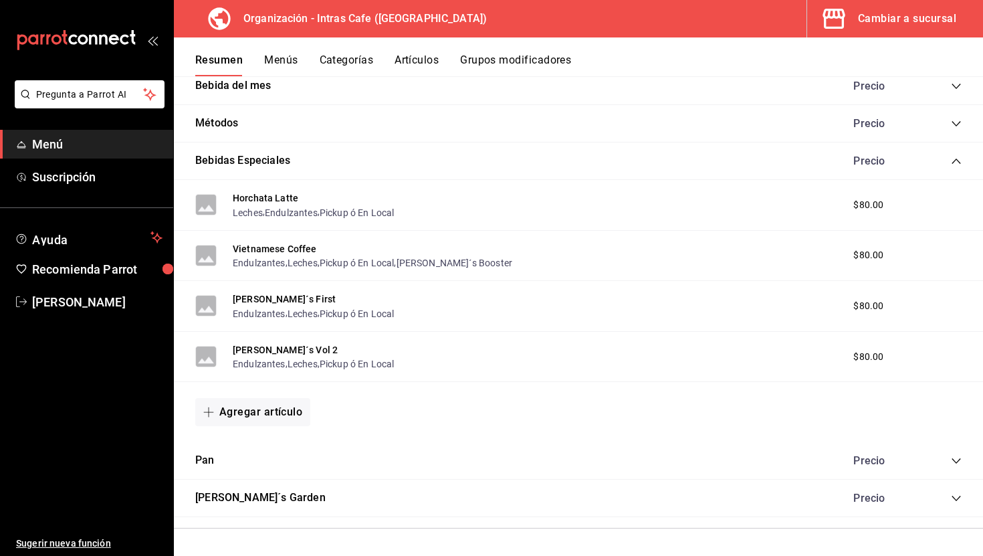
click at [953, 459] on icon "collapse-category-row" at bounding box center [956, 460] width 11 height 11
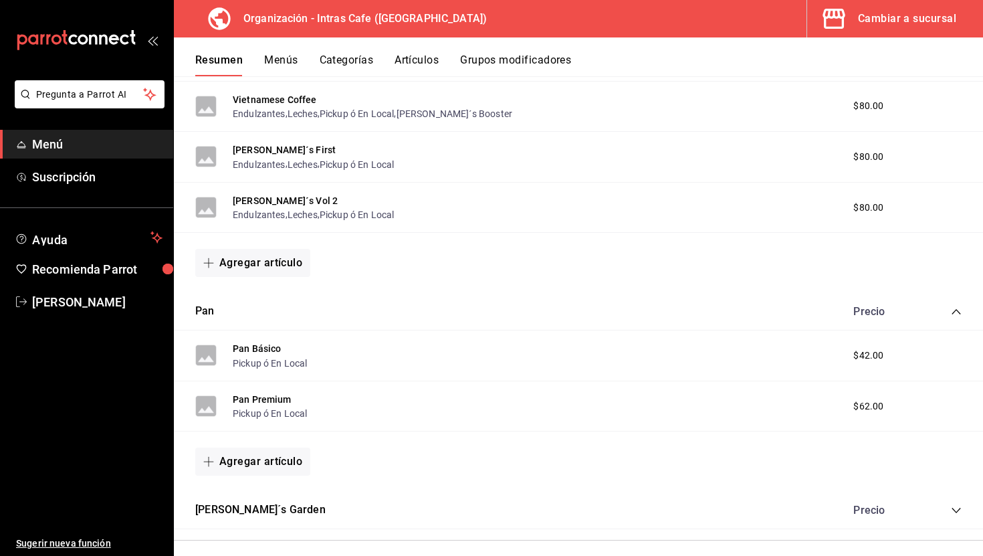
scroll to position [2463, 0]
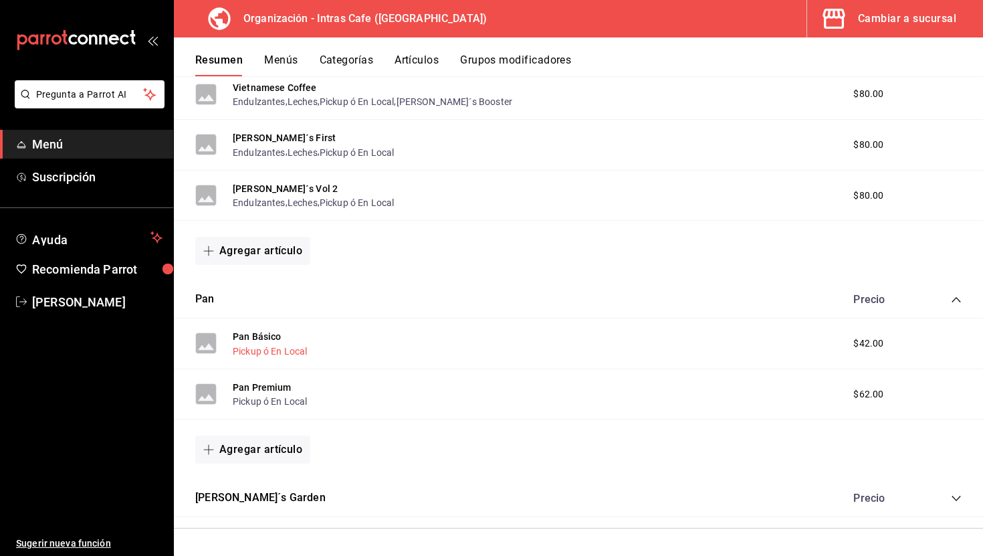
click at [254, 346] on button "Pickup ó En Local" at bounding box center [270, 350] width 75 height 13
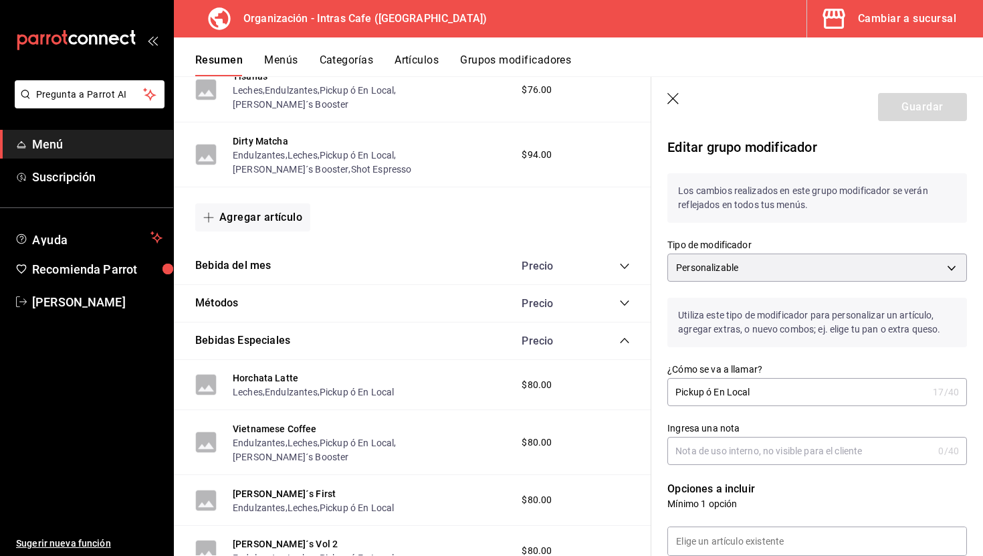
click at [665, 100] on header "Guardar" at bounding box center [817, 104] width 332 height 55
click at [669, 100] on icon "button" at bounding box center [673, 99] width 13 height 13
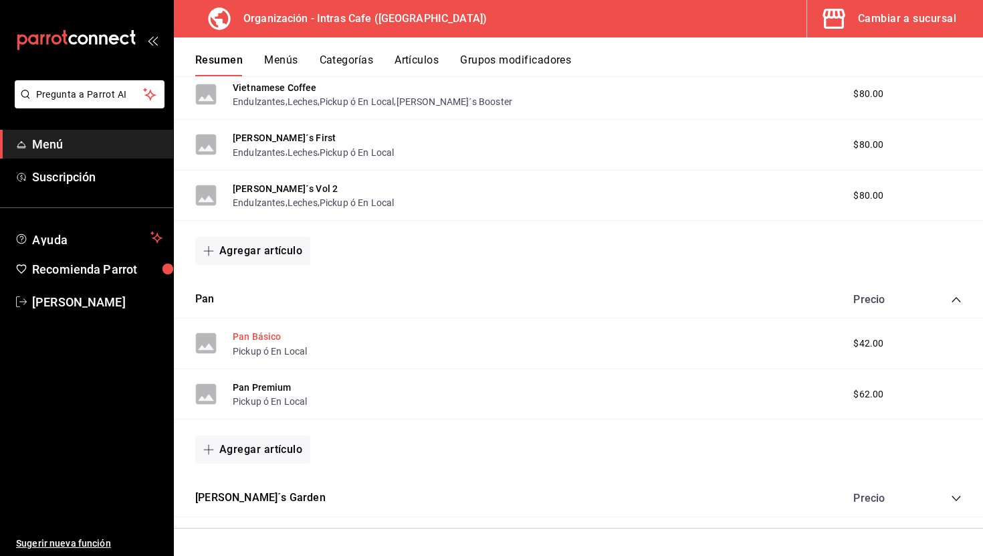
click at [269, 338] on button "Pan Básico" at bounding box center [257, 336] width 49 height 13
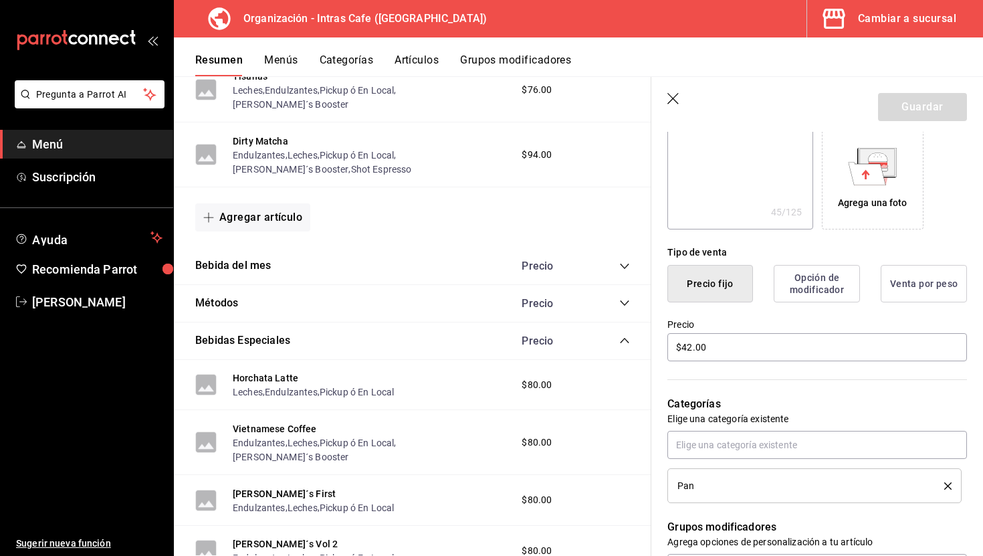
scroll to position [221, 0]
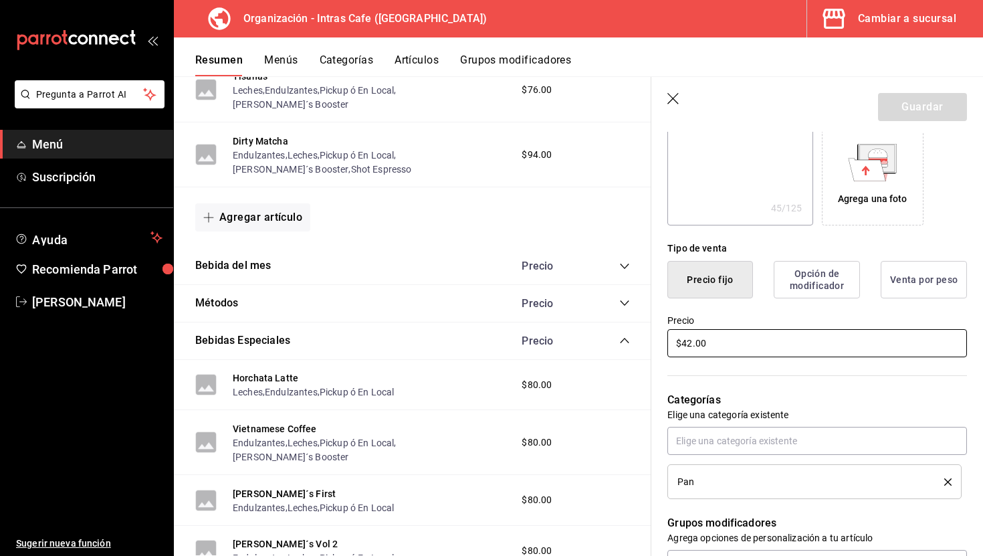
click at [766, 352] on input "$42.00" at bounding box center [817, 343] width 300 height 28
click at [909, 112] on button "Guardar" at bounding box center [922, 107] width 89 height 28
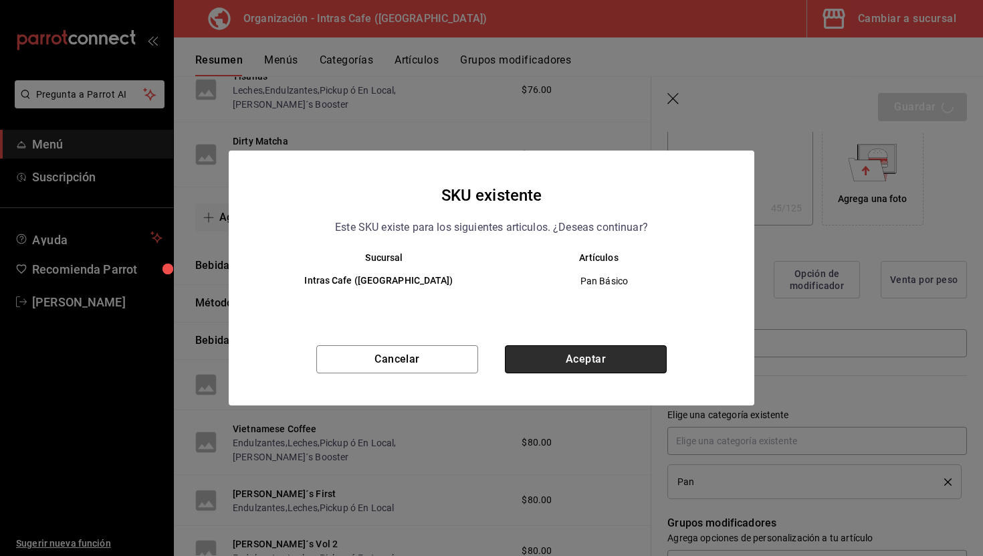
click at [568, 369] on button "Aceptar" at bounding box center [586, 359] width 162 height 28
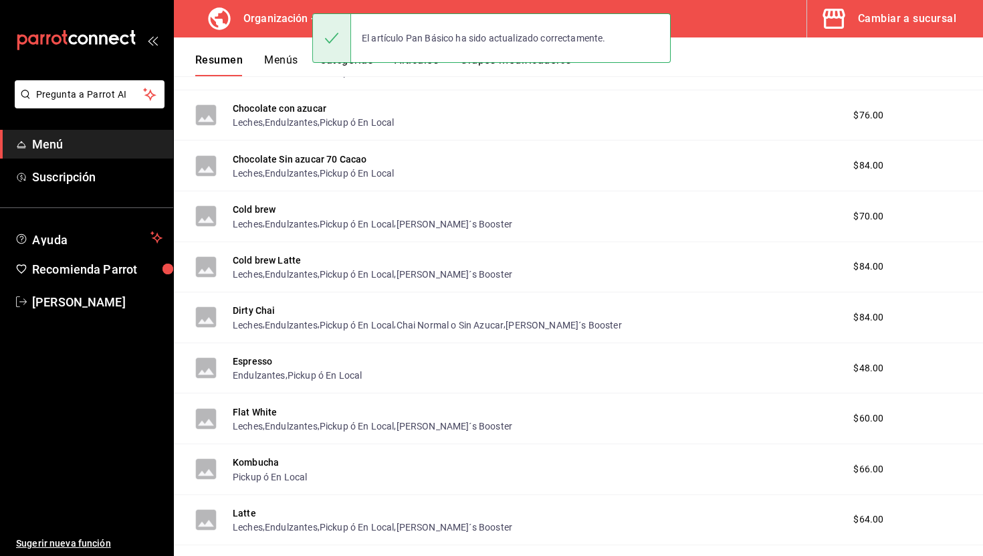
scroll to position [2039, 0]
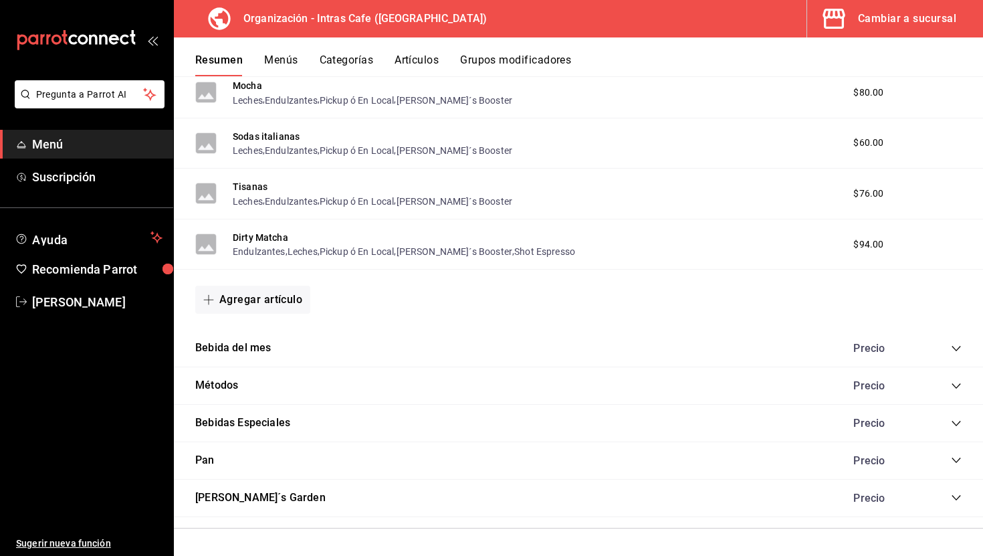
click at [952, 466] on div "Precio" at bounding box center [901, 460] width 122 height 13
click at [952, 461] on icon "collapse-category-row" at bounding box center [956, 460] width 11 height 11
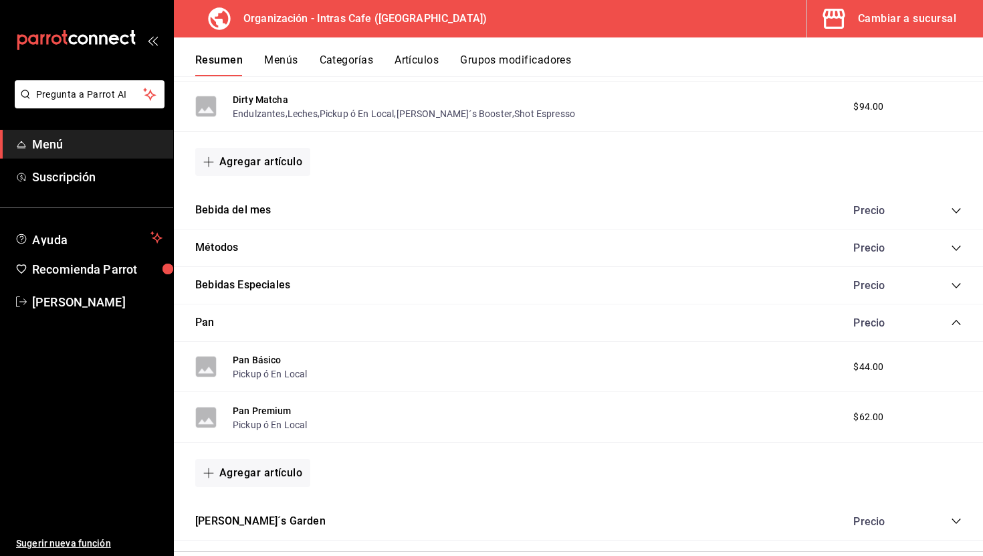
scroll to position [2180, 0]
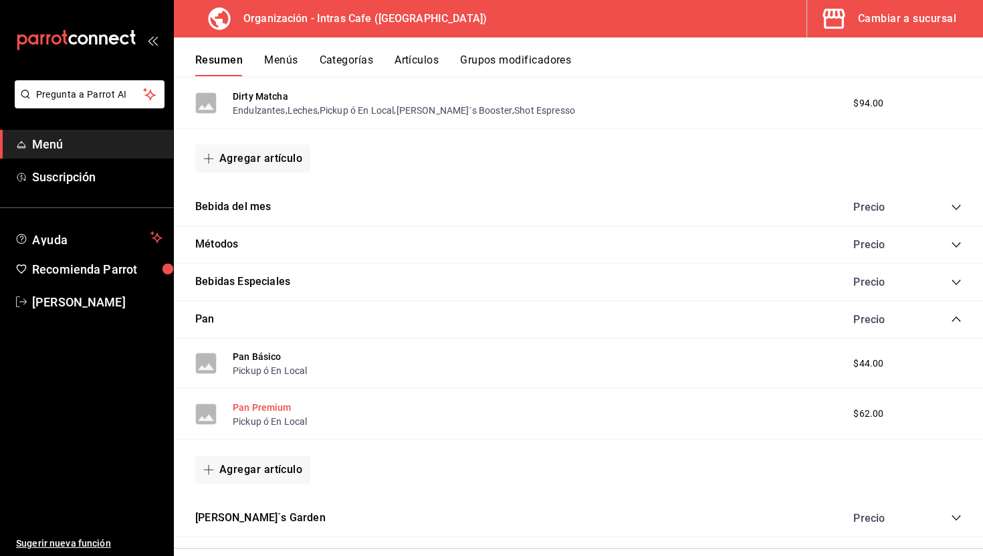
click at [284, 409] on button "Pan Premium" at bounding box center [262, 407] width 59 height 13
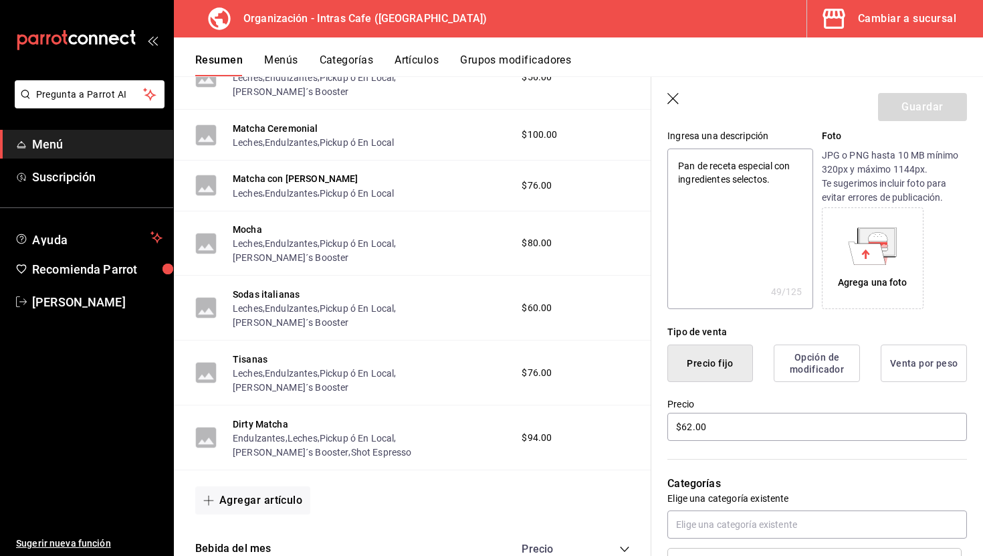
scroll to position [140, 0]
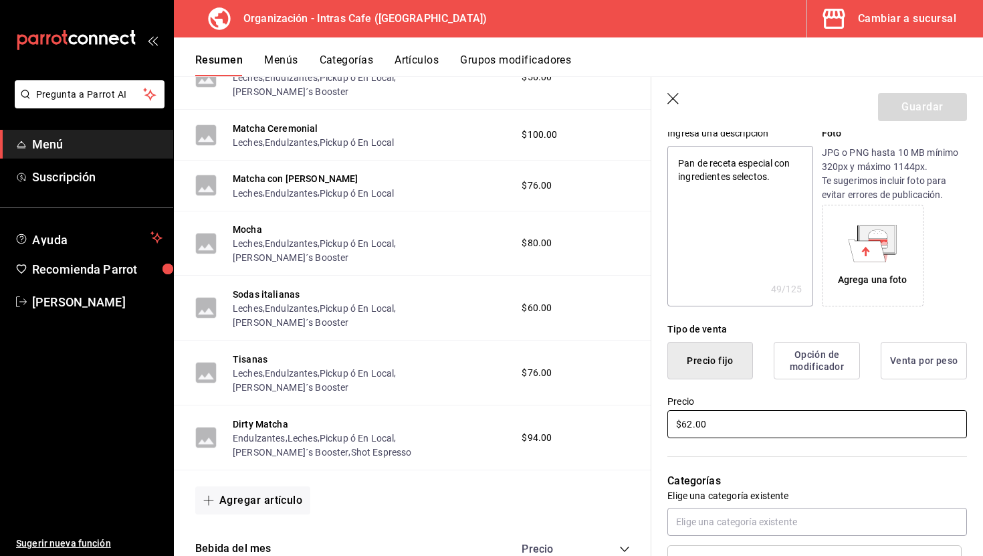
click at [729, 431] on input "$62.00" at bounding box center [817, 424] width 300 height 28
click at [927, 114] on button "Guardar" at bounding box center [922, 107] width 89 height 28
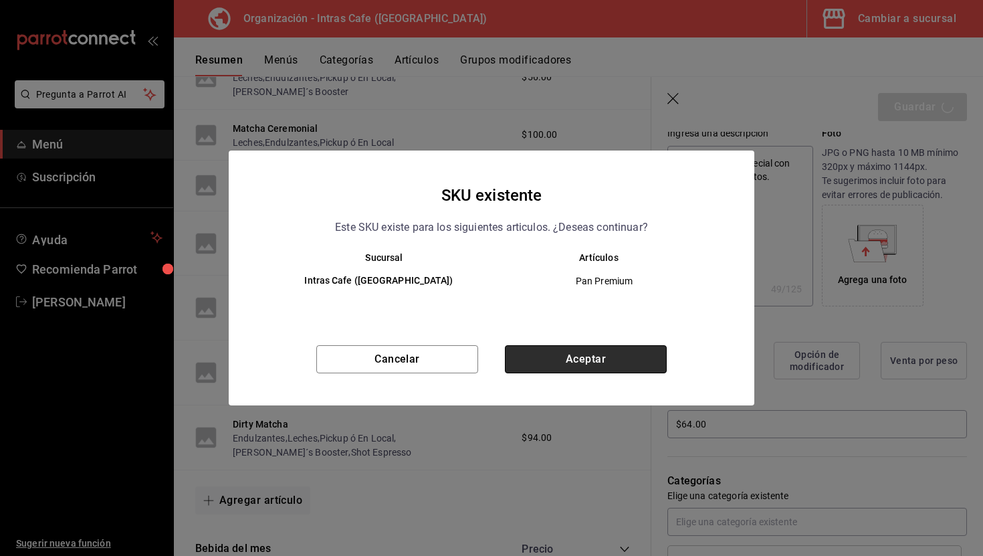
click at [611, 350] on button "Aceptar" at bounding box center [586, 359] width 162 height 28
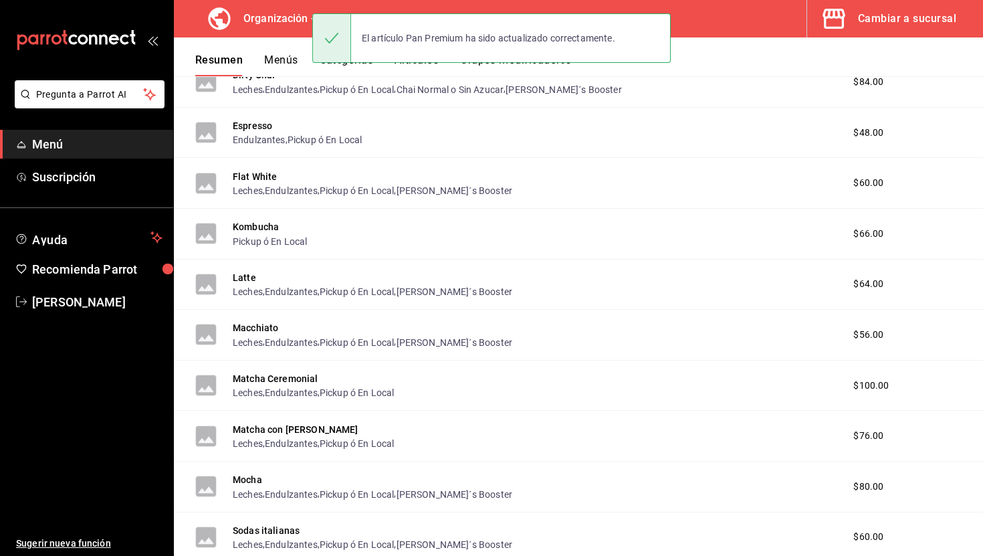
scroll to position [2039, 0]
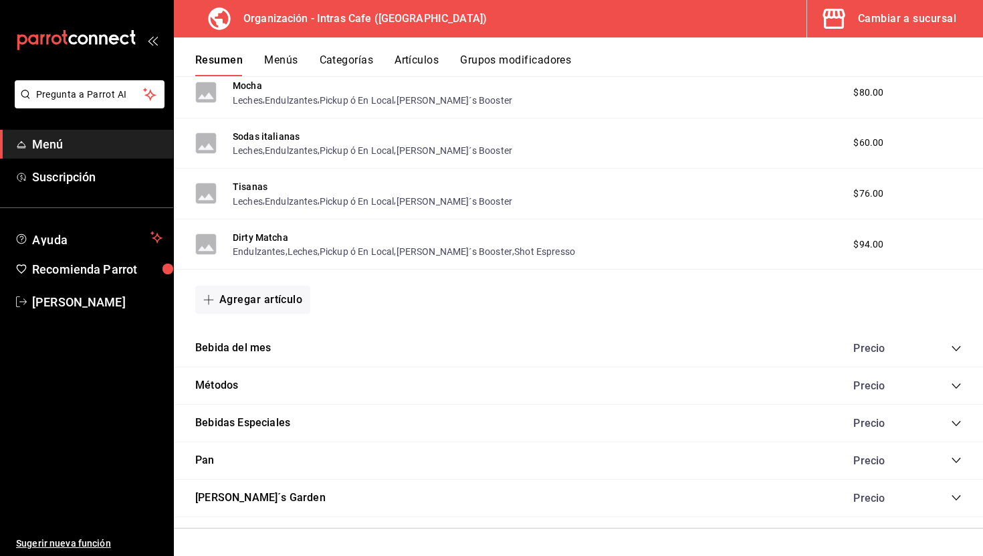
click at [958, 458] on icon "collapse-category-row" at bounding box center [956, 460] width 11 height 11
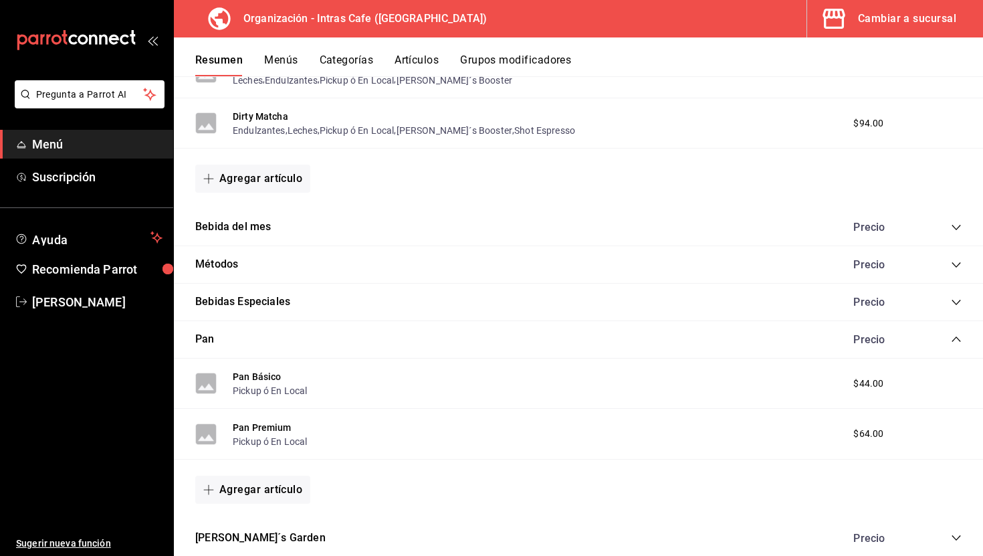
scroll to position [2161, 0]
click at [272, 375] on button "Pan Básico" at bounding box center [257, 374] width 49 height 13
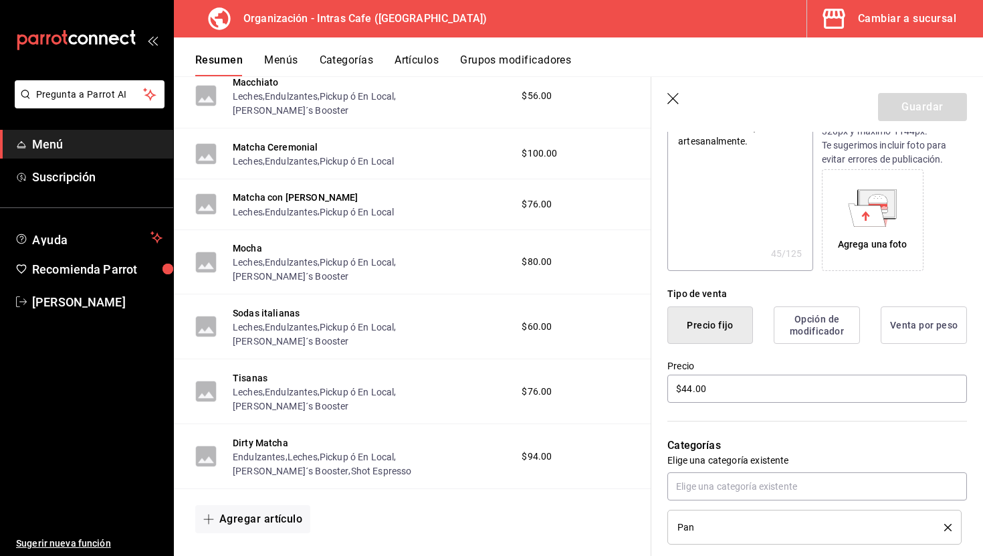
scroll to position [179, 0]
click at [717, 394] on input "$44.00" at bounding box center [817, 386] width 300 height 28
click at [955, 114] on button "Guardar" at bounding box center [922, 107] width 89 height 28
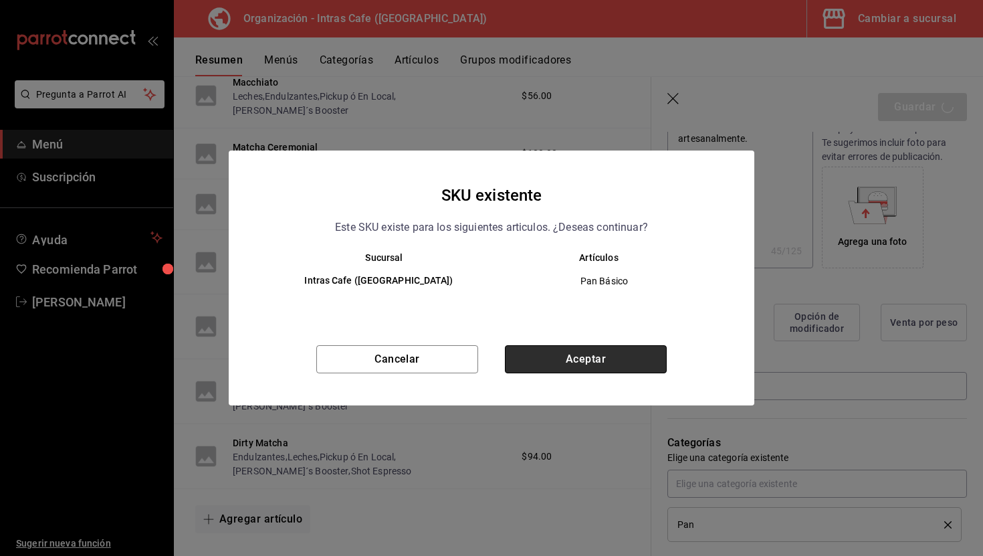
click at [606, 368] on button "Aceptar" at bounding box center [586, 359] width 162 height 28
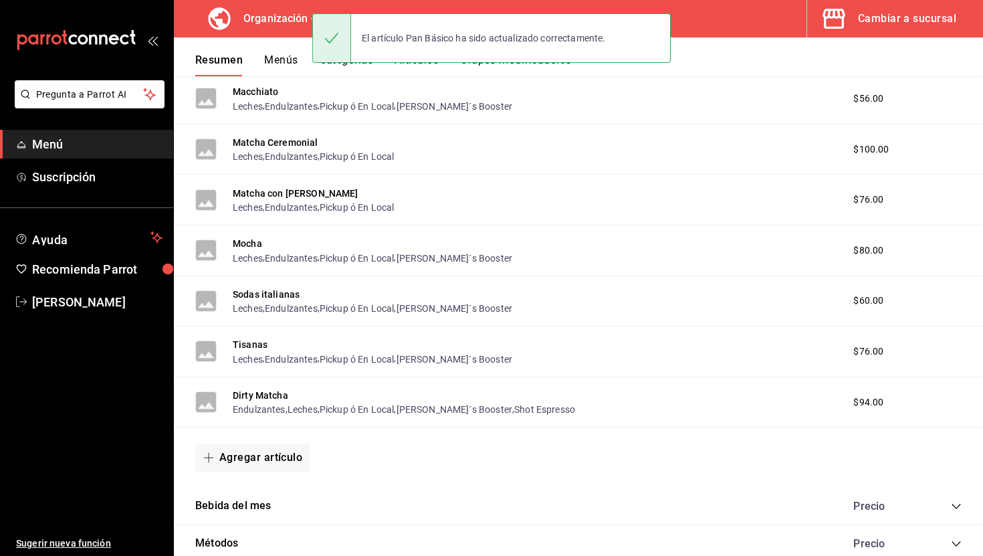
scroll to position [2039, 0]
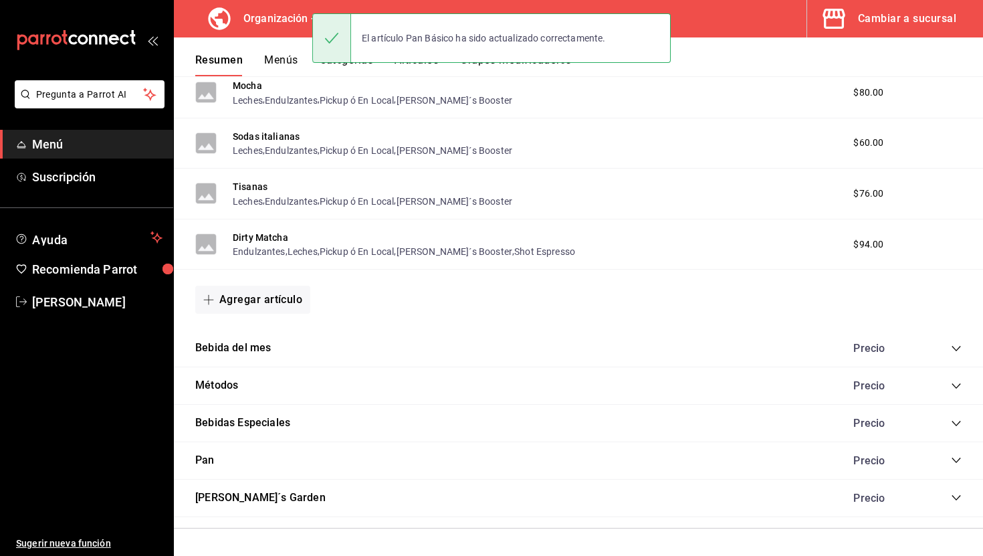
click at [950, 457] on div "Precio" at bounding box center [901, 460] width 122 height 13
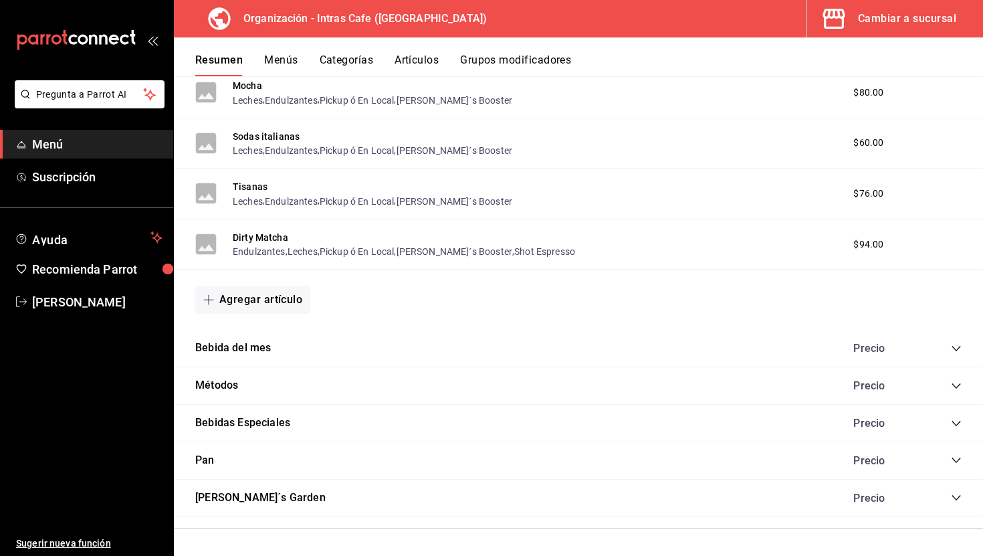
click at [950, 457] on div "Precio" at bounding box center [901, 460] width 122 height 13
click at [958, 458] on icon "collapse-category-row" at bounding box center [956, 460] width 11 height 11
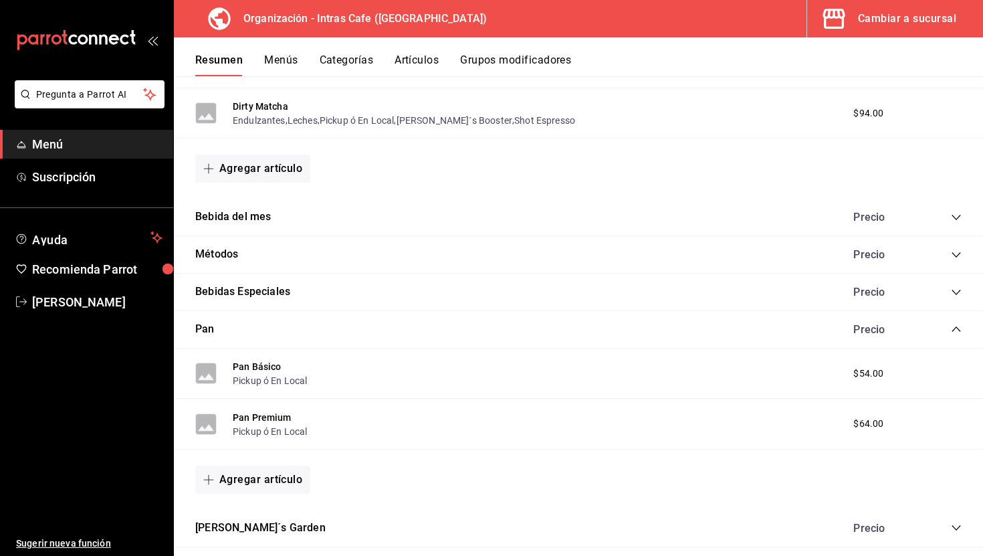
scroll to position [2180, 0]
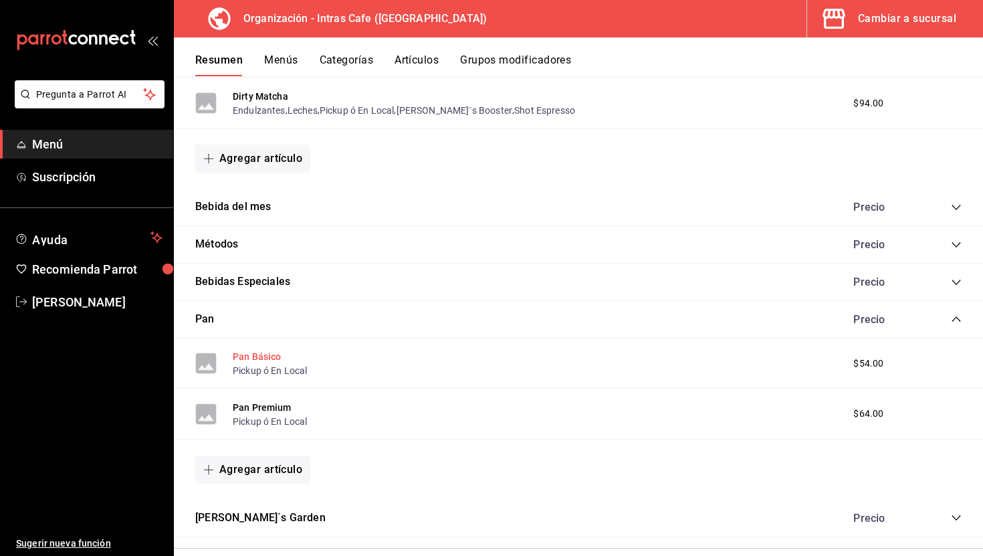
click at [251, 353] on button "Pan Básico" at bounding box center [257, 356] width 49 height 13
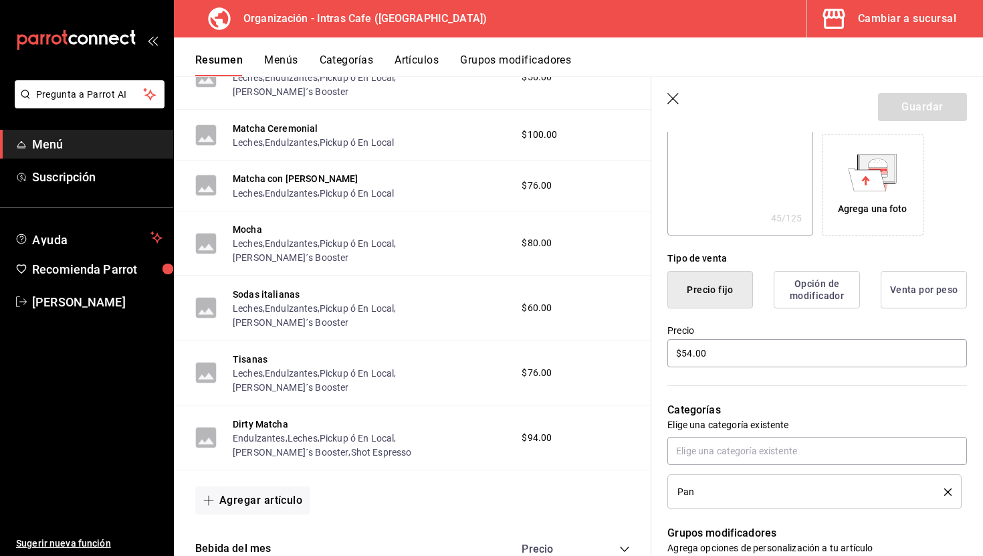
scroll to position [212, 0]
click at [724, 362] on input "$54.00" at bounding box center [817, 352] width 300 height 28
click at [906, 115] on button "Guardar" at bounding box center [922, 107] width 89 height 28
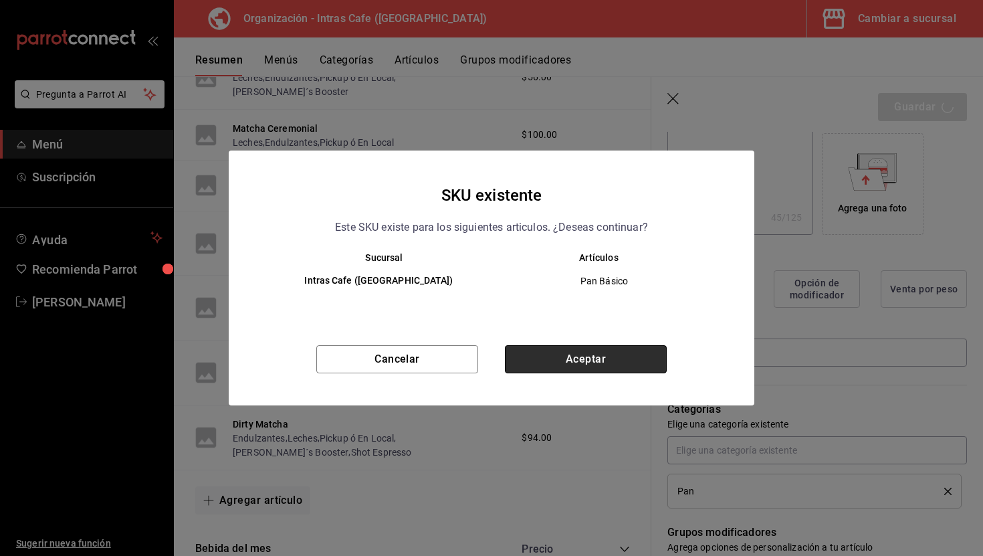
click at [627, 345] on button "Aceptar" at bounding box center [586, 359] width 162 height 28
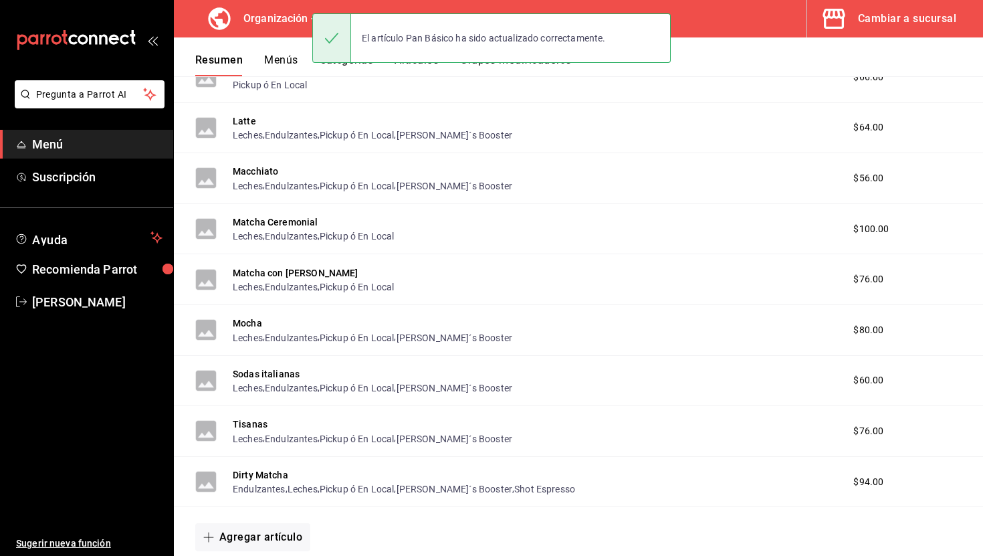
scroll to position [2039, 0]
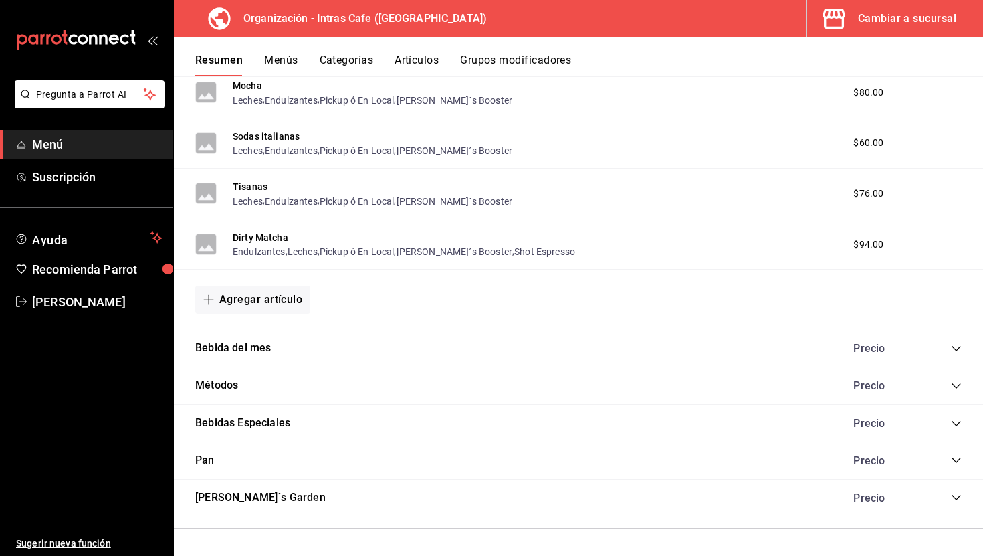
click at [959, 465] on icon "collapse-category-row" at bounding box center [956, 460] width 11 height 11
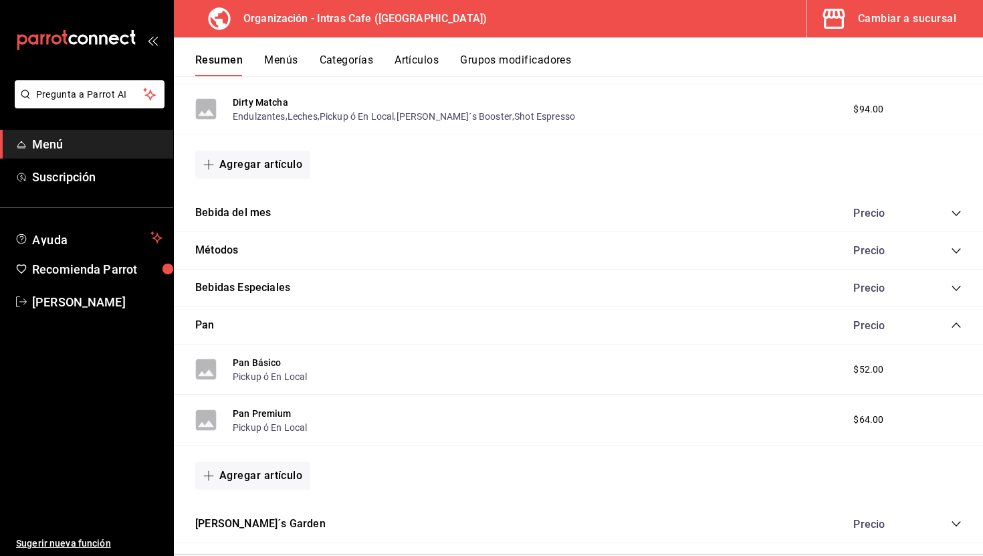
scroll to position [2175, 0]
click at [274, 408] on button "Pan Premium" at bounding box center [262, 412] width 59 height 13
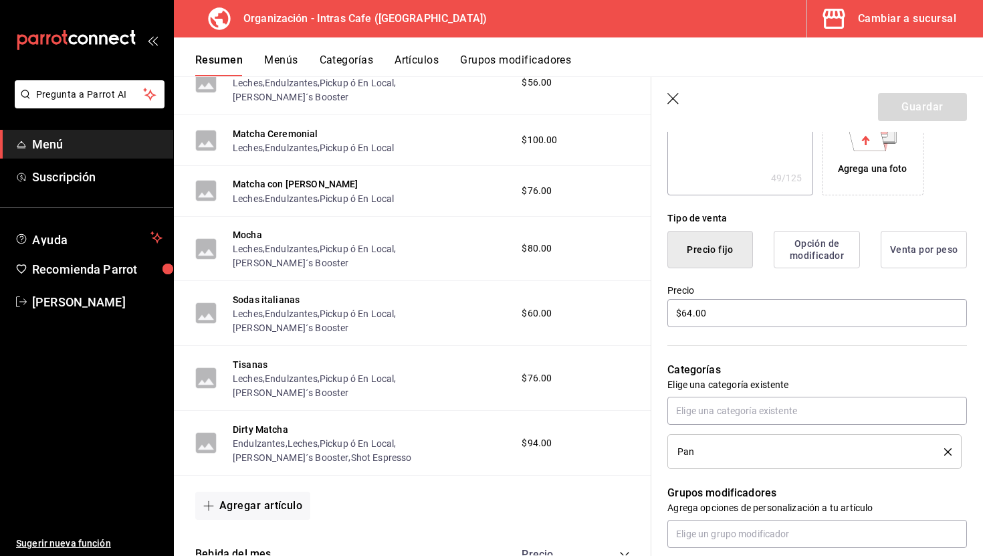
scroll to position [253, 0]
click at [705, 308] on input "$64.00" at bounding box center [817, 312] width 300 height 28
click at [920, 110] on button "Guardar" at bounding box center [922, 107] width 89 height 28
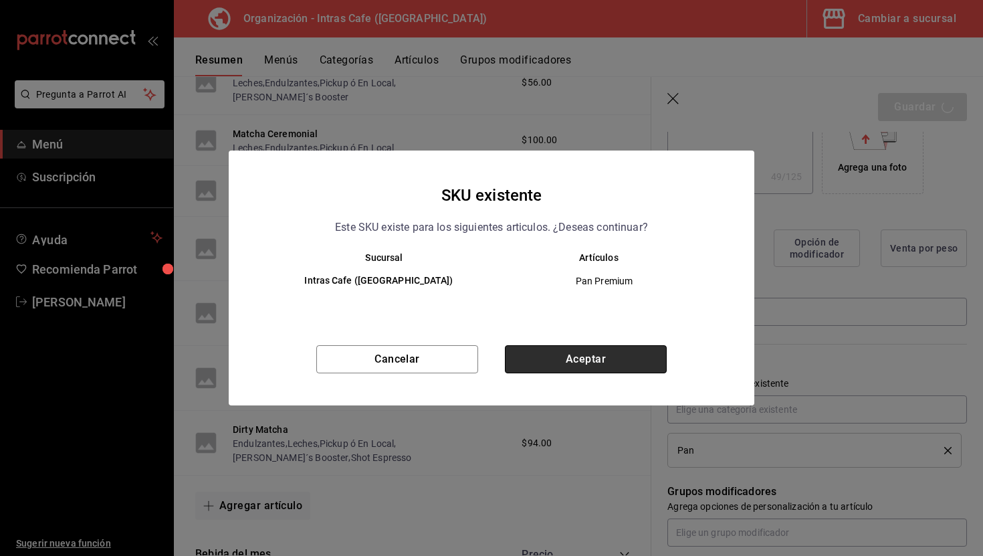
click at [636, 368] on button "Aceptar" at bounding box center [586, 359] width 162 height 28
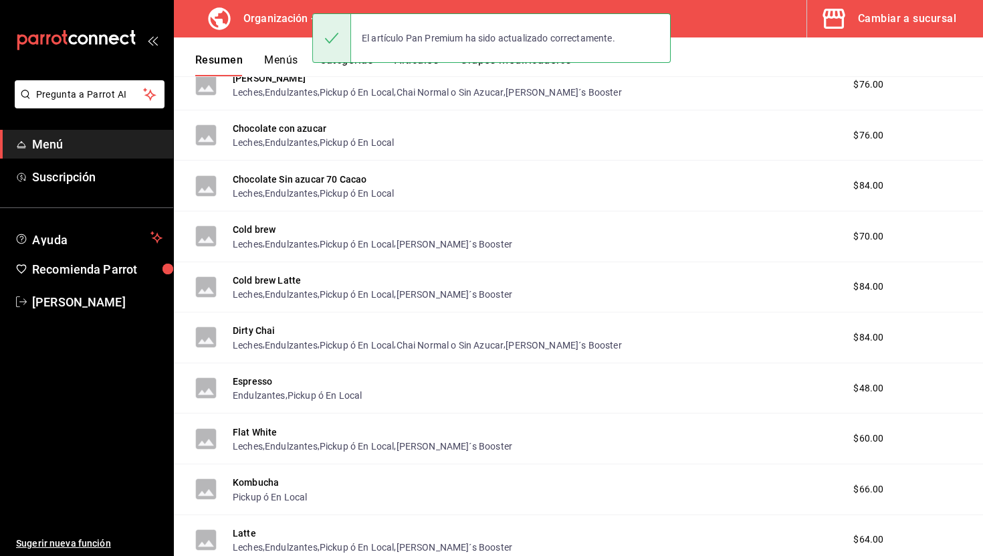
scroll to position [2039, 0]
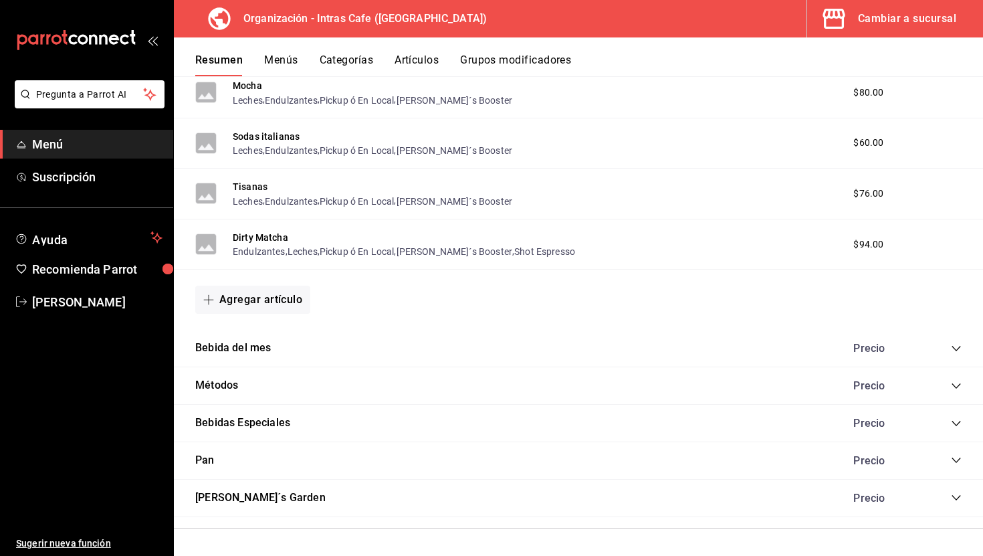
click at [954, 457] on icon "collapse-category-row" at bounding box center [956, 460] width 11 height 11
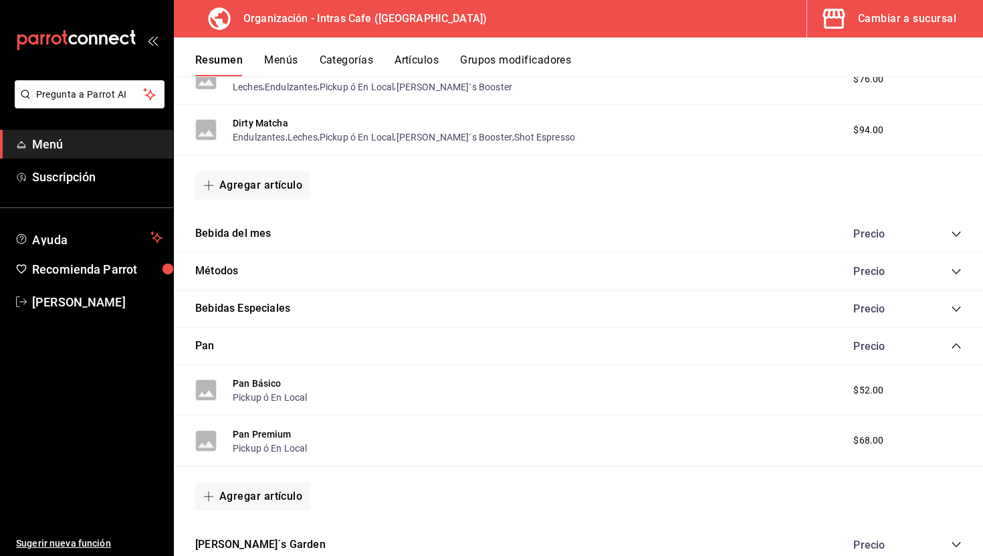
scroll to position [2154, 0]
click at [88, 44] on icon "mailbox folders" at bounding box center [76, 40] width 120 height 20
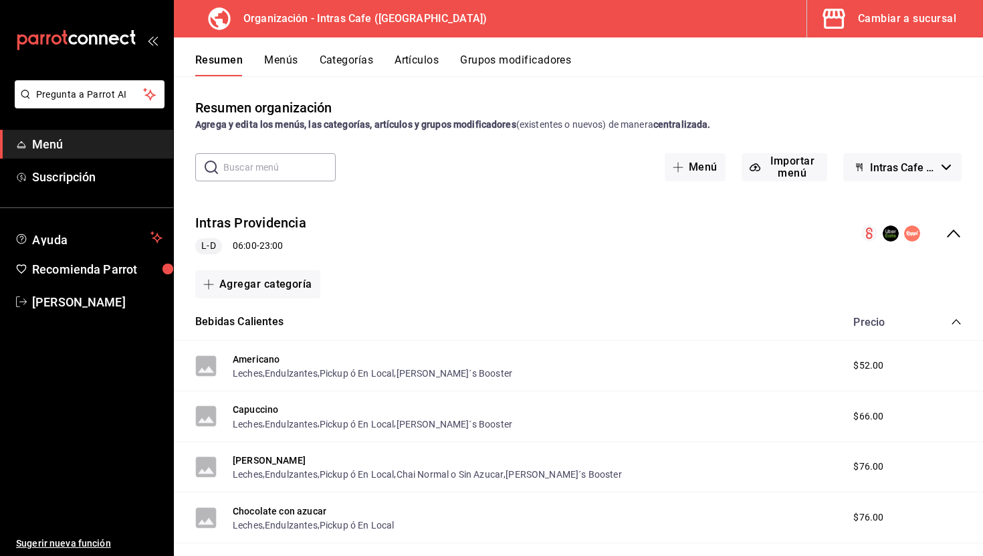
click at [829, 17] on icon "button" at bounding box center [833, 19] width 22 height 20
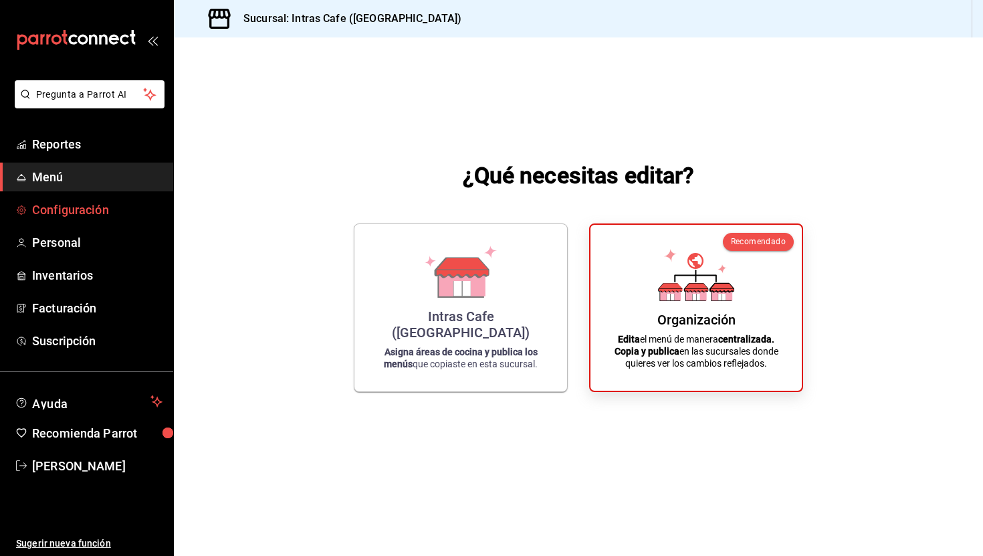
click at [68, 217] on span "Configuración" at bounding box center [97, 210] width 130 height 18
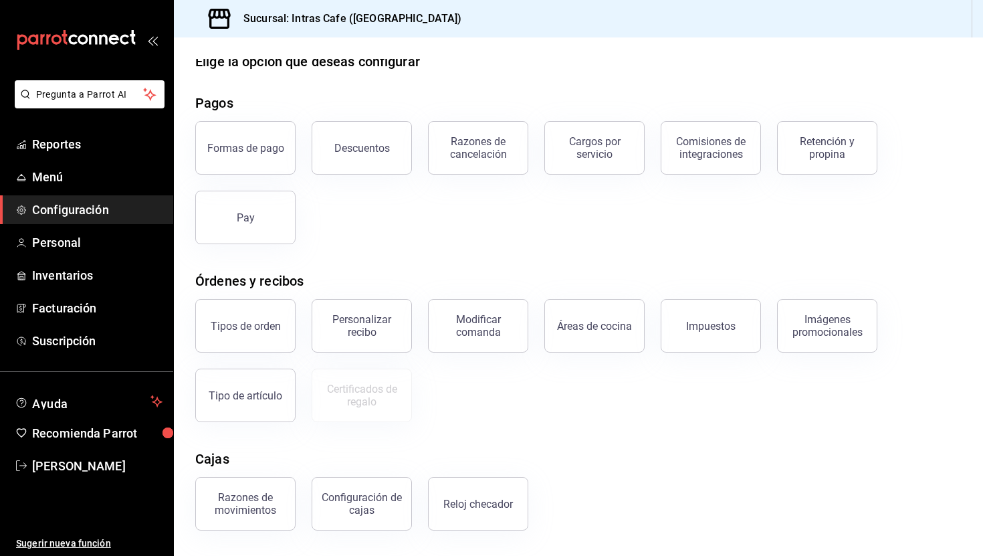
scroll to position [19, 0]
click at [221, 152] on button "Formas de pago" at bounding box center [245, 146] width 100 height 53
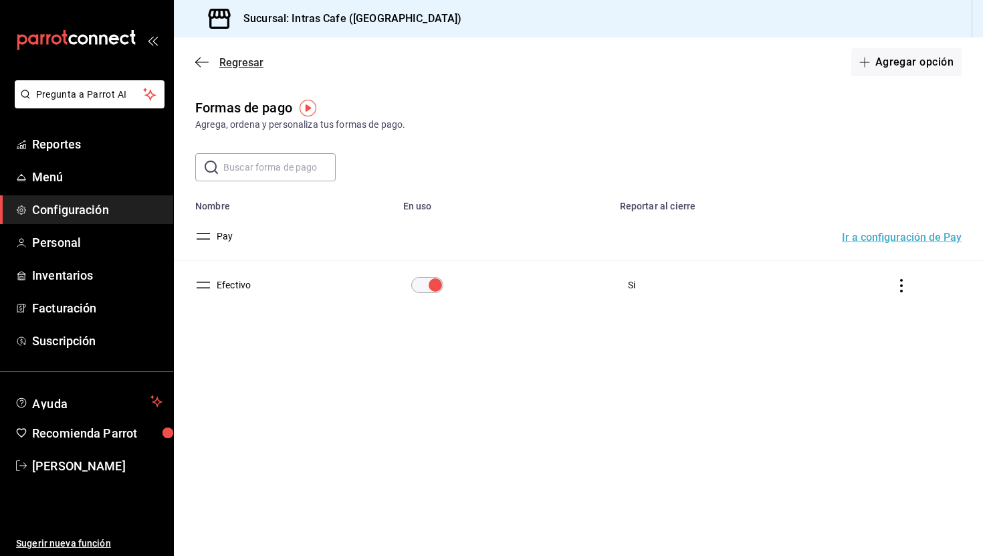
click at [199, 60] on icon "button" at bounding box center [201, 62] width 13 height 12
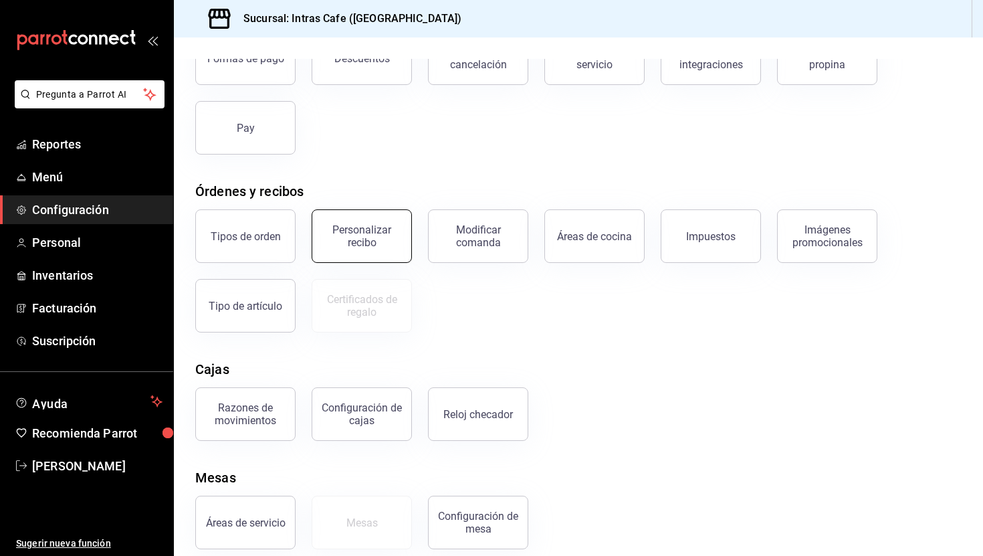
scroll to position [122, 0]
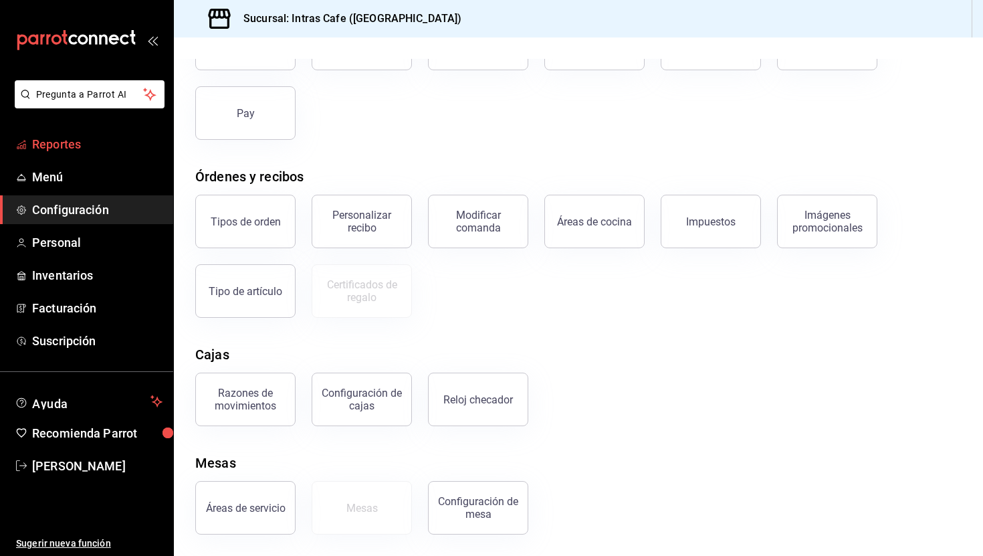
click at [122, 149] on span "Reportes" at bounding box center [97, 144] width 130 height 18
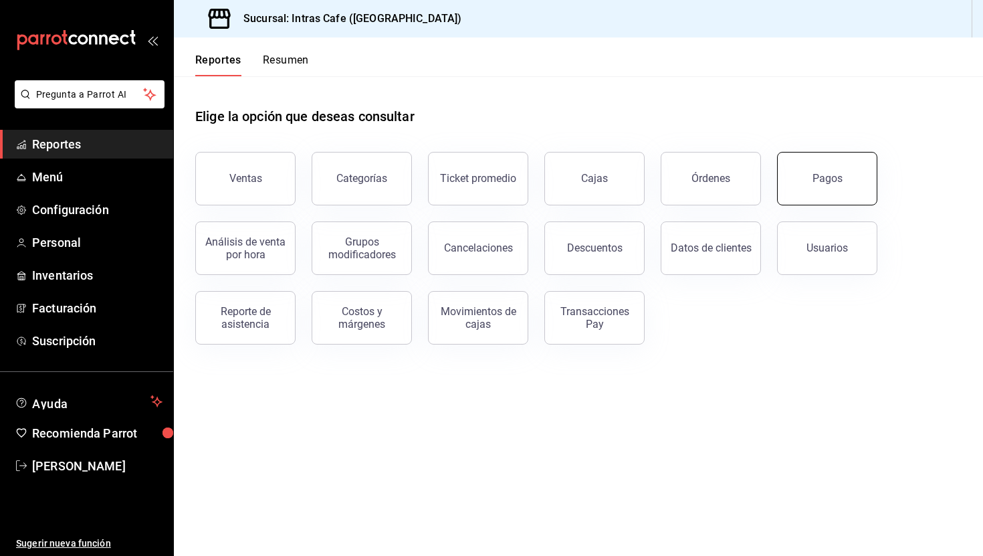
click at [812, 156] on button "Pagos" at bounding box center [827, 178] width 100 height 53
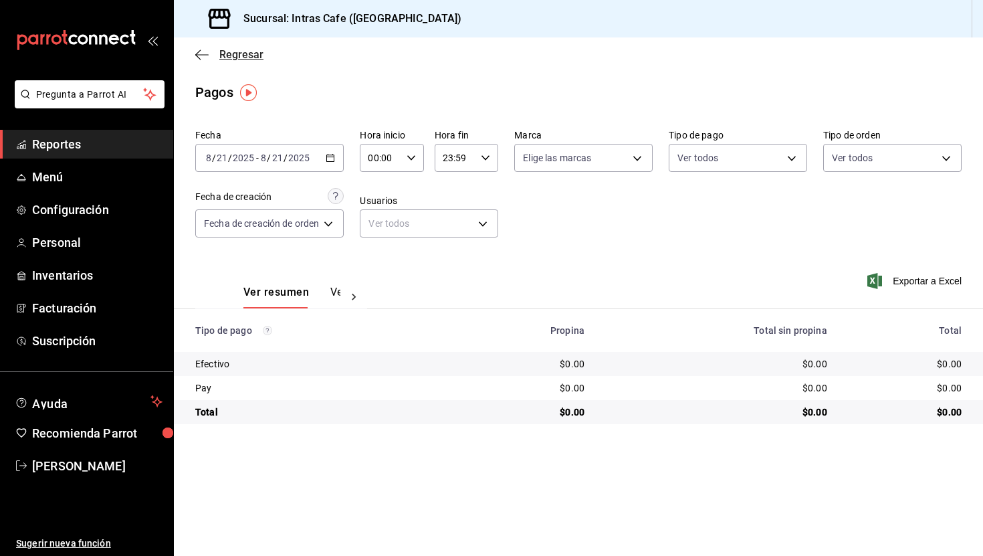
click at [229, 53] on span "Regresar" at bounding box center [241, 54] width 44 height 13
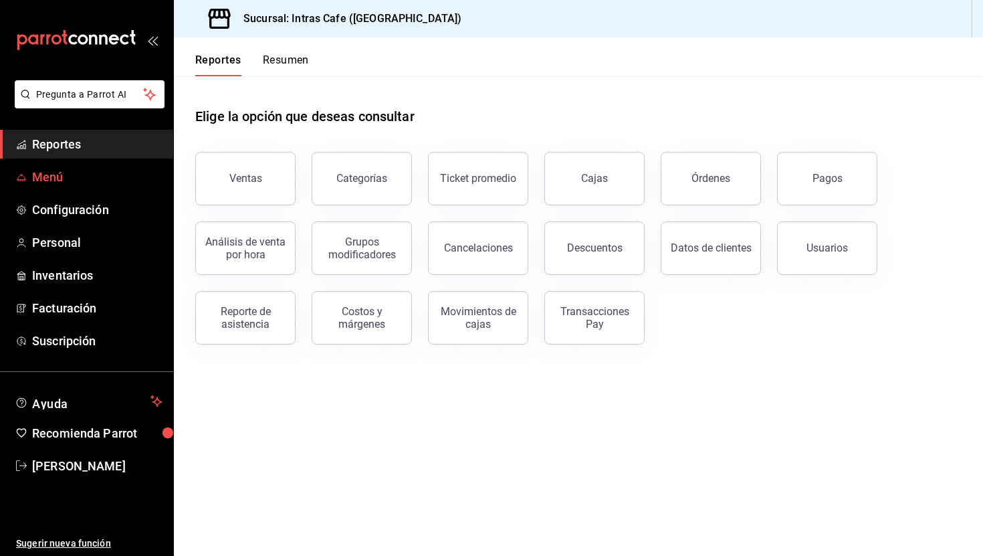
click at [62, 173] on span "Menú" at bounding box center [97, 177] width 130 height 18
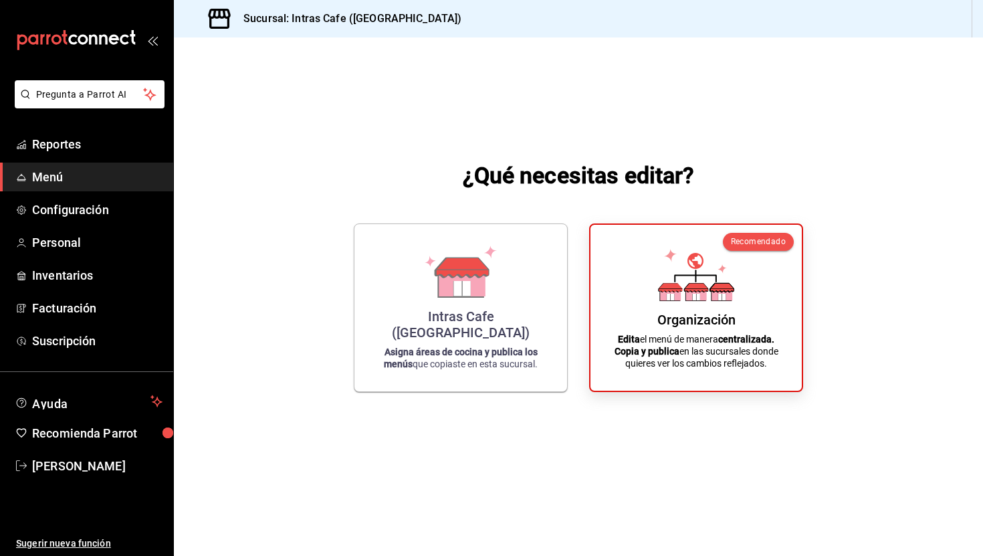
click at [578, 290] on div "Intras Cafe ([GEOGRAPHIC_DATA]) Asigna áreas de cocina y publica los menús que …" at bounding box center [578, 307] width 449 height 169
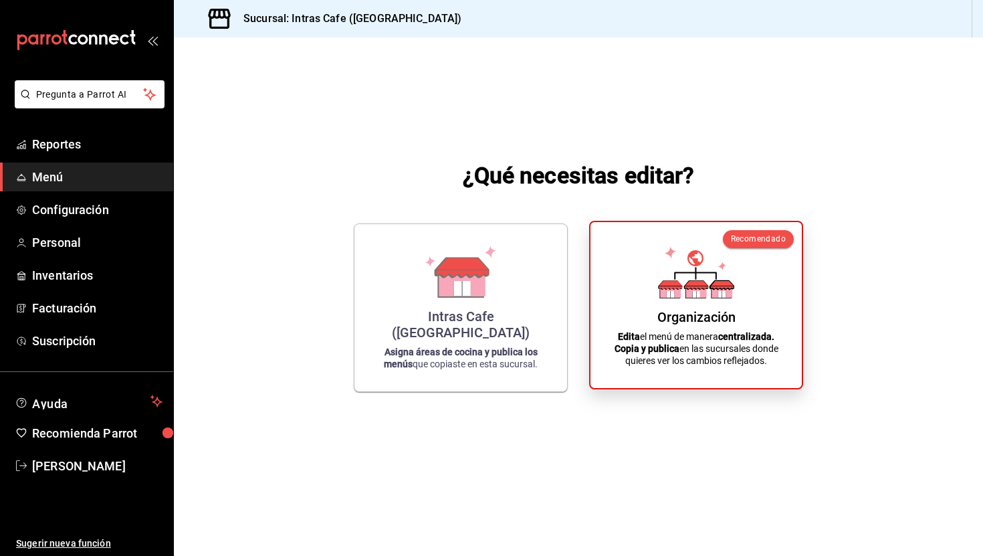
click at [623, 297] on div "Organización Edita el menú de manera centralizada. Copia y publica en las sucur…" at bounding box center [695, 305] width 179 height 144
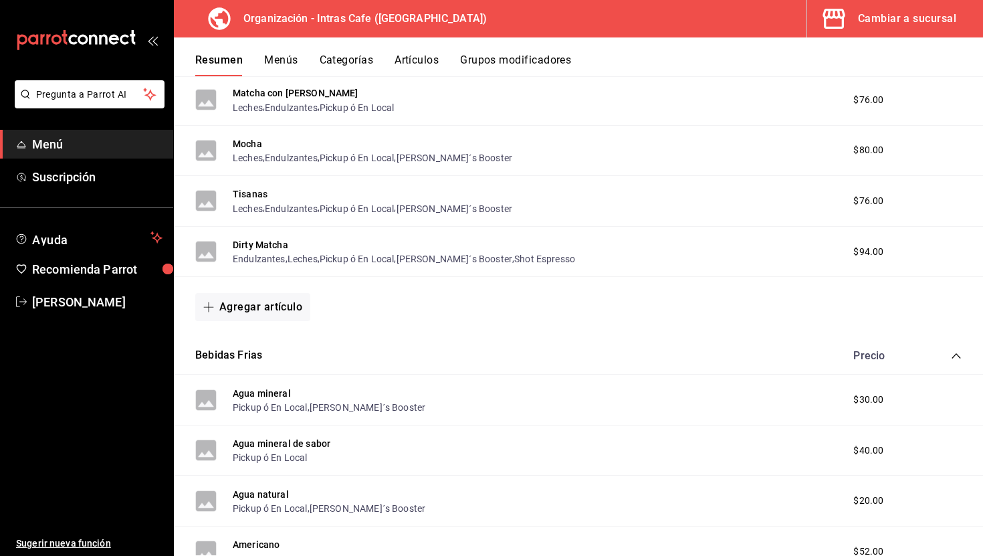
scroll to position [851, 0]
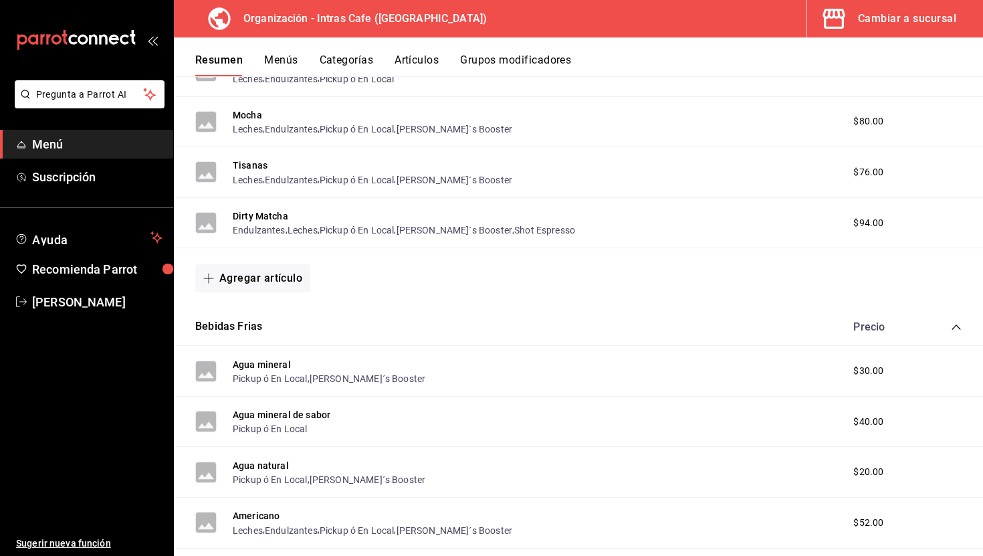
click at [962, 325] on div "Bebidas Frias Precio" at bounding box center [578, 326] width 809 height 37
click at [959, 325] on icon "collapse-category-row" at bounding box center [956, 327] width 11 height 11
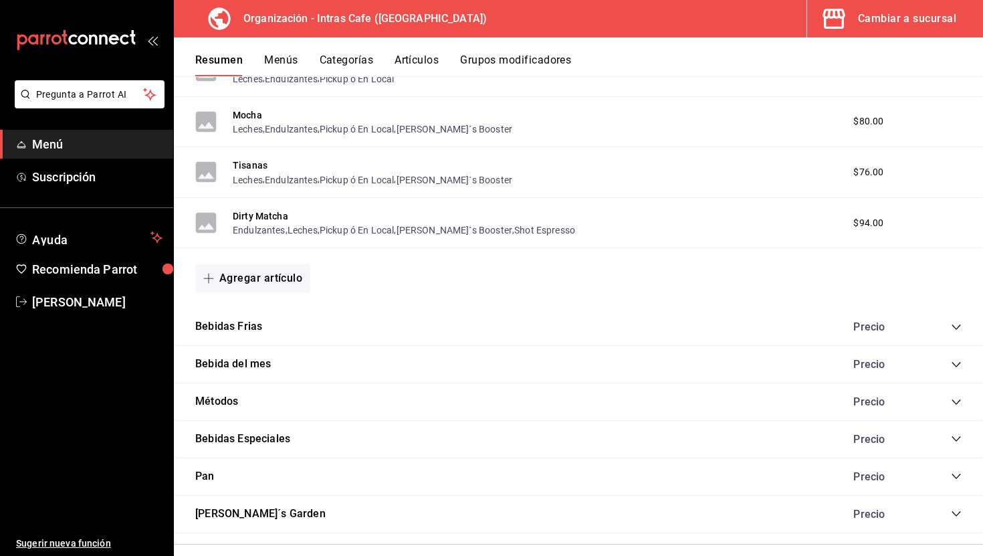
scroll to position [867, 0]
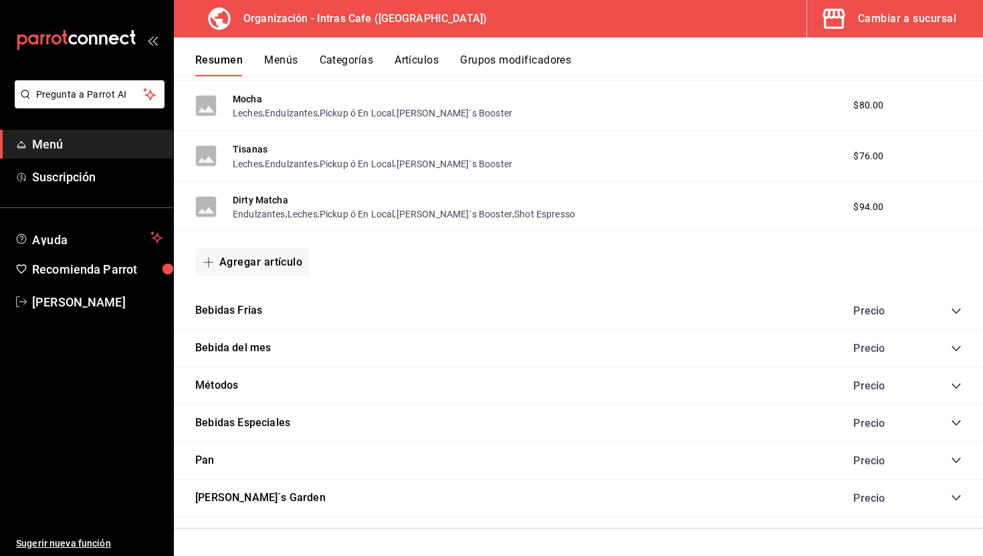
click at [956, 348] on icon "collapse-category-row" at bounding box center [956, 348] width 11 height 11
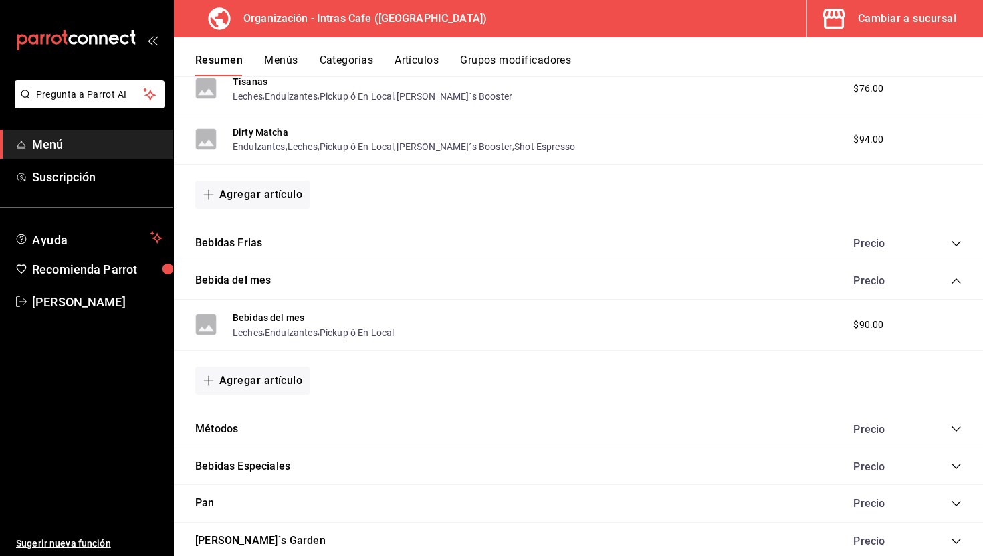
scroll to position [977, 0]
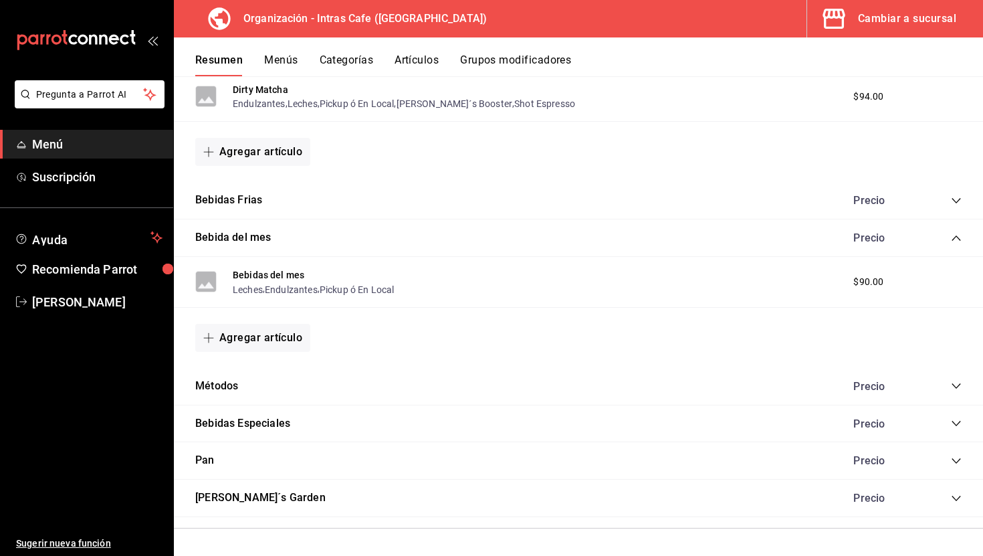
click at [956, 386] on icon "collapse-category-row" at bounding box center [956, 385] width 9 height 5
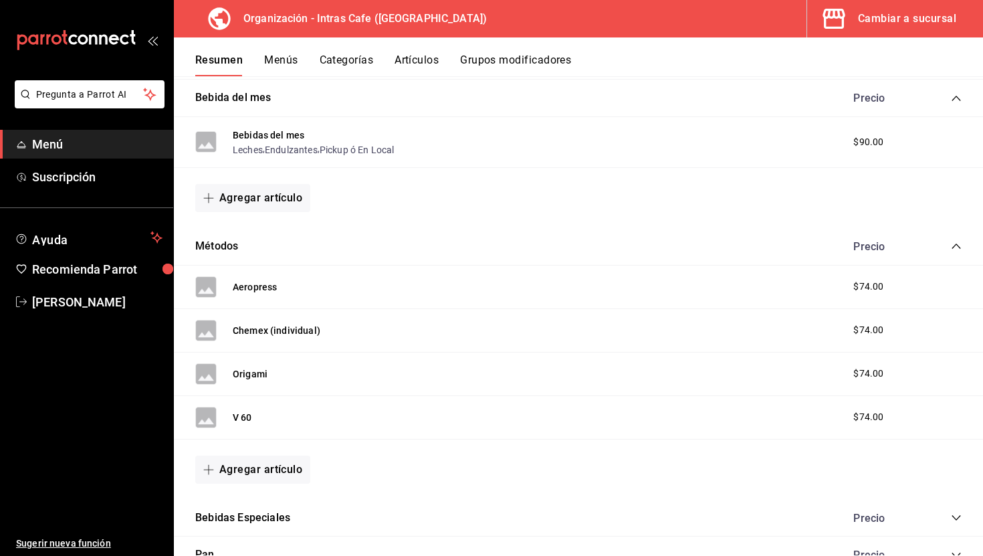
scroll to position [1211, 0]
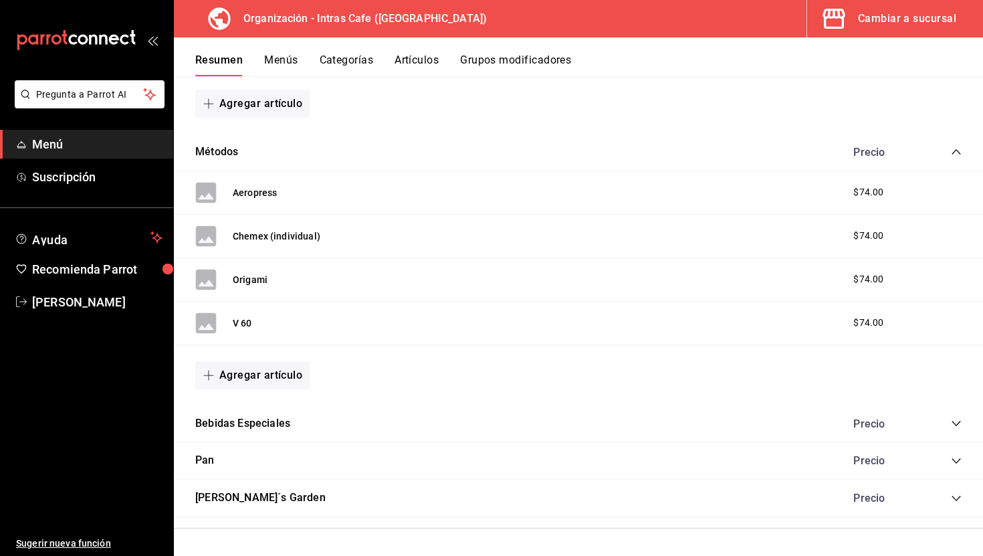
click at [960, 423] on icon "collapse-category-row" at bounding box center [956, 423] width 11 height 11
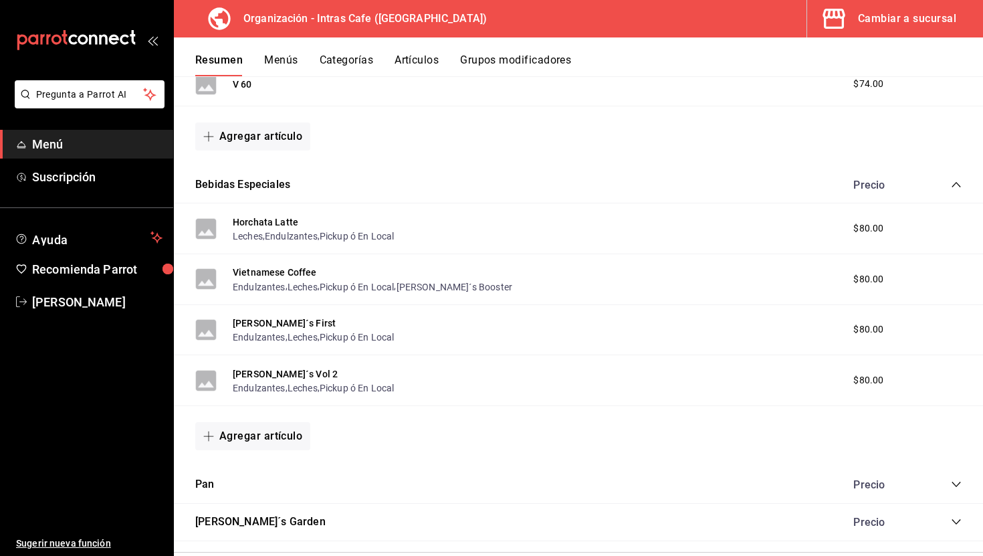
scroll to position [1451, 0]
click at [958, 479] on icon "collapse-category-row" at bounding box center [956, 482] width 11 height 11
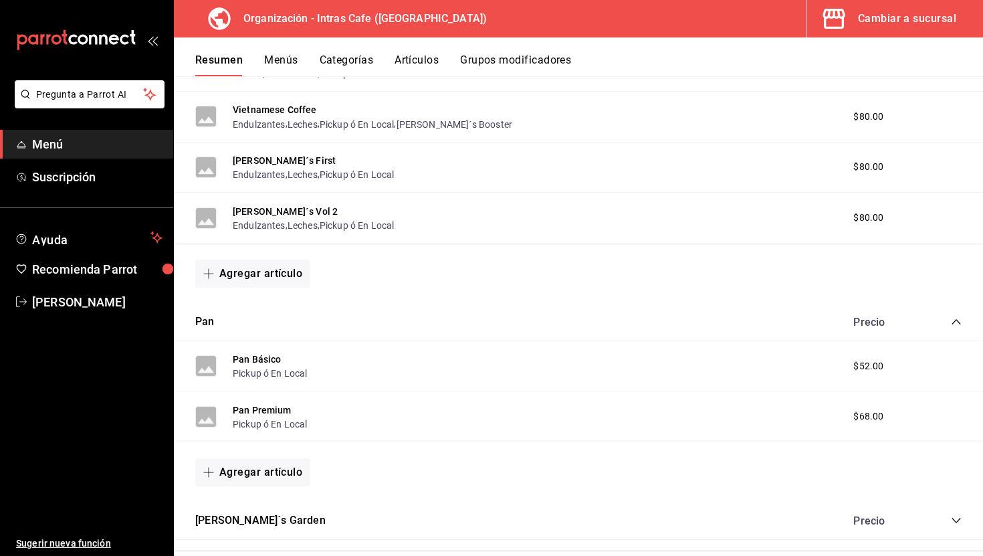
scroll to position [1635, 0]
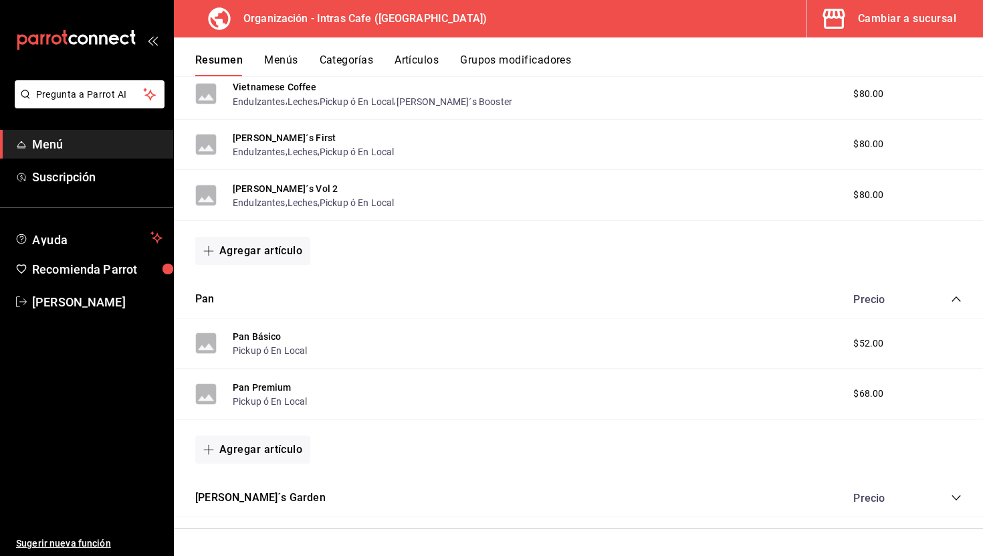
click at [959, 498] on icon "collapse-category-row" at bounding box center [956, 497] width 11 height 11
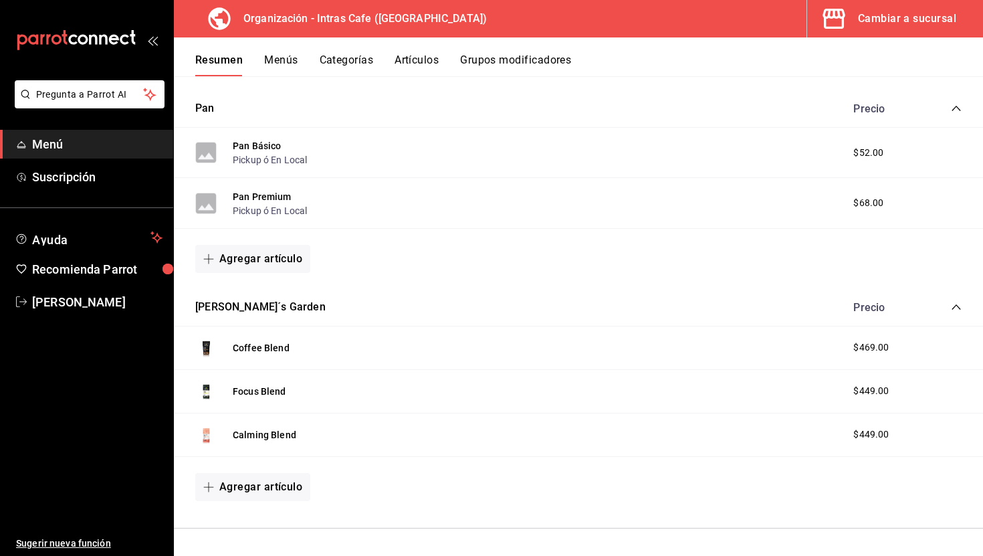
click at [524, 275] on div "Agregar artículo" at bounding box center [578, 259] width 809 height 60
